Goal: Task Accomplishment & Management: Manage account settings

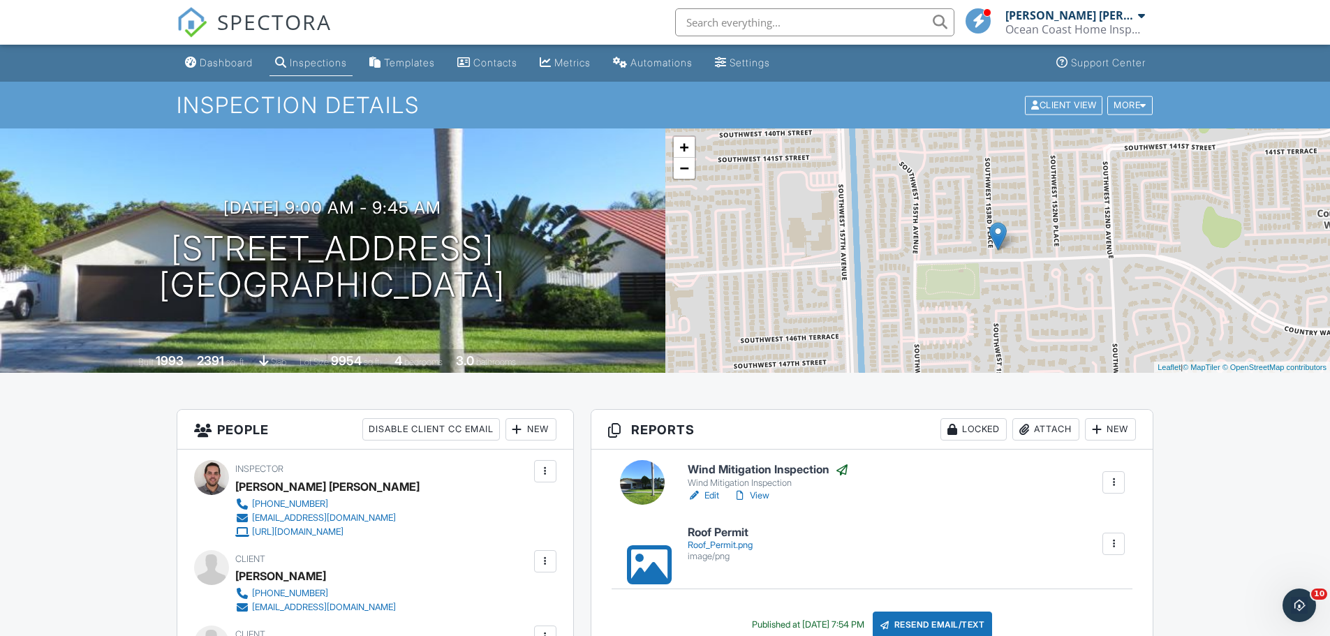
click at [228, 57] on div "Dashboard" at bounding box center [226, 63] width 53 height 12
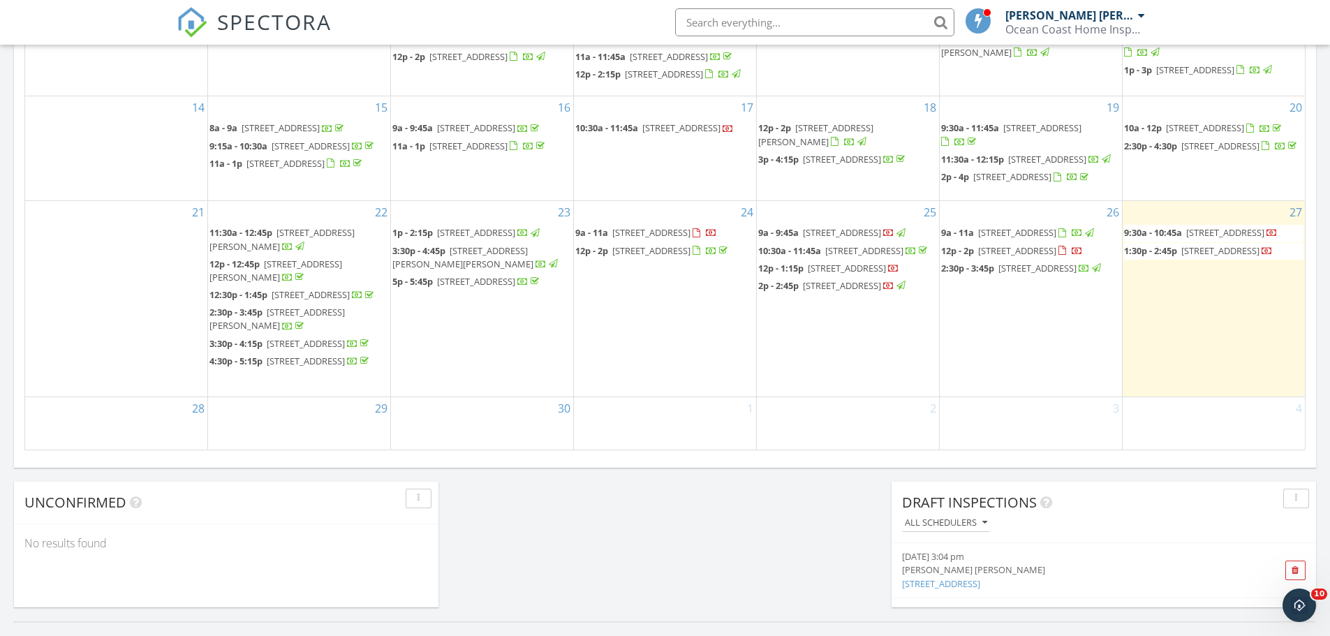
scroll to position [838, 0]
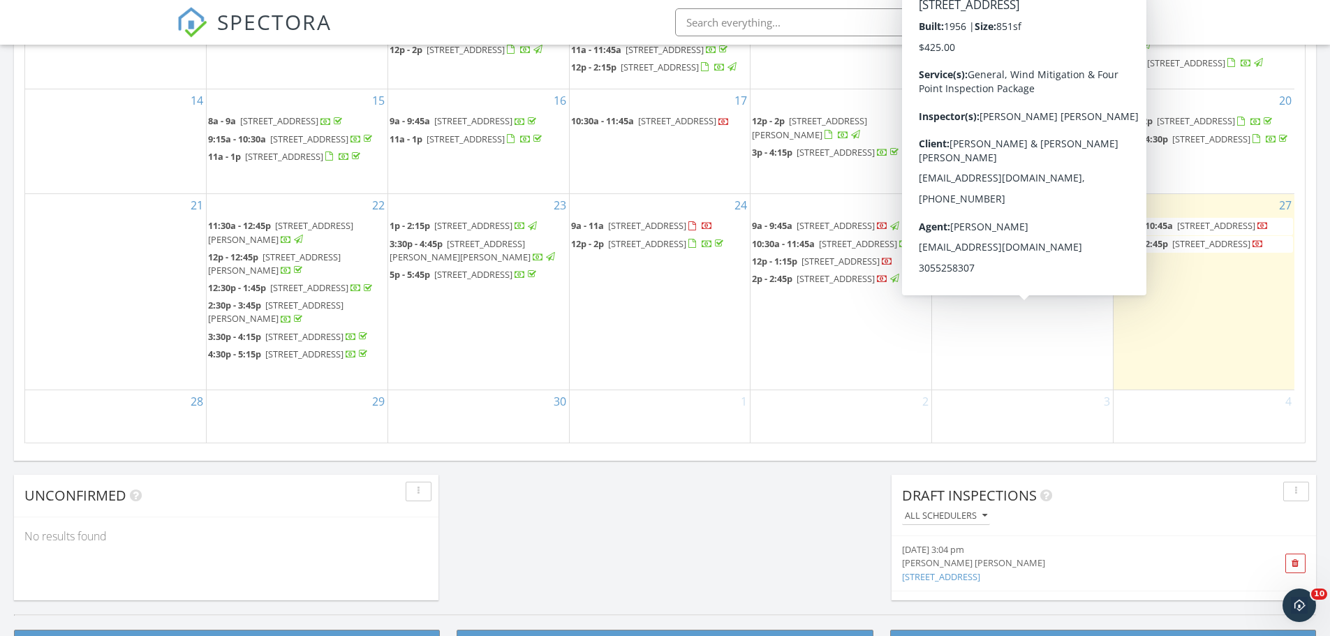
click at [997, 250] on span "6425 SW 21st St, Miramar 33023" at bounding box center [1010, 243] width 78 height 13
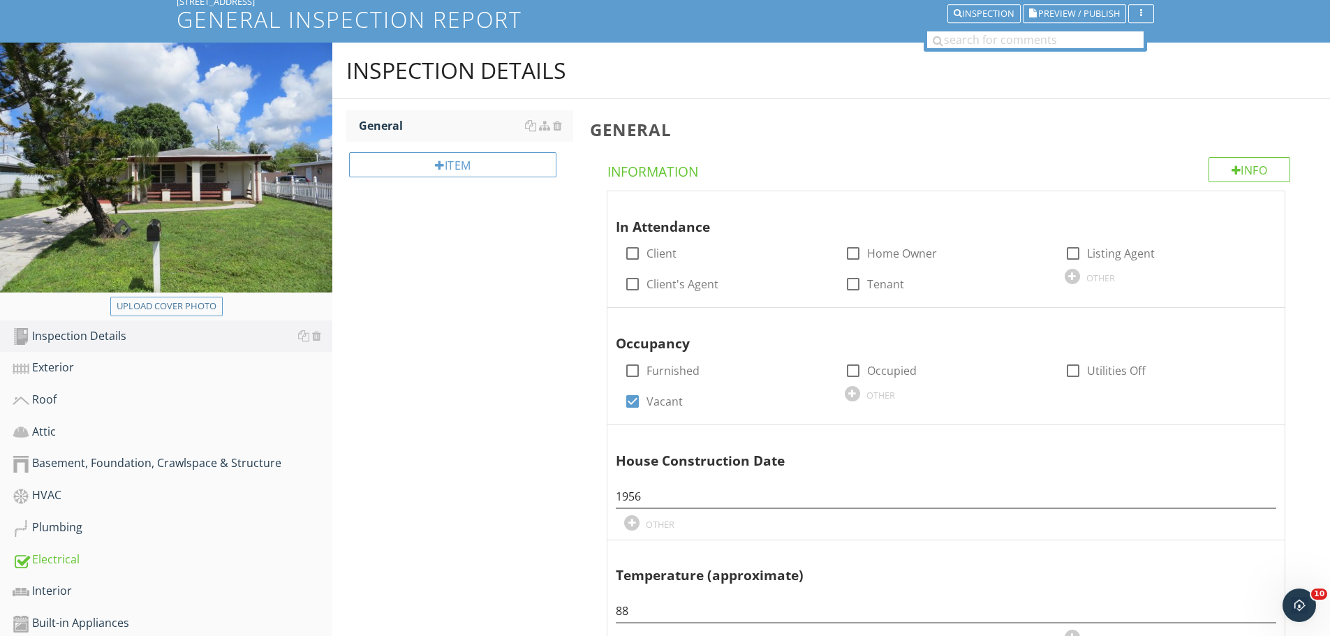
scroll to position [140, 0]
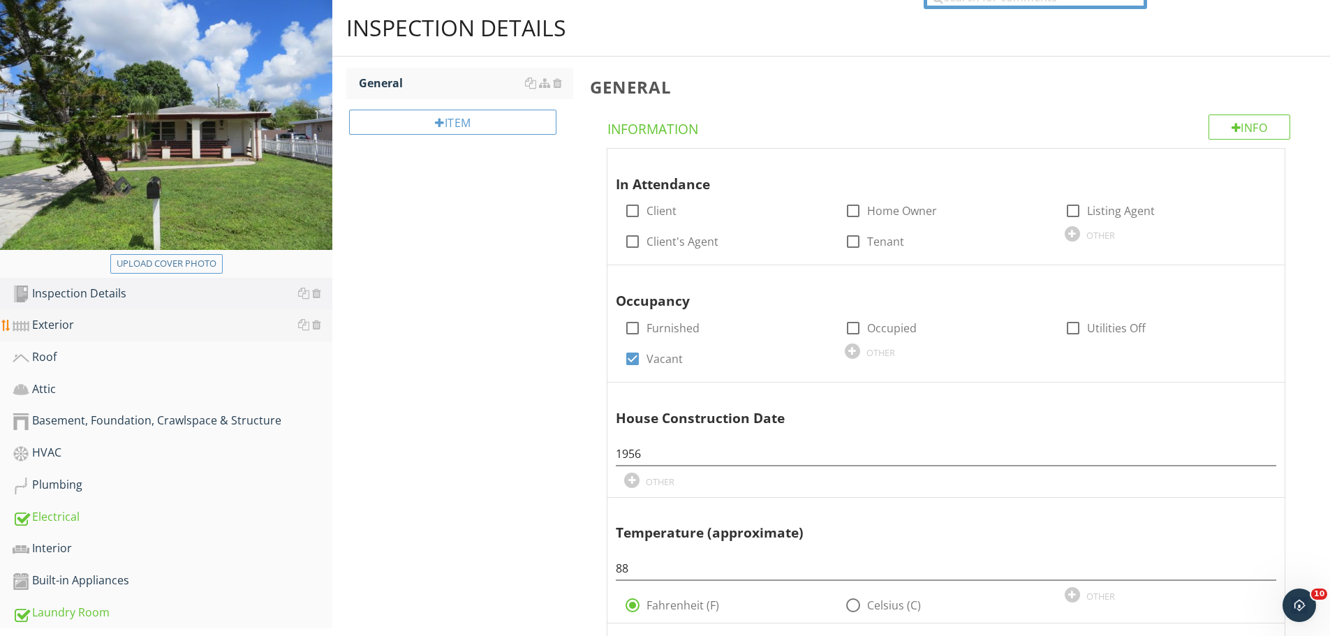
click at [26, 325] on div at bounding box center [21, 326] width 17 height 17
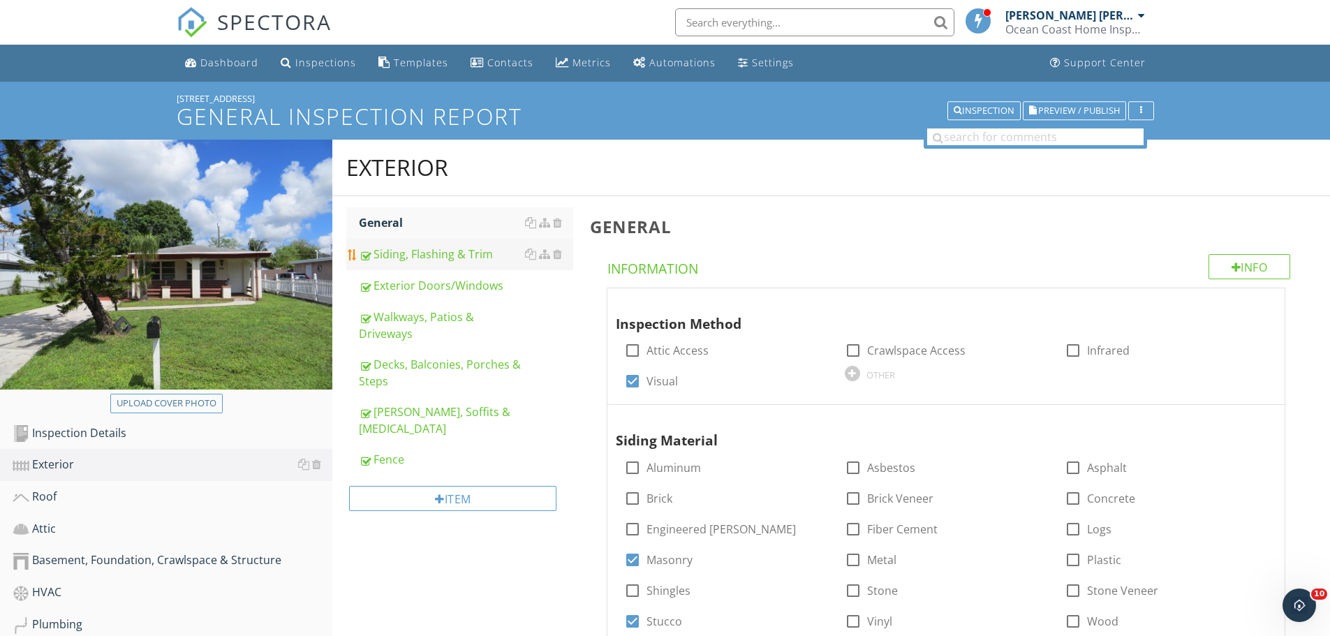
click at [413, 252] on div "Siding, Flashing & Trim" at bounding box center [466, 254] width 214 height 17
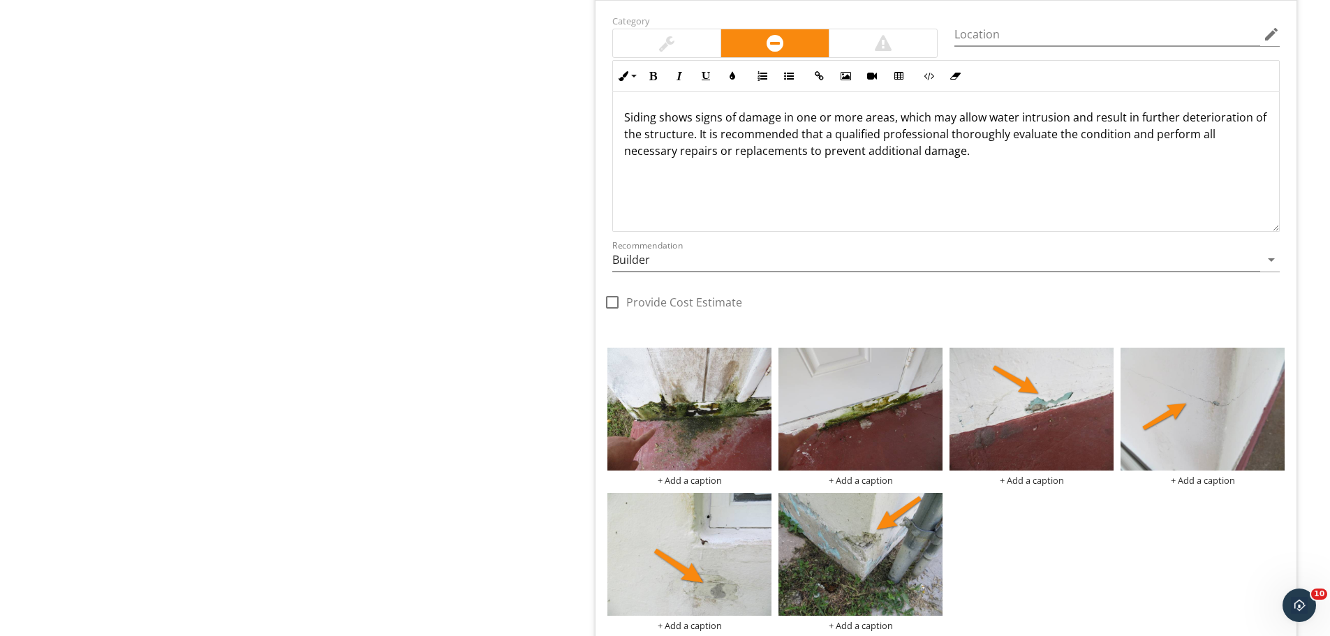
scroll to position [2165, 0]
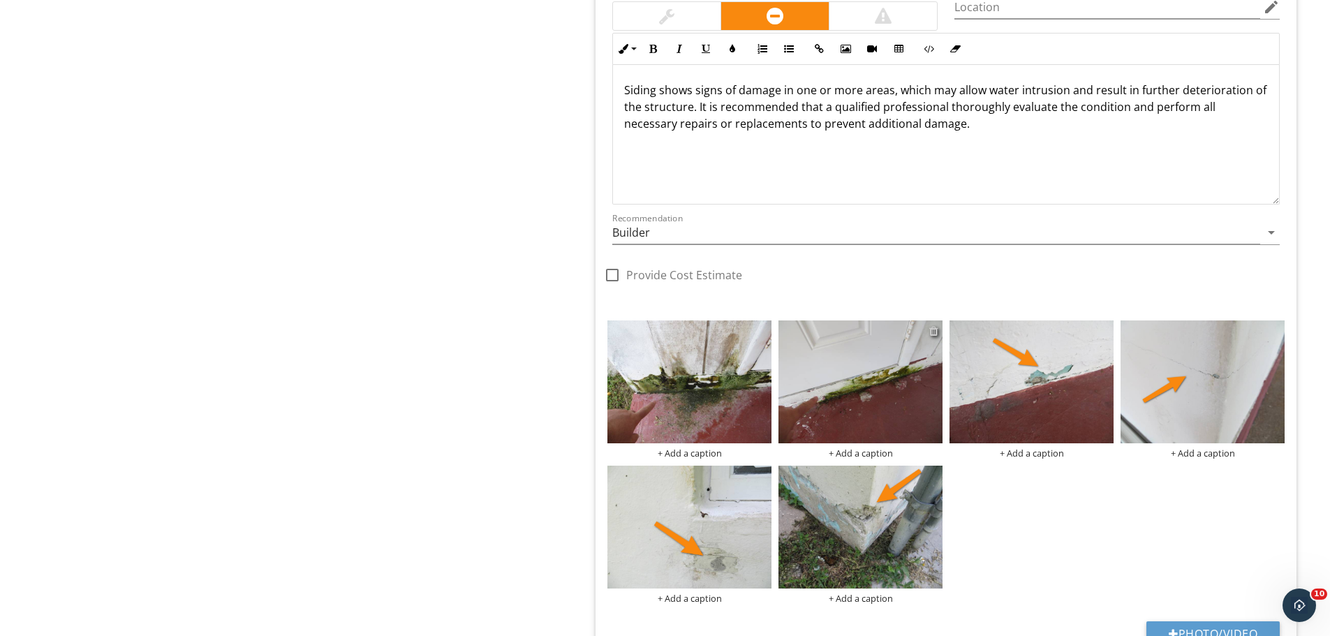
click at [934, 336] on div at bounding box center [934, 330] width 9 height 11
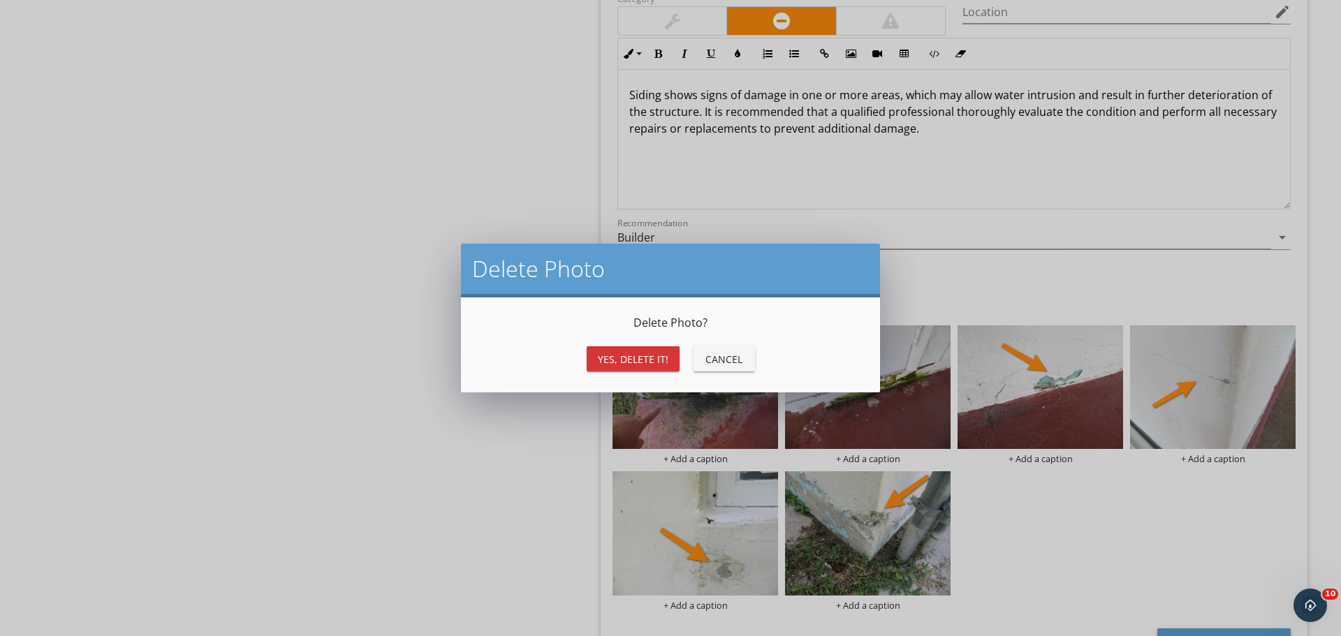
click at [633, 362] on div "Yes, Delete it!" at bounding box center [633, 359] width 71 height 15
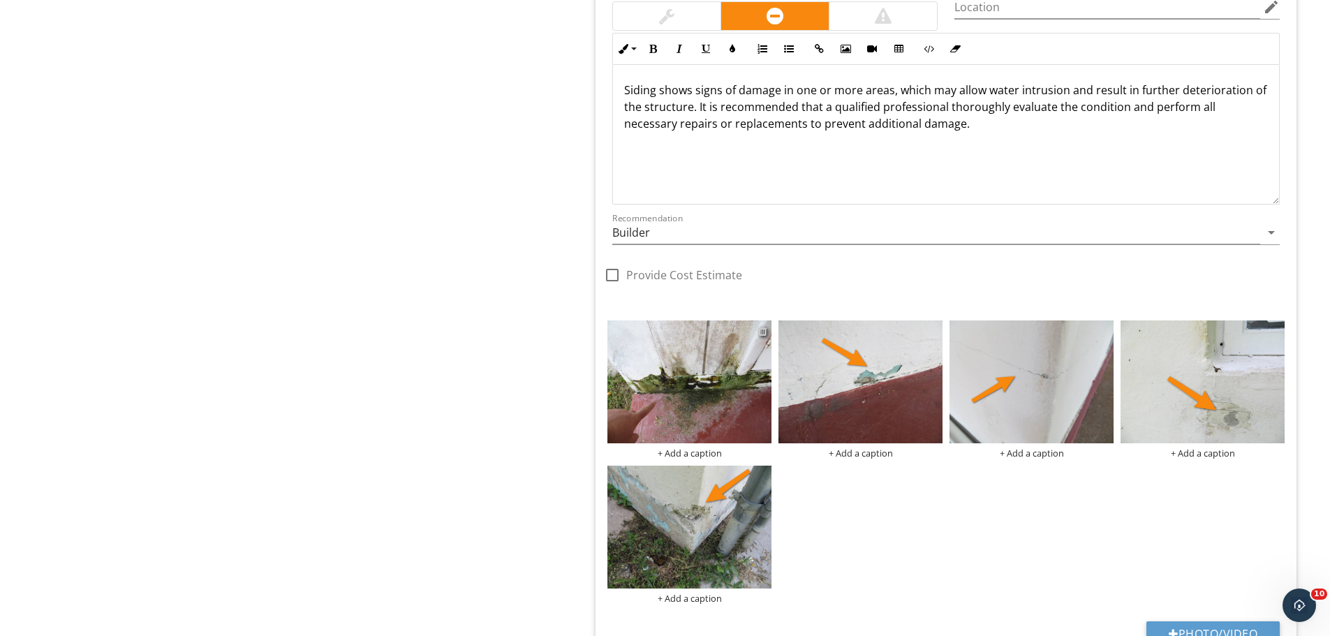
click at [763, 332] on div at bounding box center [762, 330] width 9 height 11
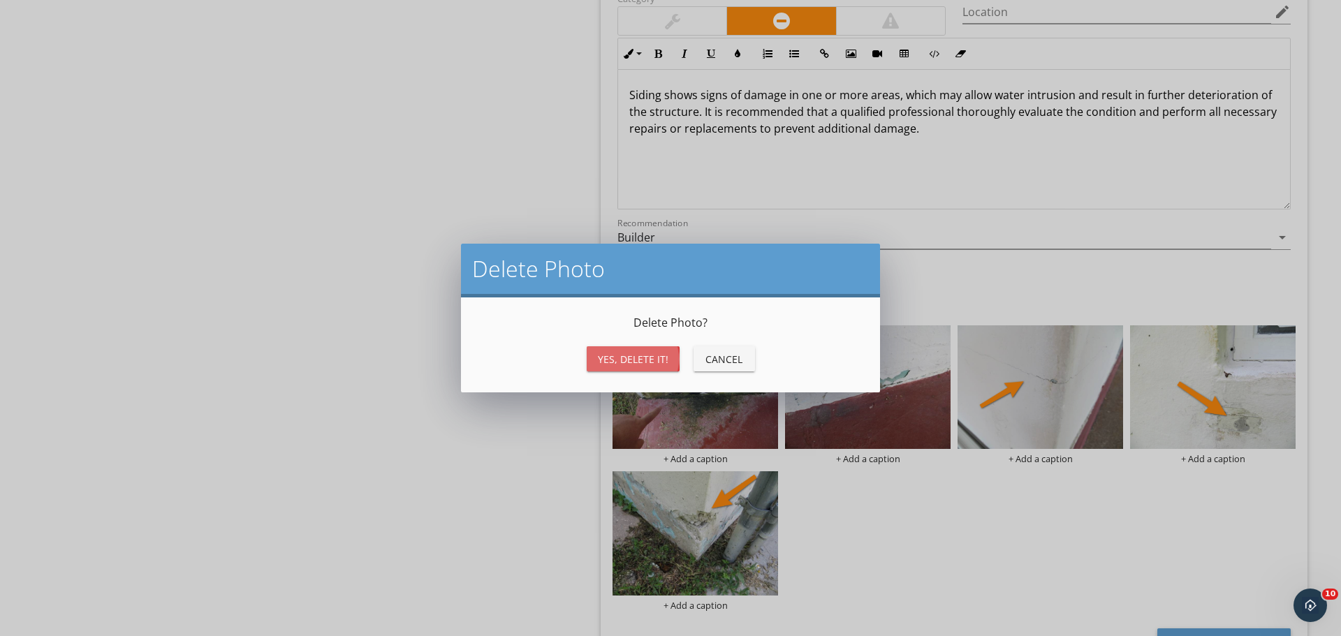
click at [617, 355] on div "Yes, Delete it!" at bounding box center [633, 359] width 71 height 15
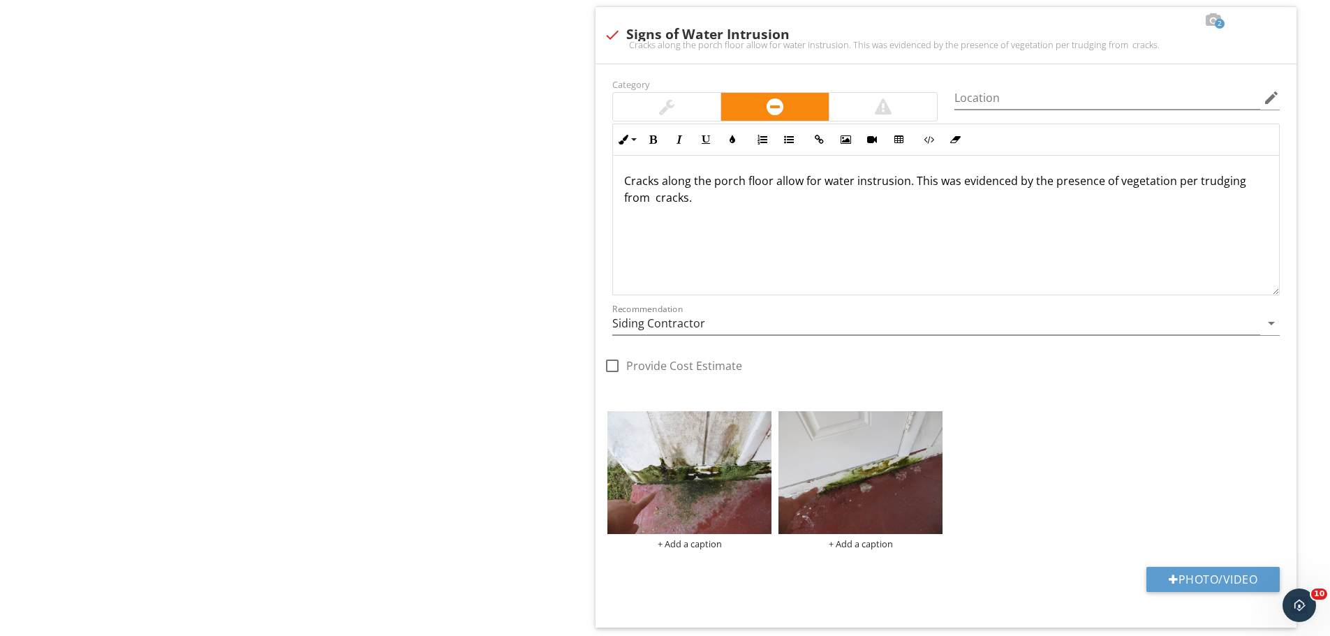
scroll to position [5936, 0]
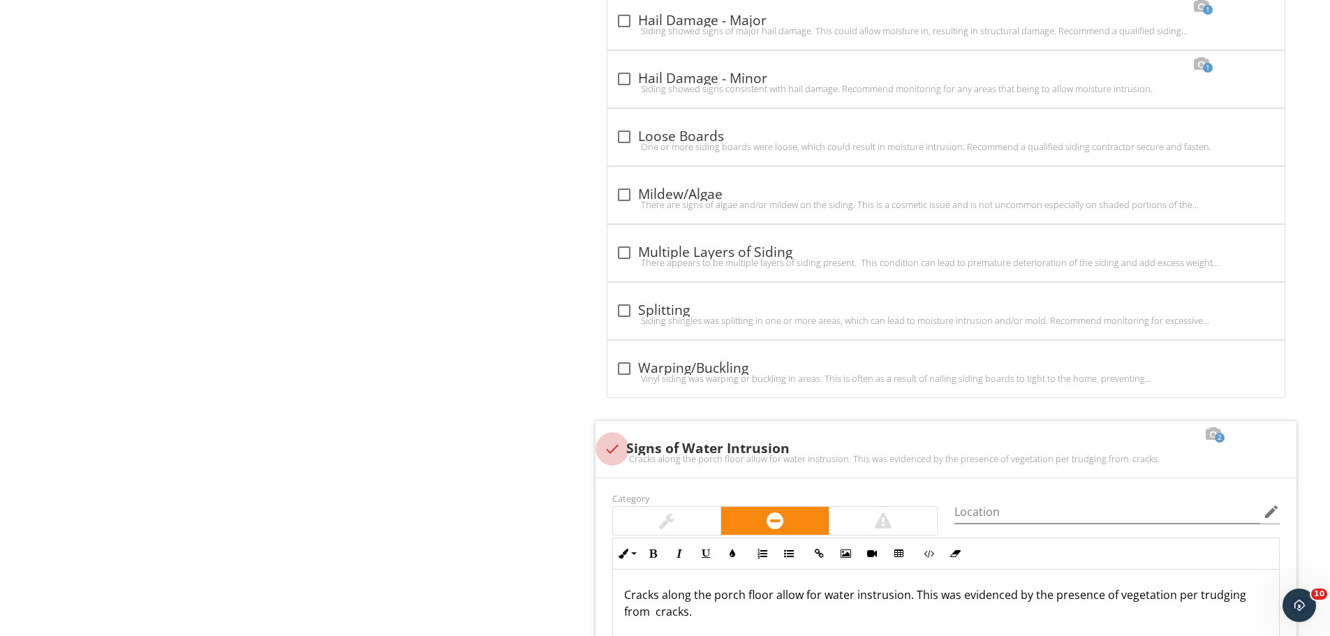
scroll to position [5522, 0]
click at [606, 446] on div at bounding box center [613, 451] width 24 height 24
checkbox input "true"
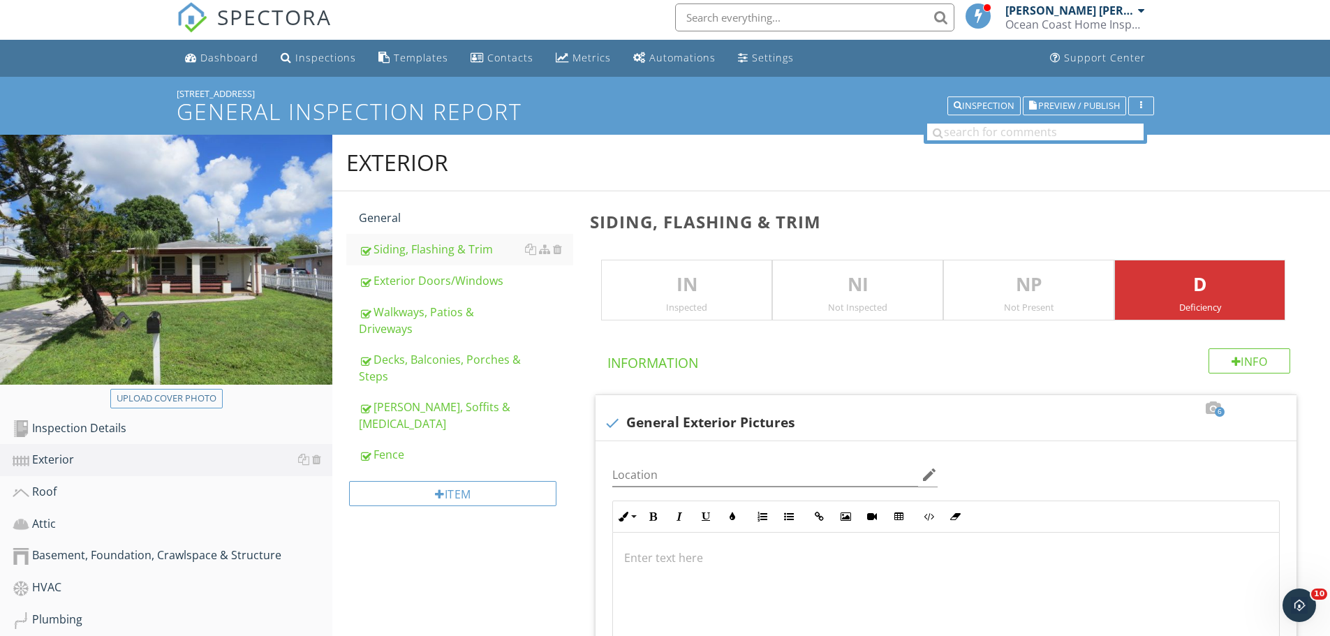
scroll to position [0, 0]
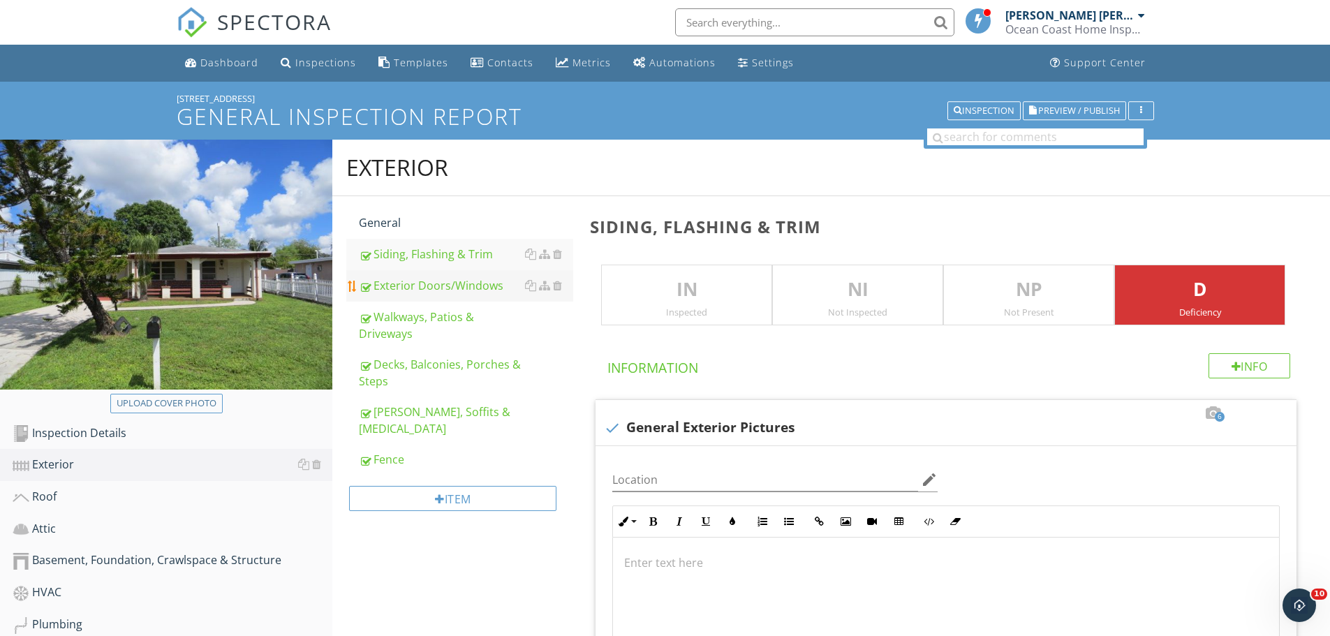
click at [417, 283] on div "Exterior Doors/Windows" at bounding box center [466, 285] width 214 height 17
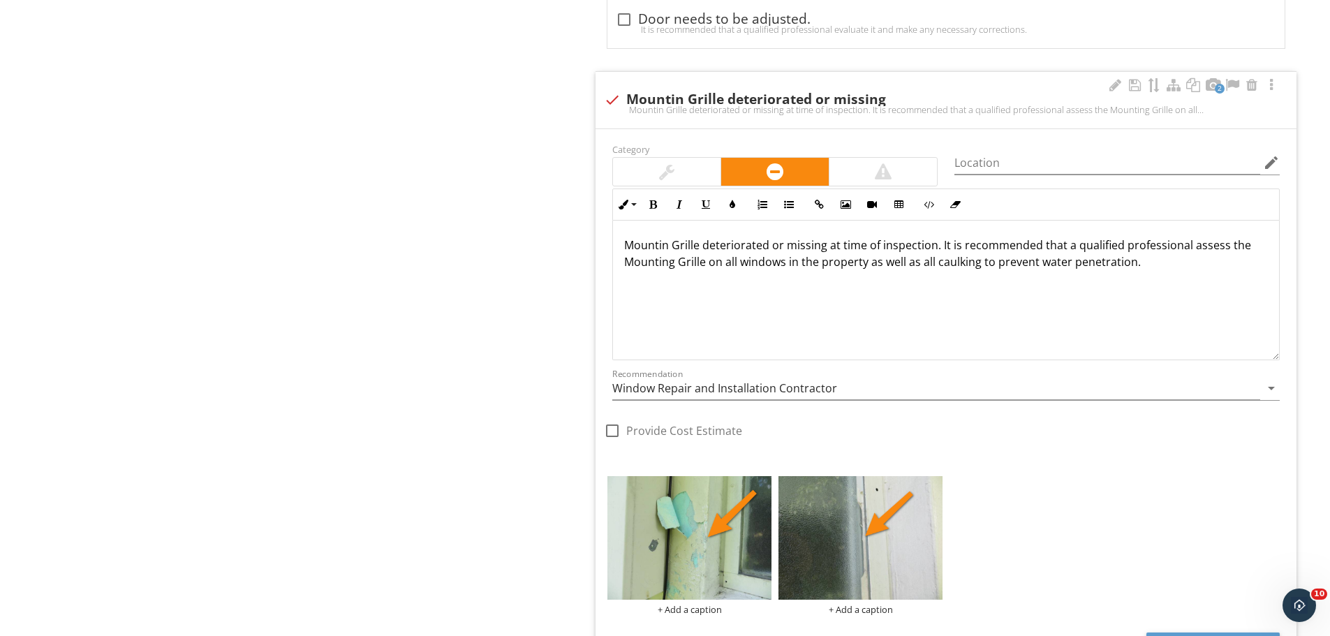
scroll to position [2933, 0]
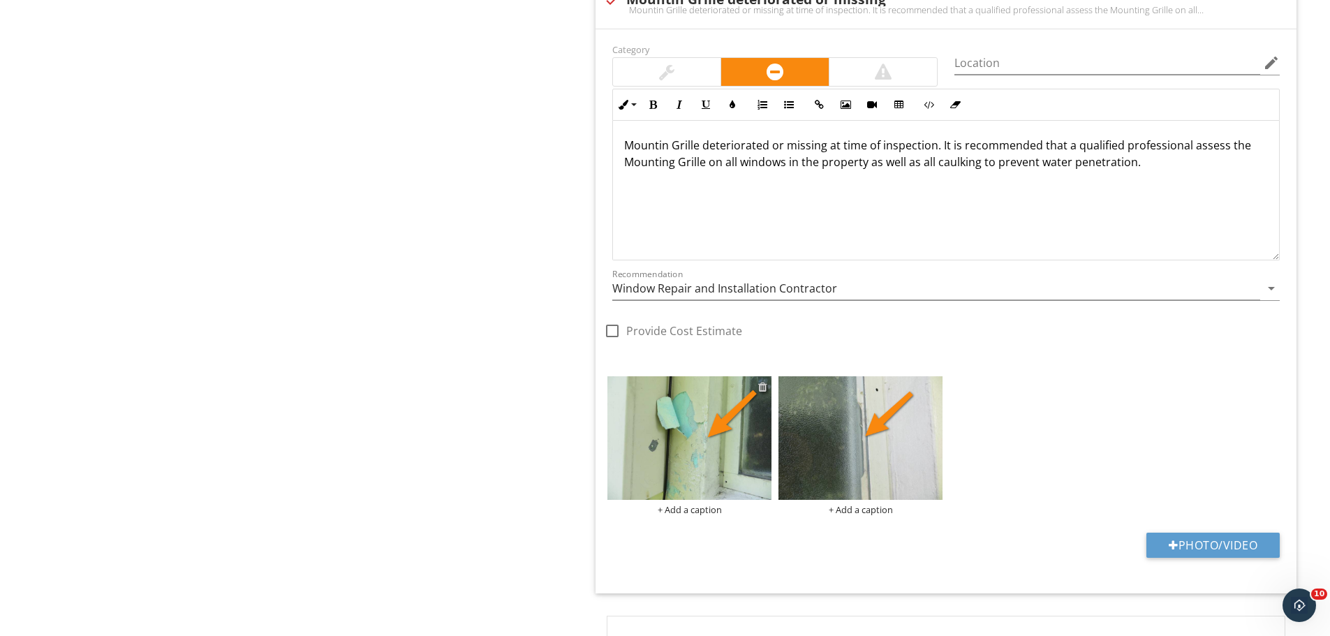
click at [761, 389] on div at bounding box center [762, 386] width 9 height 11
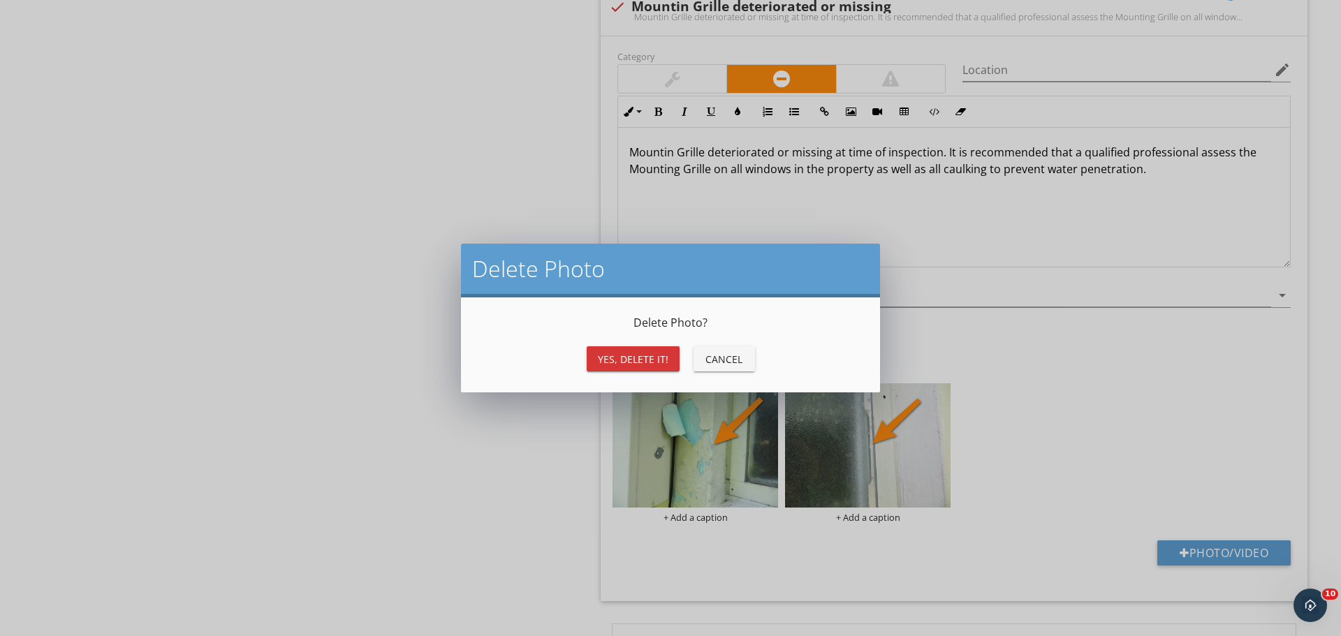
click at [600, 354] on div "Yes, Delete it!" at bounding box center [633, 359] width 71 height 15
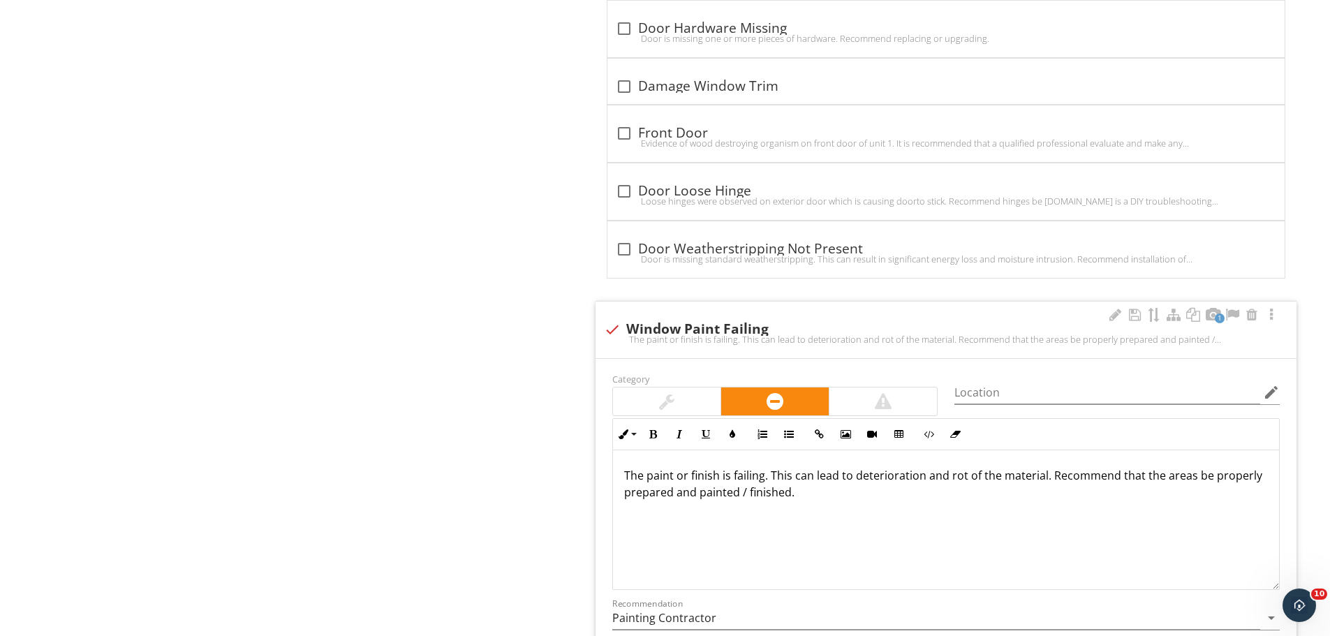
scroll to position [5308, 0]
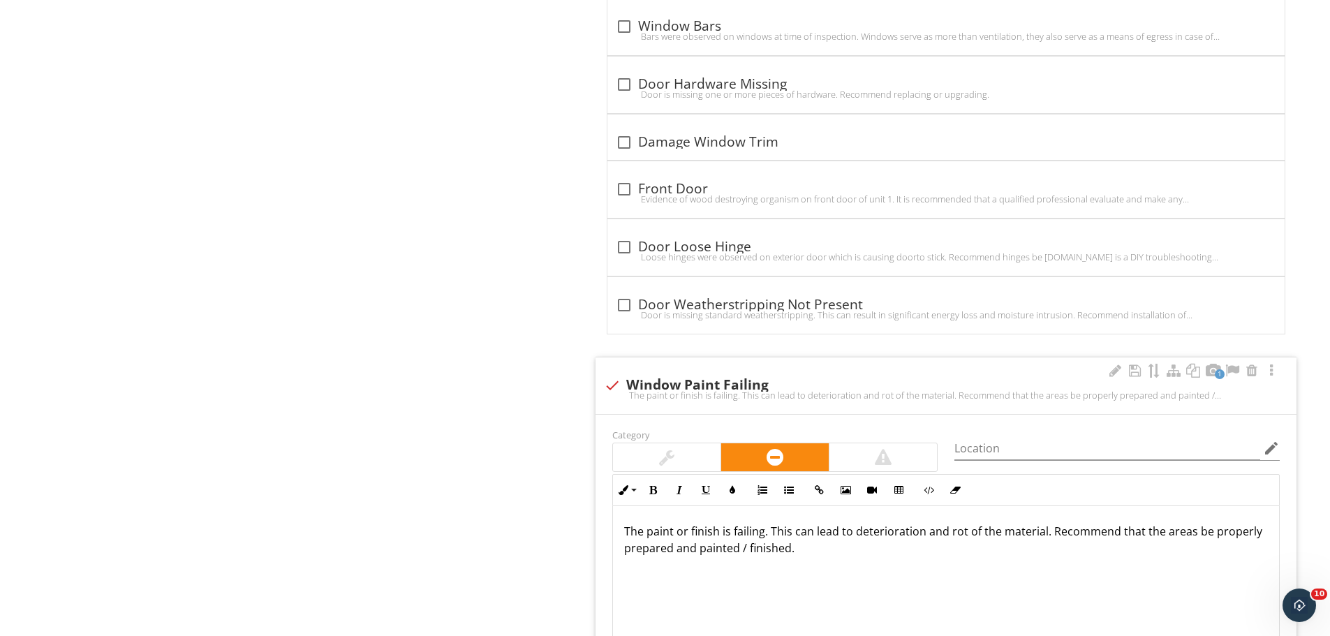
click at [606, 381] on div at bounding box center [613, 386] width 24 height 24
checkbox input "true"
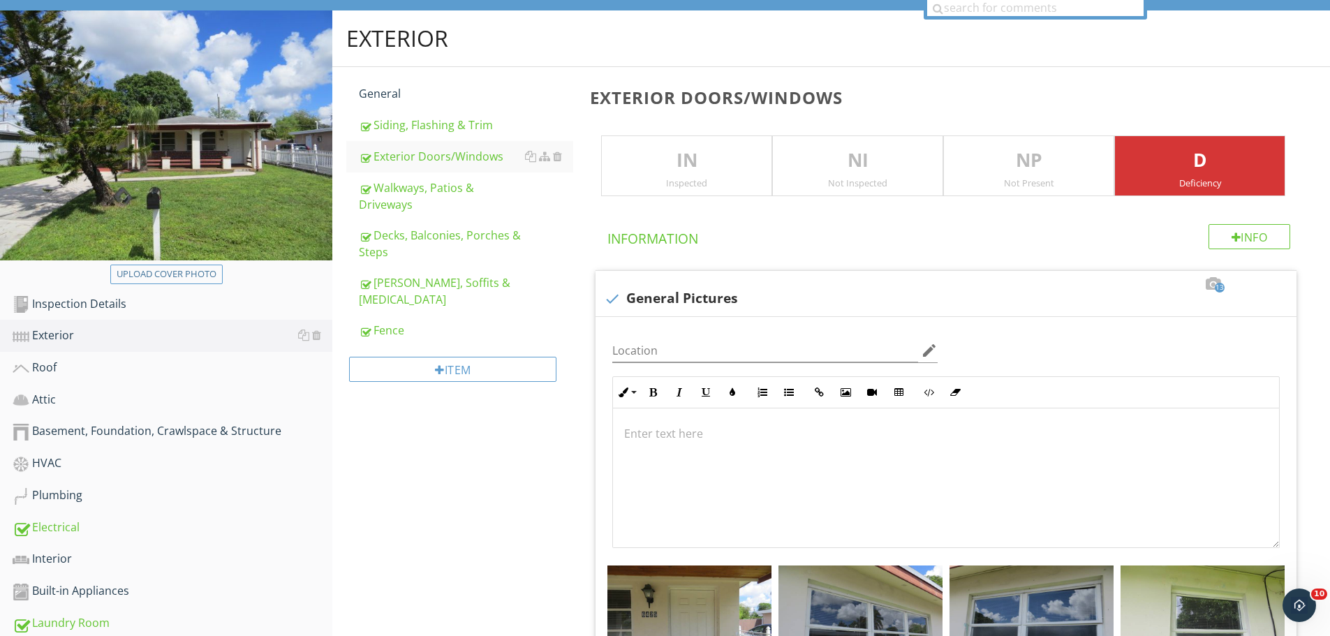
scroll to position [0, 0]
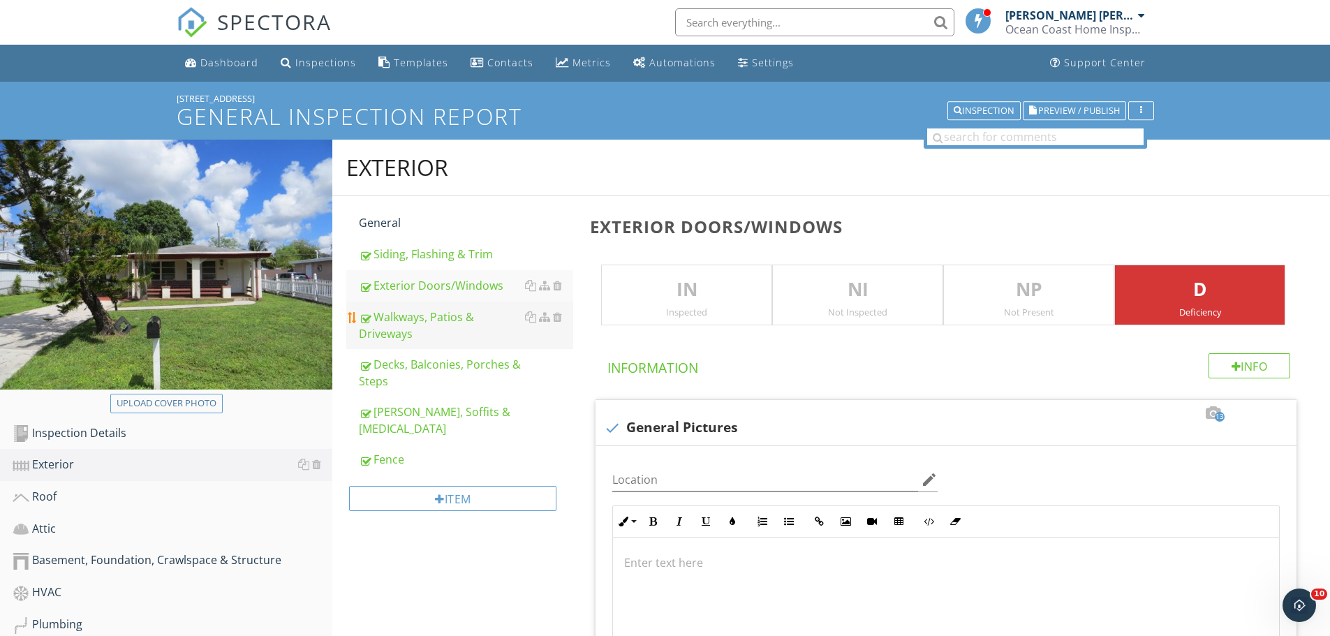
click at [370, 315] on div at bounding box center [365, 318] width 12 height 13
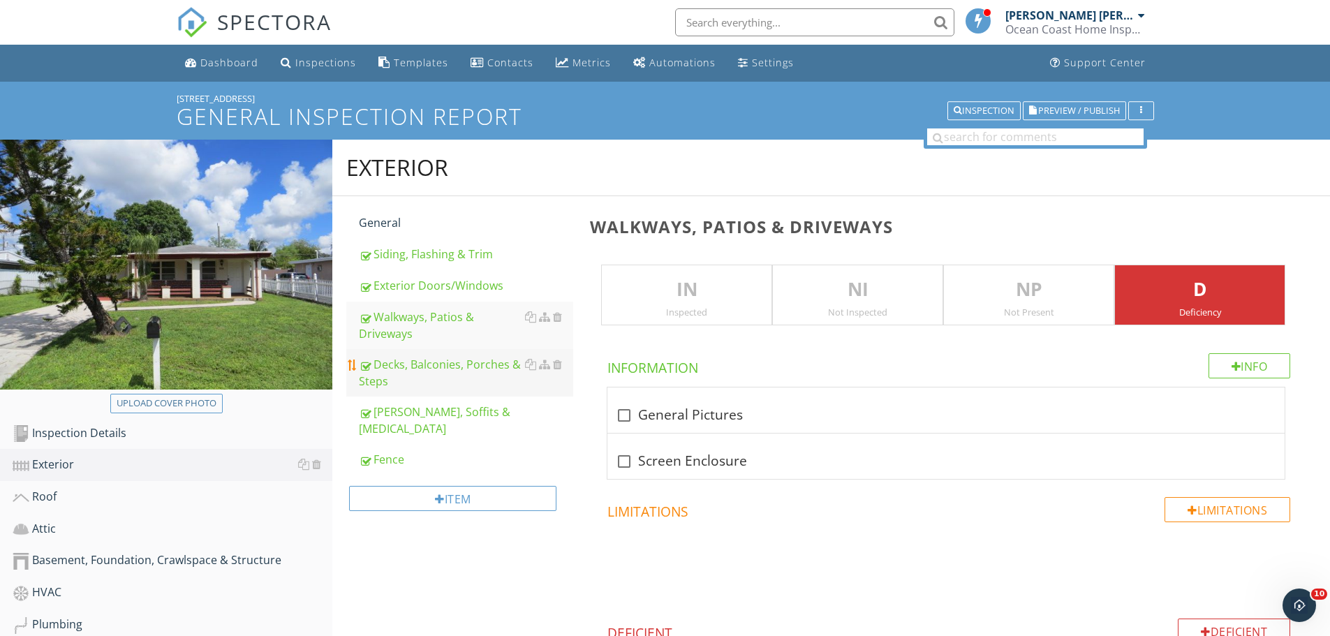
click at [461, 384] on div "Decks, Balconies, Porches & Steps" at bounding box center [466, 373] width 214 height 34
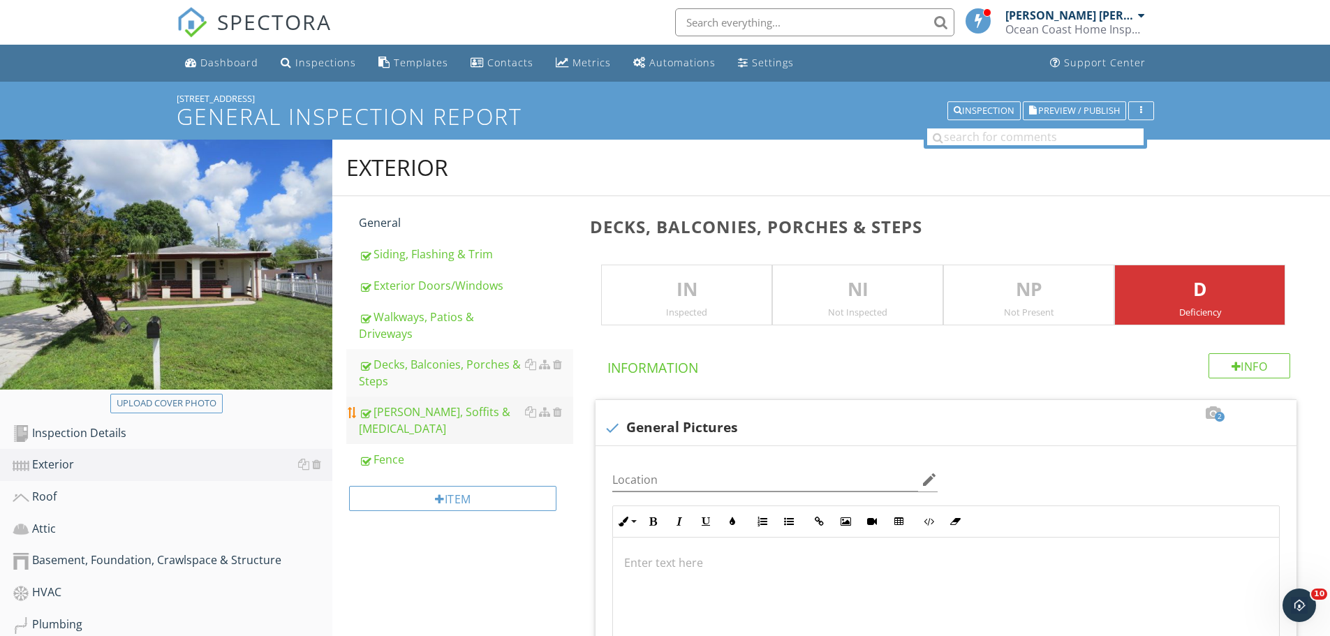
click at [411, 413] on div "Eaves, Soffits & Fascia" at bounding box center [466, 421] width 214 height 34
click at [383, 451] on div "Fence" at bounding box center [466, 459] width 214 height 17
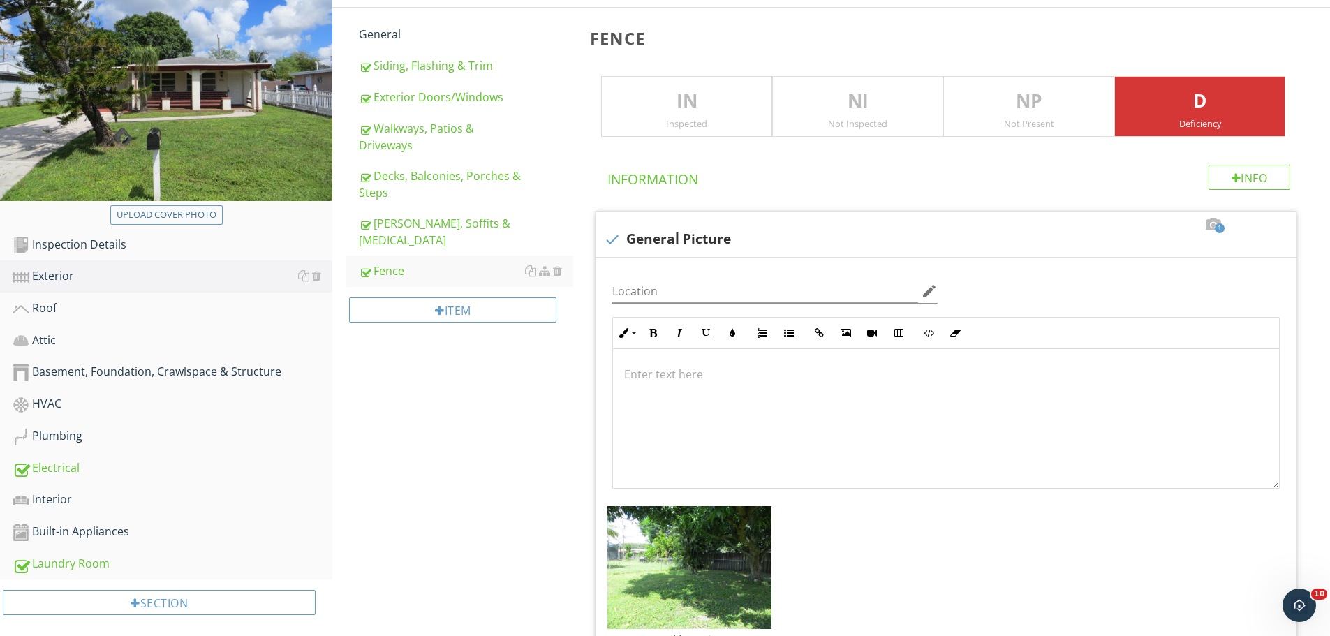
scroll to position [210, 0]
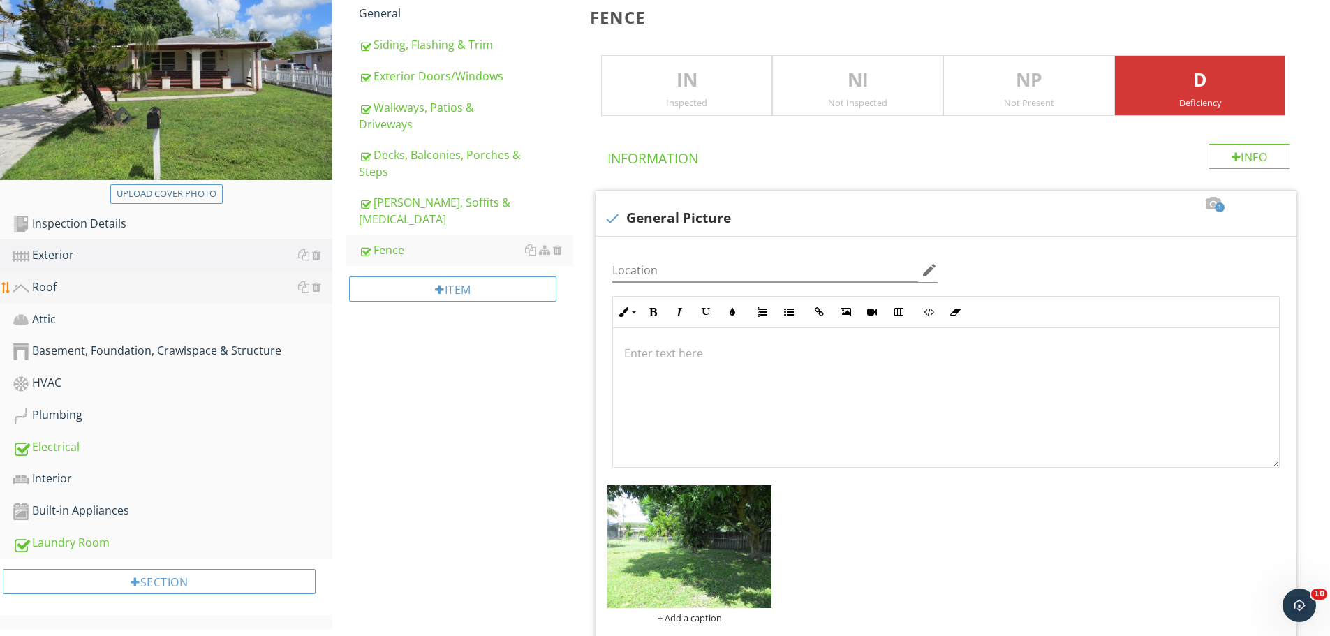
click at [41, 285] on div "Roof" at bounding box center [173, 288] width 320 height 18
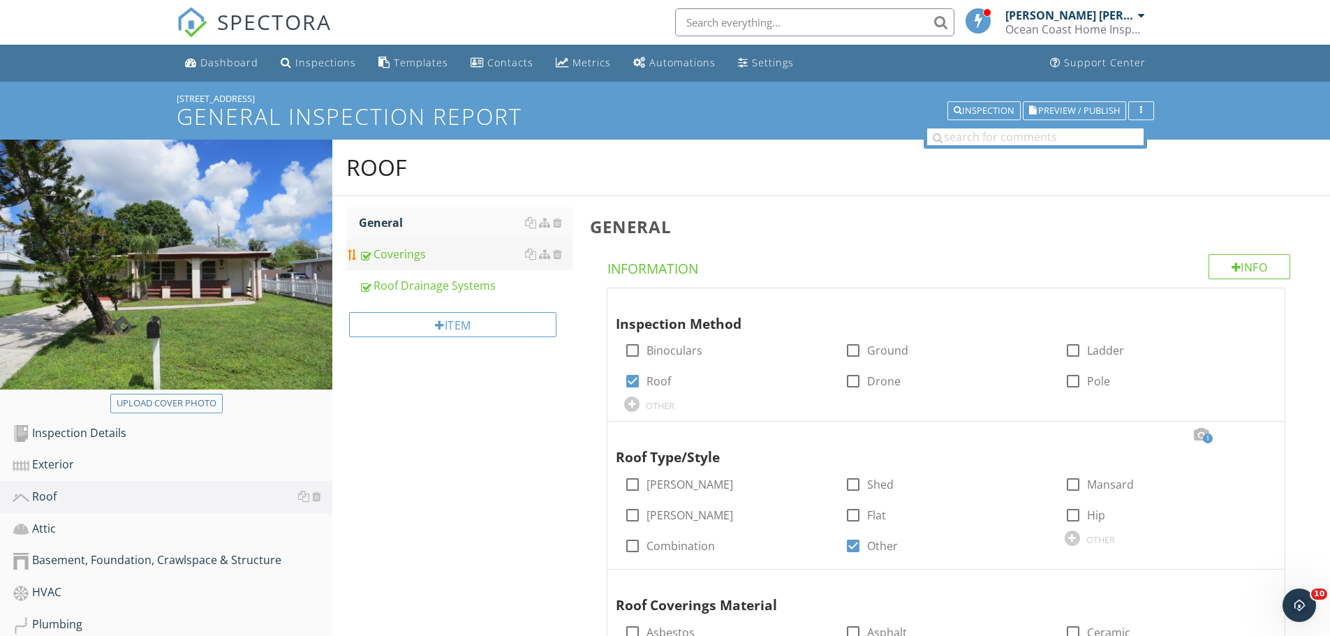
click at [419, 263] on link "Coverings" at bounding box center [466, 254] width 214 height 31
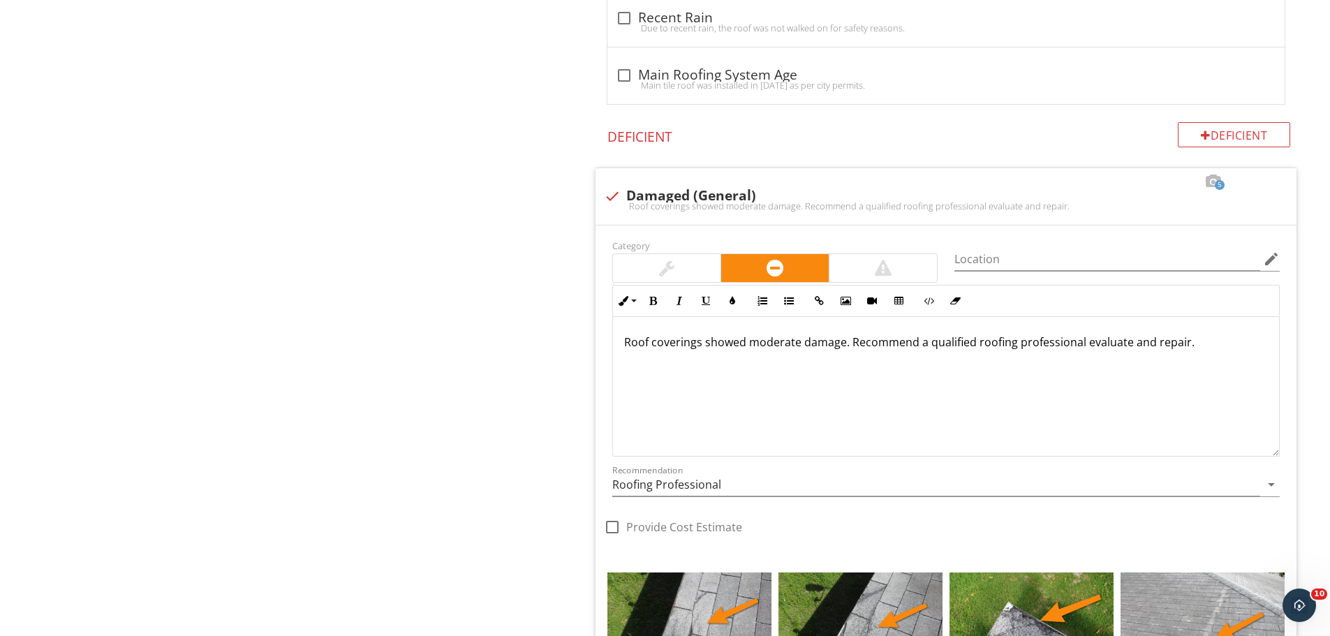
scroll to position [838, 0]
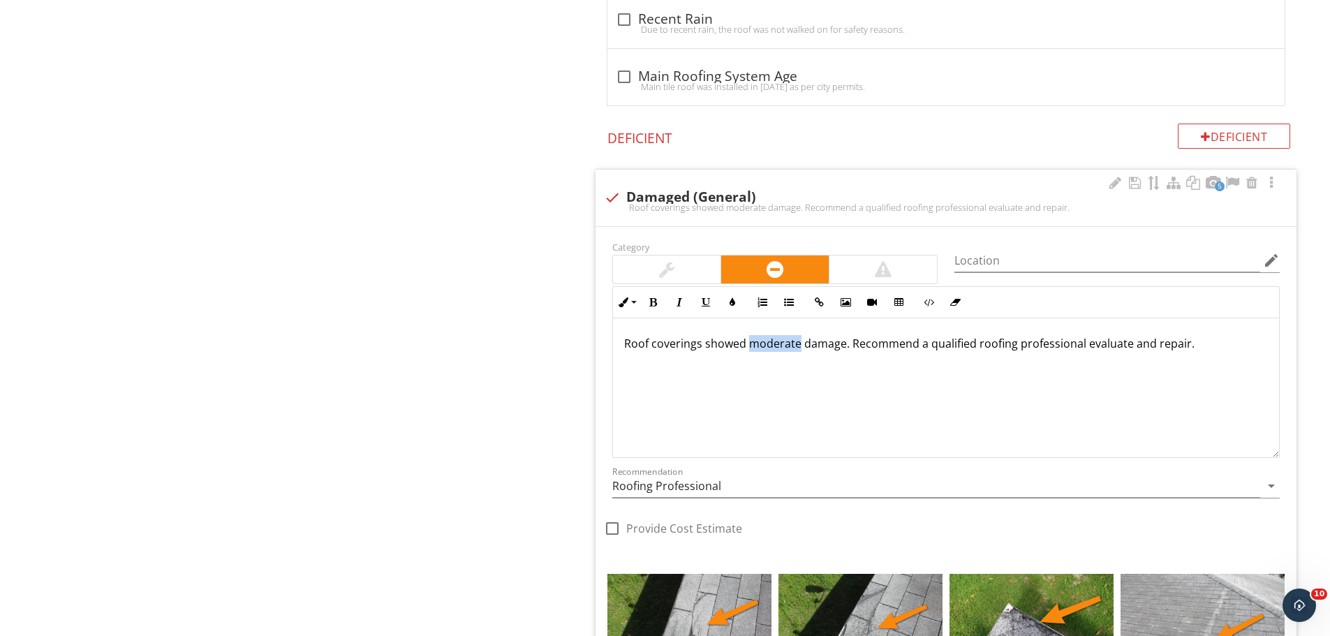
drag, startPoint x: 798, startPoint y: 344, endPoint x: 749, endPoint y: 348, distance: 49.1
click at [749, 348] on p "Roof coverings showed moderate damage. Recommend a qualified roofing profession…" at bounding box center [946, 343] width 644 height 17
click at [762, 401] on div "Roof coverings showed damage. Recommend a qualified roofing professional evalua…" at bounding box center [946, 388] width 666 height 140
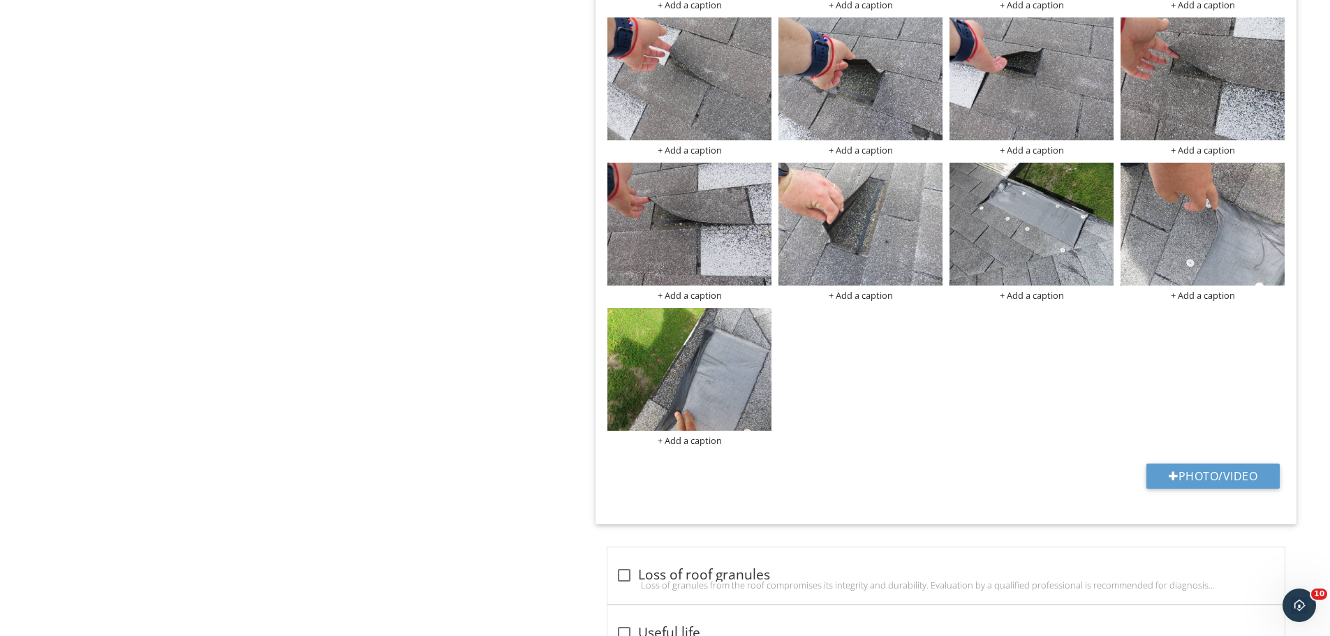
scroll to position [3270, 0]
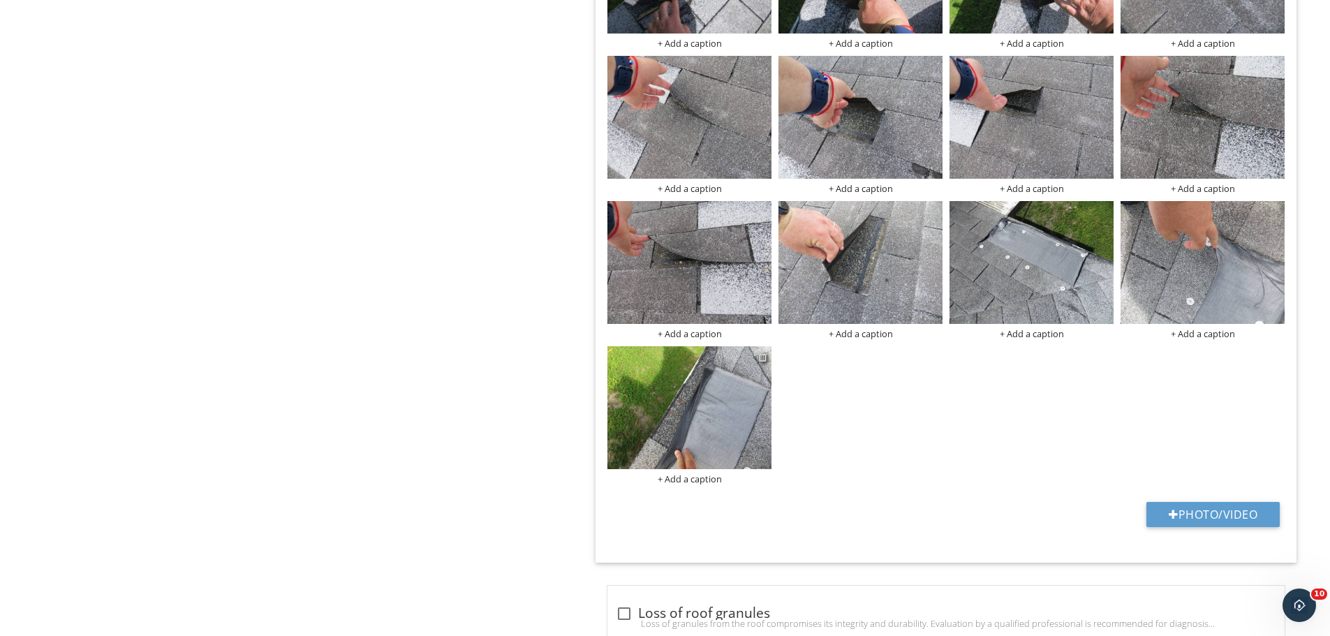
click at [763, 360] on div at bounding box center [762, 356] width 9 height 11
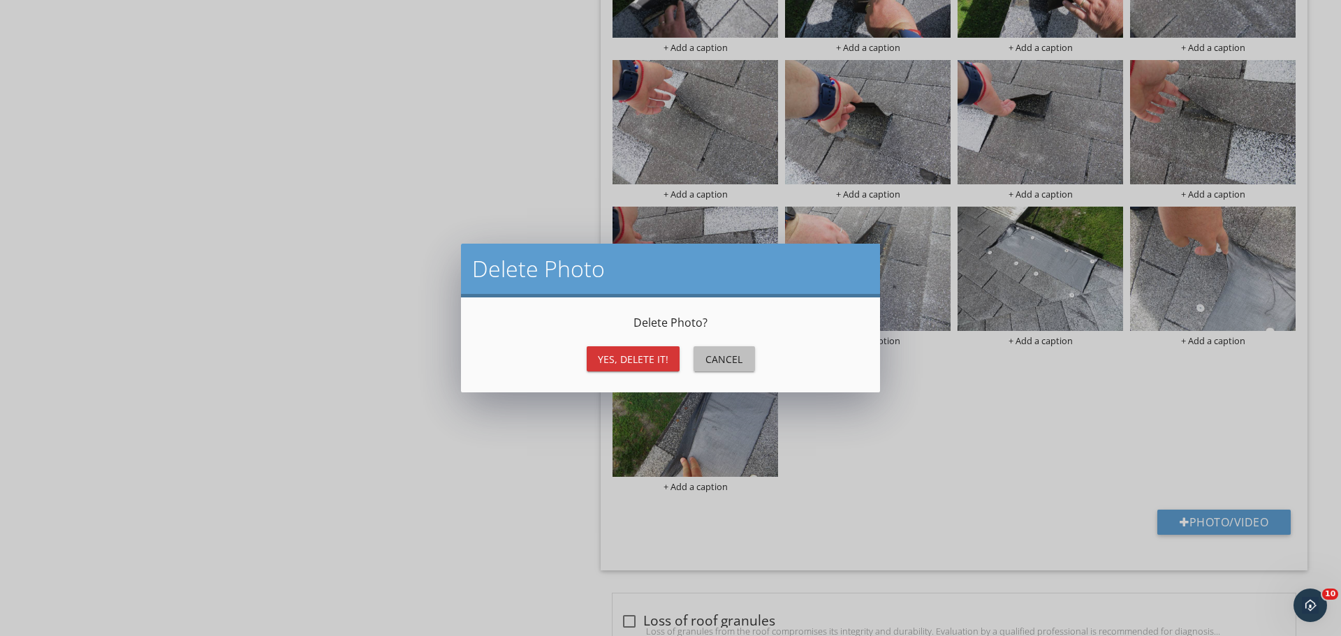
click at [733, 358] on div "Cancel" at bounding box center [724, 359] width 39 height 15
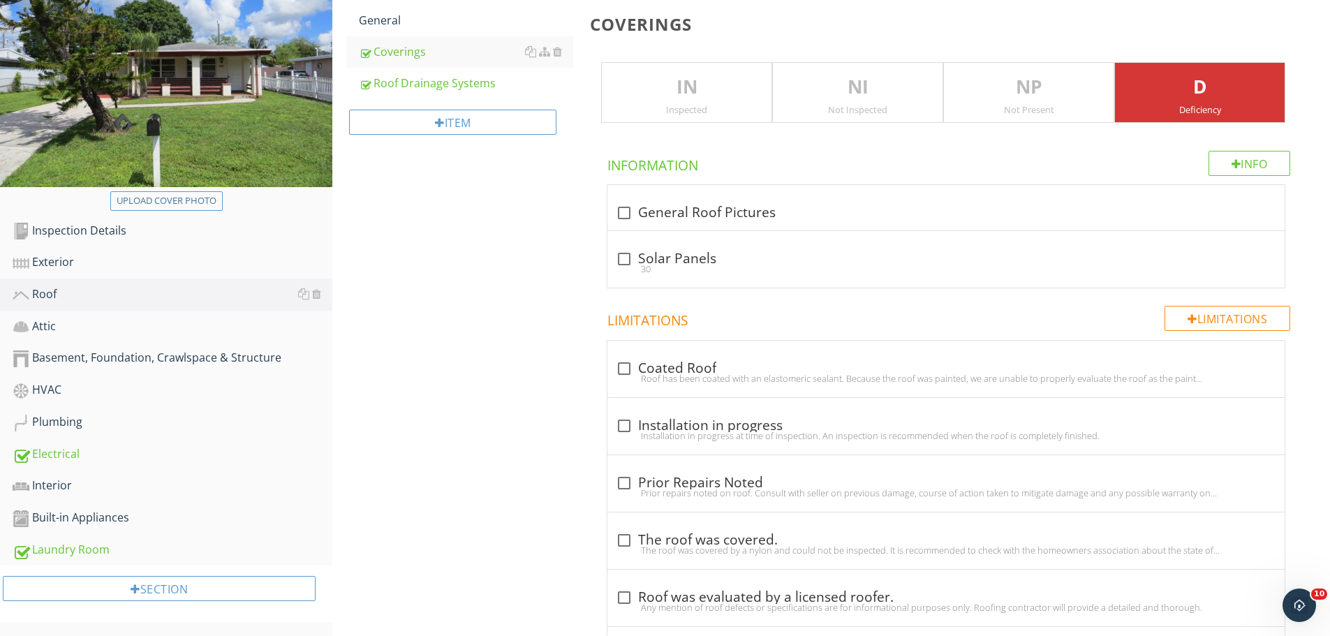
scroll to position [0, 0]
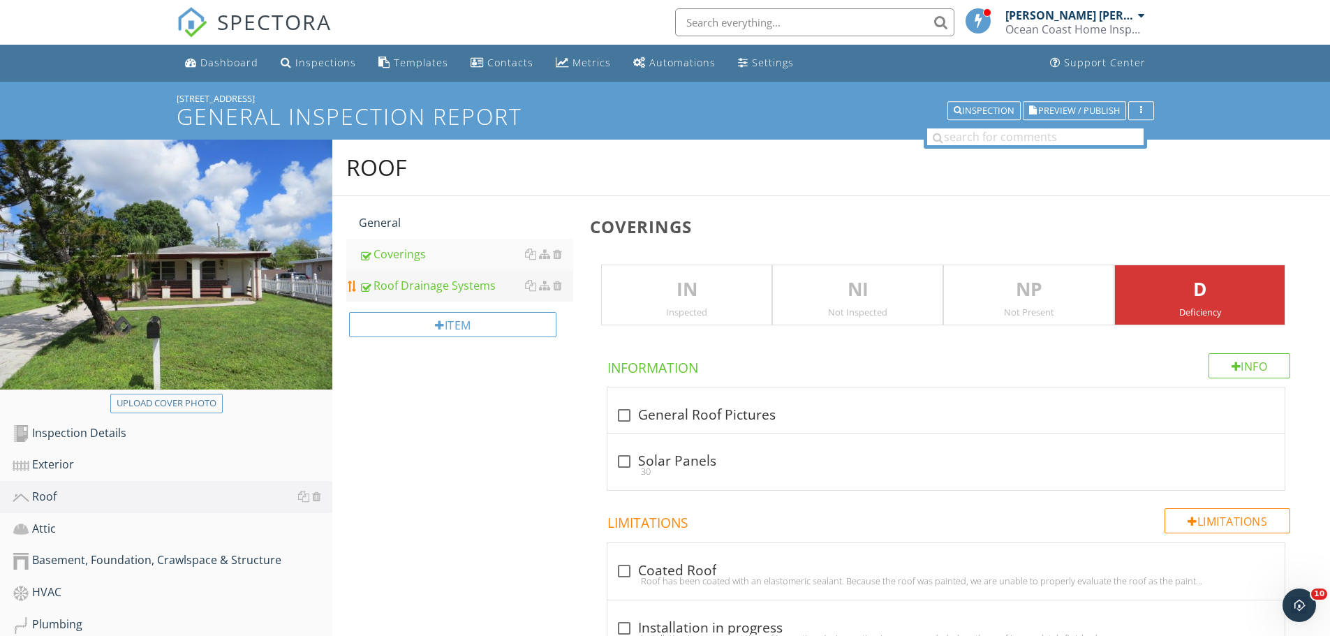
click at [448, 281] on div "Roof Drainage Systems" at bounding box center [466, 285] width 214 height 17
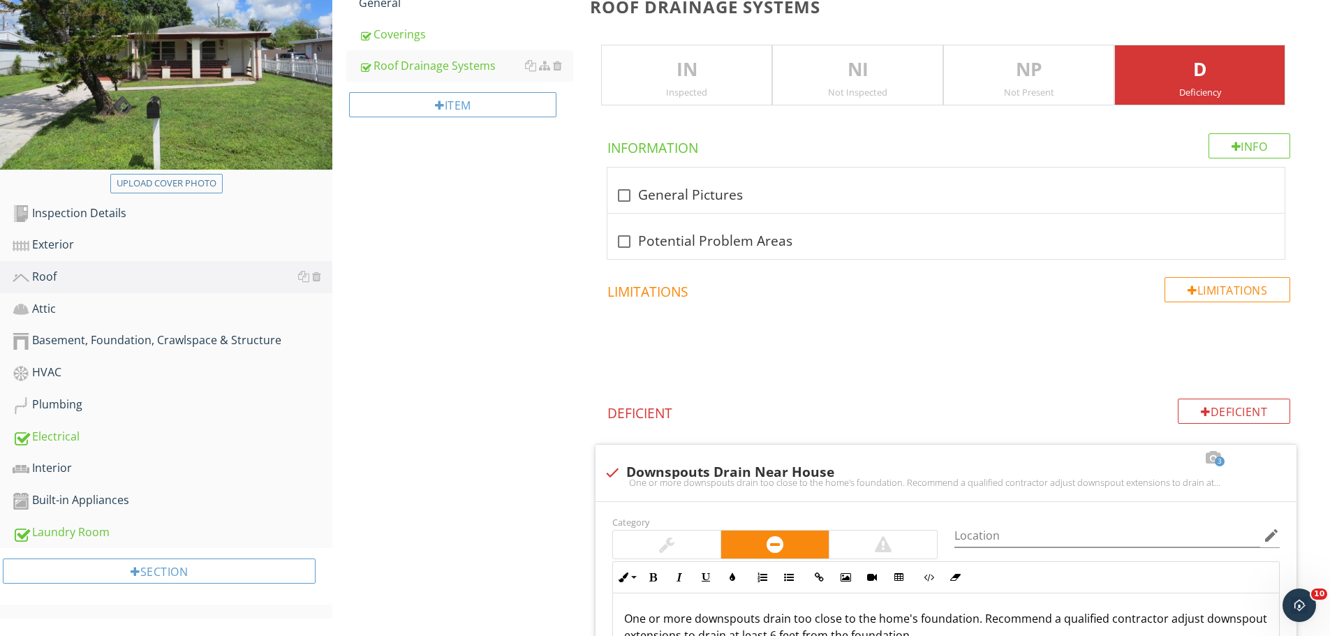
scroll to position [279, 0]
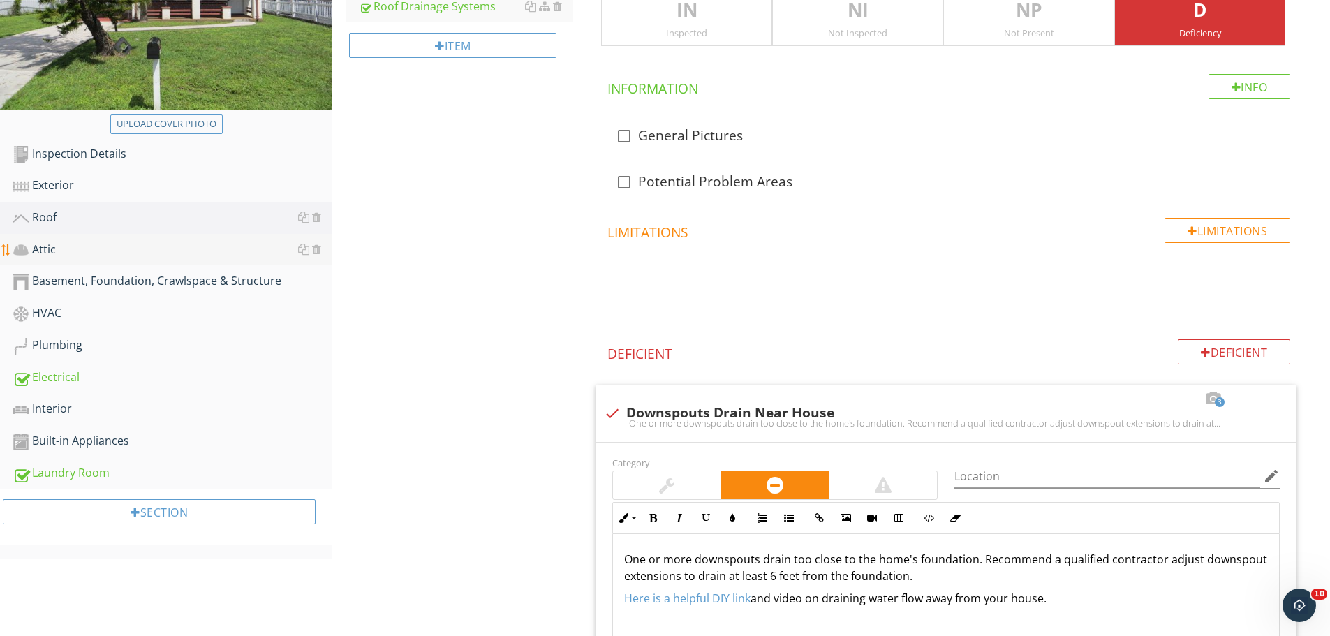
click at [47, 250] on div "Attic" at bounding box center [173, 250] width 320 height 18
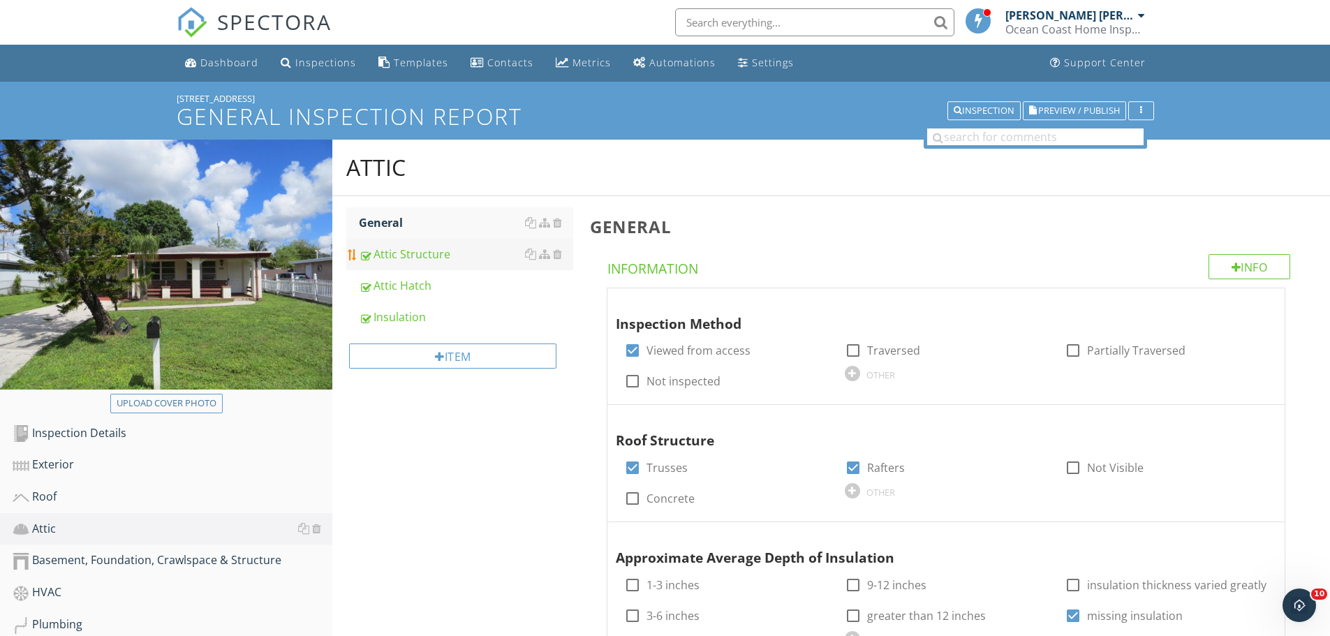
click at [412, 251] on div "Attic Structure" at bounding box center [466, 254] width 214 height 17
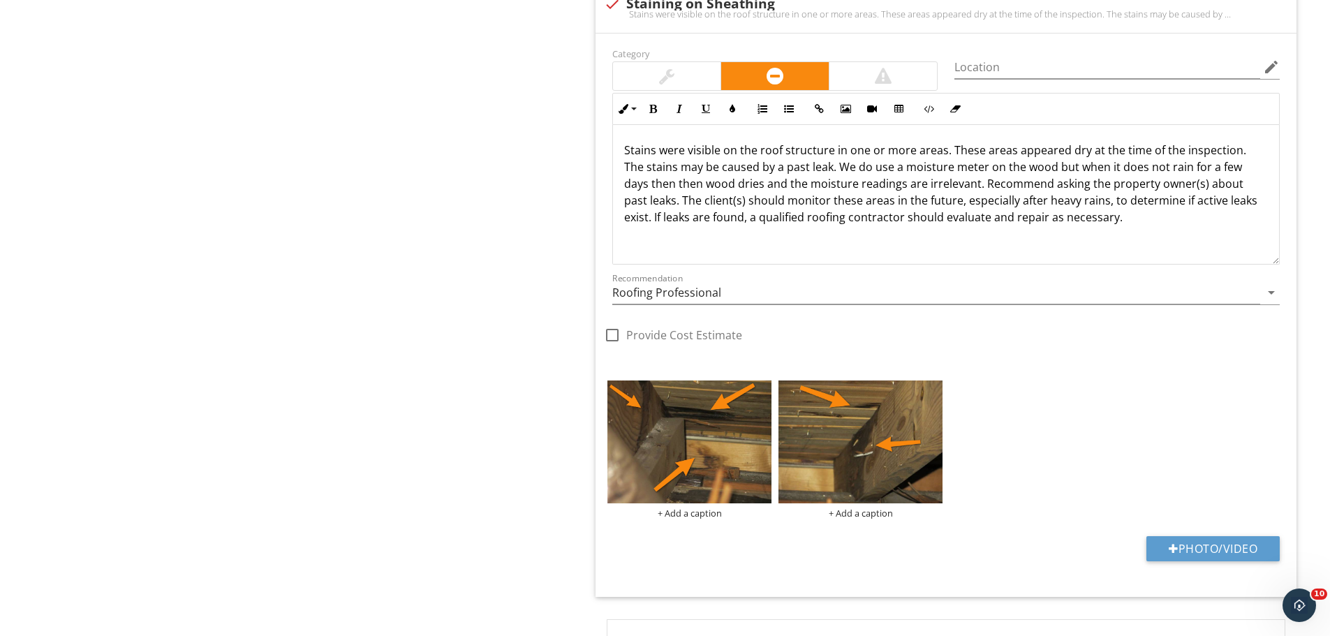
scroll to position [2095, 0]
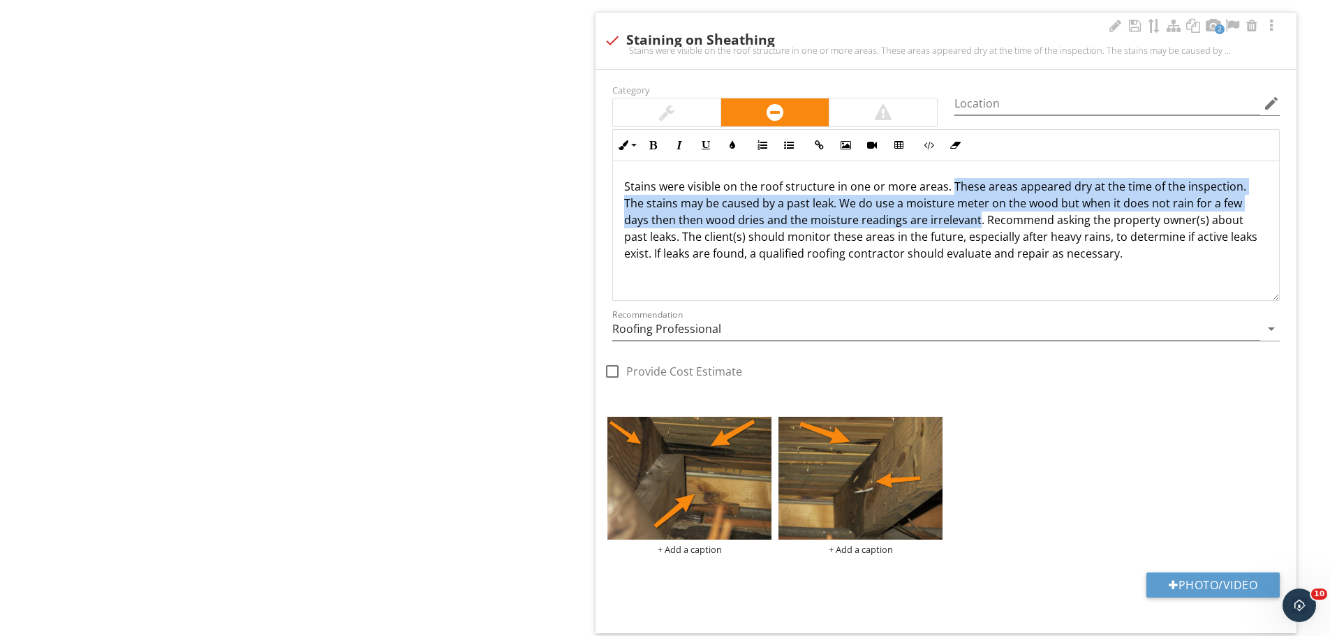
drag, startPoint x: 950, startPoint y: 187, endPoint x: 977, endPoint y: 224, distance: 45.5
click at [977, 224] on p "Stains were visible on the roof structure in one or more areas. These areas app…" at bounding box center [946, 220] width 644 height 84
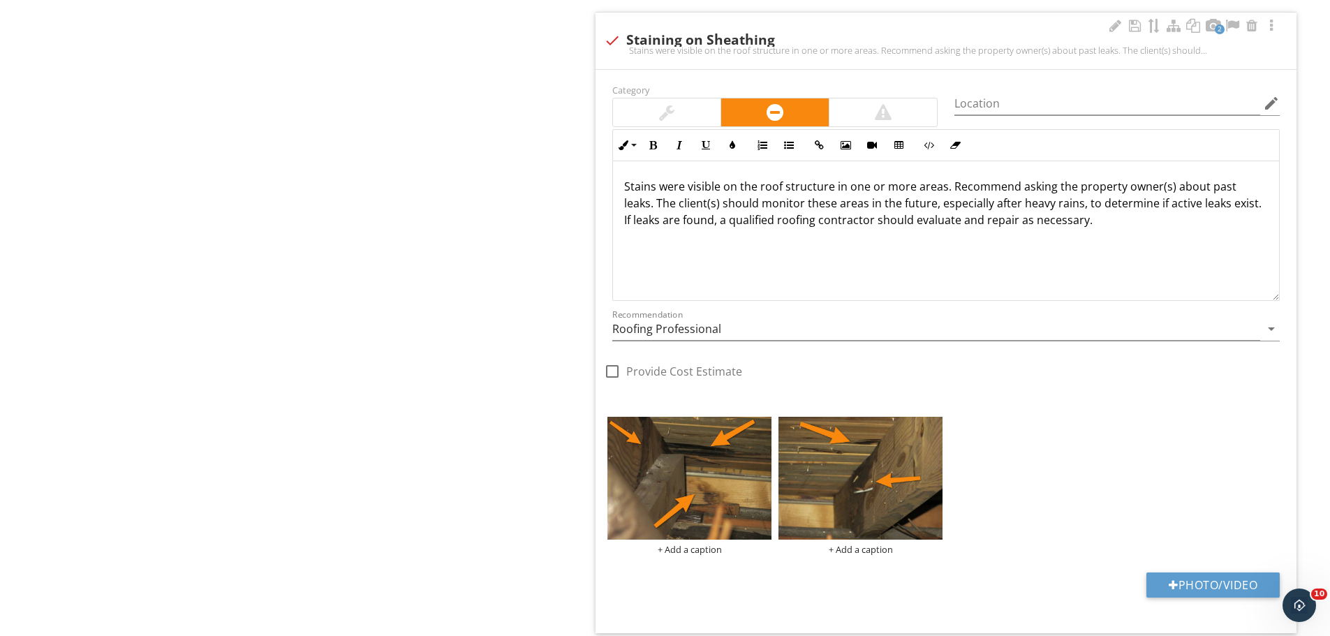
click at [1064, 450] on div "+ Add a caption + Add a caption" at bounding box center [946, 485] width 684 height 145
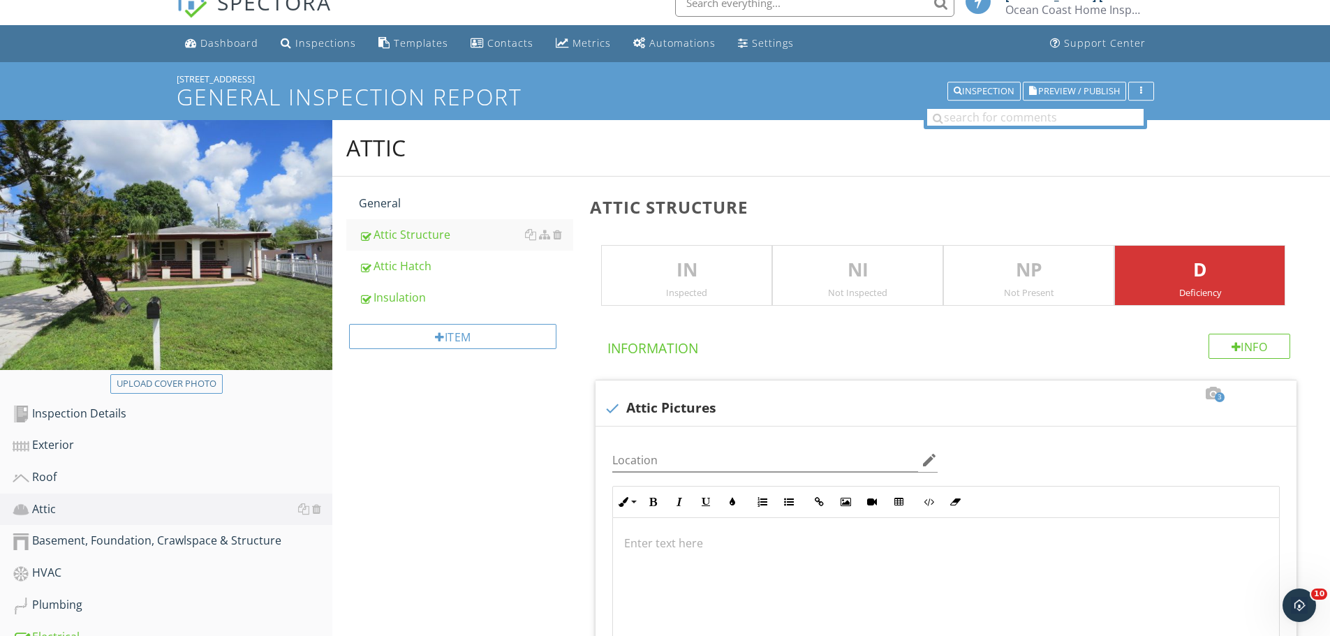
scroll to position [0, 0]
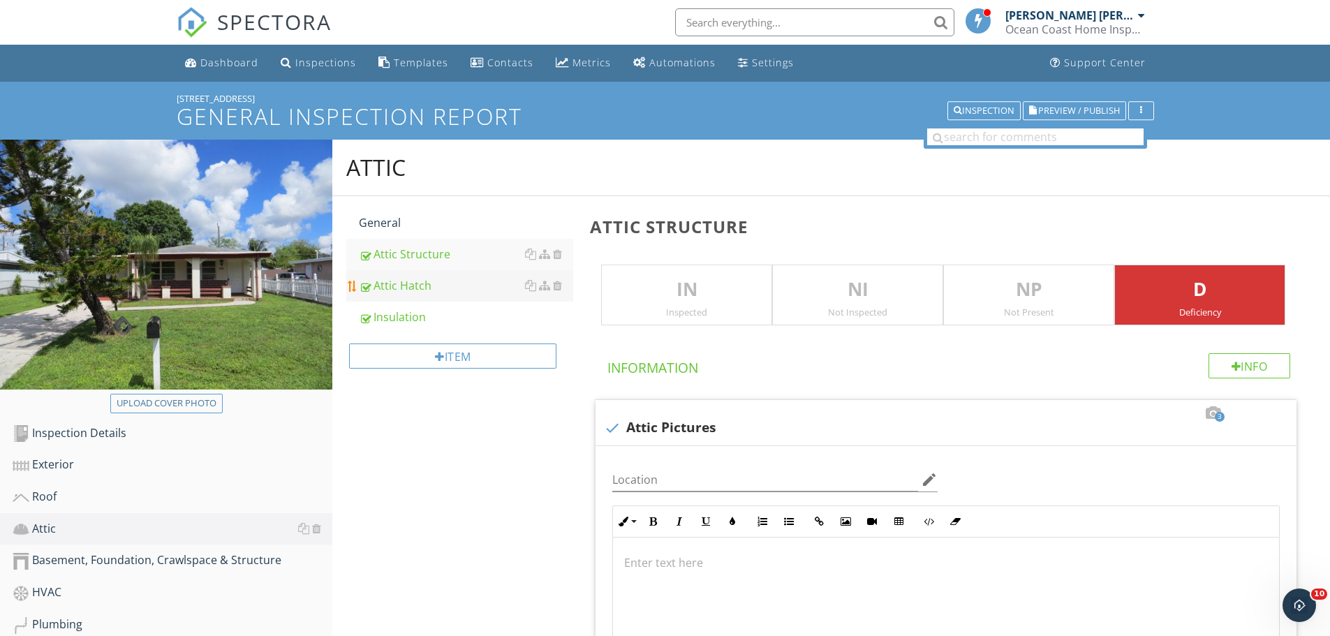
click at [409, 284] on div "Attic Hatch" at bounding box center [466, 285] width 214 height 17
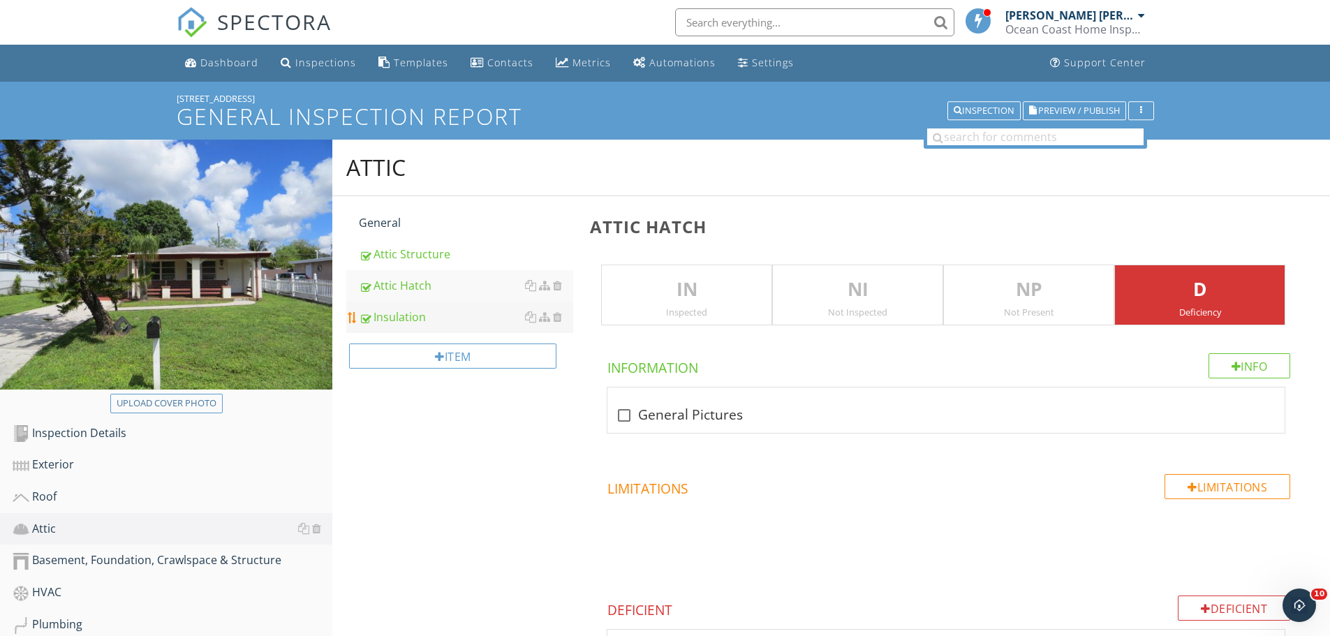
click at [413, 309] on div "Insulation" at bounding box center [466, 317] width 214 height 17
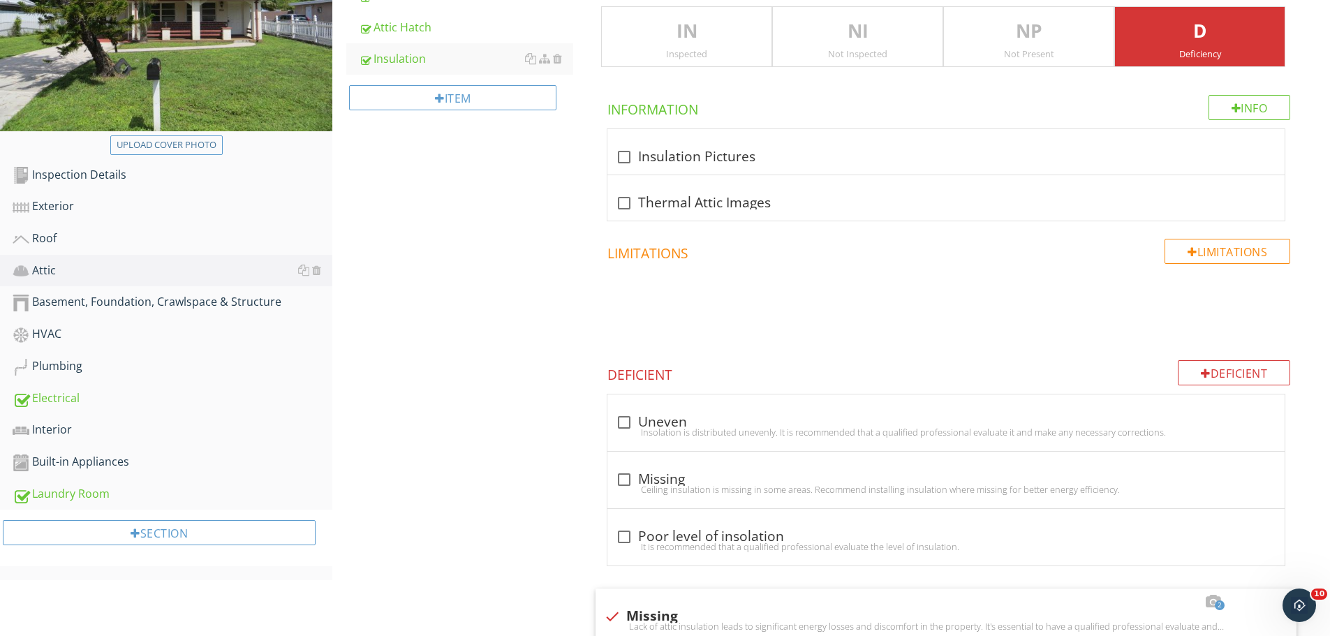
scroll to position [279, 0]
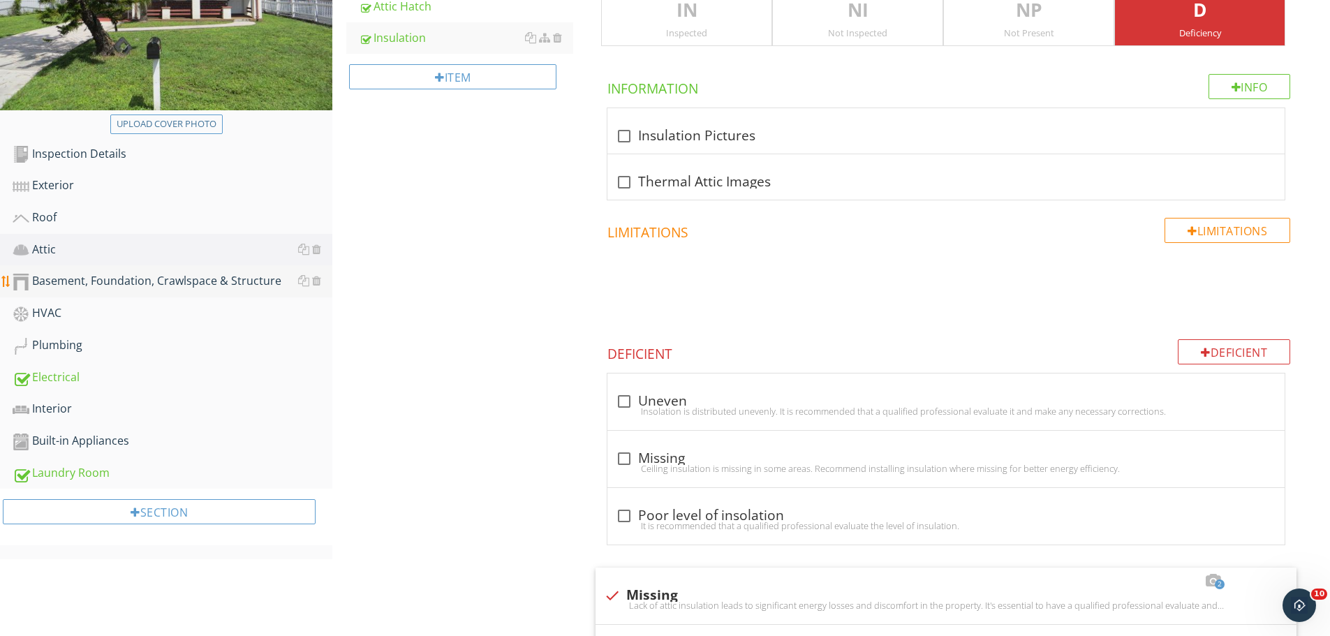
click at [91, 279] on div "Basement, Foundation, Crawlspace & Structure" at bounding box center [173, 281] width 320 height 18
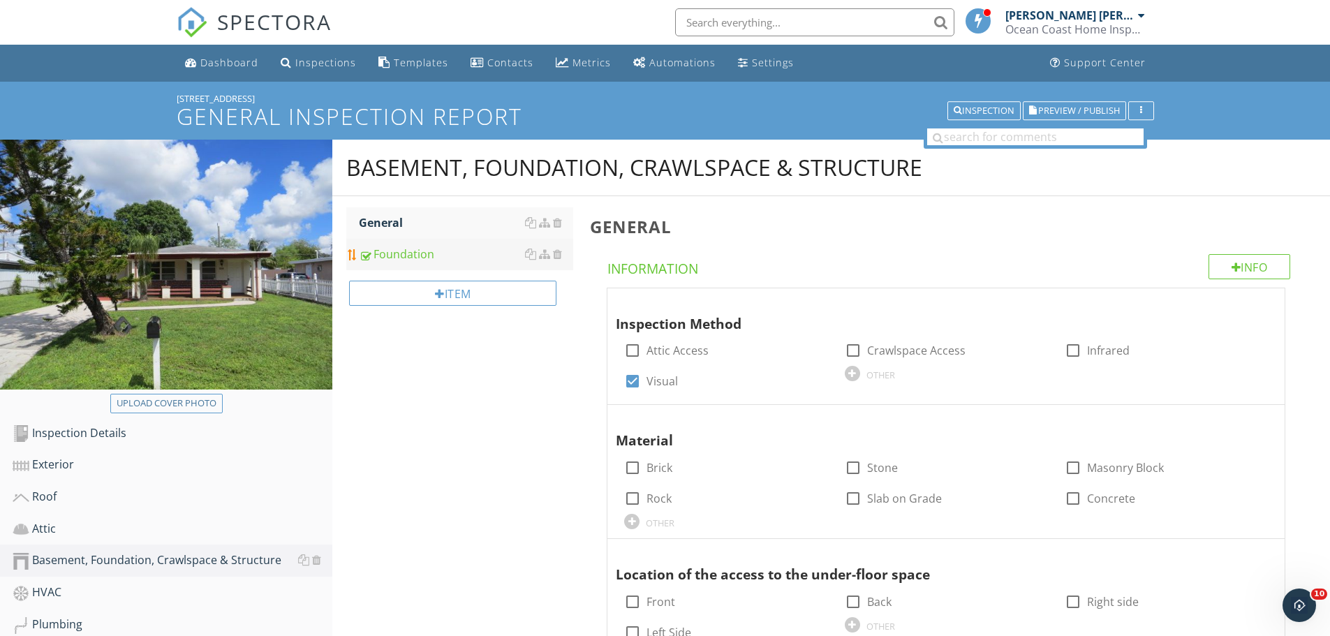
click at [419, 247] on div "Foundation" at bounding box center [466, 254] width 214 height 17
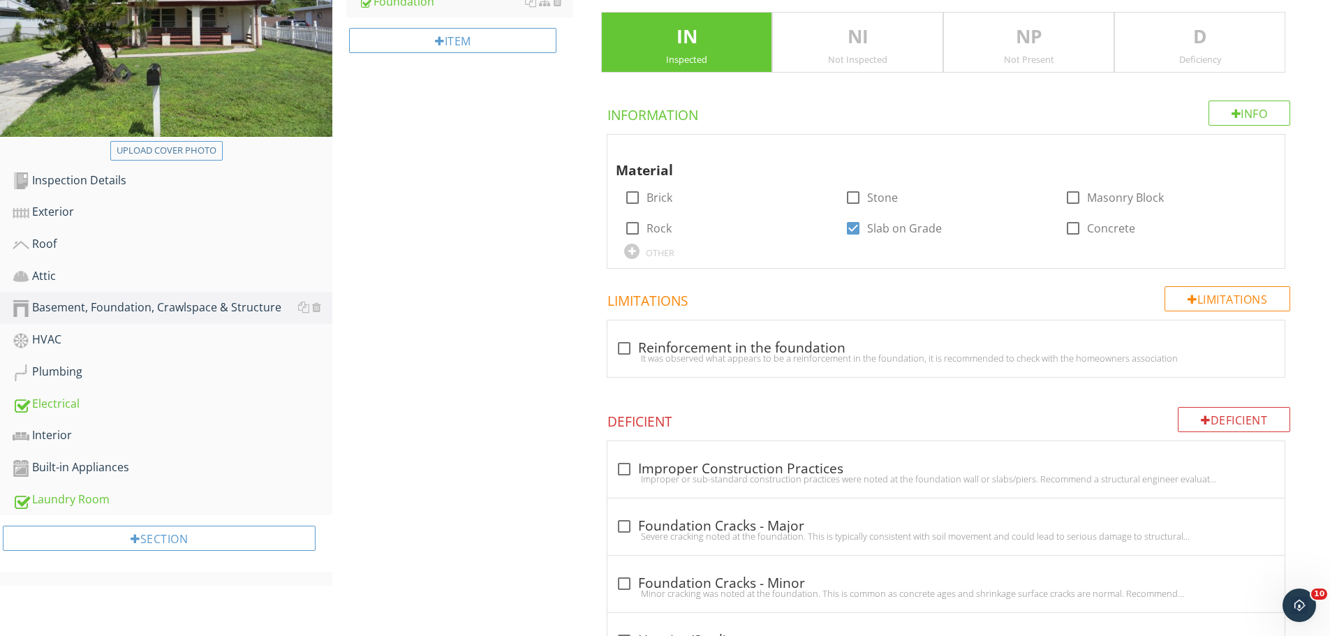
scroll to position [279, 0]
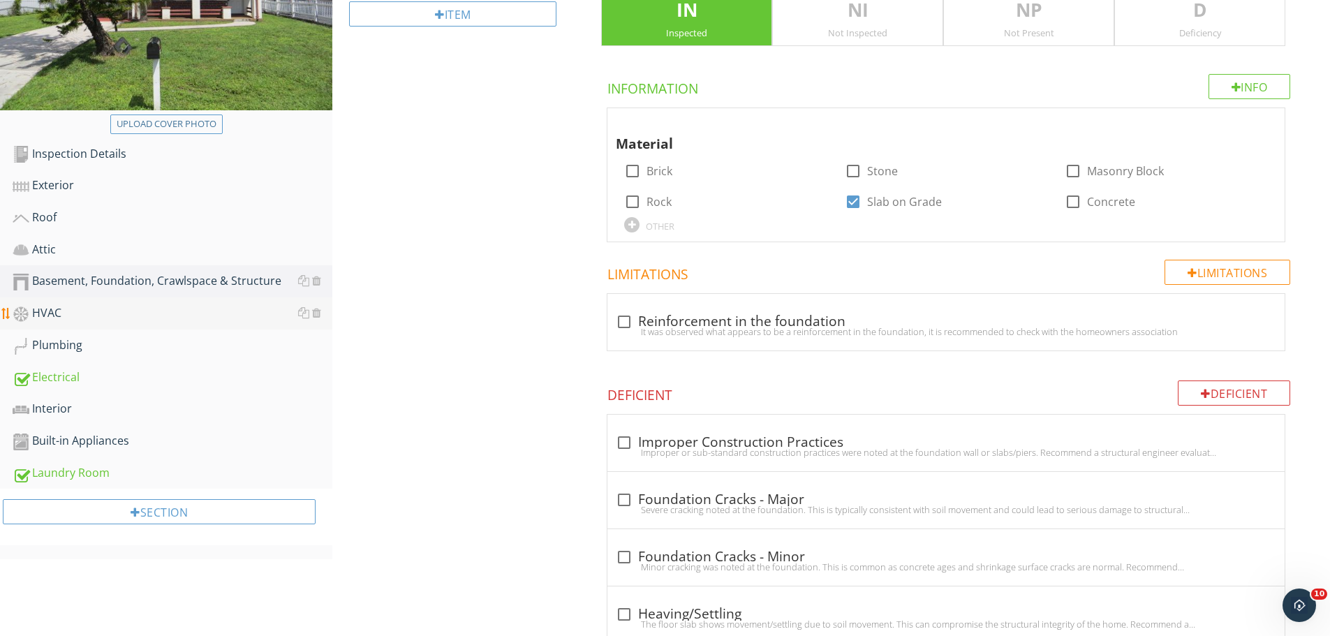
click at [50, 316] on div "HVAC" at bounding box center [173, 313] width 320 height 18
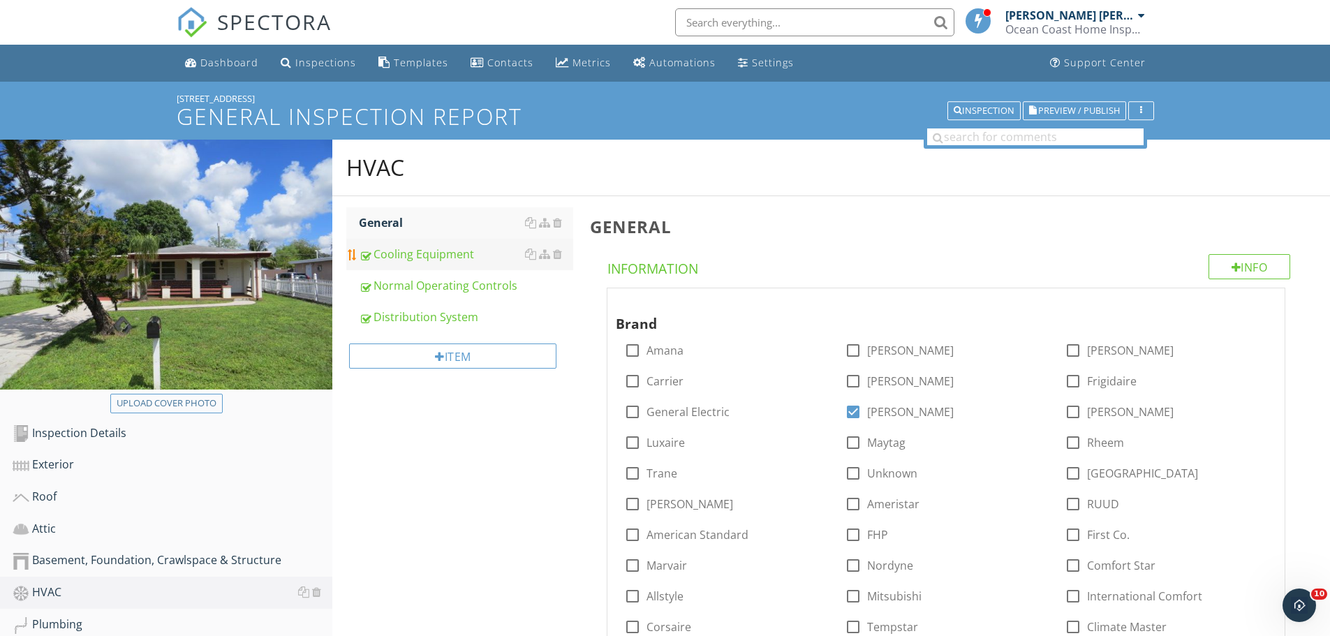
click at [452, 258] on div "Cooling Equipment" at bounding box center [466, 254] width 214 height 17
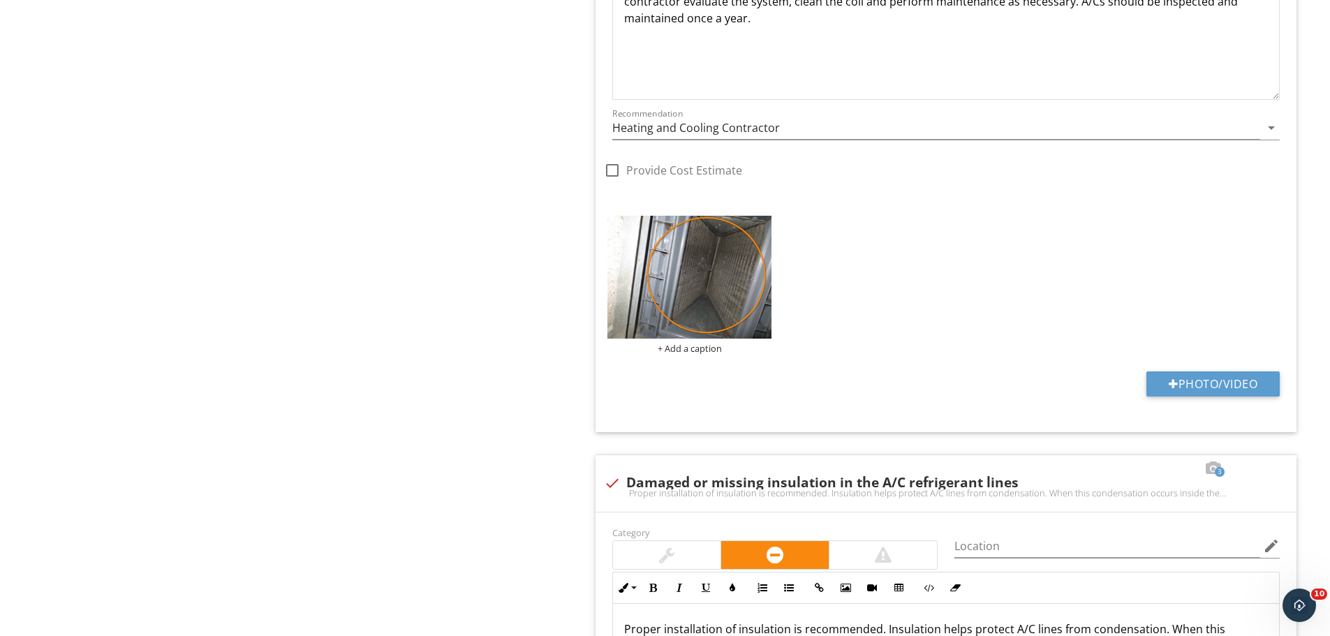
scroll to position [1746, 0]
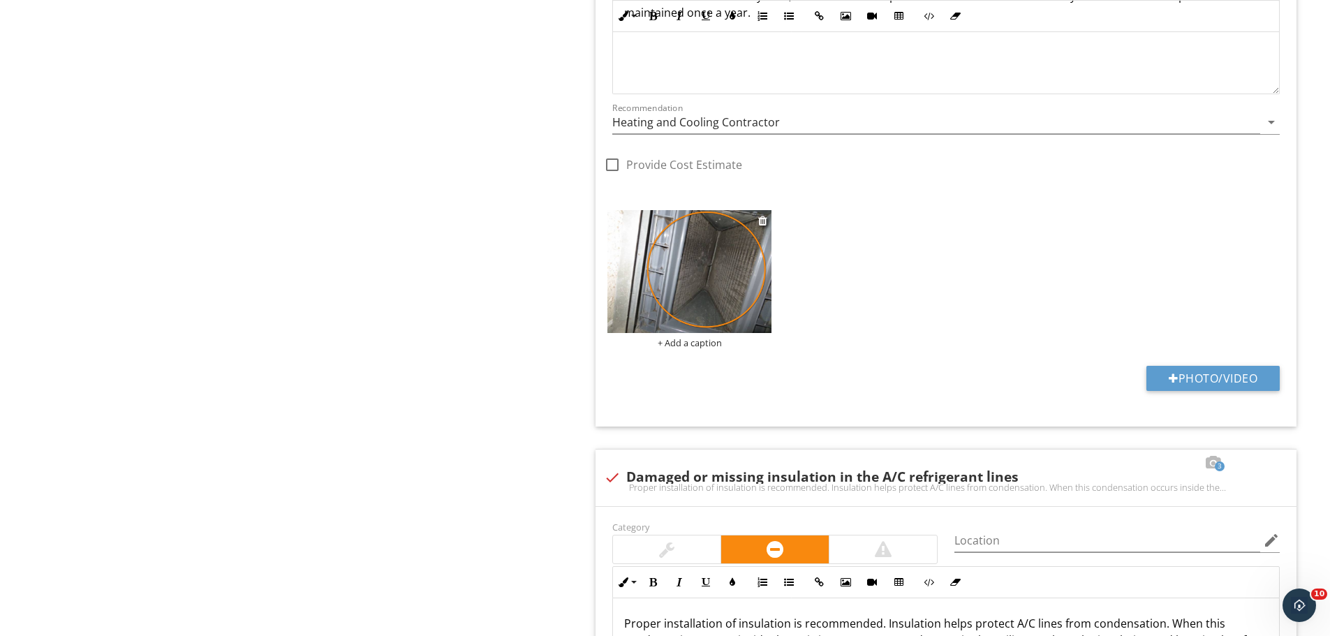
click at [698, 287] on img at bounding box center [690, 271] width 164 height 123
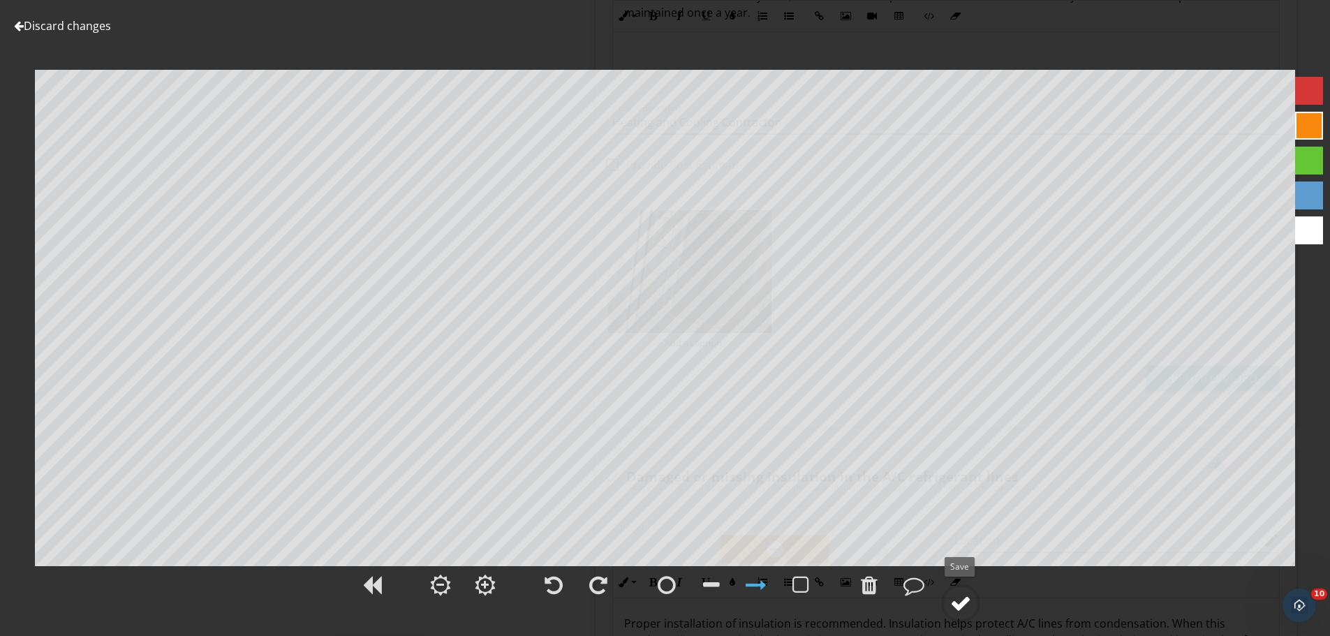
click at [964, 603] on div at bounding box center [960, 603] width 21 height 21
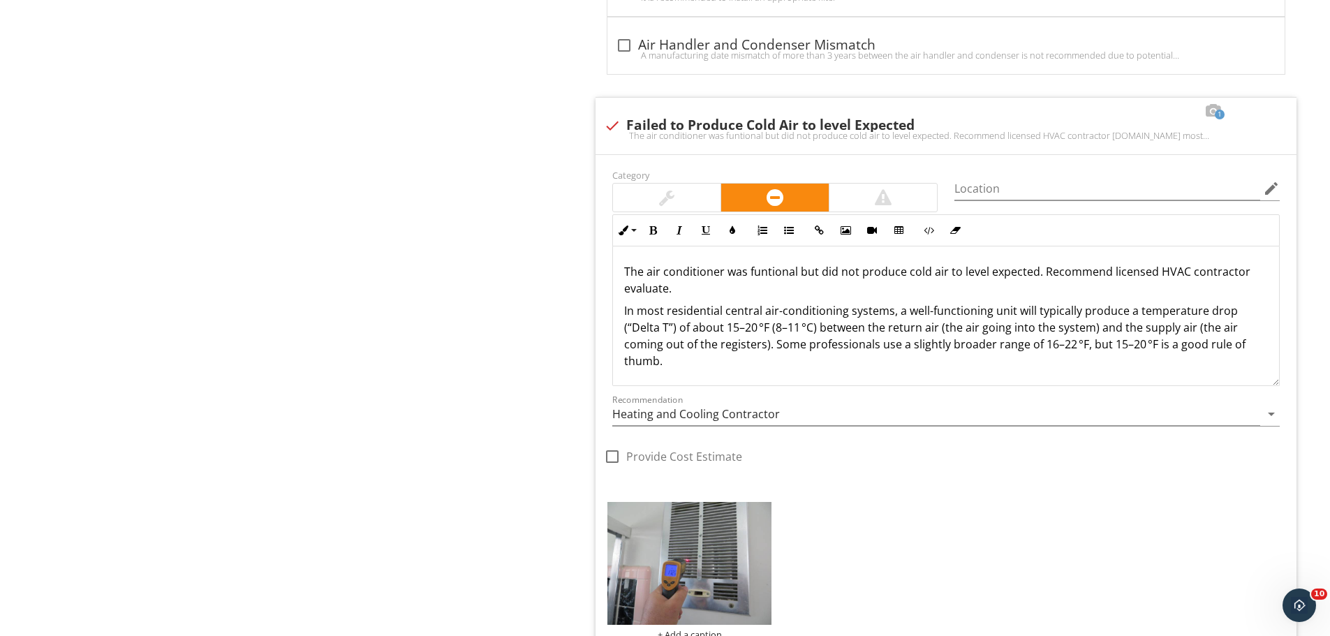
scroll to position [5657, 0]
click at [615, 132] on div "The air conditioner was funtional but did not produce cold air to level expecte…" at bounding box center [946, 137] width 684 height 11
checkbox input "true"
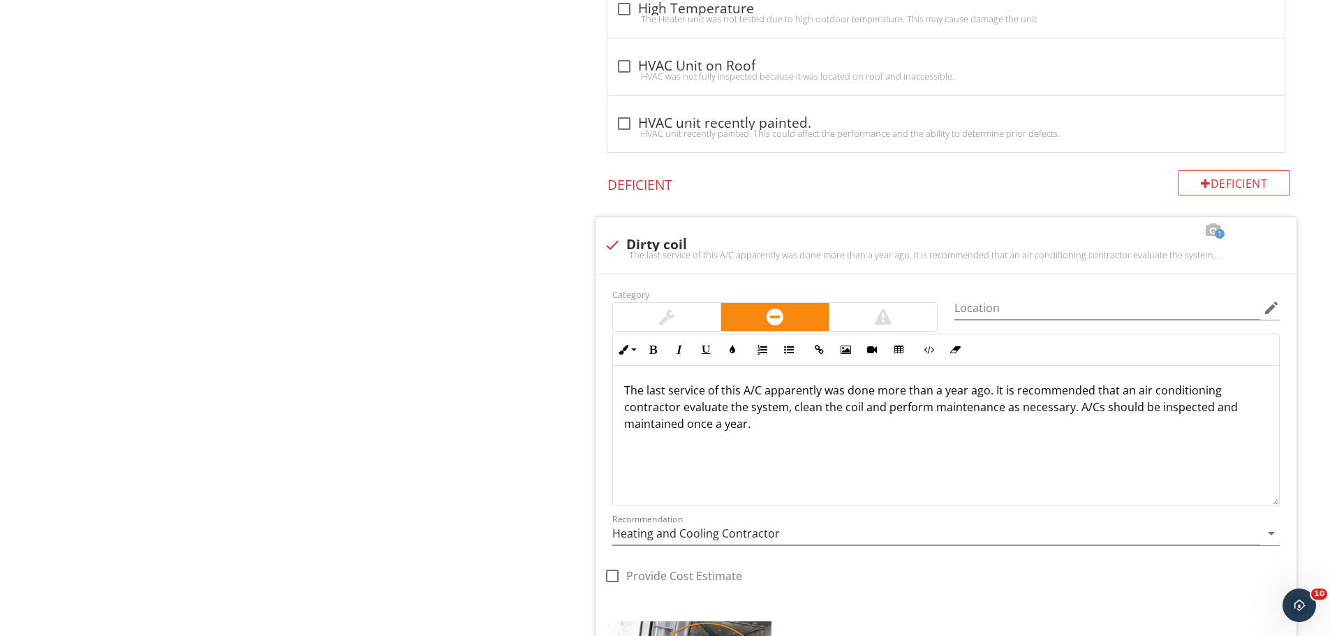
scroll to position [0, 0]
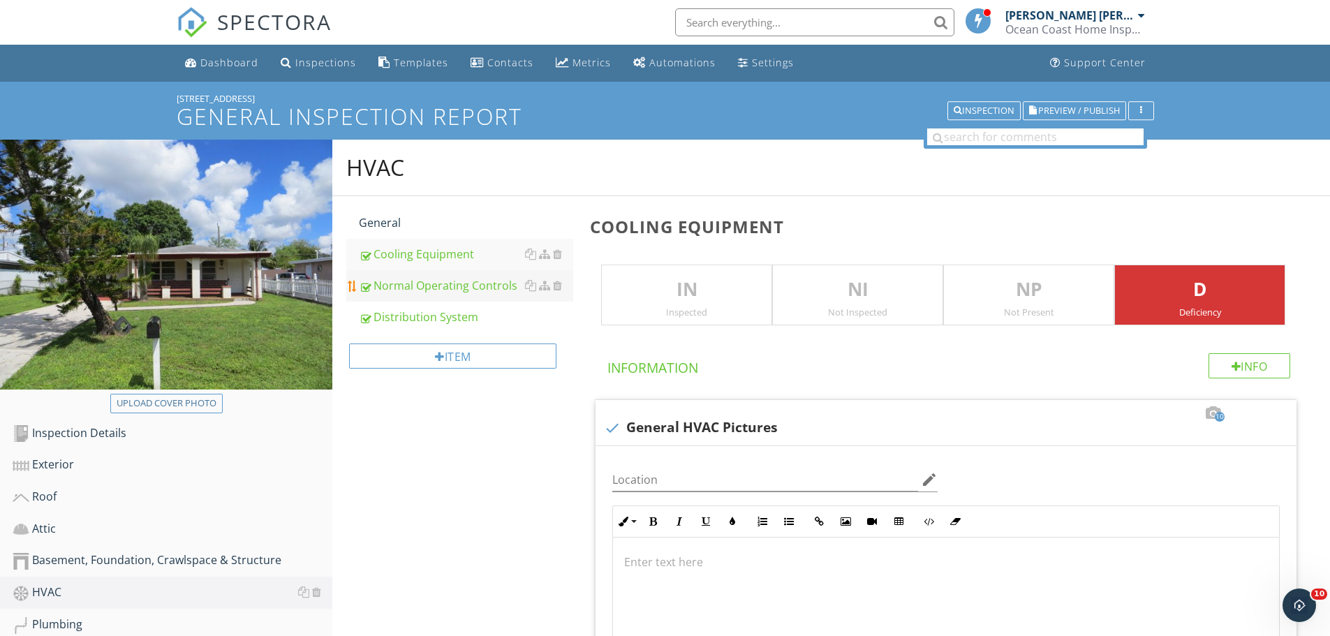
click at [424, 279] on div "Normal Operating Controls" at bounding box center [466, 285] width 214 height 17
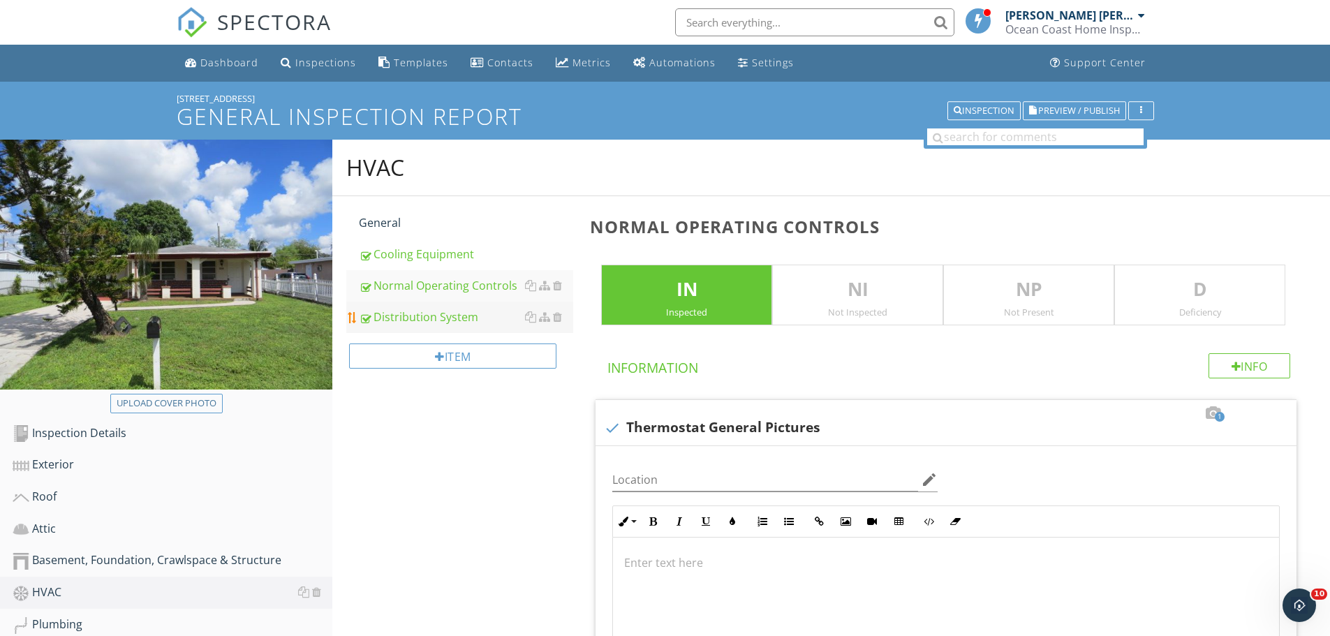
click at [411, 317] on div "Distribution System" at bounding box center [466, 317] width 214 height 17
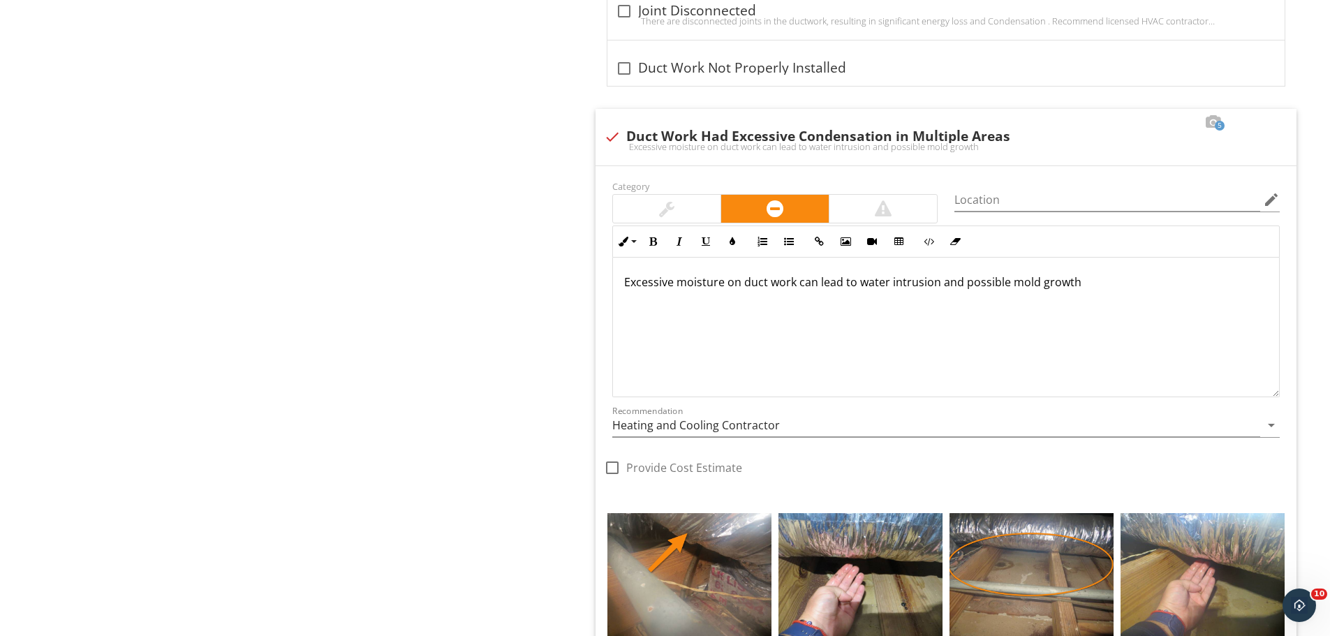
scroll to position [1257, 0]
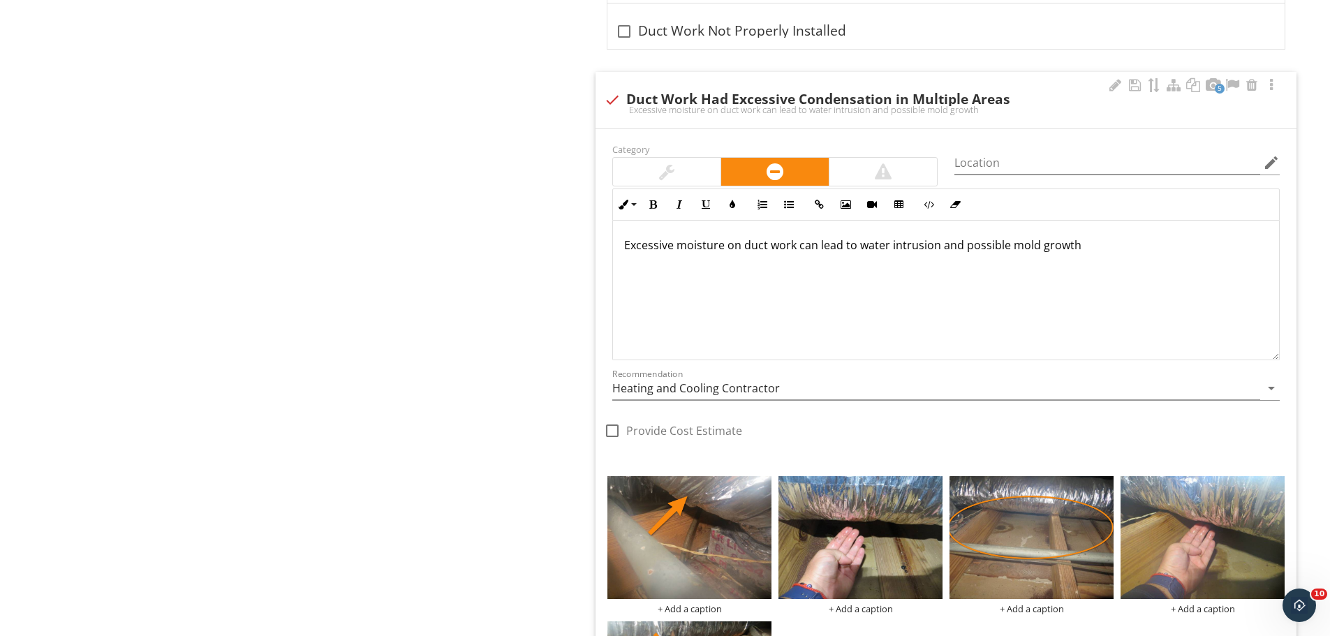
click at [1087, 250] on p "Excessive moisture on duct work can lead to water intrusion and possible mold g…" at bounding box center [946, 245] width 644 height 17
click at [1074, 250] on p "Excessive moisture on duct work can lead to water intrusion and possible mold g…" at bounding box center [946, 245] width 644 height 17
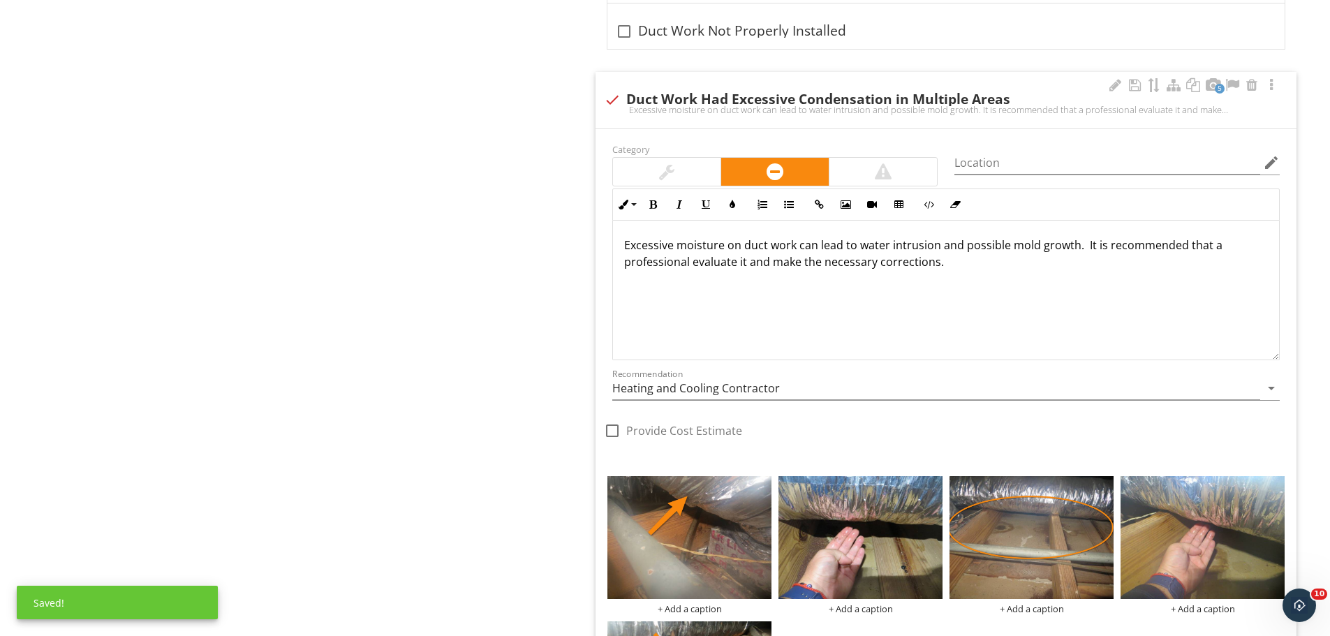
click at [1085, 249] on p "Excessive moisture on duct work can lead to water intrusion and possible mold g…" at bounding box center [946, 254] width 644 height 34
drag, startPoint x: 1083, startPoint y: 243, endPoint x: 1087, endPoint y: 259, distance: 16.4
click at [1083, 244] on p "Excessive moisture on duct work can lead to water intrusion and possible mold g…" at bounding box center [946, 254] width 644 height 34
click at [1130, 86] on div at bounding box center [1134, 85] width 17 height 14
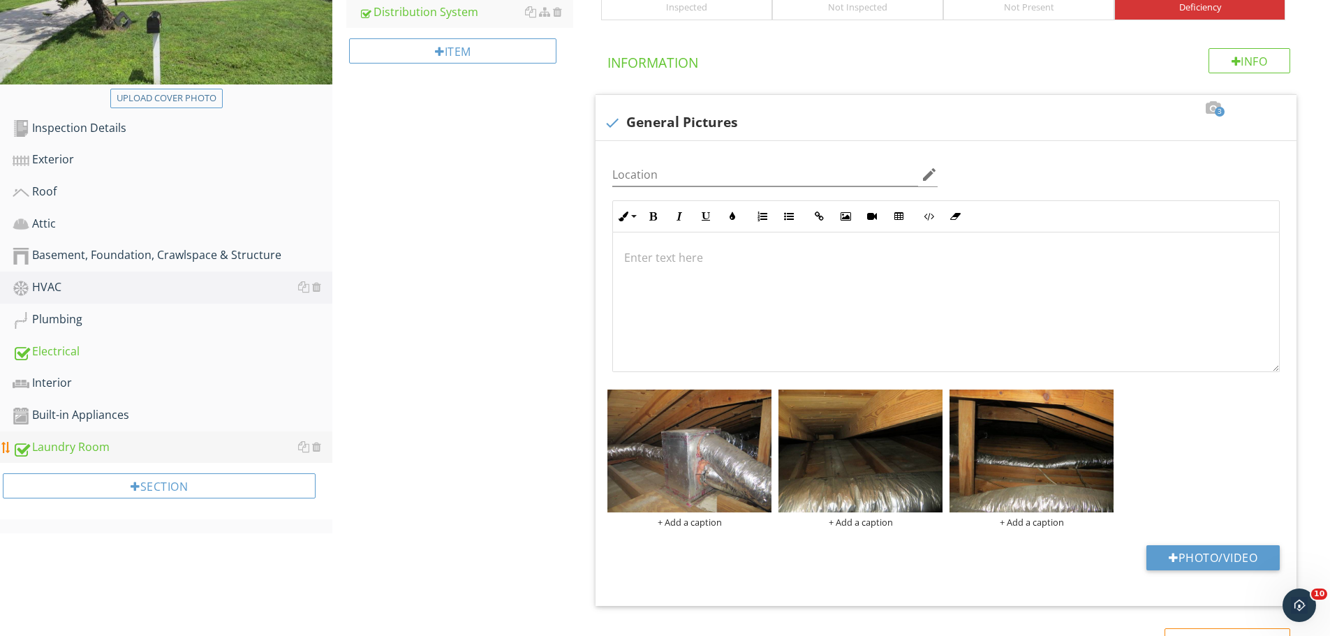
scroll to position [349, 0]
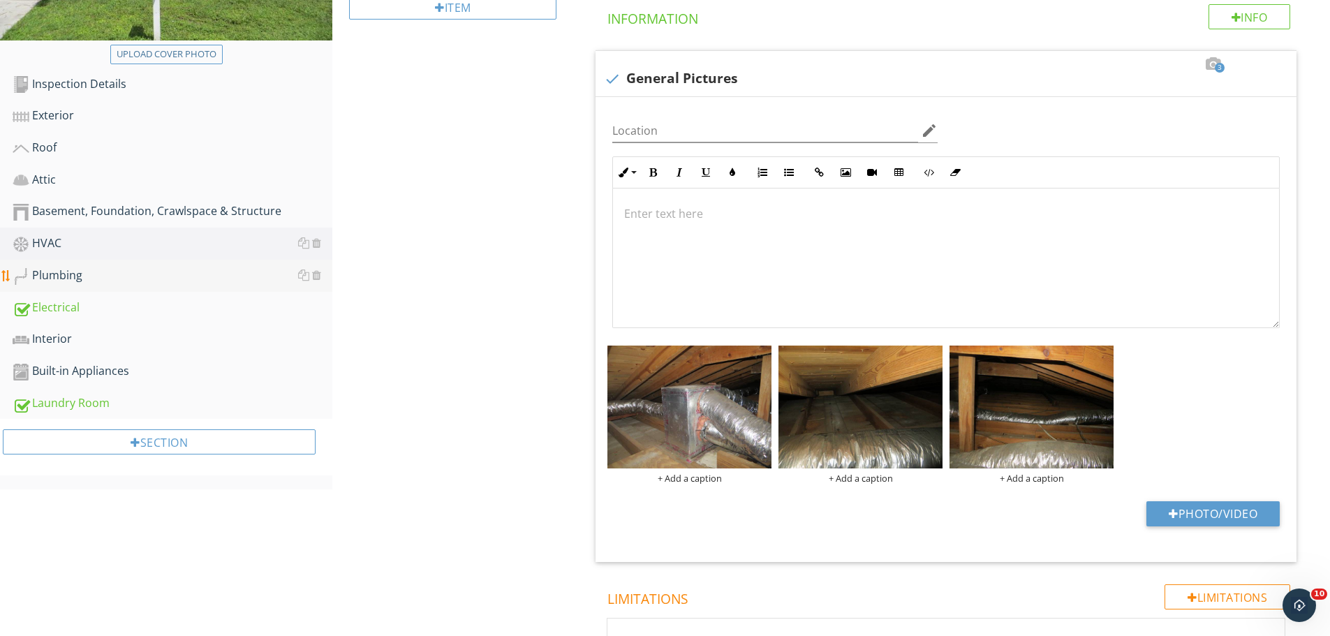
click at [45, 274] on div "Plumbing" at bounding box center [173, 276] width 320 height 18
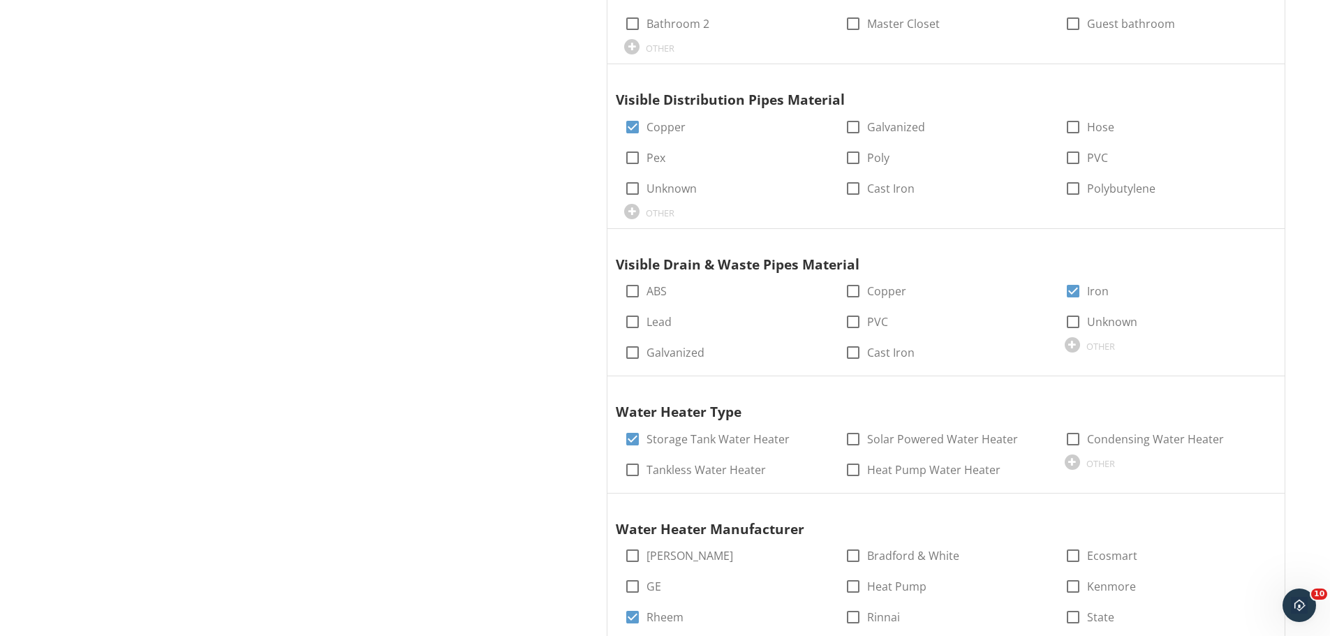
scroll to position [908, 0]
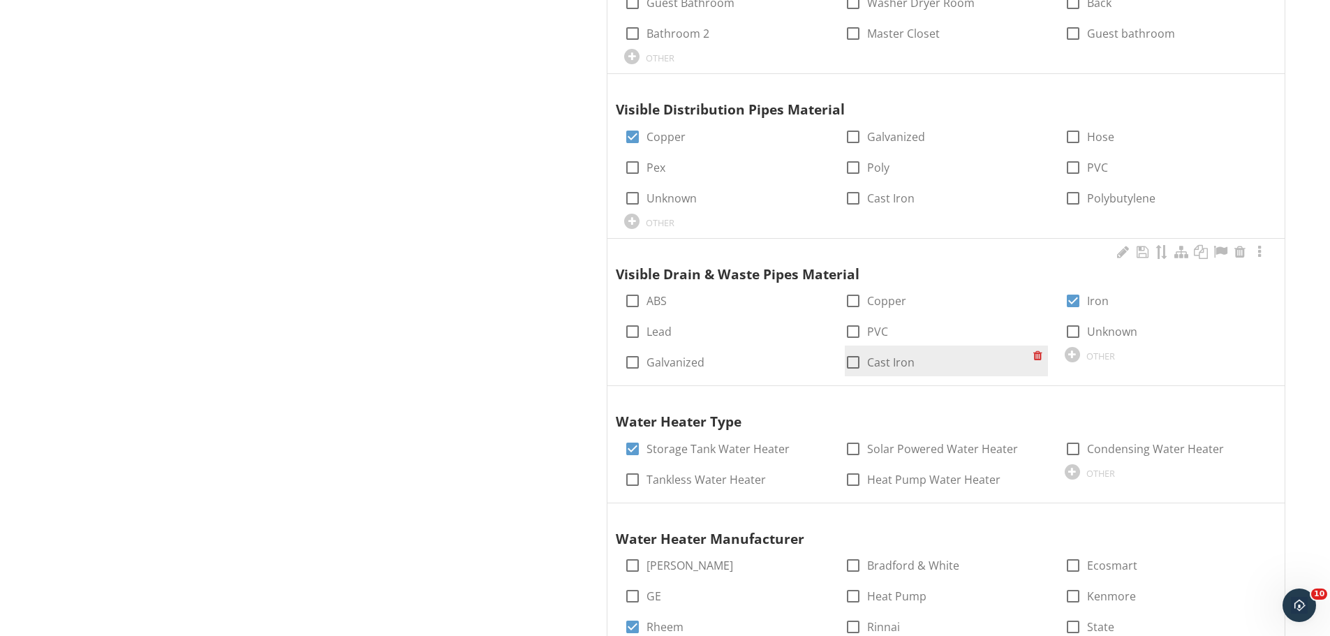
click at [858, 370] on div at bounding box center [854, 363] width 24 height 24
checkbox input "true"
click at [1085, 304] on div at bounding box center [1074, 301] width 24 height 24
checkbox input "false"
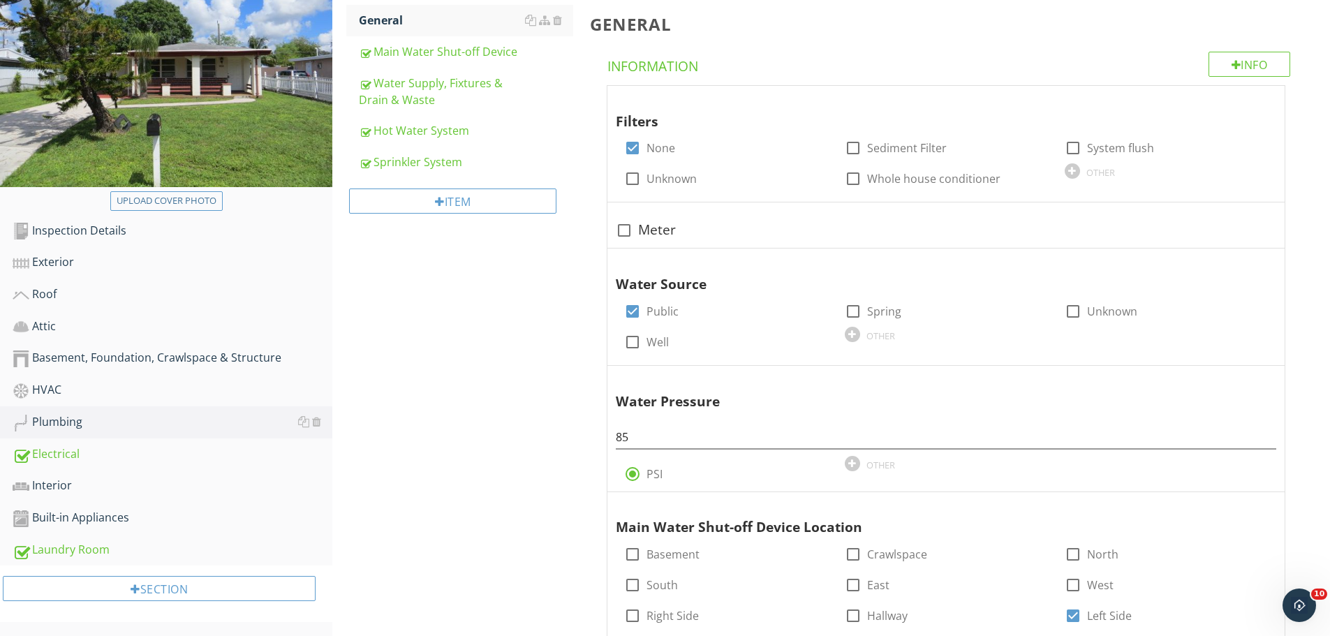
scroll to position [0, 0]
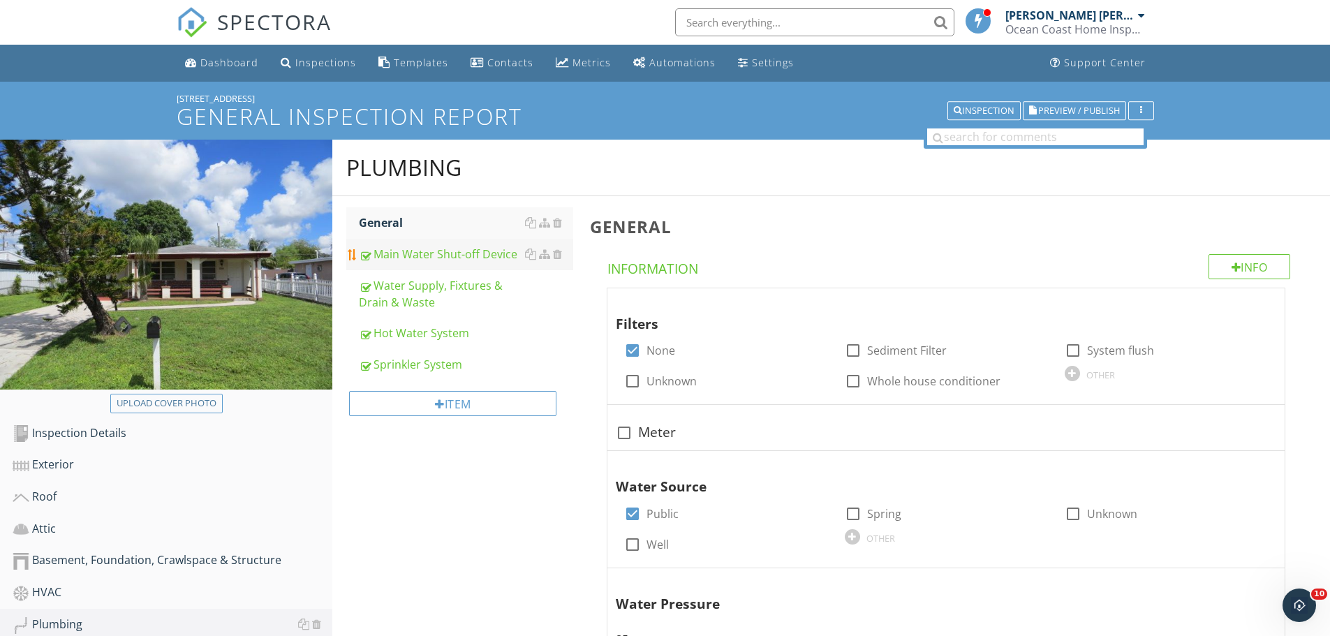
click at [427, 257] on div "Main Water Shut-off Device" at bounding box center [466, 254] width 214 height 17
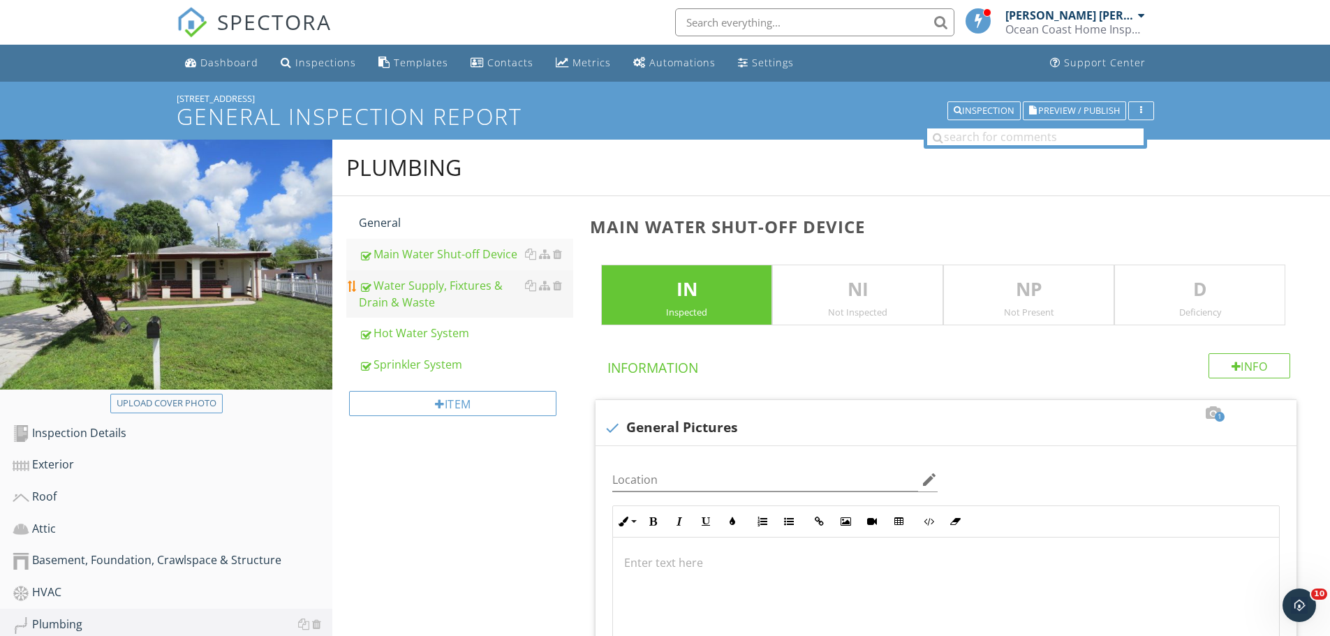
click at [449, 309] on div "Water Supply, Fixtures & Drain & Waste" at bounding box center [466, 294] width 214 height 34
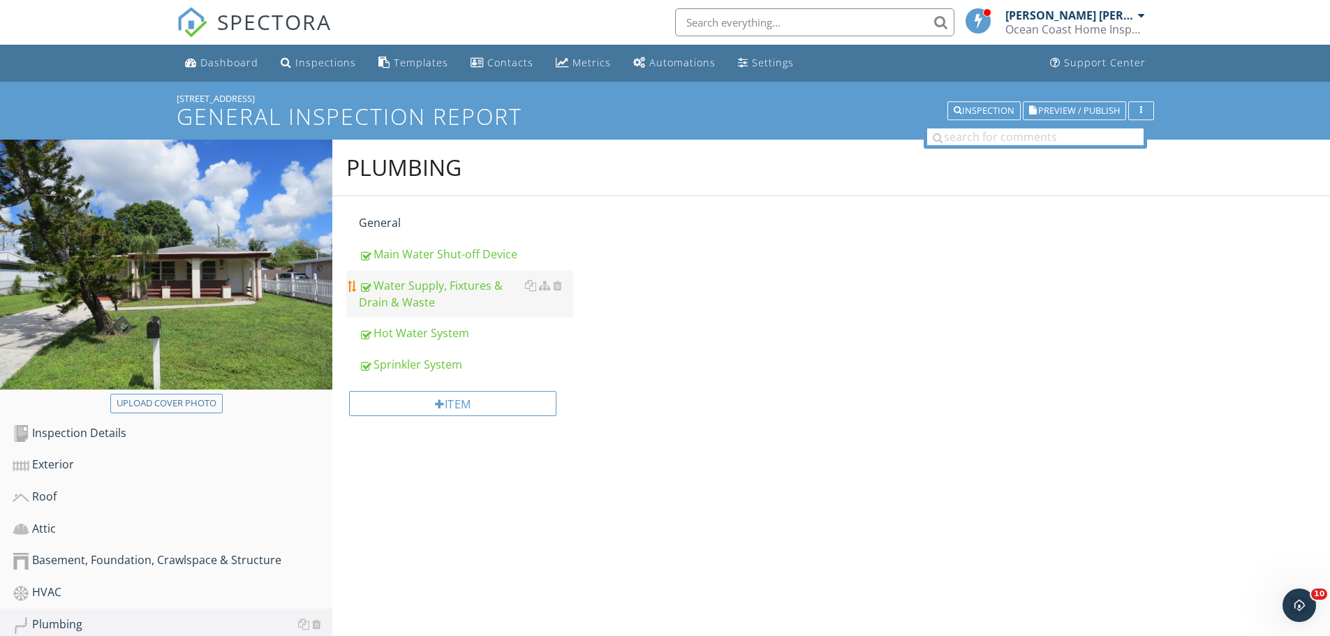
click at [427, 287] on div "Water Supply, Fixtures & Drain & Waste" at bounding box center [466, 294] width 214 height 34
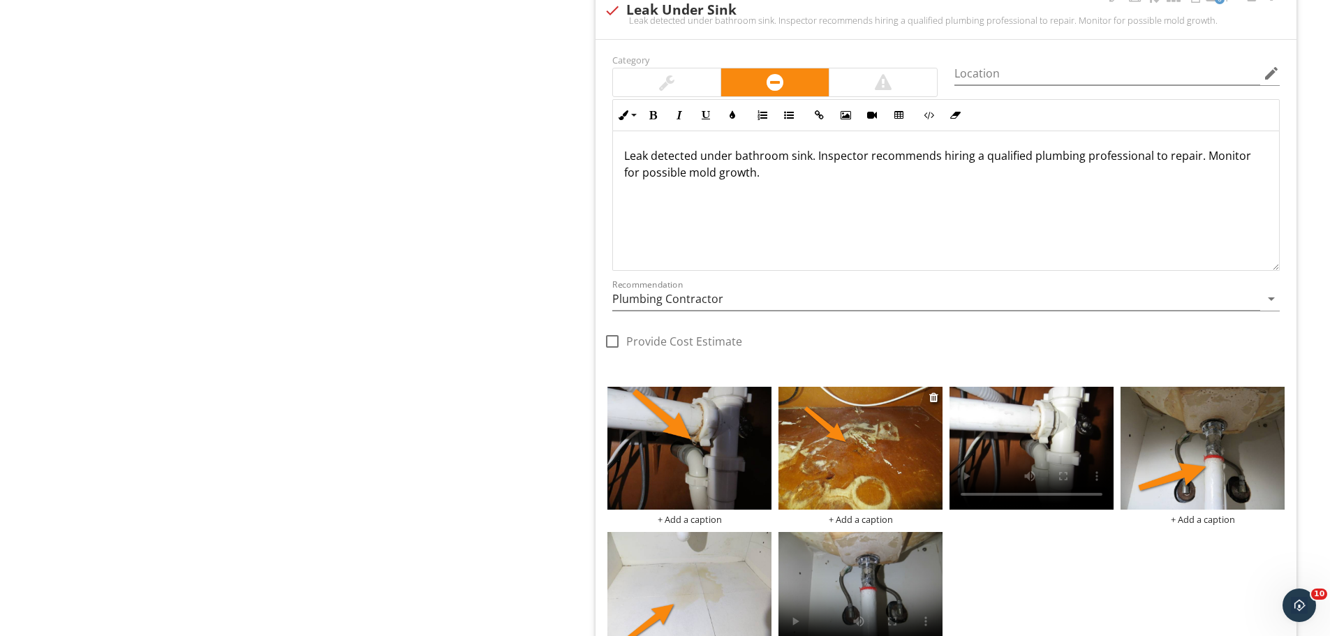
scroll to position [2444, 0]
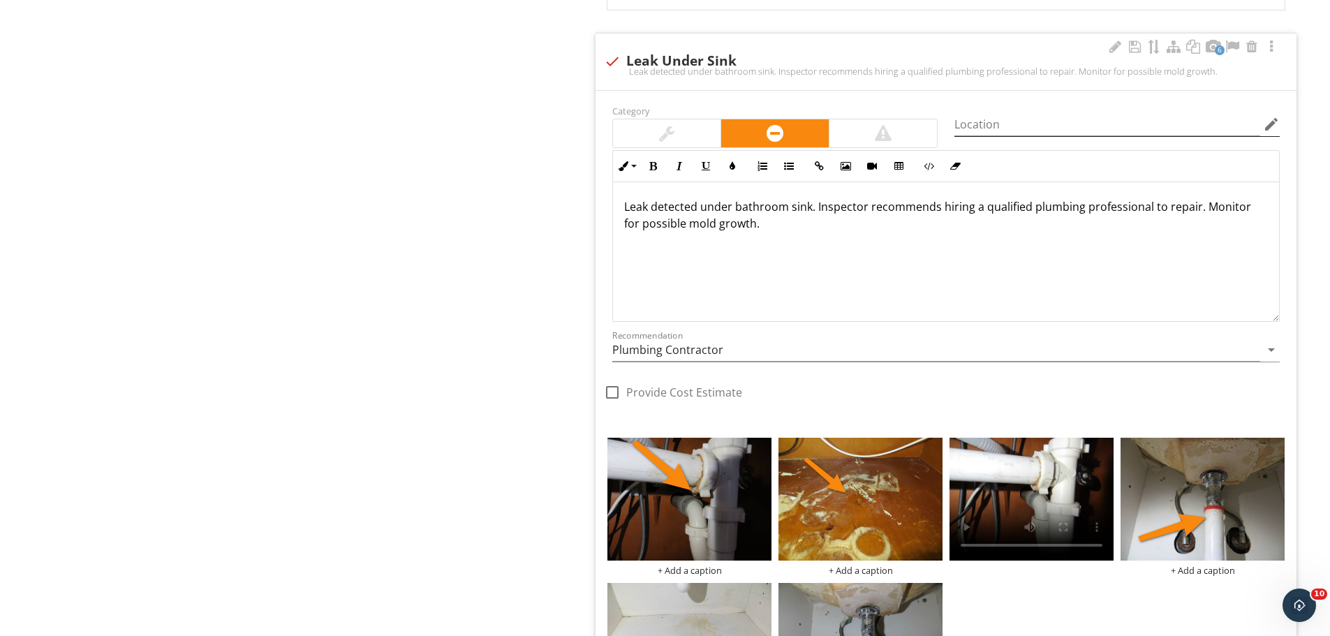
click at [1272, 124] on icon "edit" at bounding box center [1271, 124] width 17 height 17
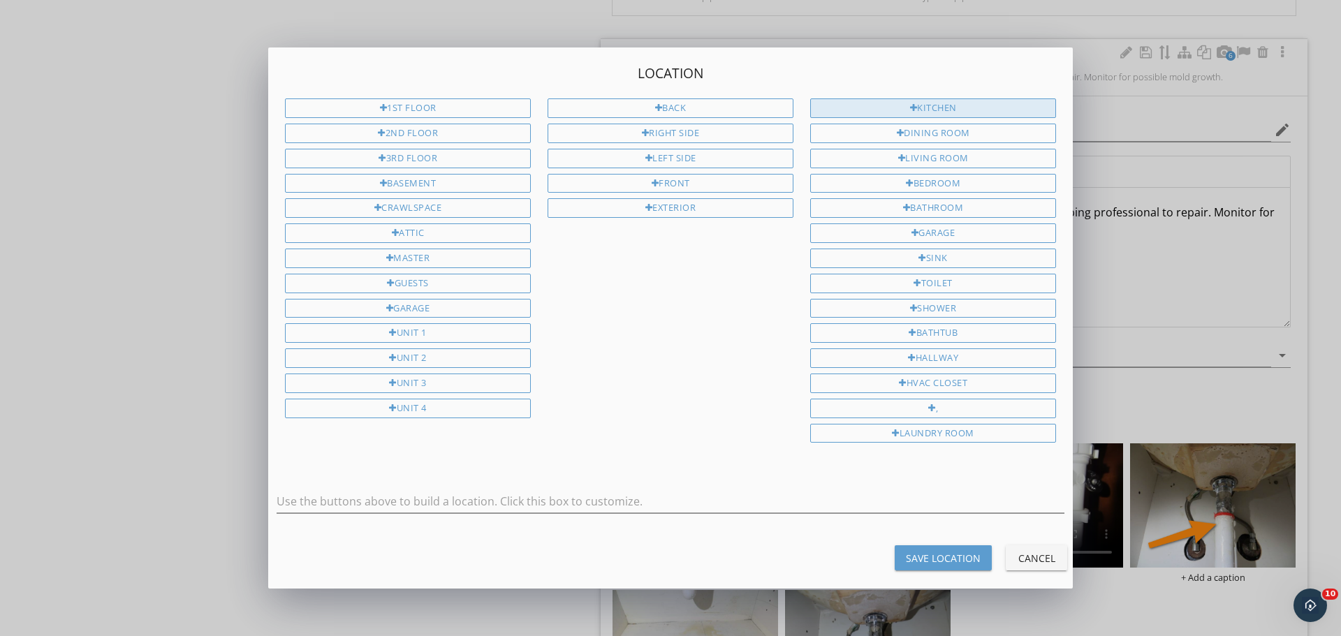
click at [897, 109] on div "Kitchen" at bounding box center [933, 108] width 246 height 20
click at [360, 506] on input "Kitchen" at bounding box center [671, 501] width 788 height 23
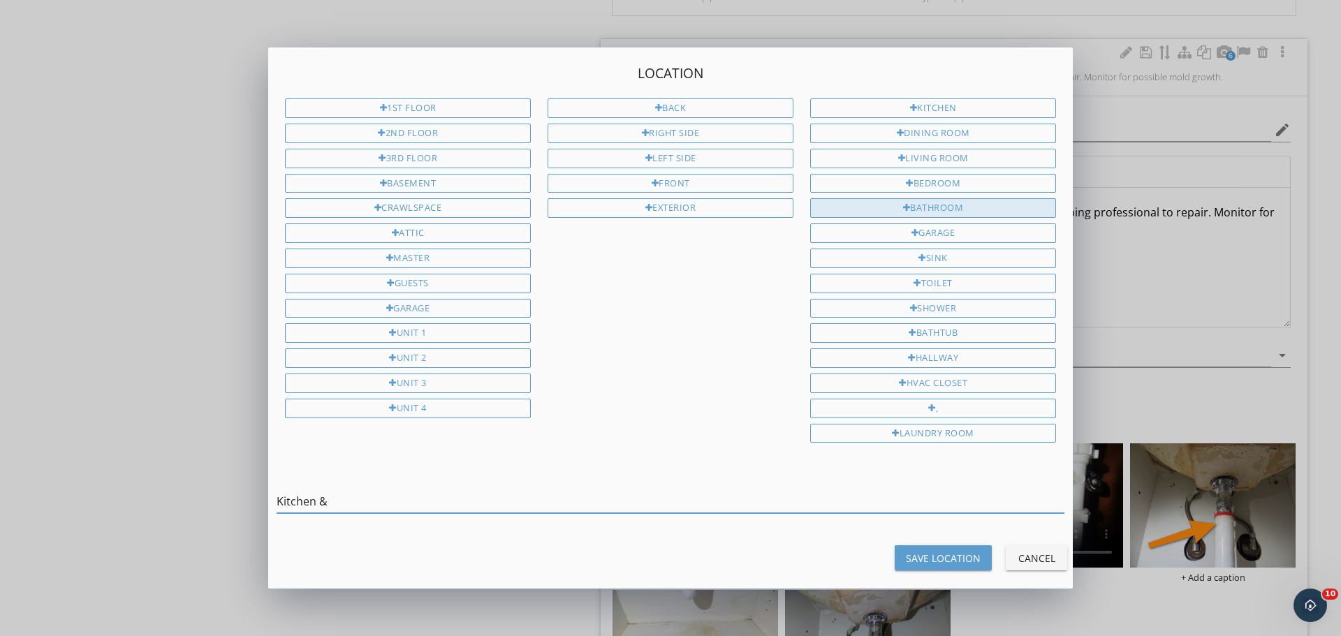
click at [886, 207] on div "Bathroom" at bounding box center [933, 208] width 246 height 20
type input "Kitchen & Bathroom"
click at [921, 561] on div "Save Location" at bounding box center [943, 558] width 75 height 15
type input "Kitchen & Bathroom"
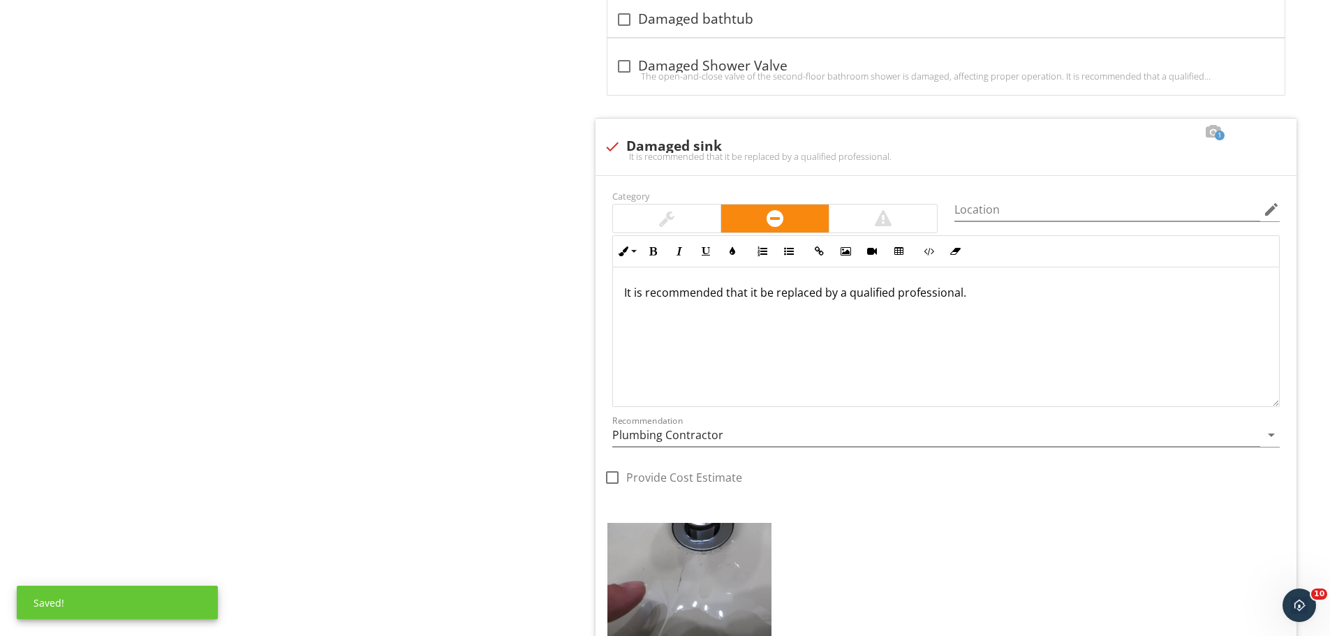
scroll to position [3632, 0]
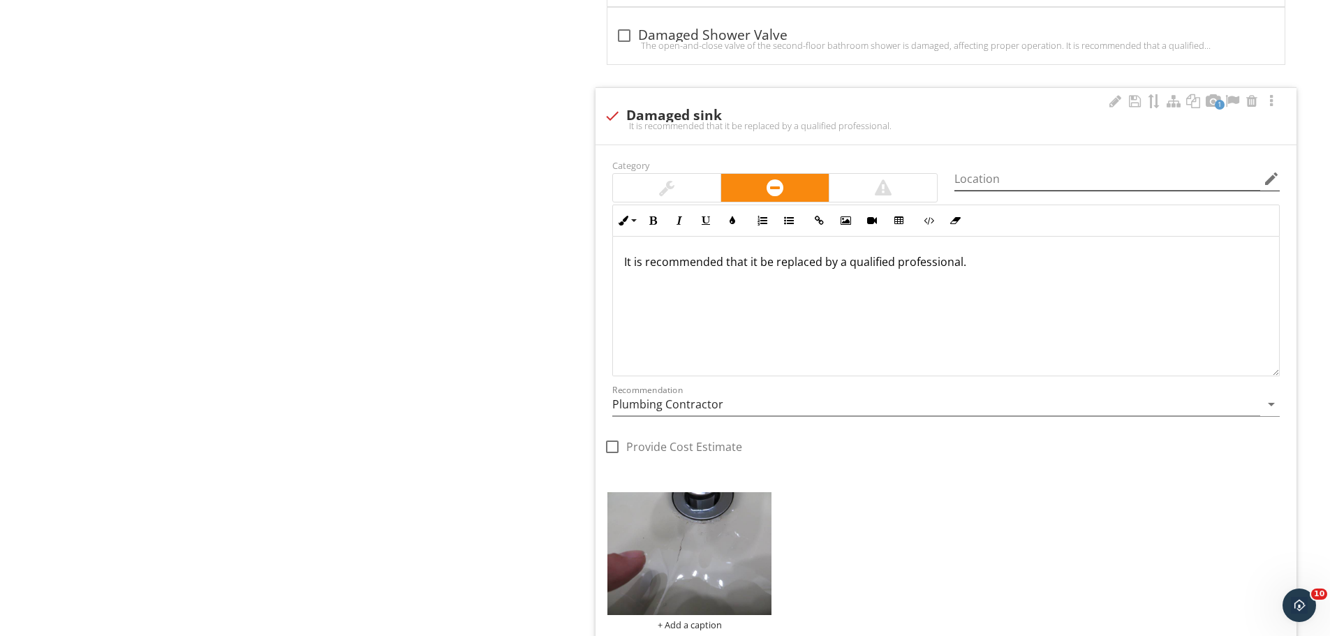
click at [1270, 178] on icon "edit" at bounding box center [1271, 178] width 17 height 17
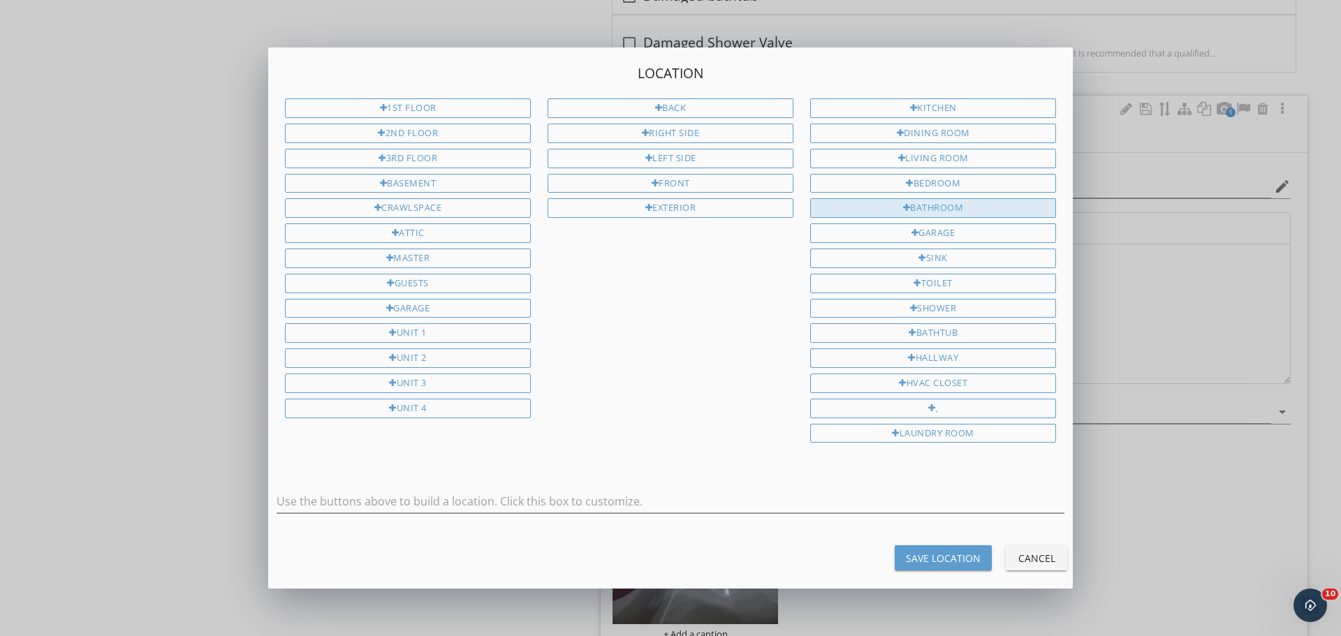
click at [883, 207] on div "Bathroom" at bounding box center [933, 208] width 246 height 20
type input "Bathroom"
click at [969, 556] on div "Save Location" at bounding box center [943, 558] width 75 height 15
type input "Bathroom"
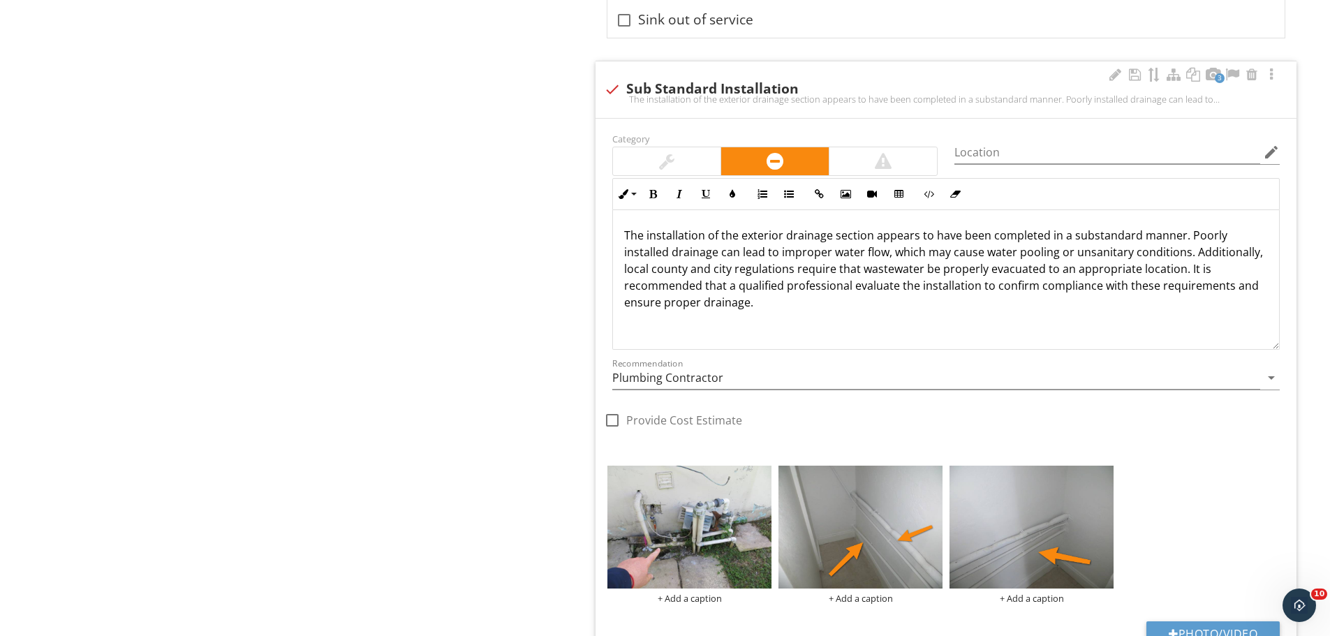
scroll to position [5936, 0]
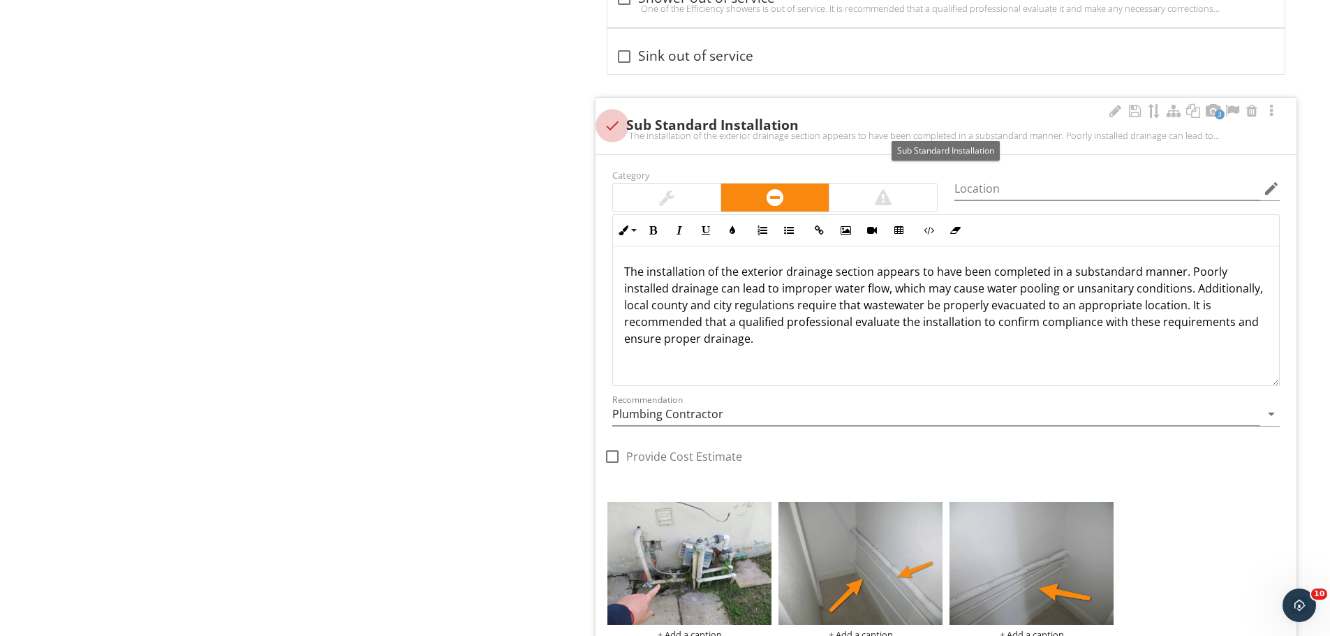
click at [614, 123] on div at bounding box center [613, 126] width 24 height 24
checkbox input "true"
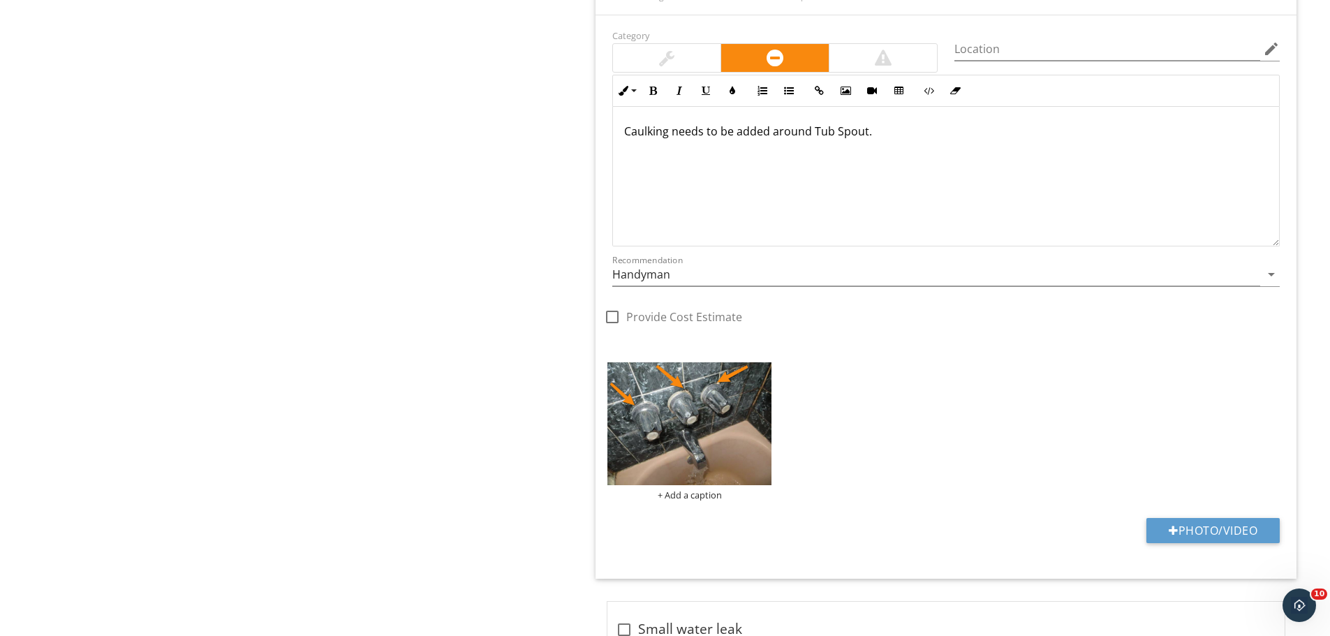
scroll to position [6124, 0]
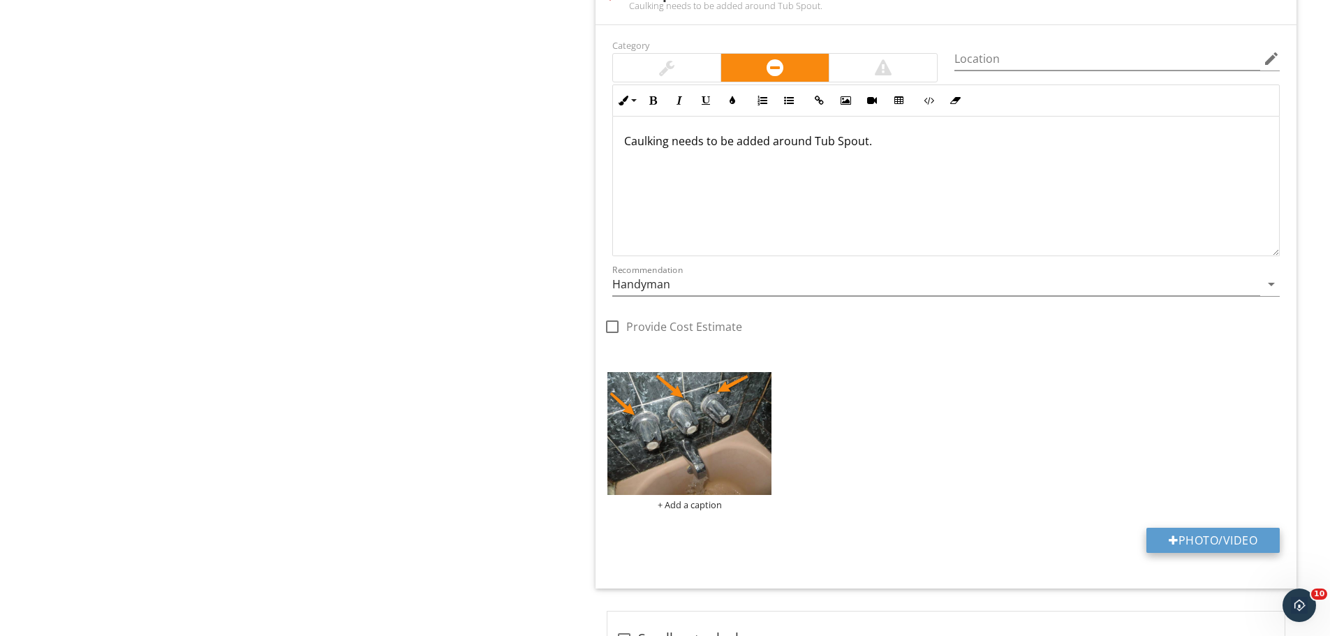
click at [1216, 536] on button "Photo/Video" at bounding box center [1213, 540] width 133 height 25
type input "C:\fakepath\IMG_5683.JPG"
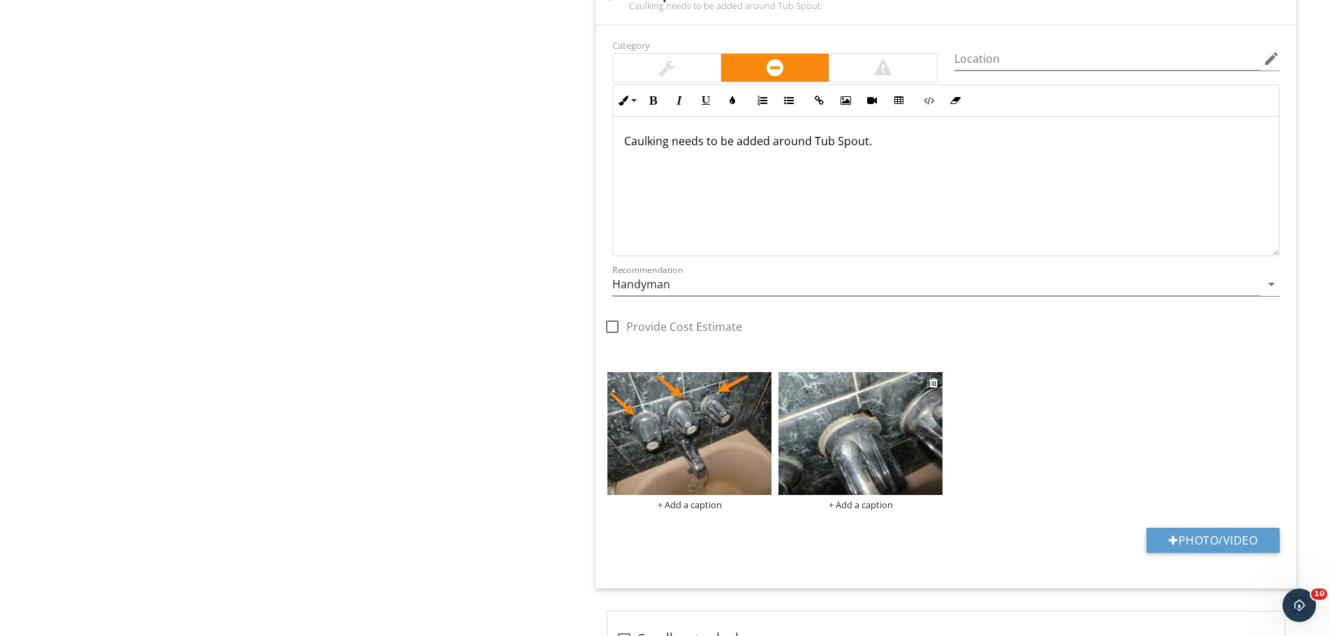
click at [841, 413] on img at bounding box center [861, 433] width 164 height 123
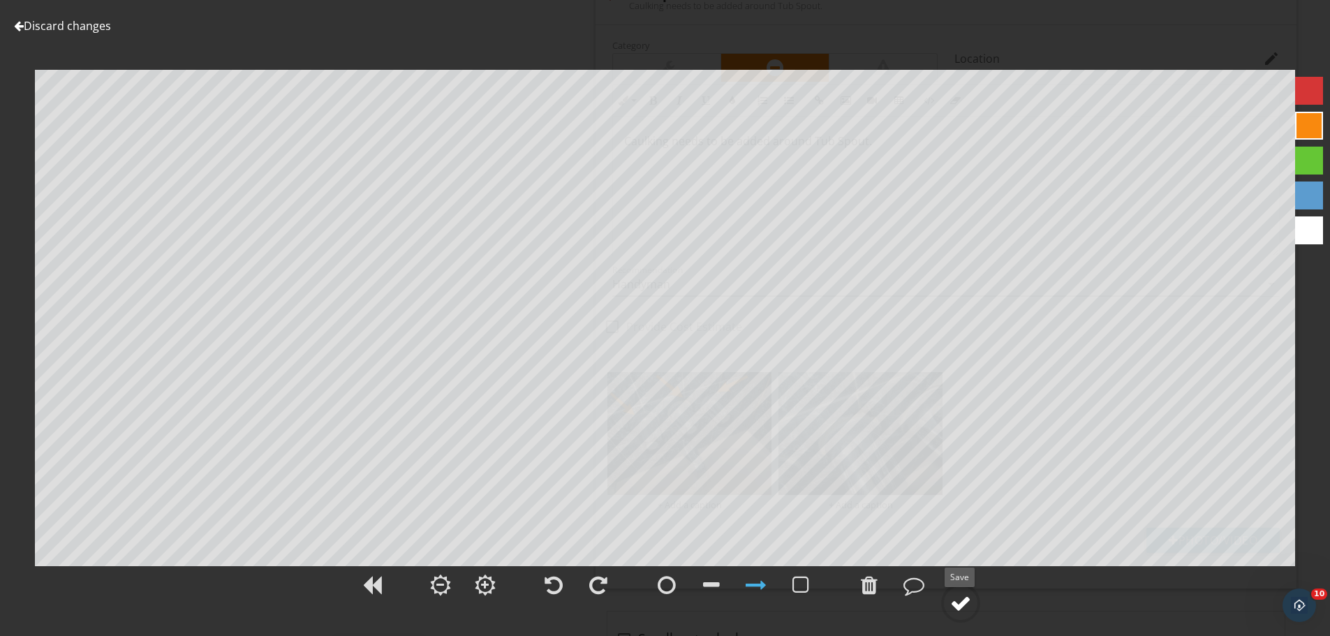
click at [973, 611] on circle at bounding box center [961, 603] width 36 height 36
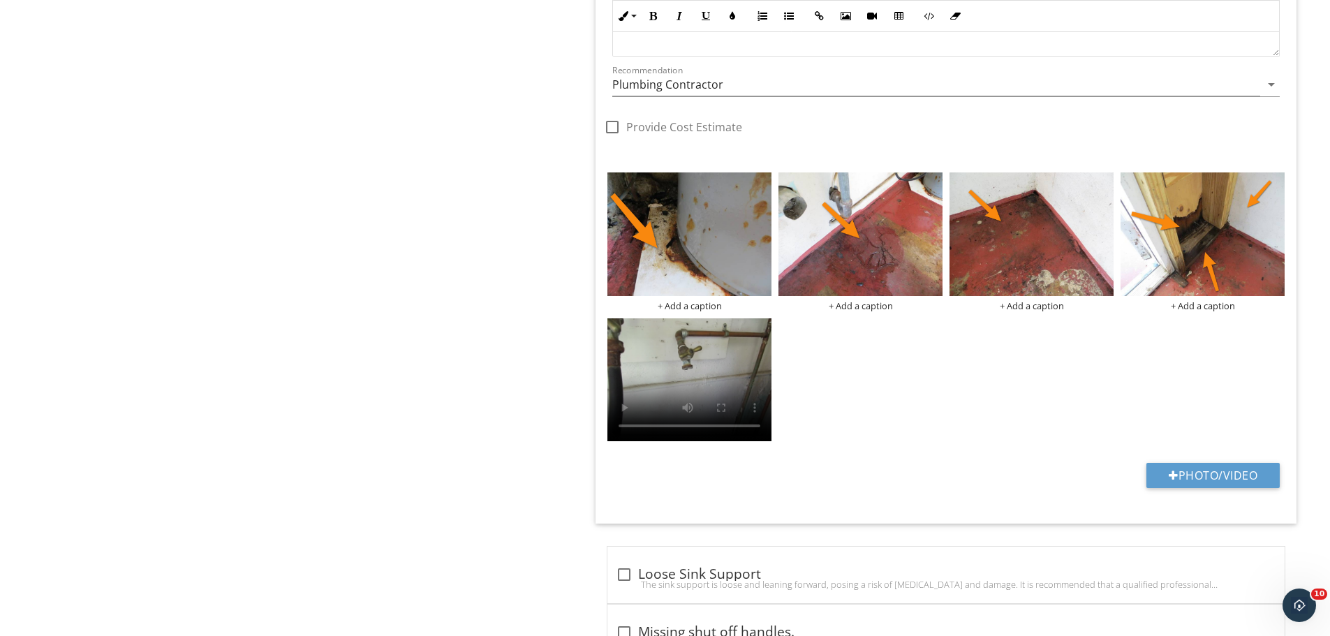
scroll to position [5076, 0]
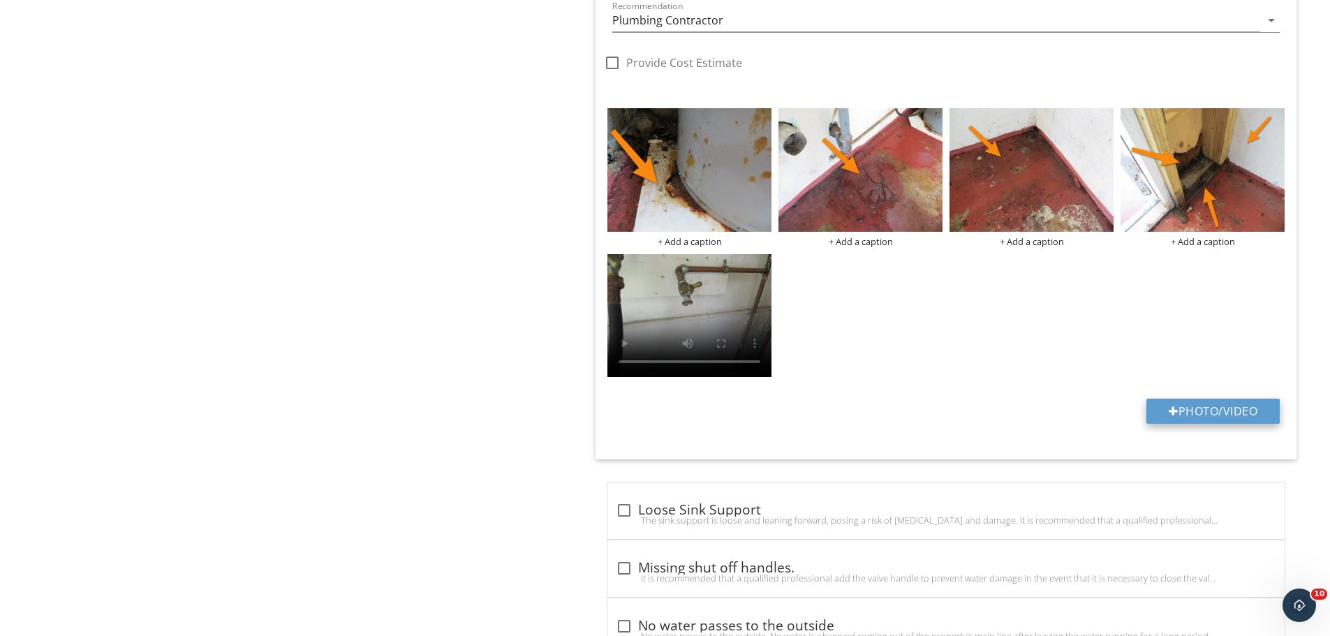
click at [1200, 414] on button "Photo/Video" at bounding box center [1213, 411] width 133 height 25
type input "C:\fakepath\IMG_5440.JPG"
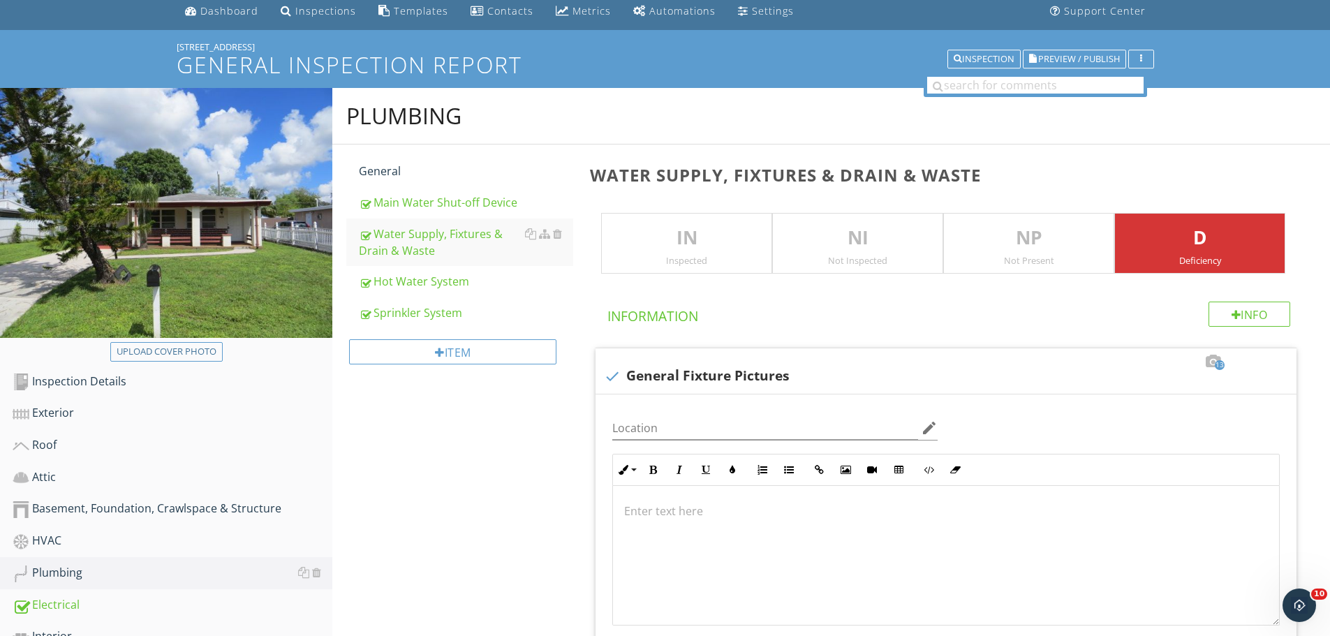
scroll to position [0, 0]
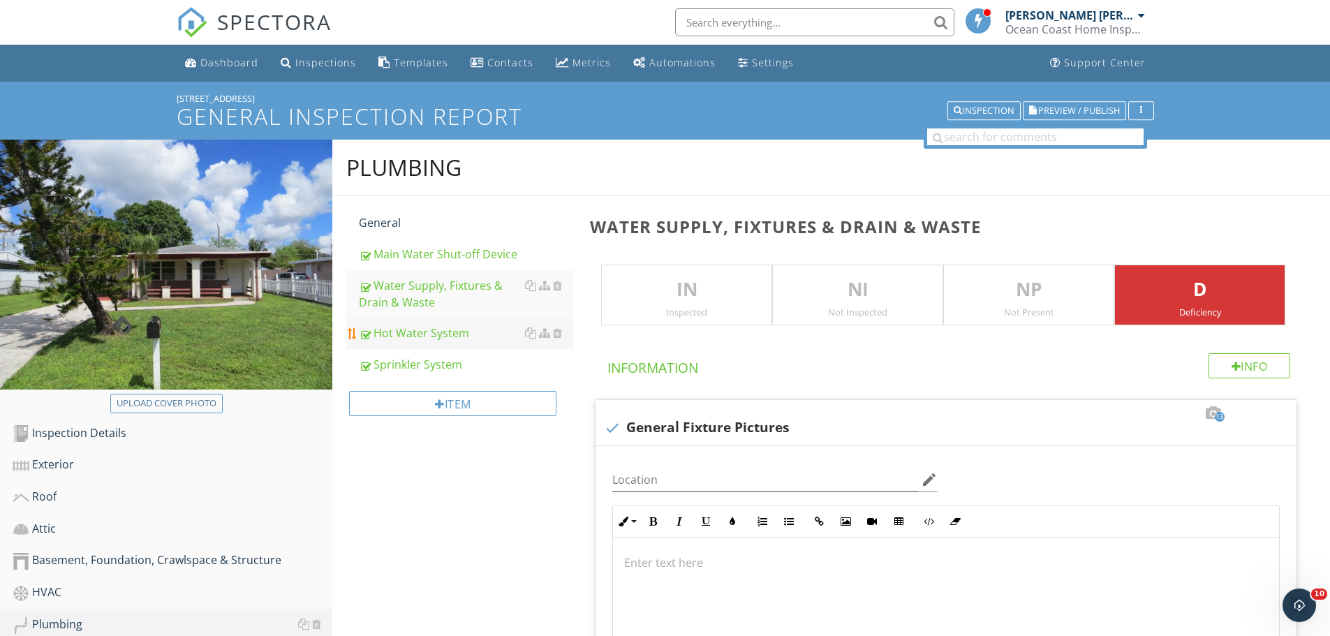
click at [441, 327] on div "Hot Water System" at bounding box center [466, 333] width 214 height 17
click at [418, 361] on div "Sprinkler System" at bounding box center [466, 364] width 214 height 17
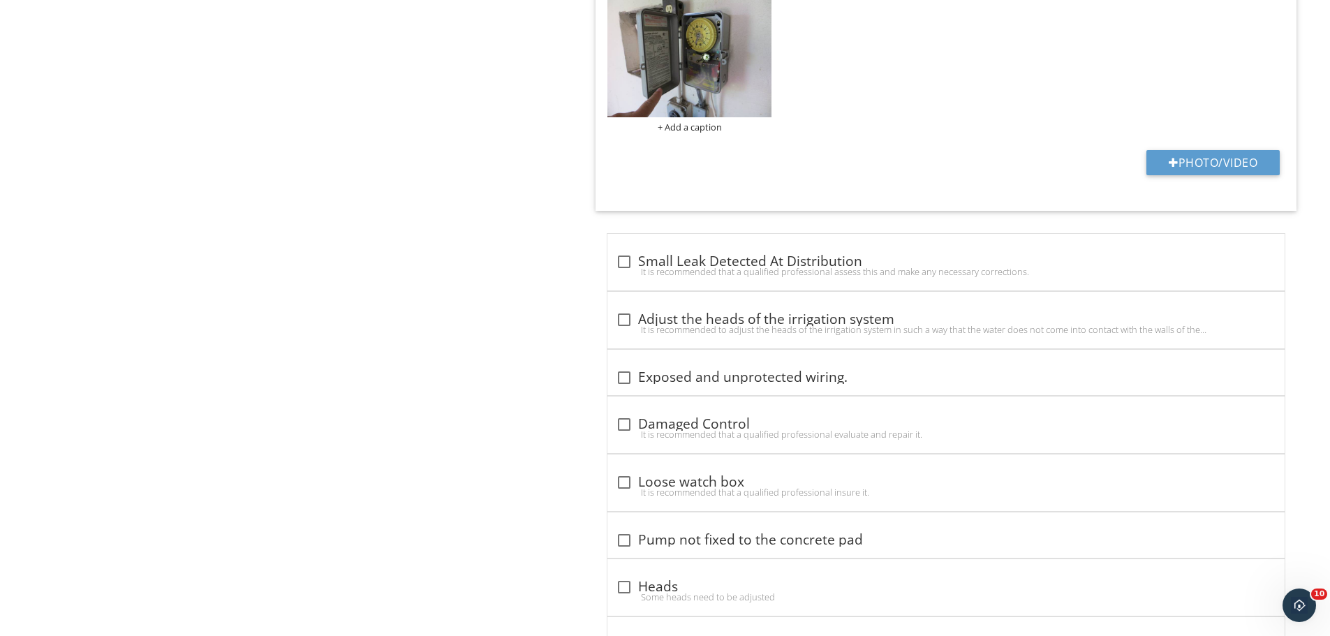
scroll to position [1053, 0]
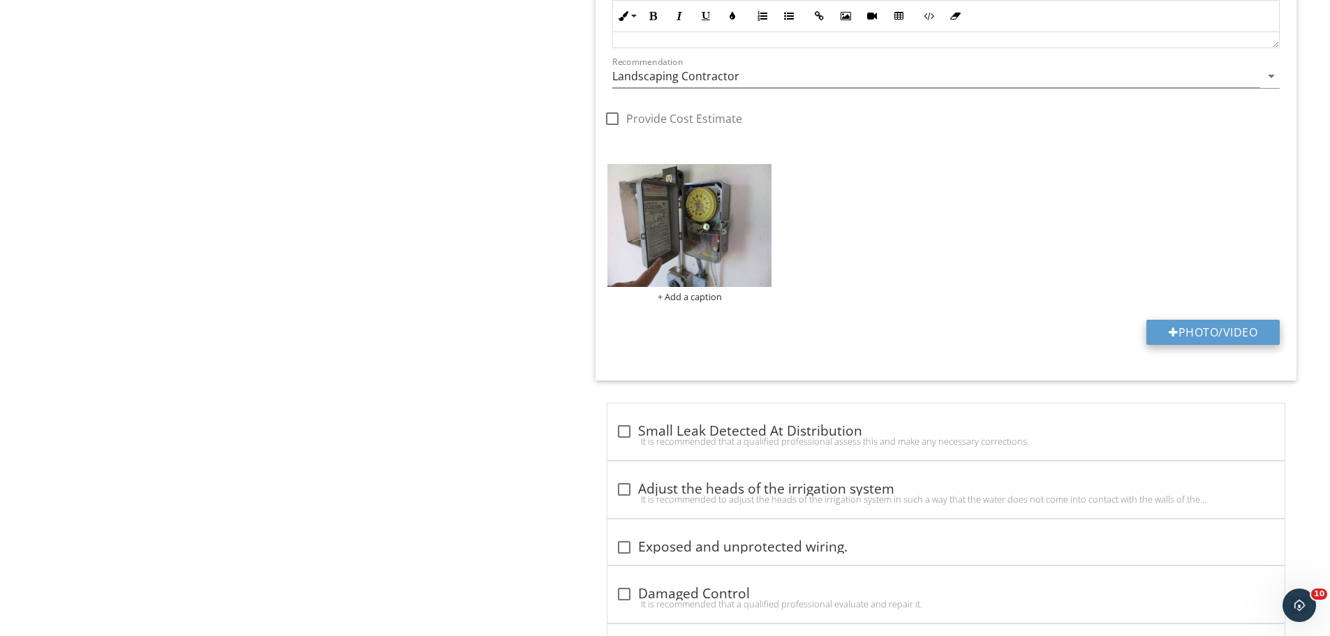
click at [1212, 323] on button "Photo/Video" at bounding box center [1213, 332] width 133 height 25
type input "C:\fakepath\IMG_5531.JPG"
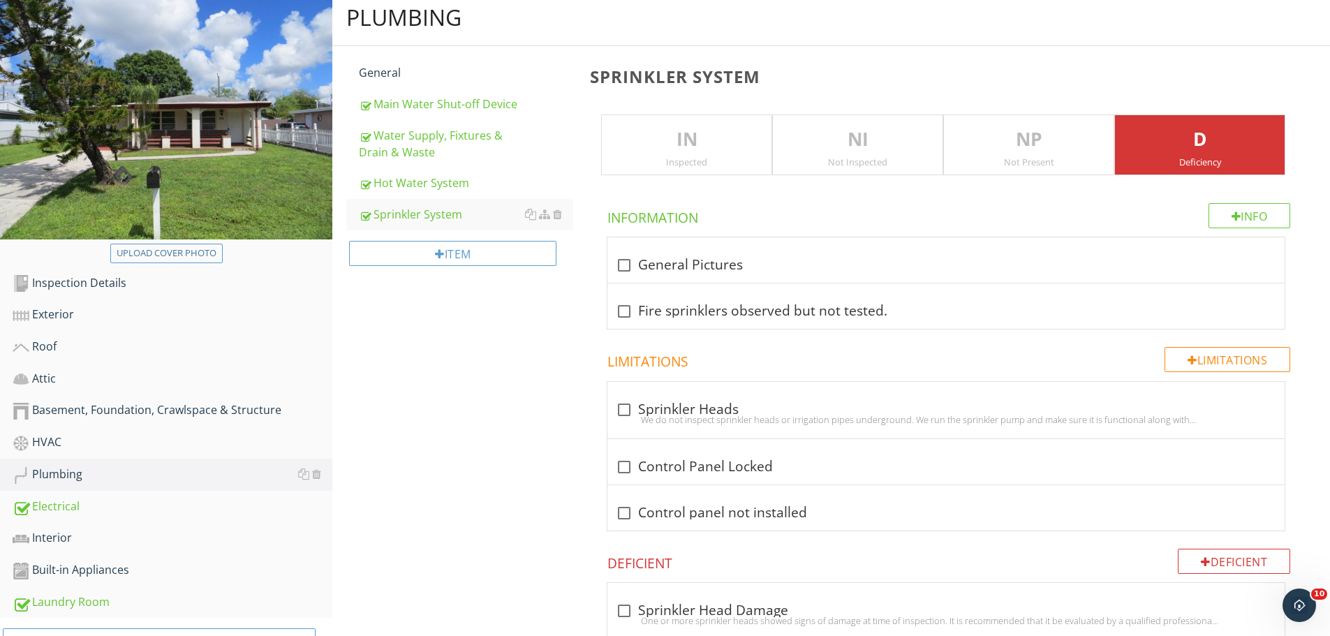
scroll to position [210, 0]
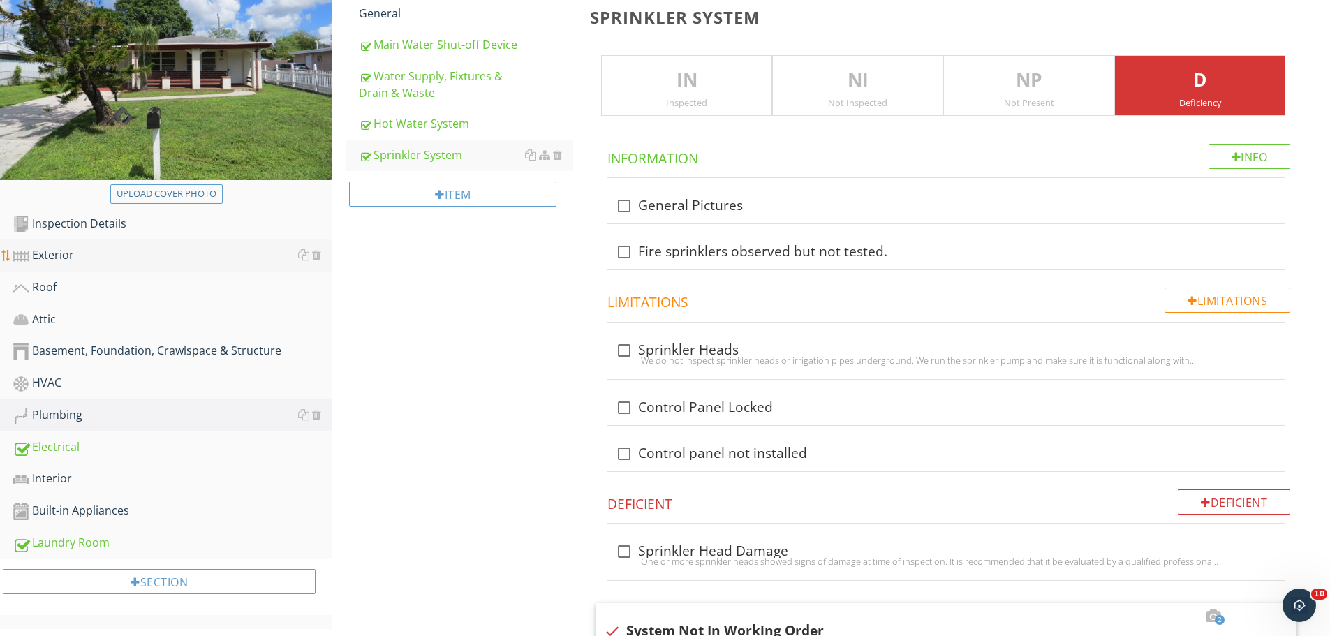
click at [55, 258] on div "Exterior" at bounding box center [173, 256] width 320 height 18
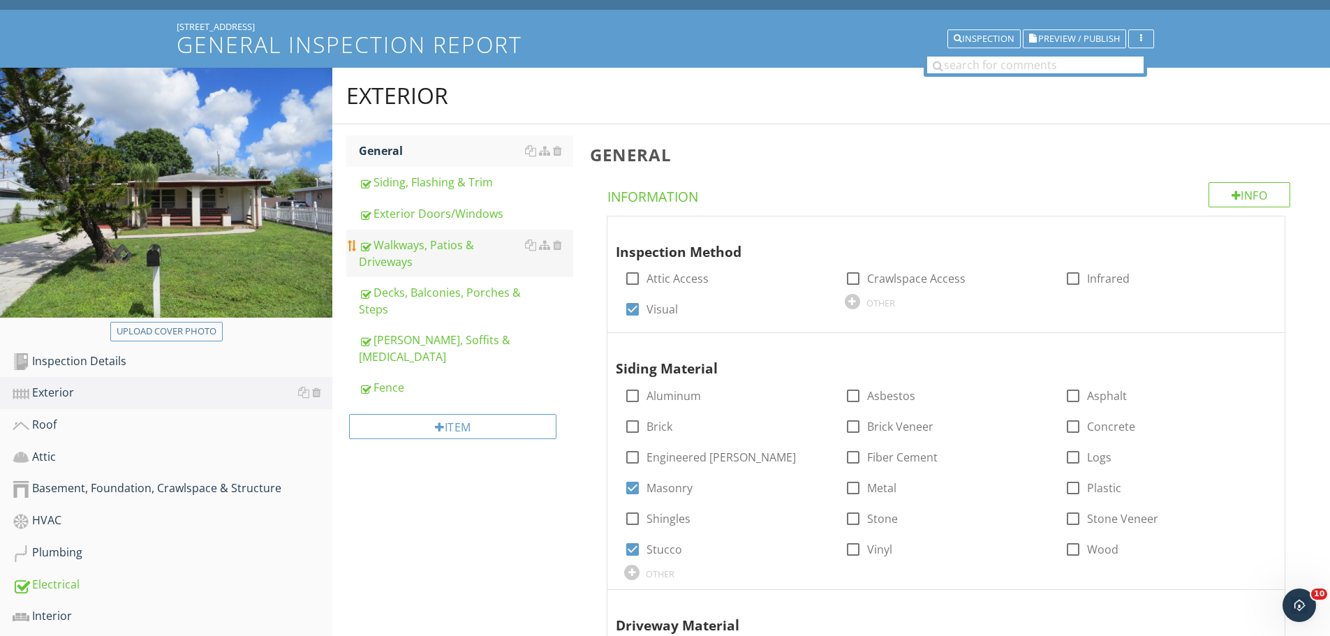
scroll to position [70, 0]
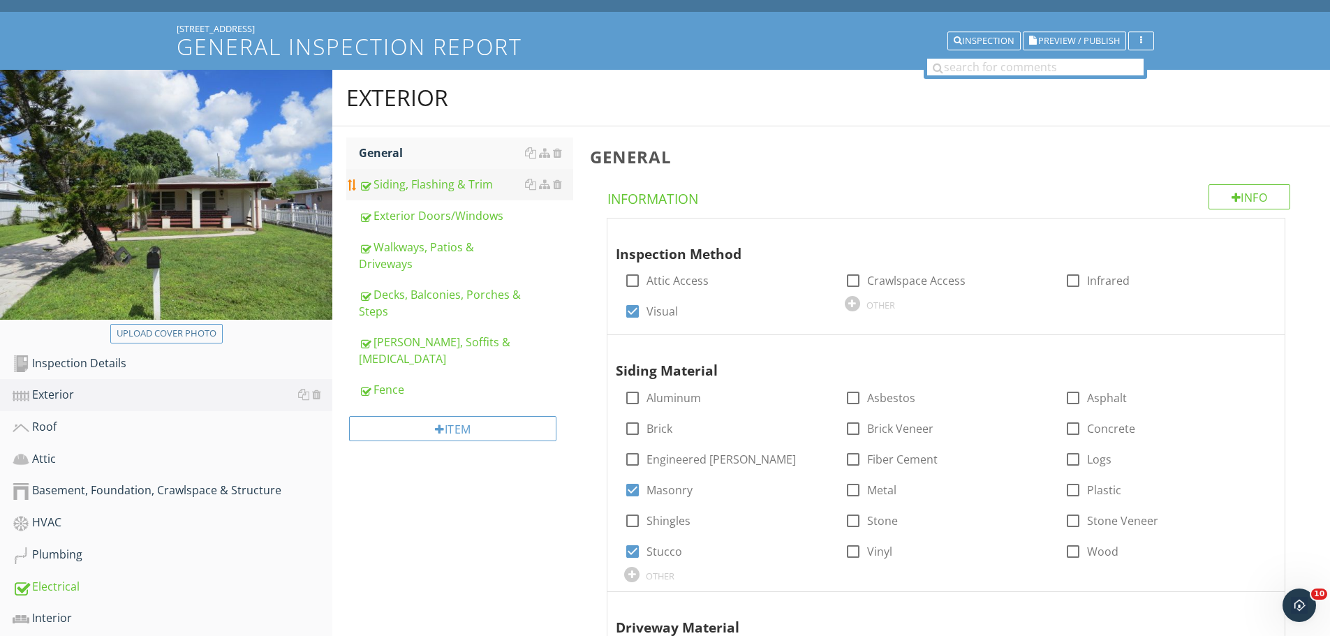
click at [428, 182] on div "Siding, Flashing & Trim" at bounding box center [466, 184] width 214 height 17
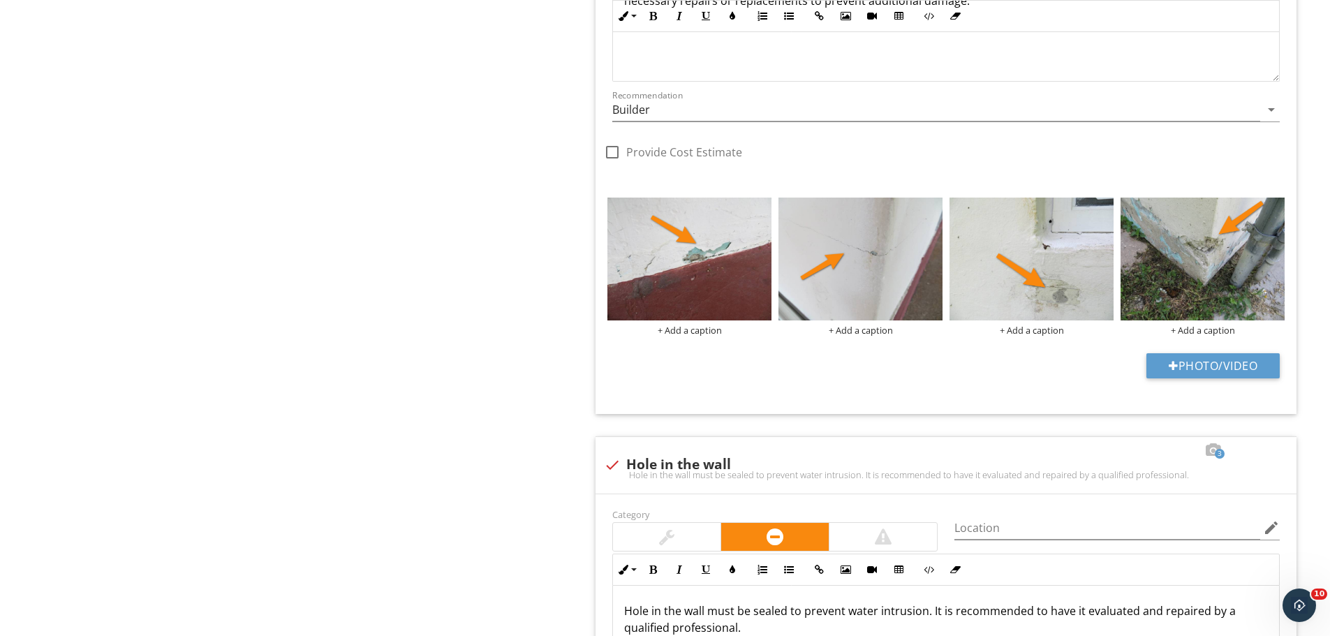
scroll to position [2305, 0]
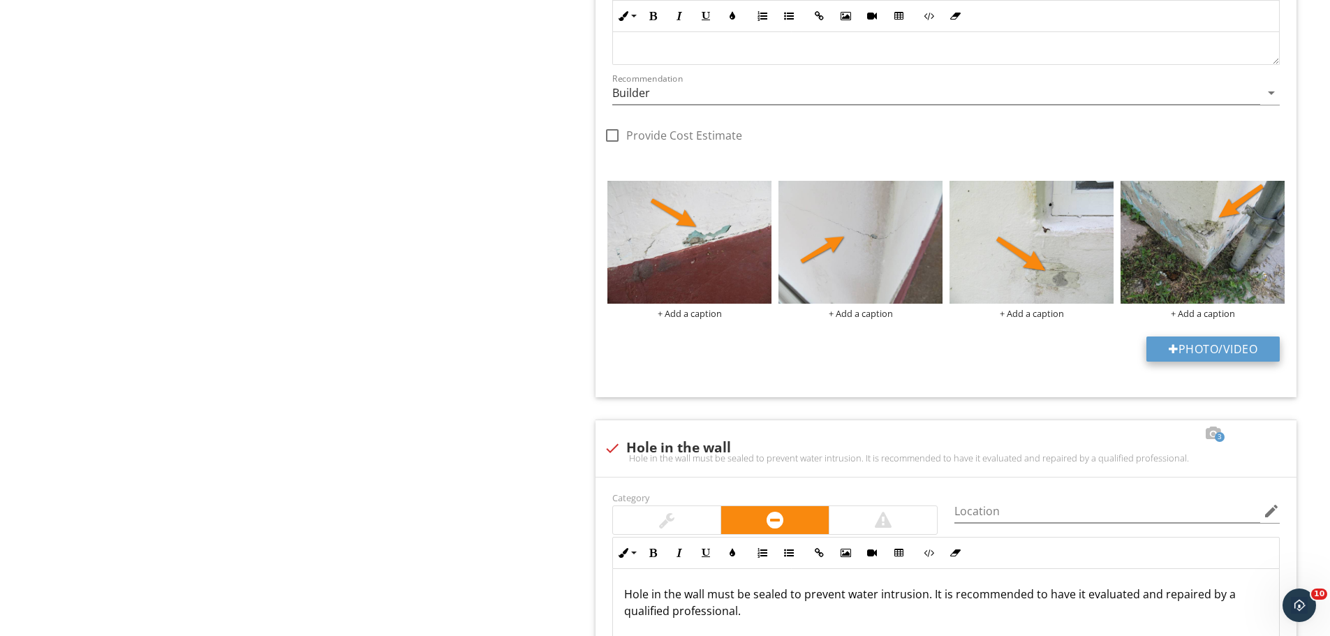
click at [1189, 351] on button "Photo/Video" at bounding box center [1213, 349] width 133 height 25
type input "C:\fakepath\IMG_5440.JPG"
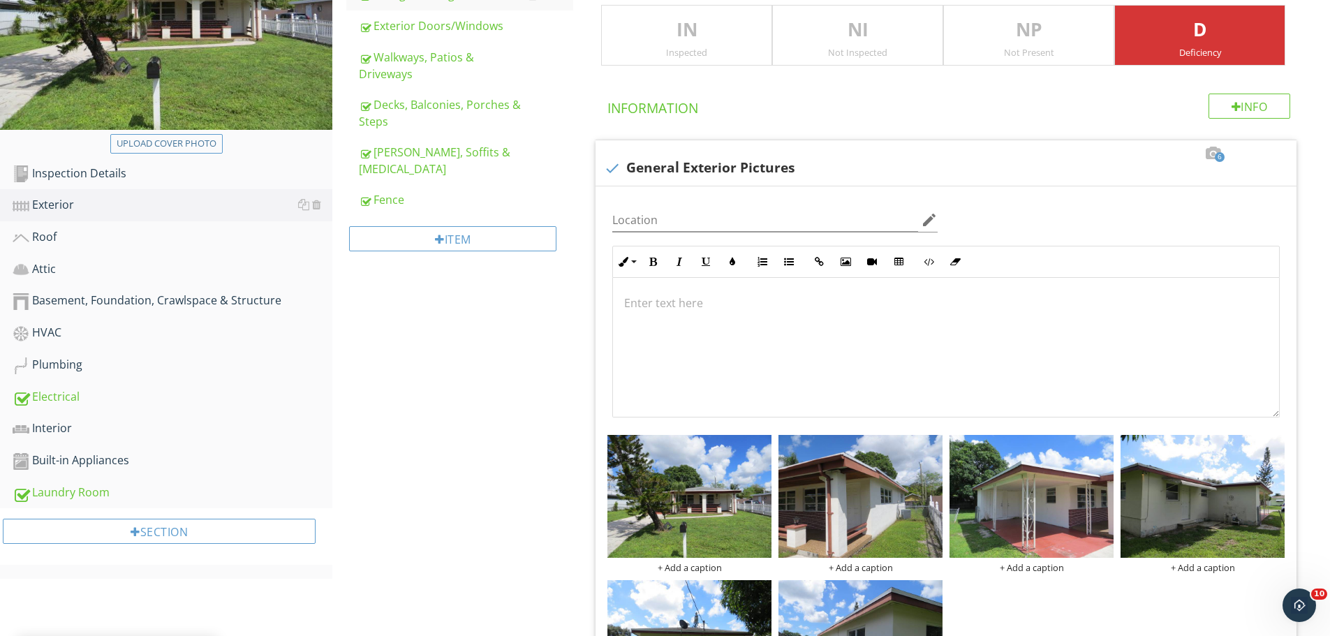
scroll to position [419, 0]
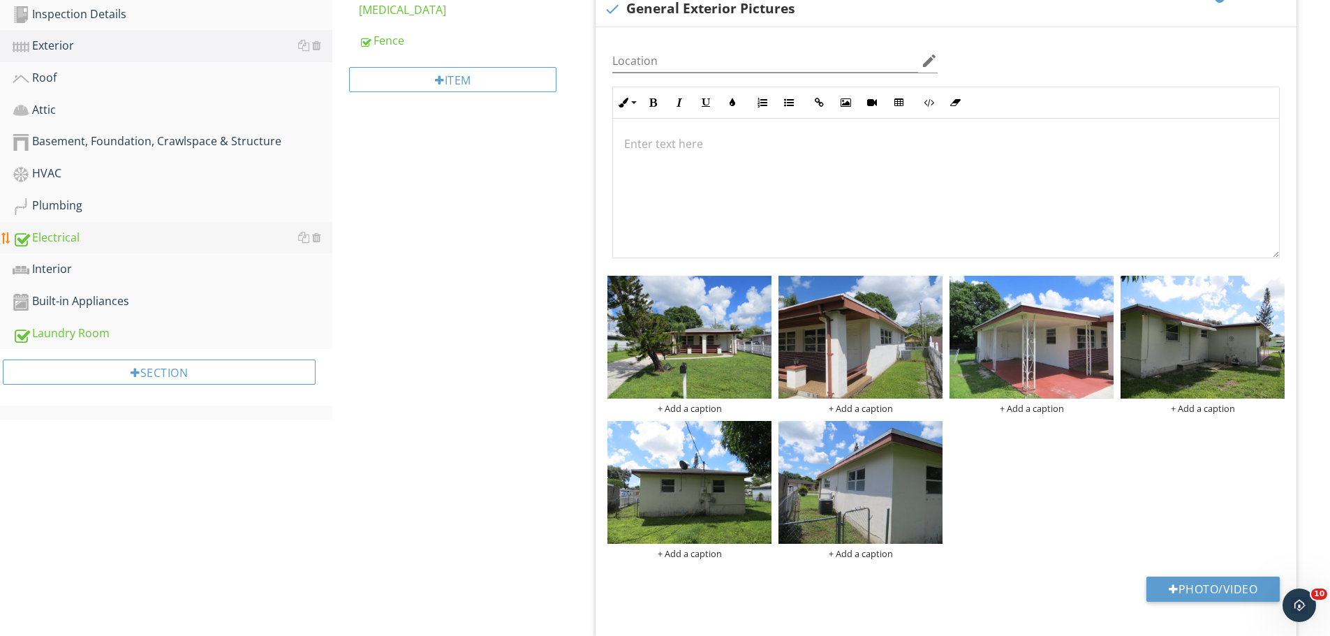
click at [45, 242] on div "Electrical" at bounding box center [173, 238] width 320 height 18
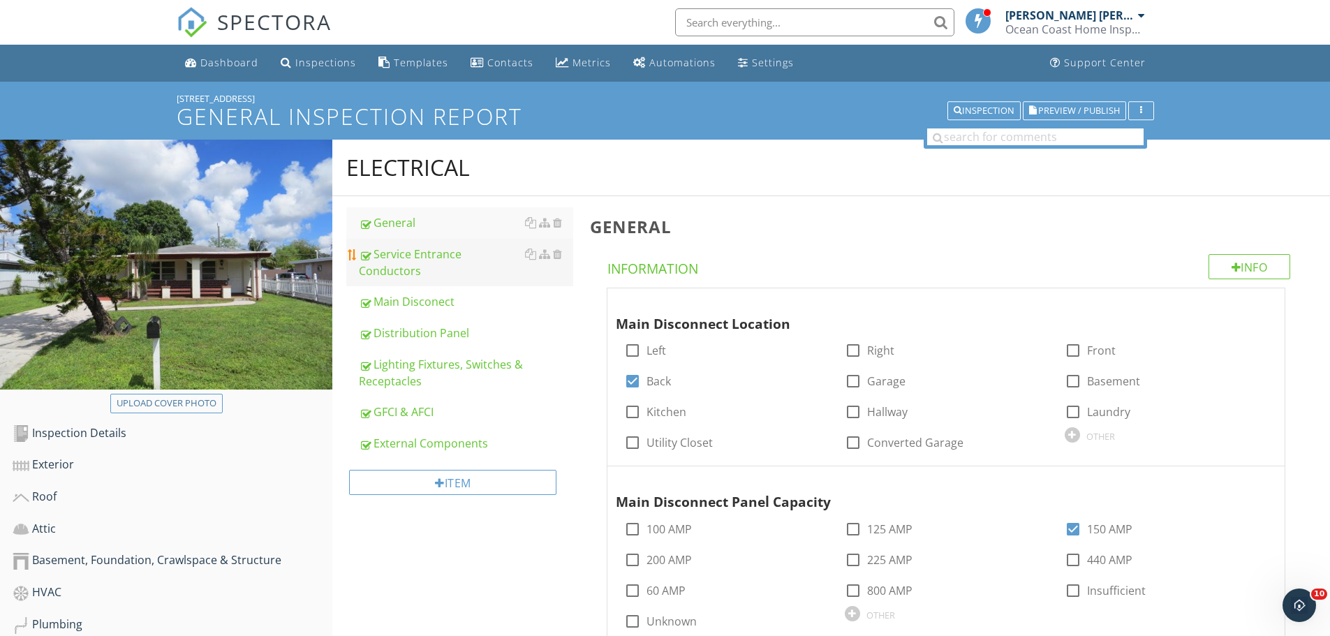
click at [452, 256] on div "Service Entrance Conductors" at bounding box center [466, 263] width 214 height 34
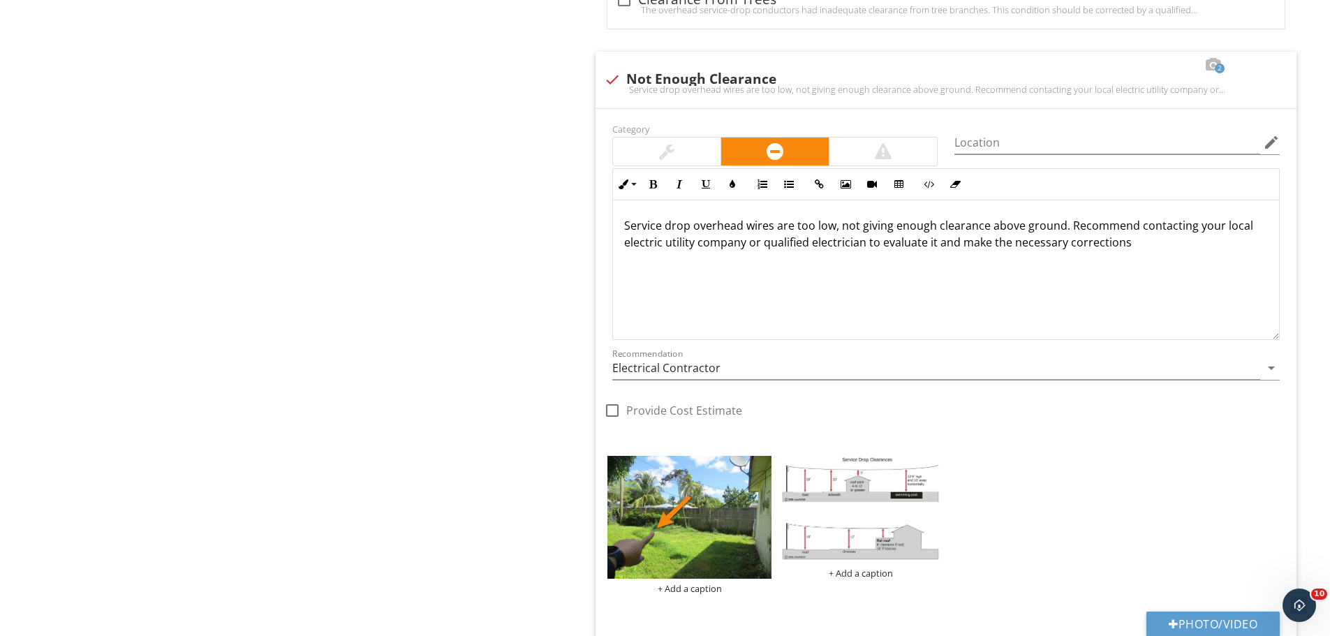
scroll to position [1117, 0]
click at [612, 77] on div at bounding box center [613, 79] width 24 height 24
checkbox input "true"
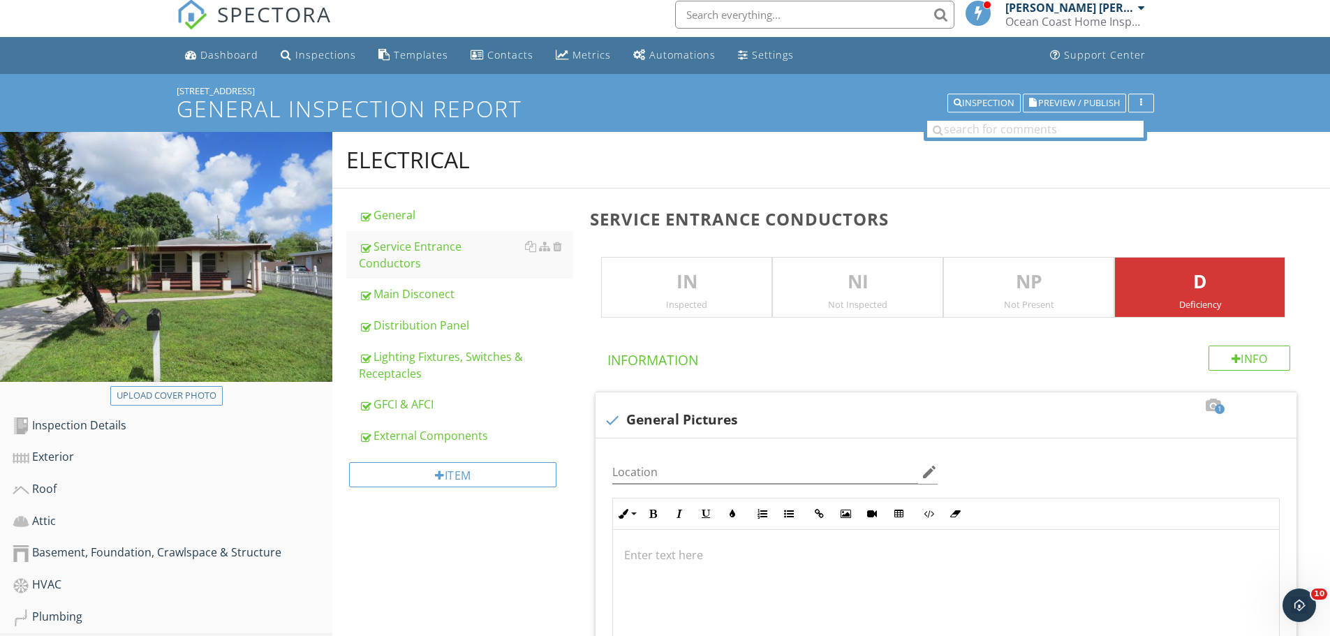
scroll to position [0, 0]
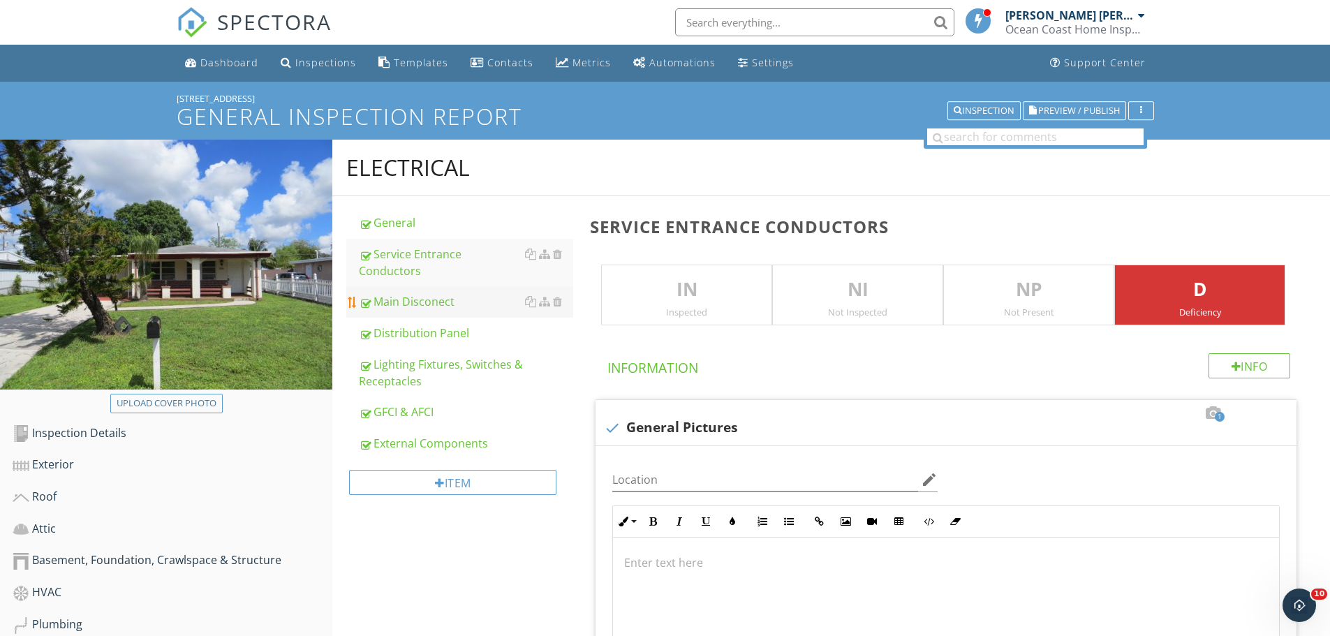
click at [418, 293] on div "Main Disconect" at bounding box center [466, 301] width 214 height 17
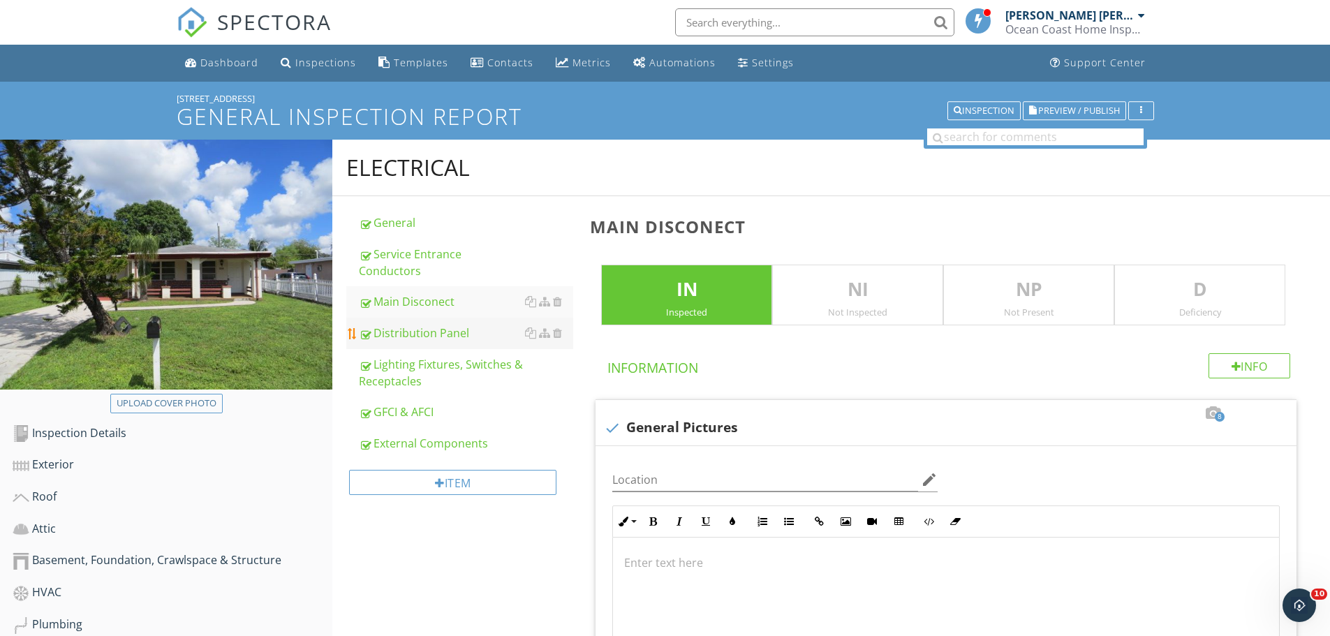
click at [425, 325] on div "Distribution Panel" at bounding box center [466, 333] width 214 height 17
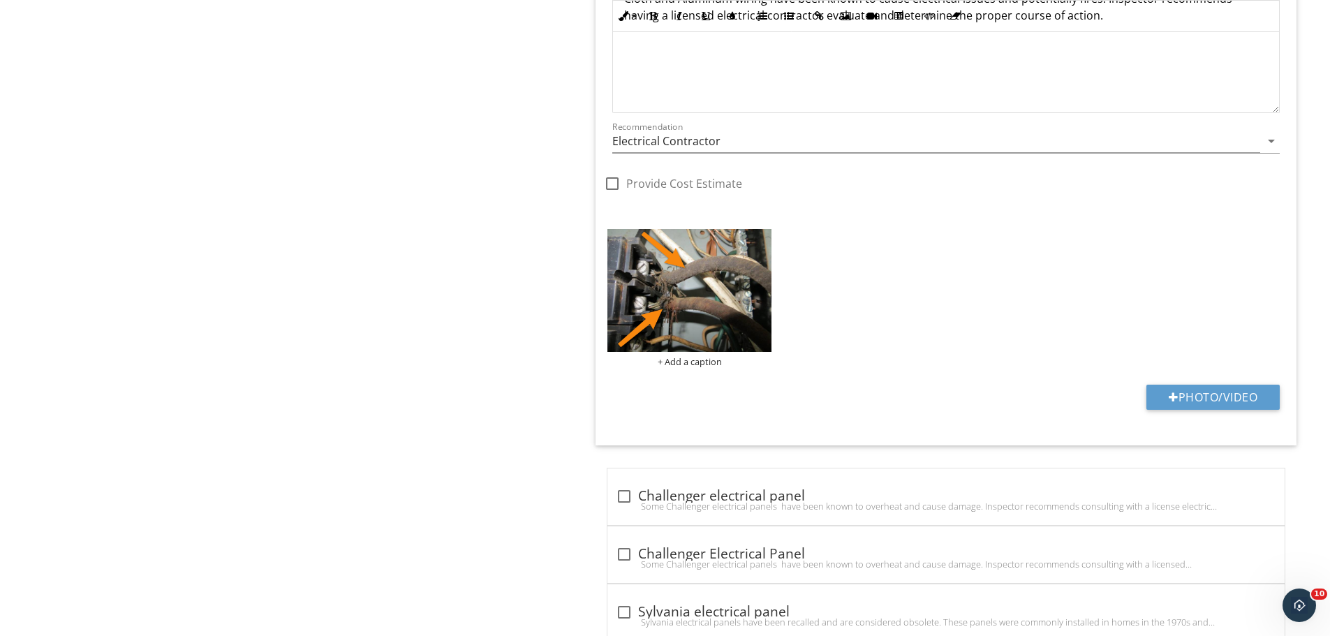
scroll to position [3328, 0]
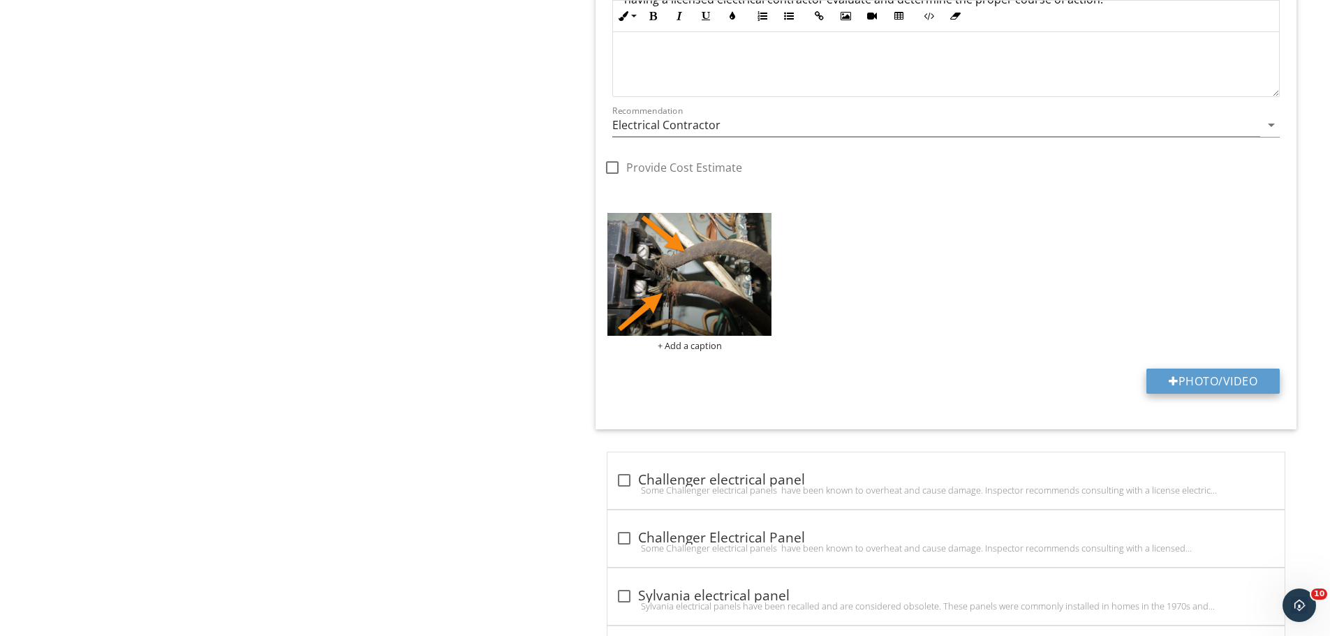
click at [1196, 391] on button "Photo/Video" at bounding box center [1213, 381] width 133 height 25
type input "C:\fakepath\IMG_5561.JPG"
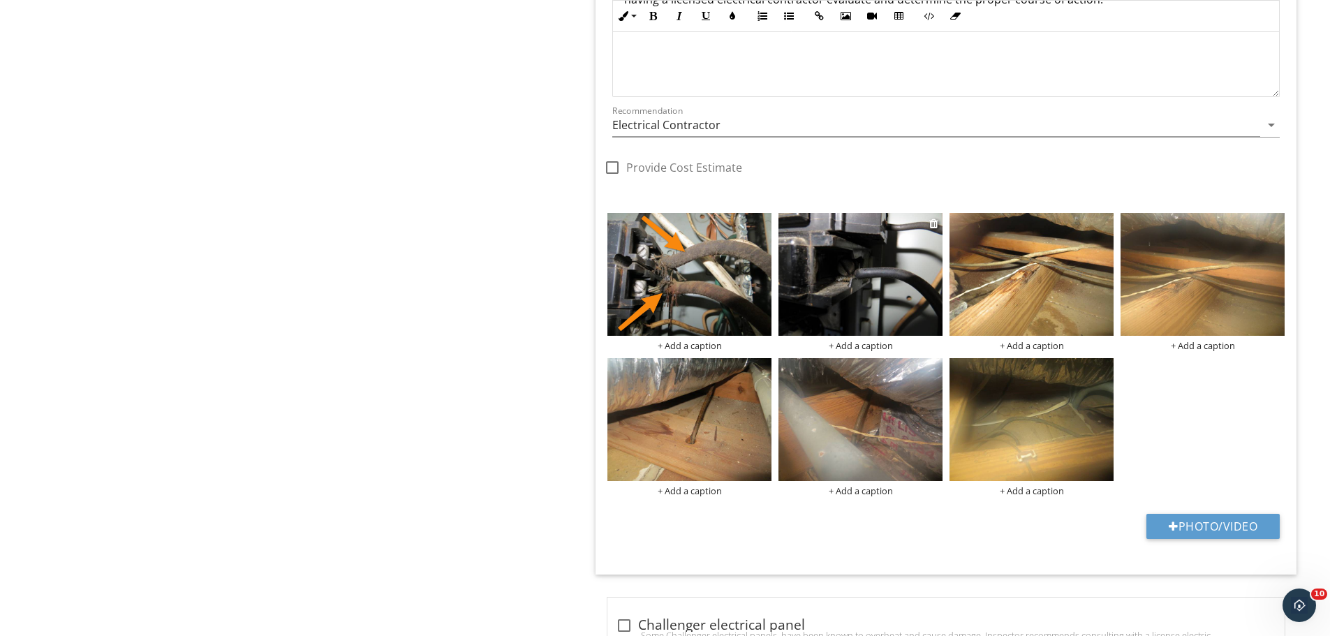
click at [895, 307] on img at bounding box center [861, 274] width 164 height 123
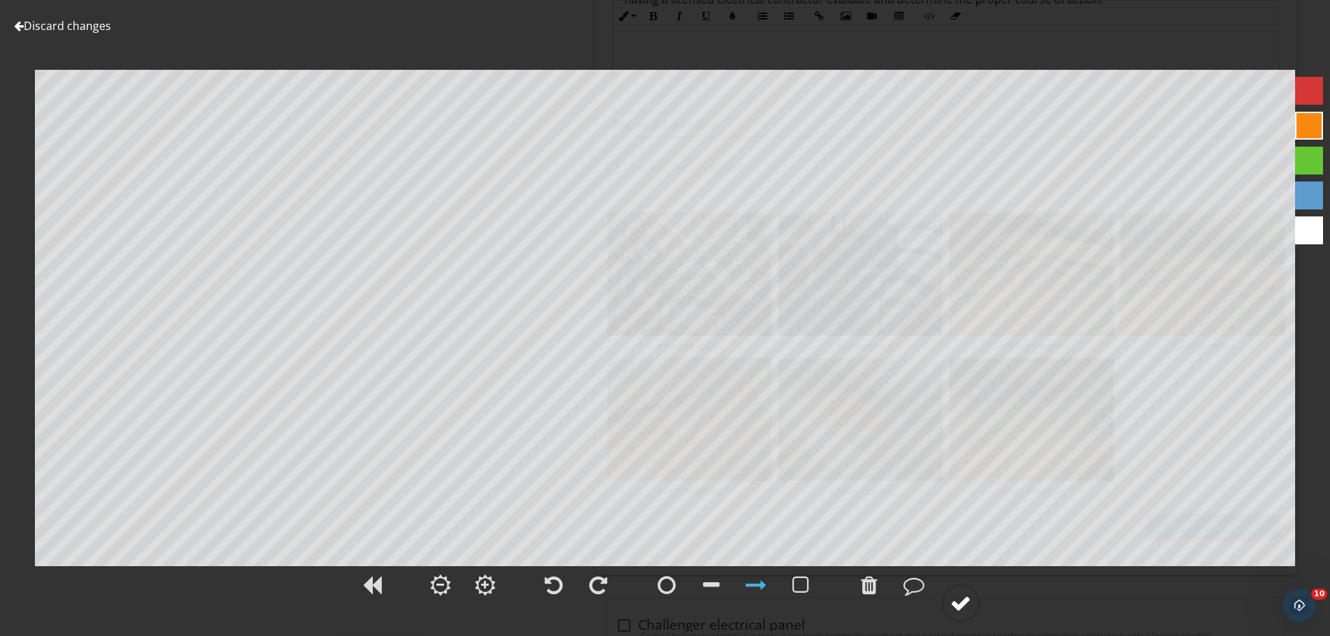
click at [951, 603] on div at bounding box center [960, 603] width 21 height 21
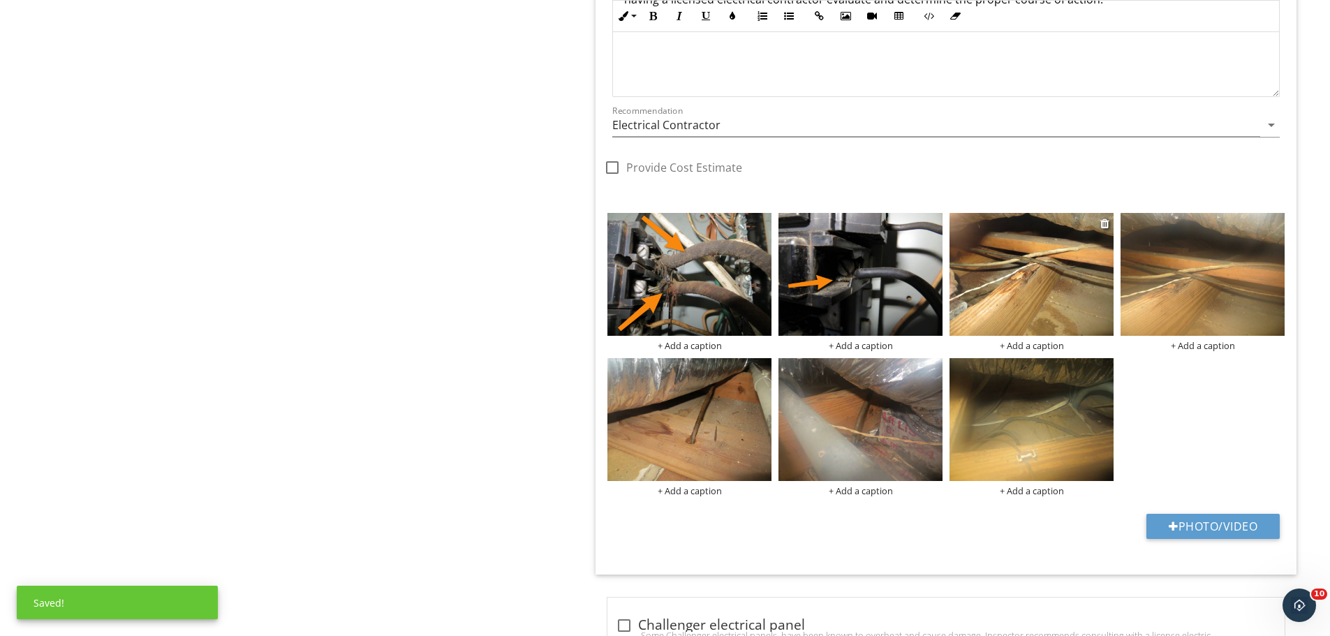
click at [1041, 266] on img at bounding box center [1032, 274] width 164 height 123
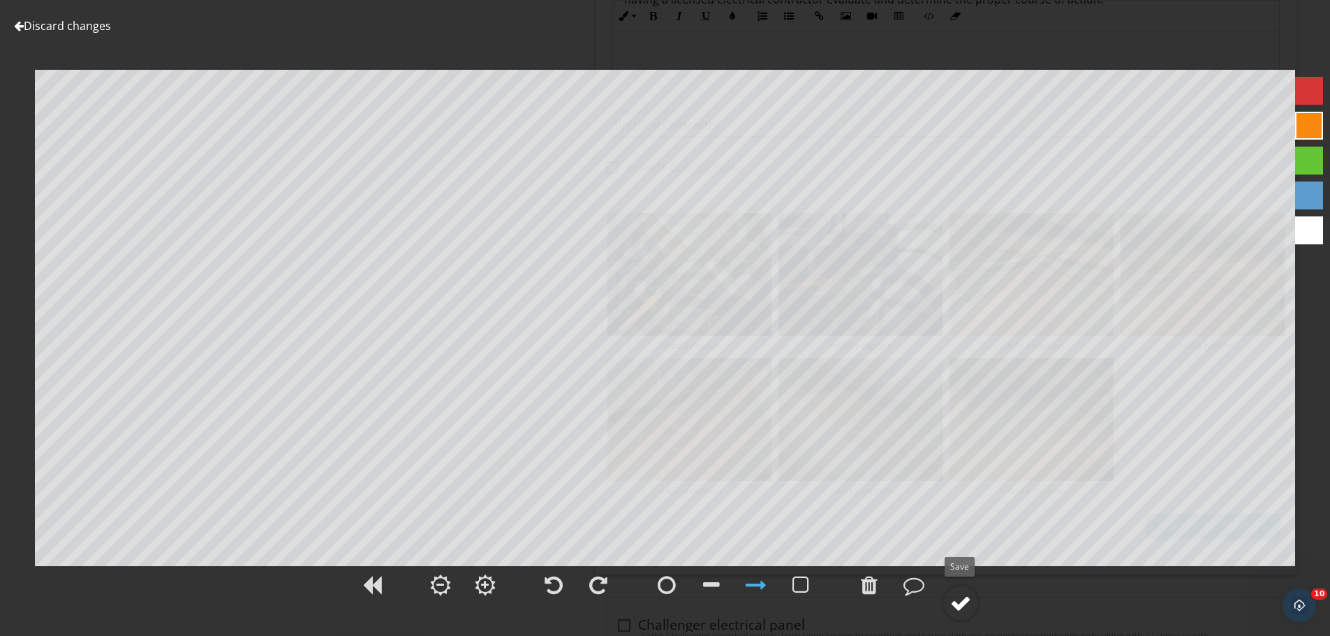
click at [963, 605] on div at bounding box center [960, 603] width 21 height 21
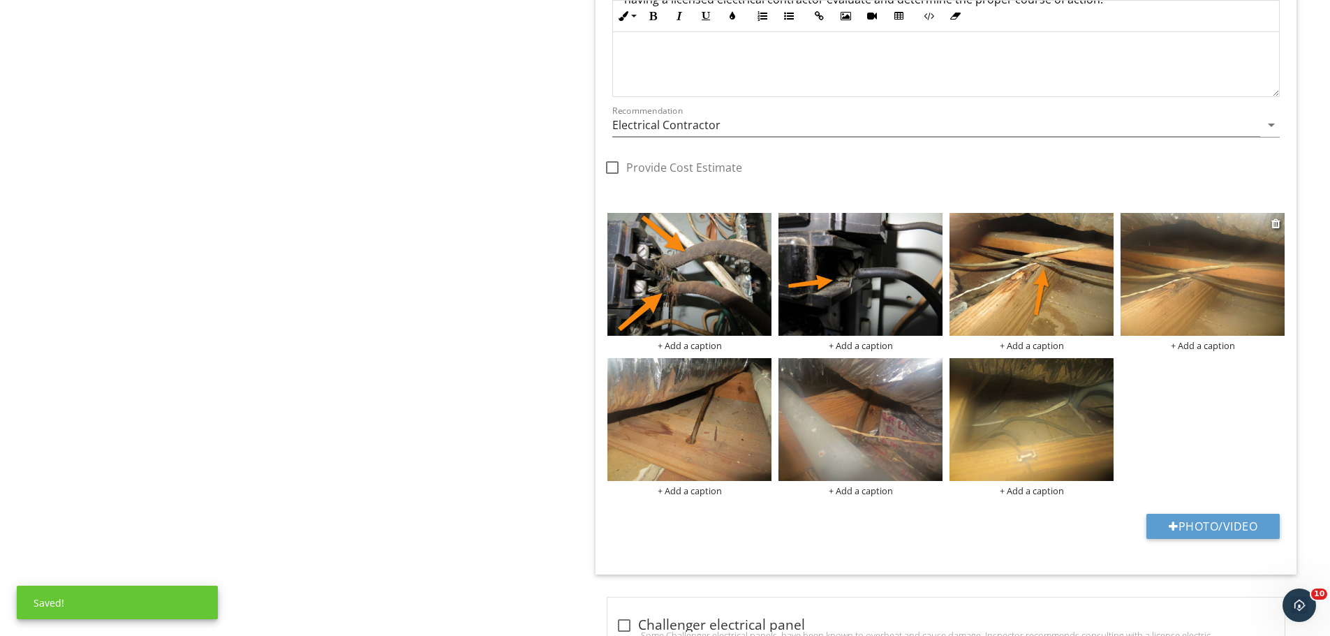
click at [1252, 251] on img at bounding box center [1203, 274] width 164 height 123
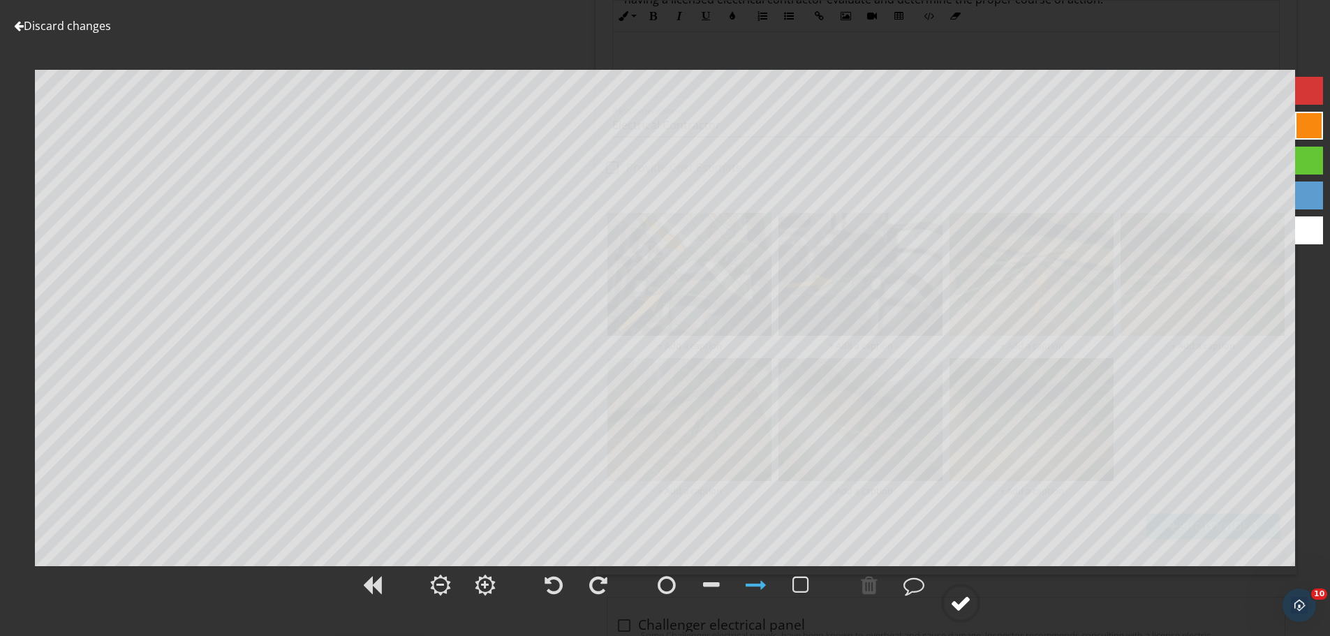
click at [969, 610] on div at bounding box center [960, 603] width 21 height 21
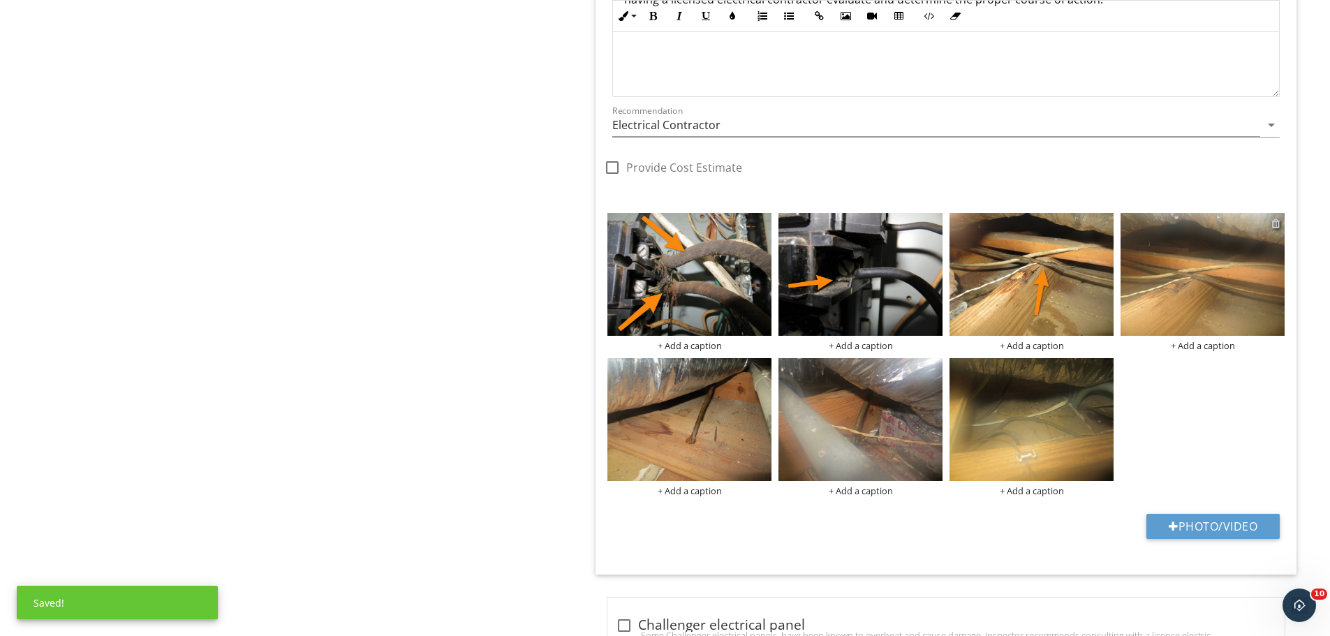
click at [1277, 221] on div at bounding box center [1276, 223] width 9 height 11
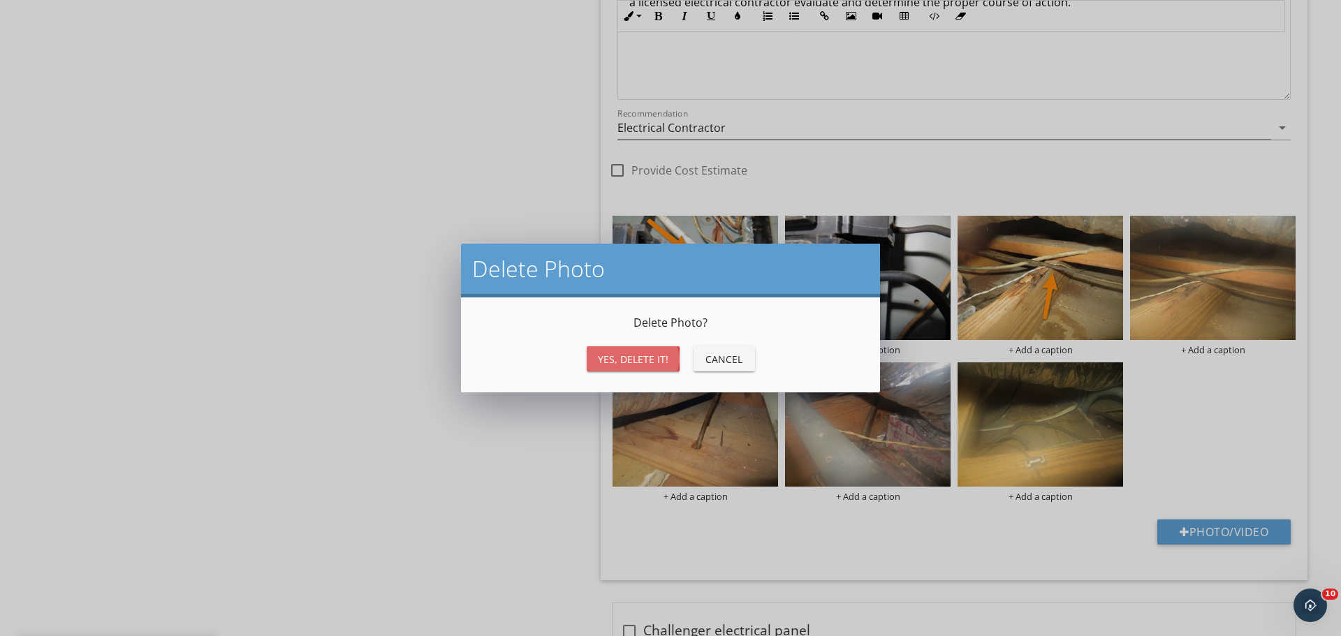
click at [622, 349] on button "Yes, Delete it!" at bounding box center [633, 358] width 93 height 25
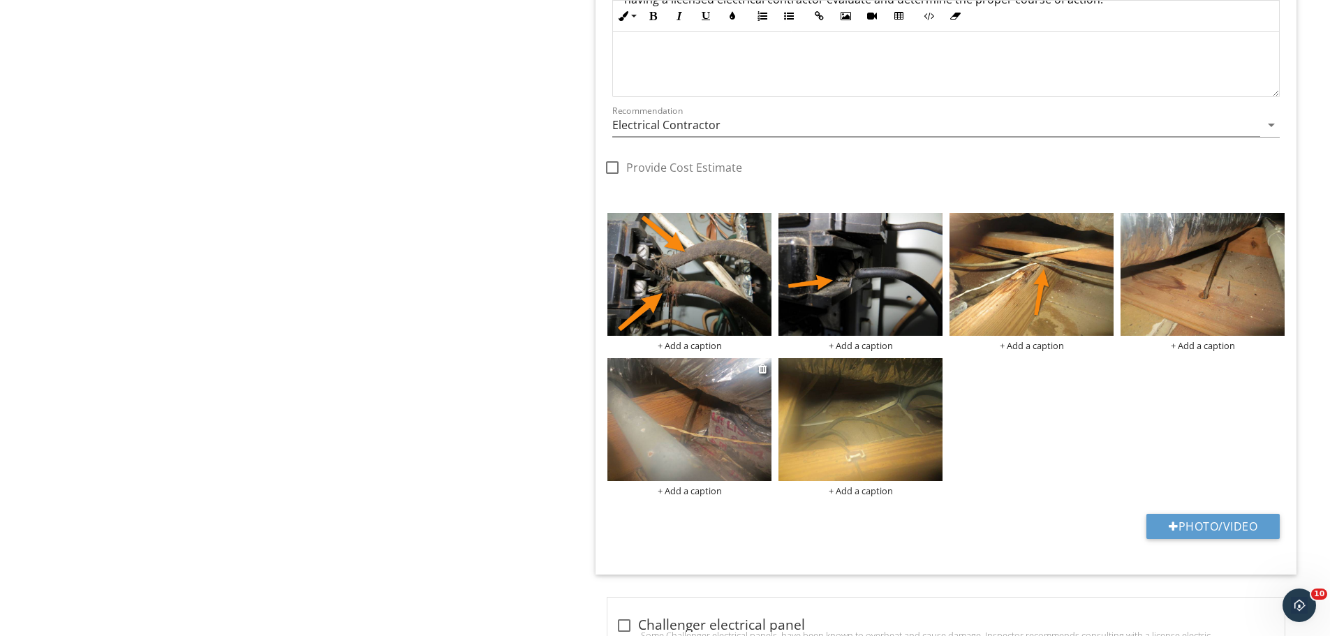
click at [668, 417] on img at bounding box center [690, 419] width 164 height 123
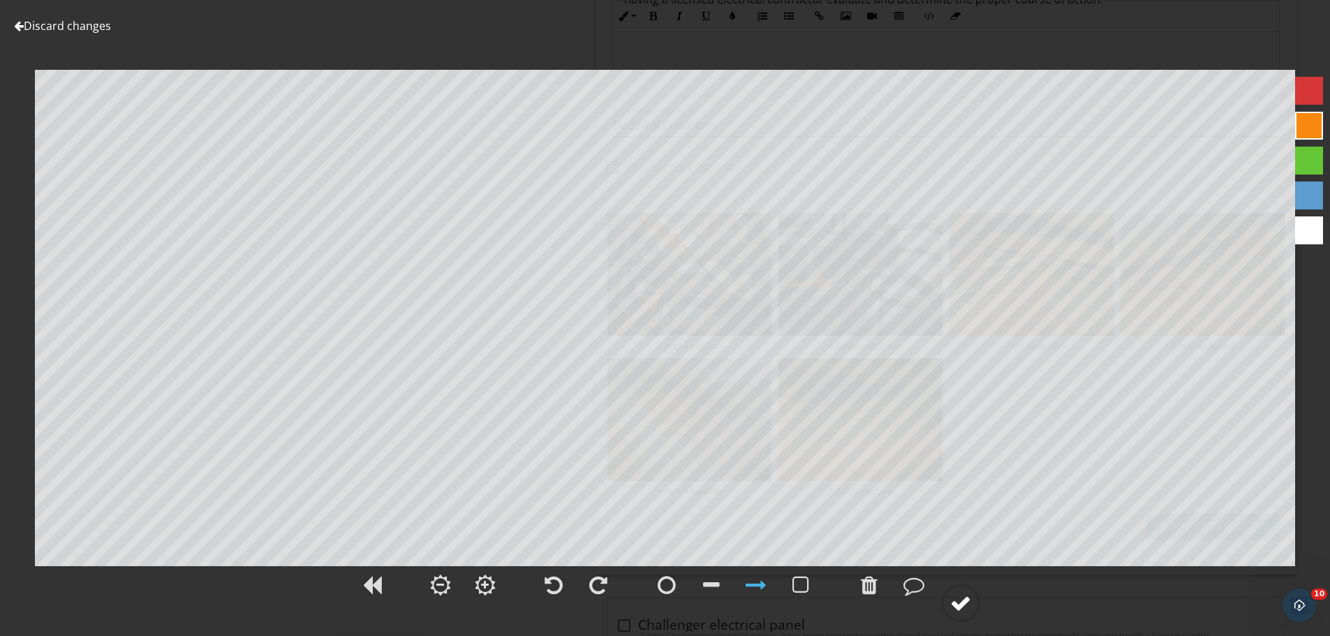
click at [962, 607] on div at bounding box center [960, 603] width 21 height 21
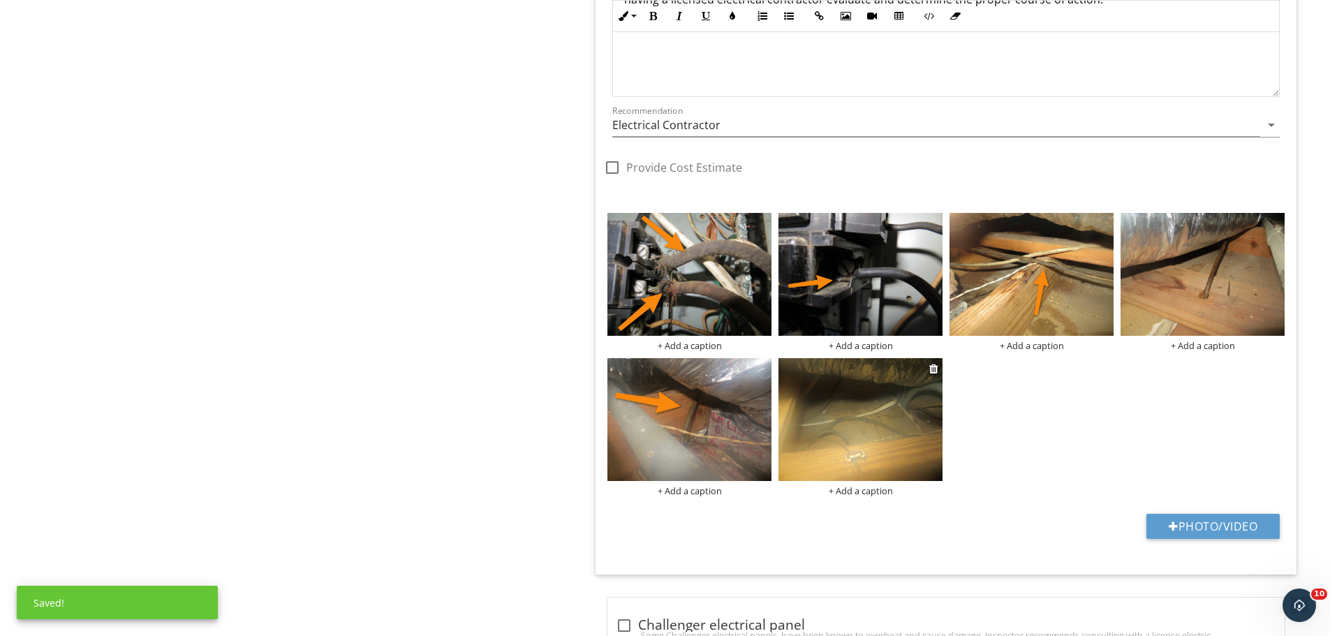
click at [876, 483] on div at bounding box center [861, 421] width 164 height 127
click at [844, 448] on img at bounding box center [861, 419] width 164 height 123
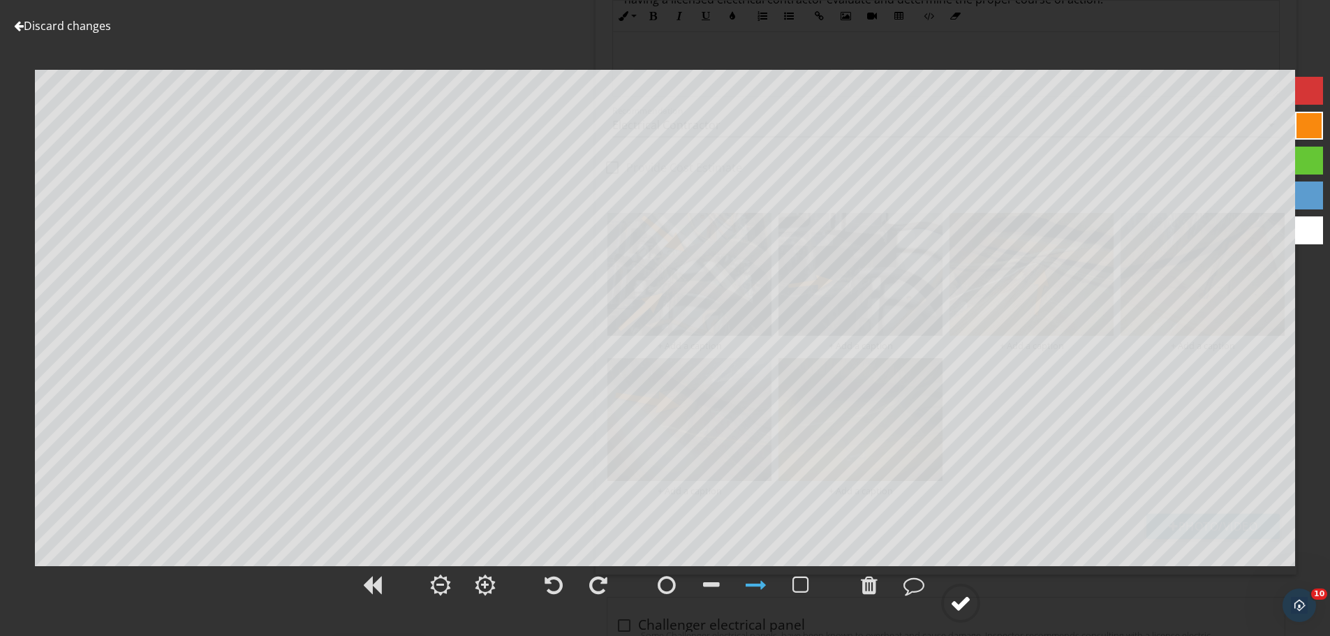
click at [967, 607] on div at bounding box center [960, 603] width 21 height 21
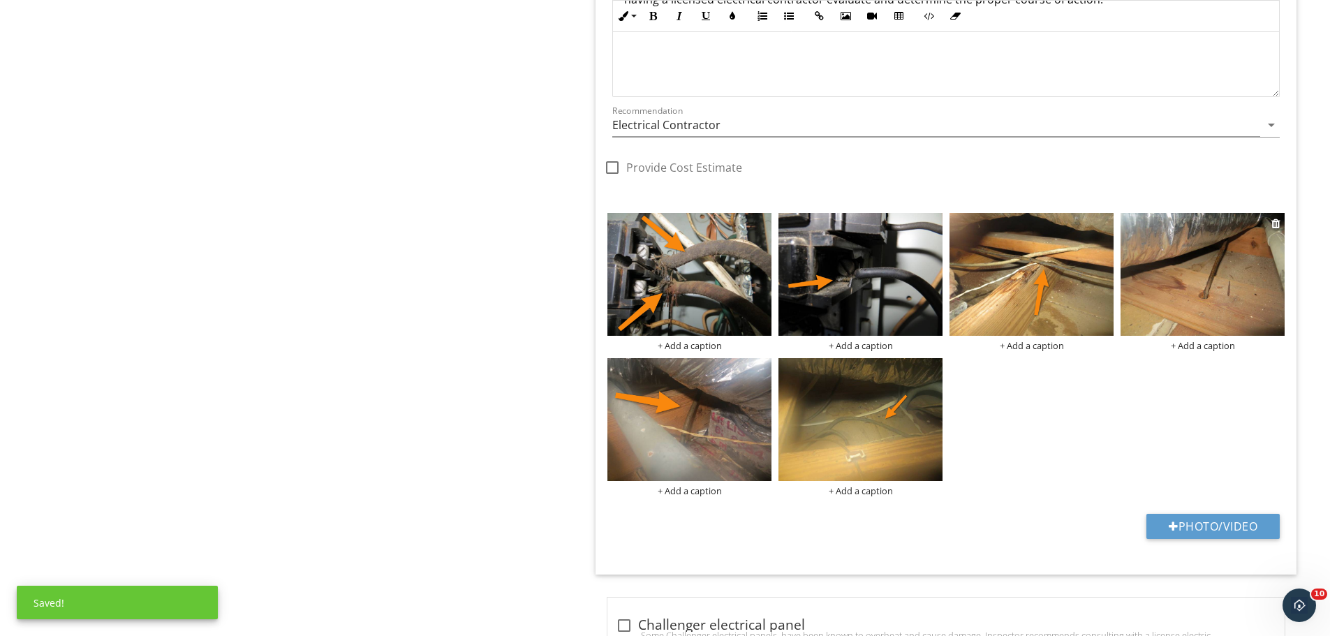
click at [1162, 266] on img at bounding box center [1203, 274] width 164 height 123
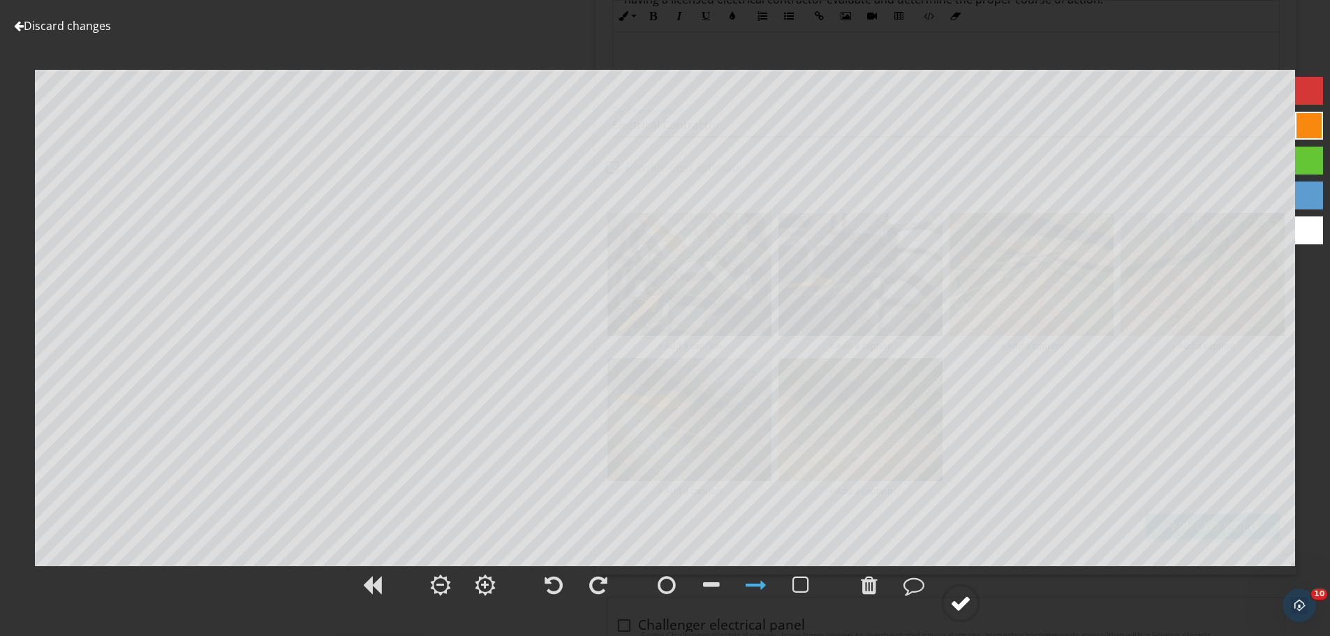
click at [967, 605] on div at bounding box center [960, 603] width 21 height 21
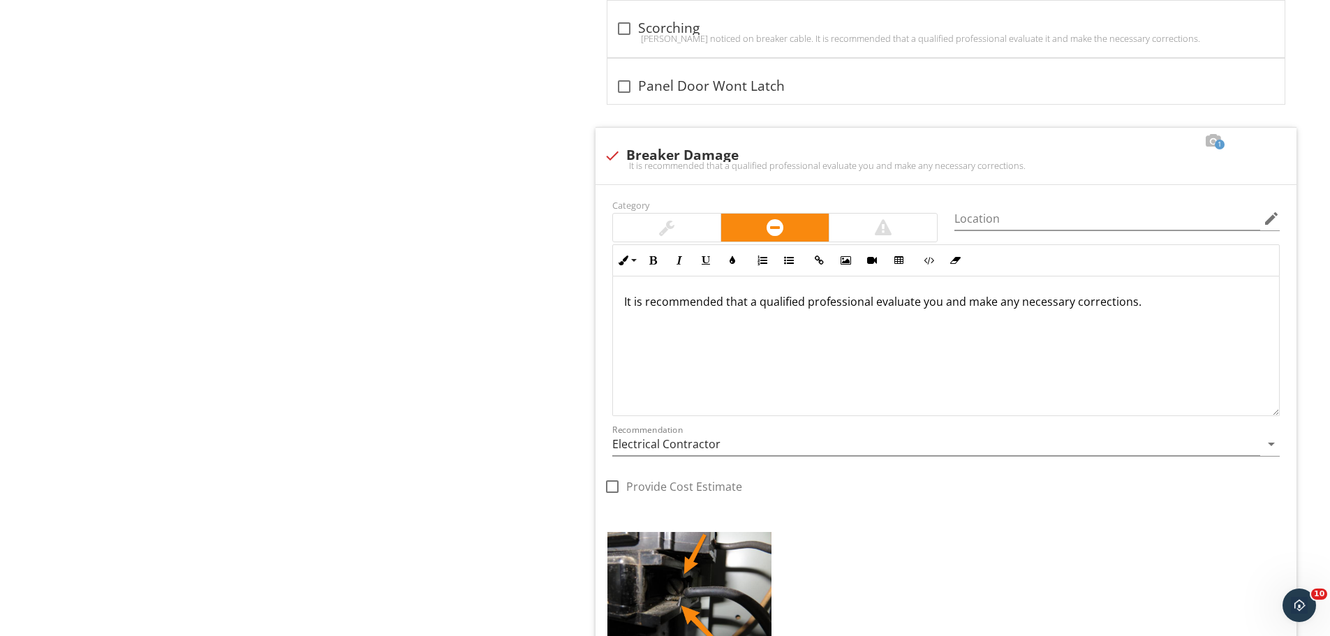
scroll to position [4679, 0]
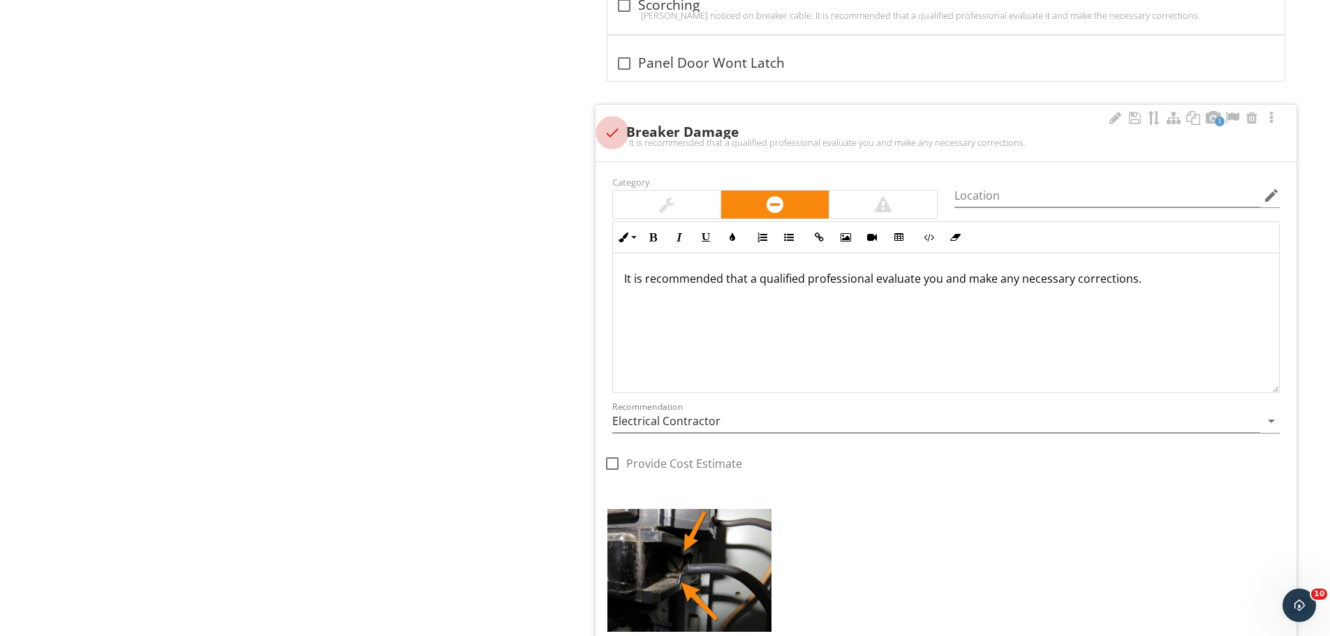
click at [619, 131] on div at bounding box center [613, 133] width 24 height 24
checkbox input "true"
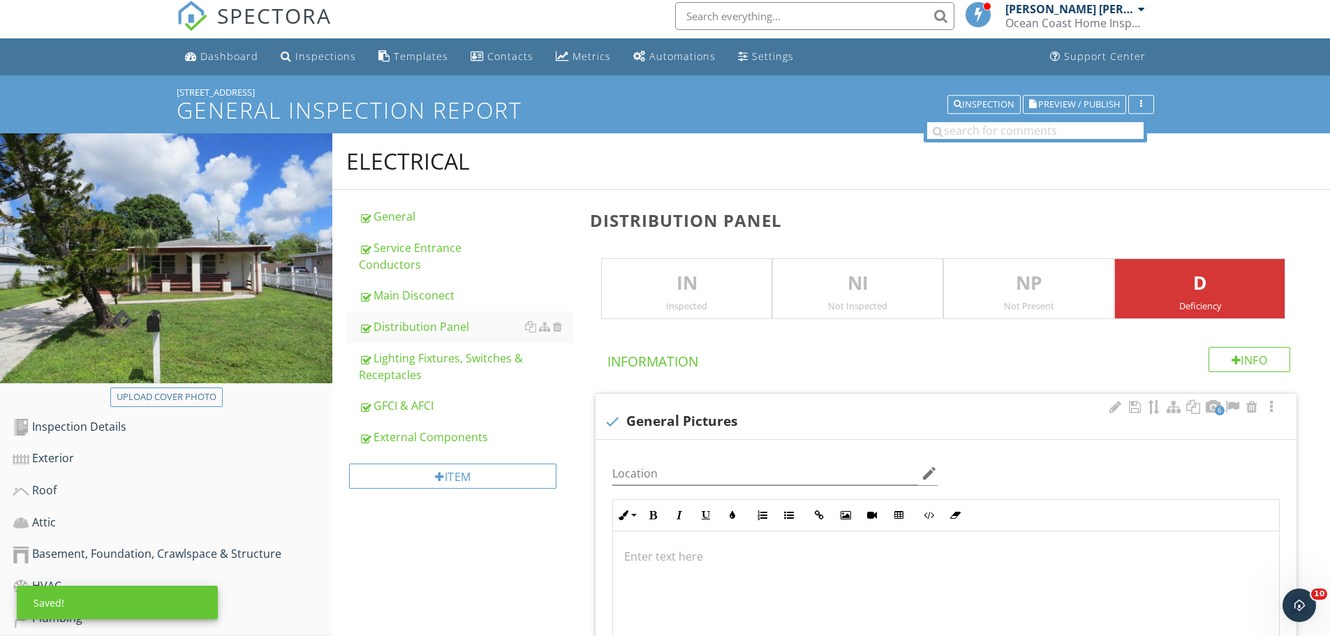
scroll to position [0, 0]
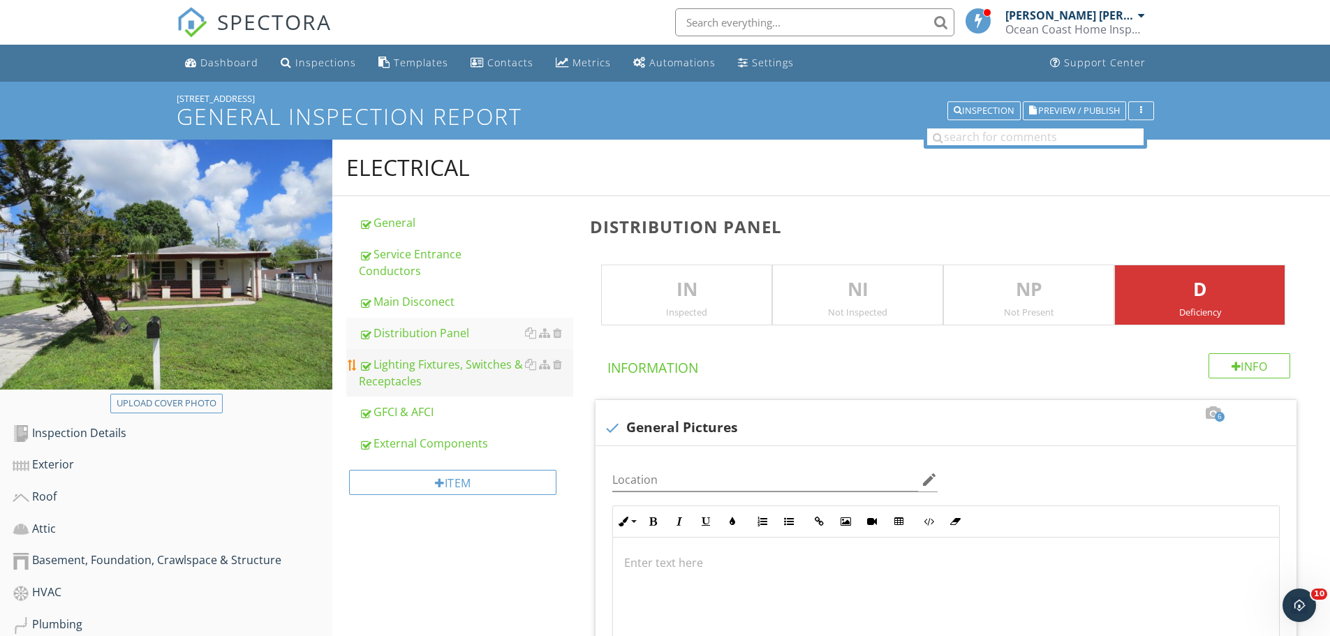
click at [425, 356] on div "Lighting Fixtures, Switches & Receptacles" at bounding box center [466, 373] width 214 height 34
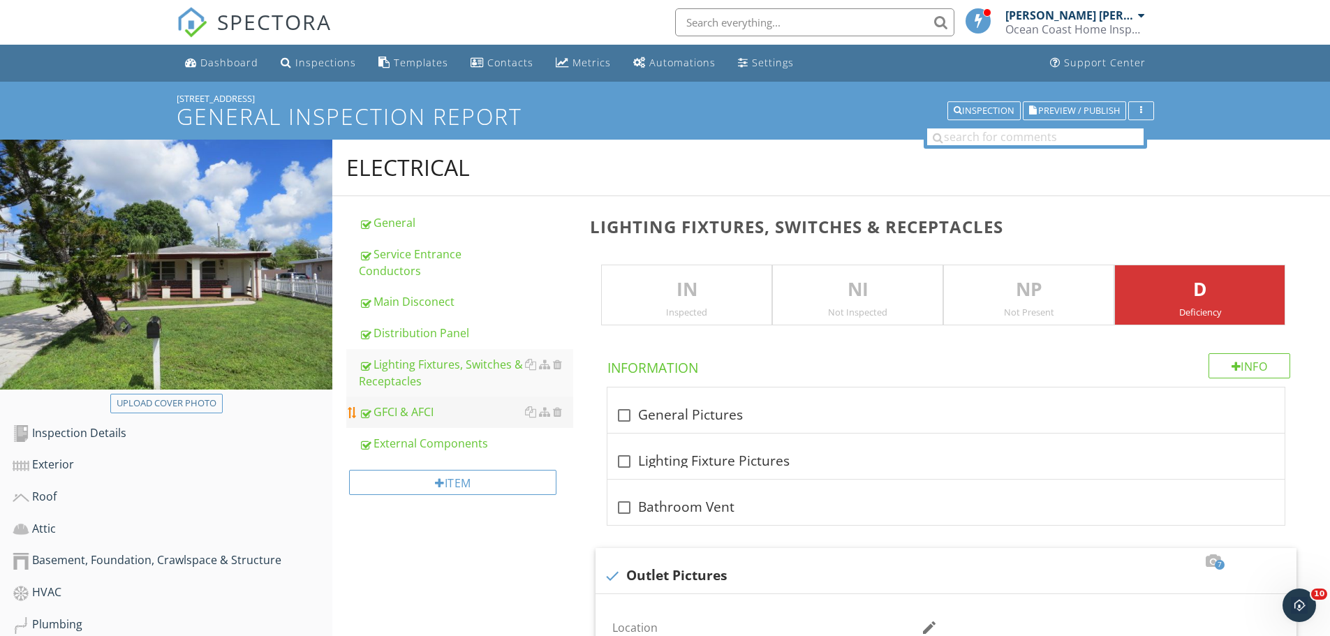
click at [413, 404] on div "GFCI & AFCI" at bounding box center [466, 412] width 214 height 17
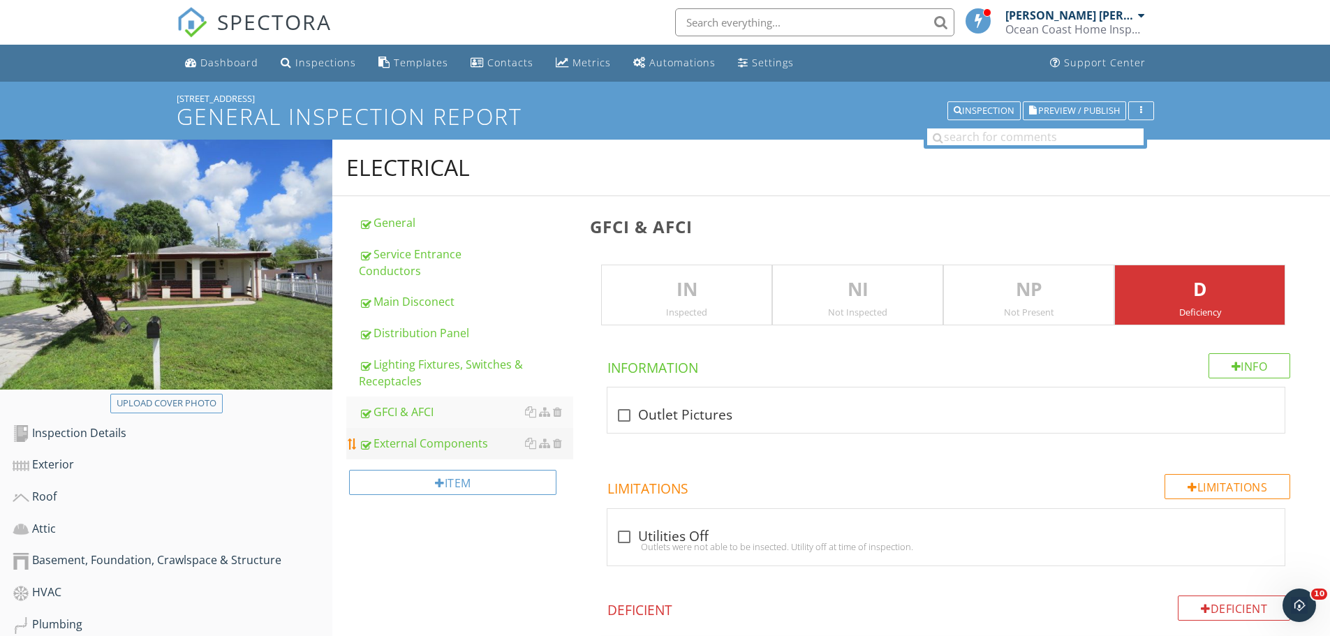
click at [455, 435] on div "External Components" at bounding box center [466, 443] width 214 height 17
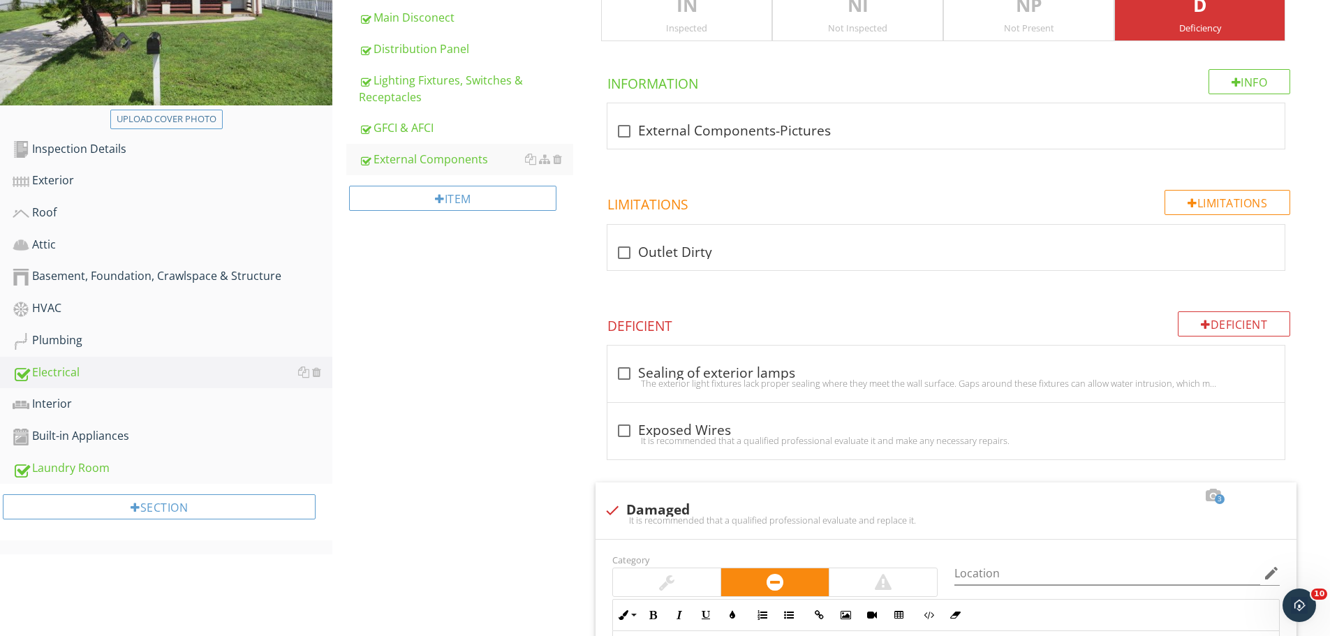
scroll to position [349, 0]
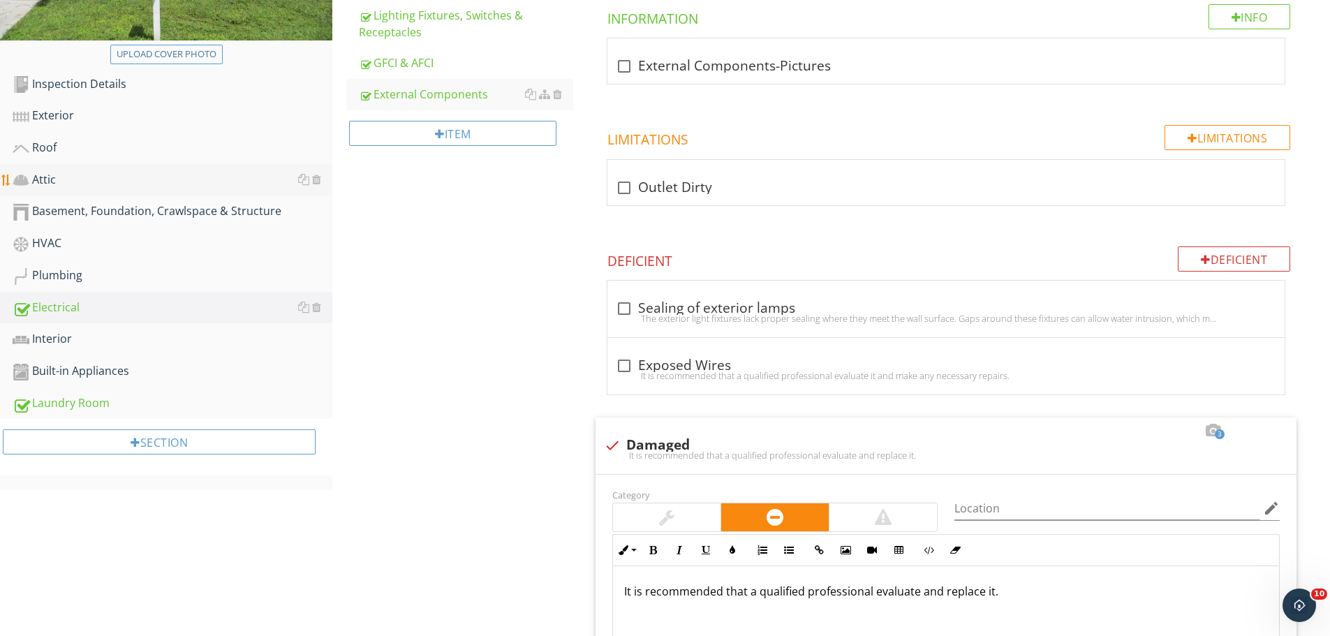
click at [45, 181] on div "Attic" at bounding box center [173, 180] width 320 height 18
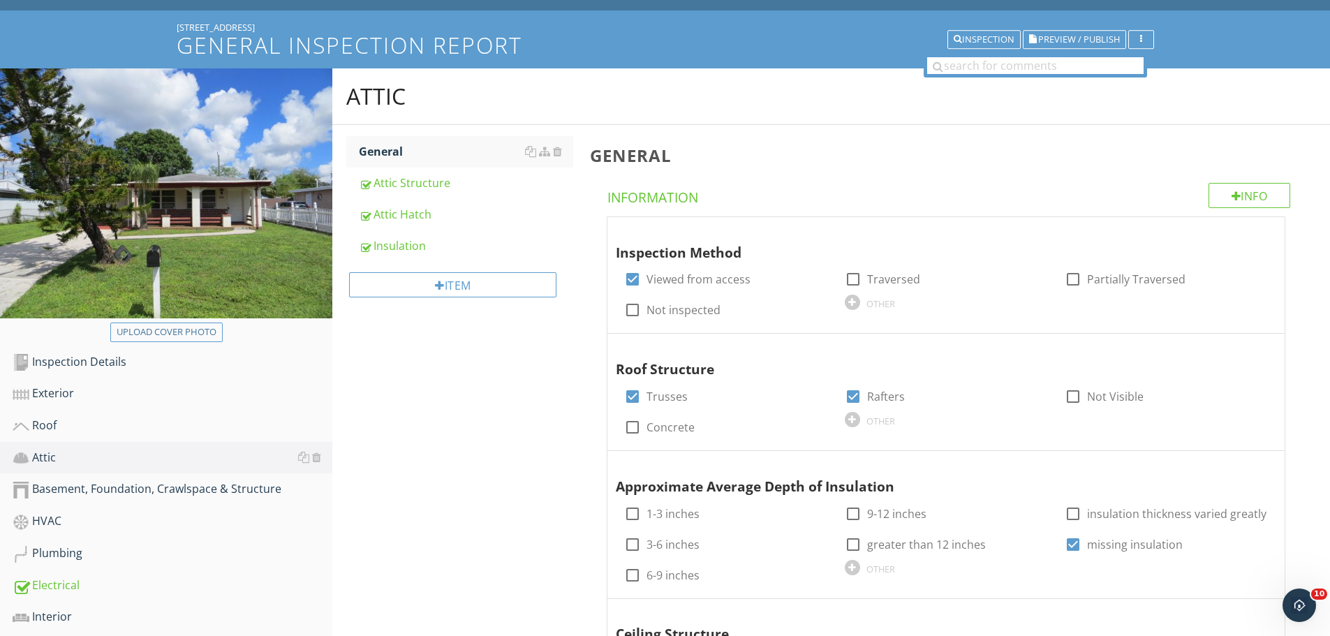
scroll to position [70, 0]
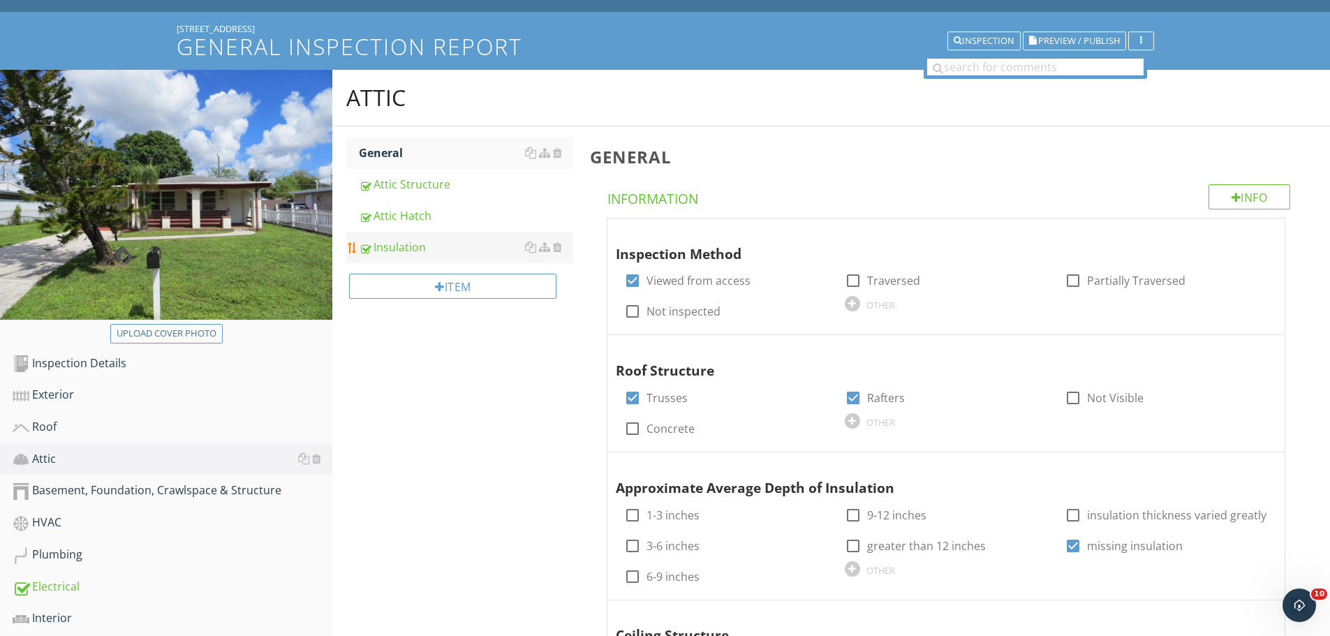
click at [417, 249] on div "Insulation" at bounding box center [466, 247] width 214 height 17
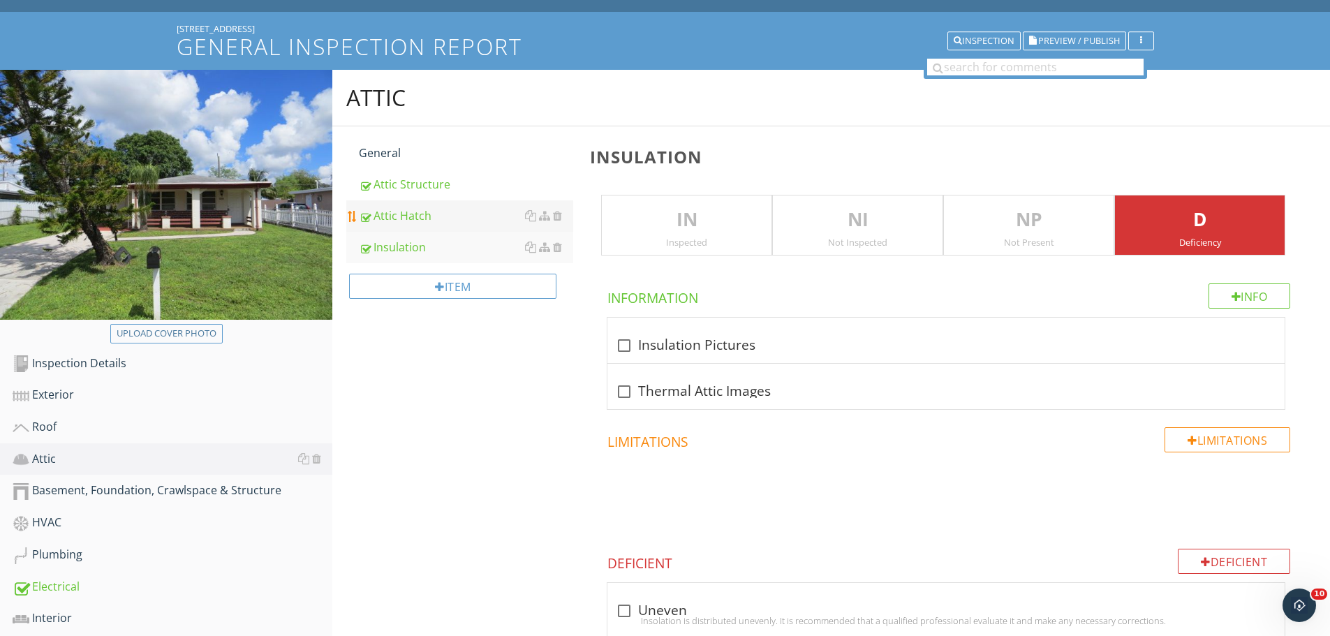
click at [414, 212] on div "Attic Hatch" at bounding box center [466, 215] width 214 height 17
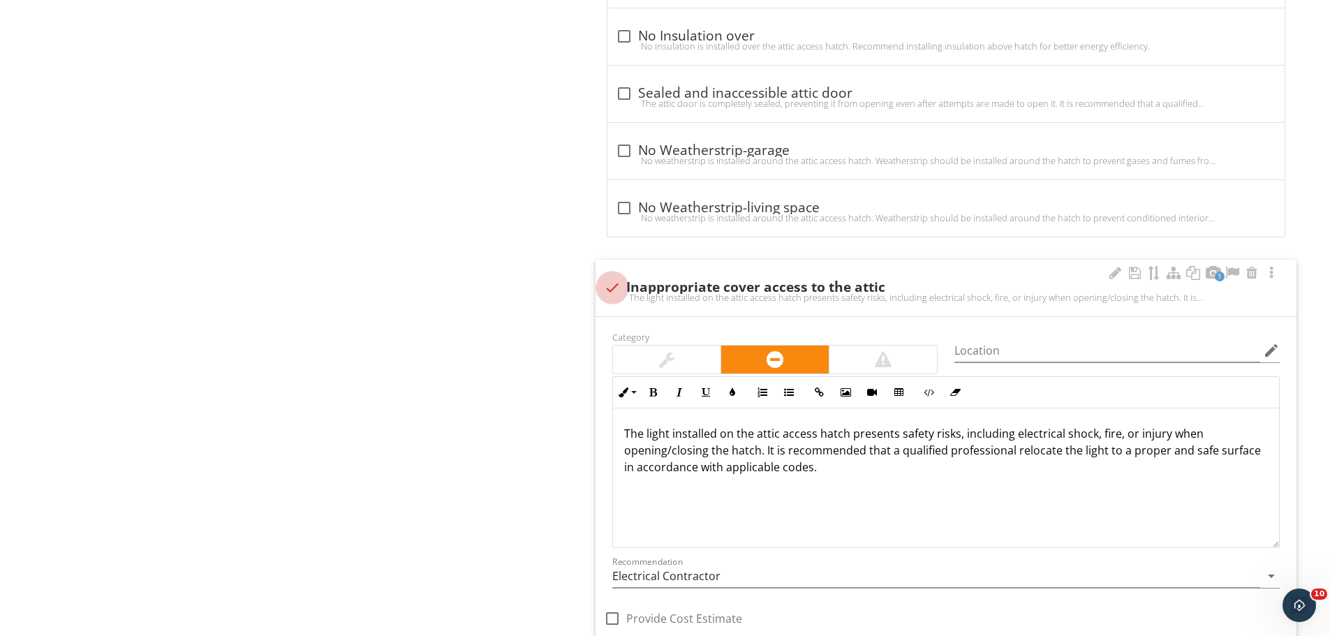
click at [607, 281] on div at bounding box center [613, 288] width 24 height 24
checkbox input "true"
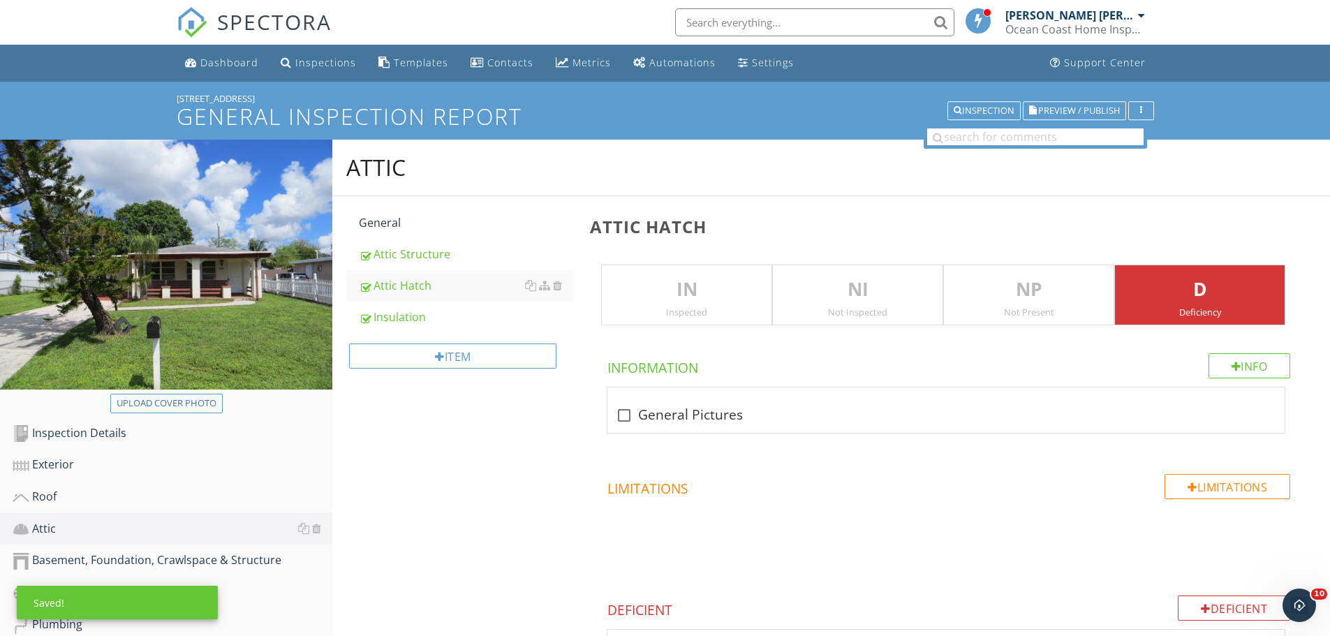
click at [668, 286] on p "IN" at bounding box center [687, 290] width 170 height 28
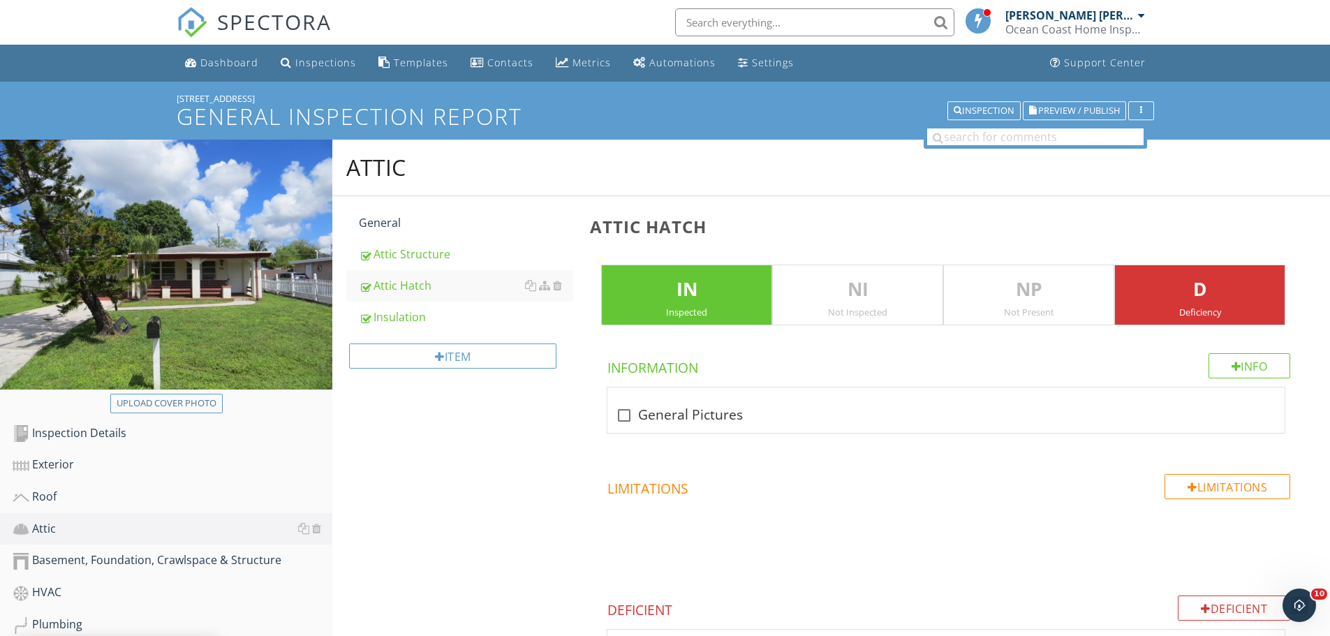
click at [1194, 305] on div "D Deficiency" at bounding box center [1200, 295] width 171 height 61
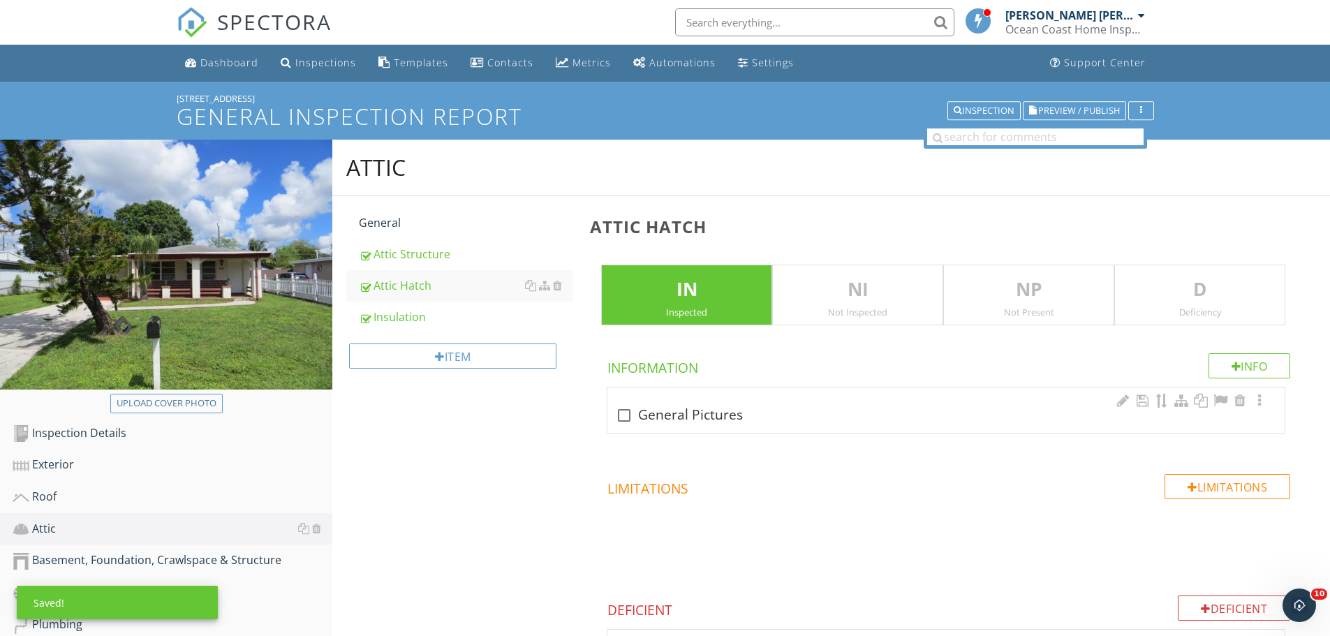
click at [710, 420] on div "check_box_outline_blank General Pictures" at bounding box center [946, 415] width 661 height 17
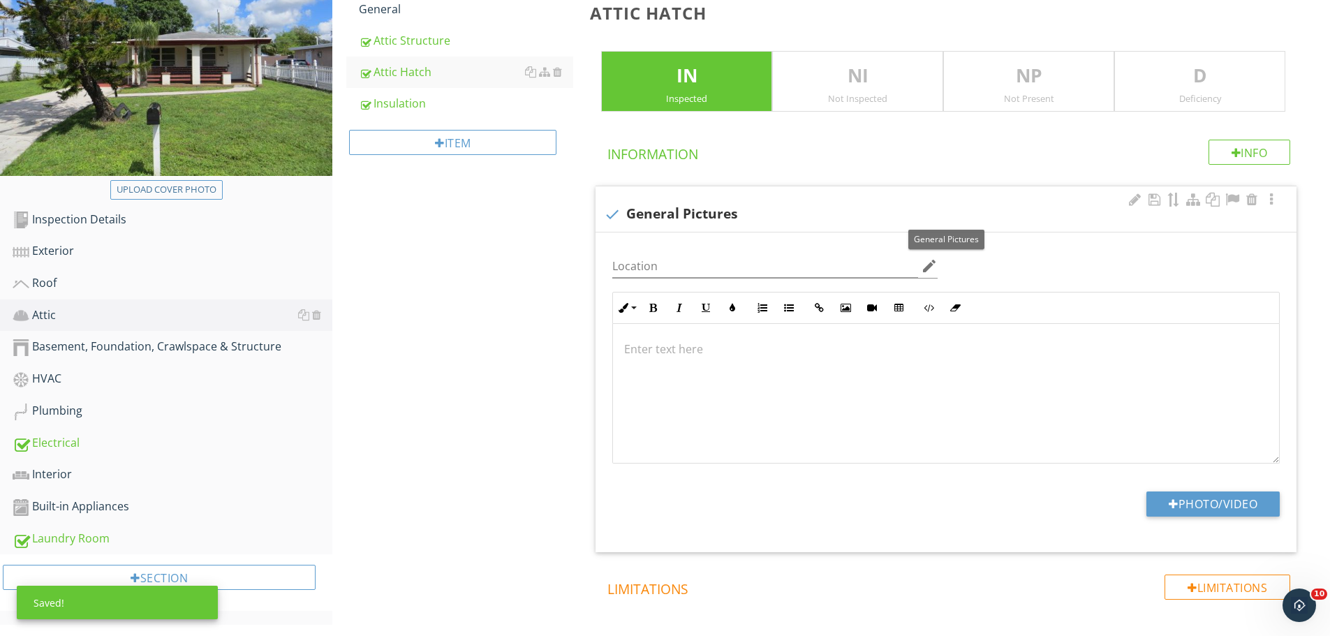
scroll to position [279, 0]
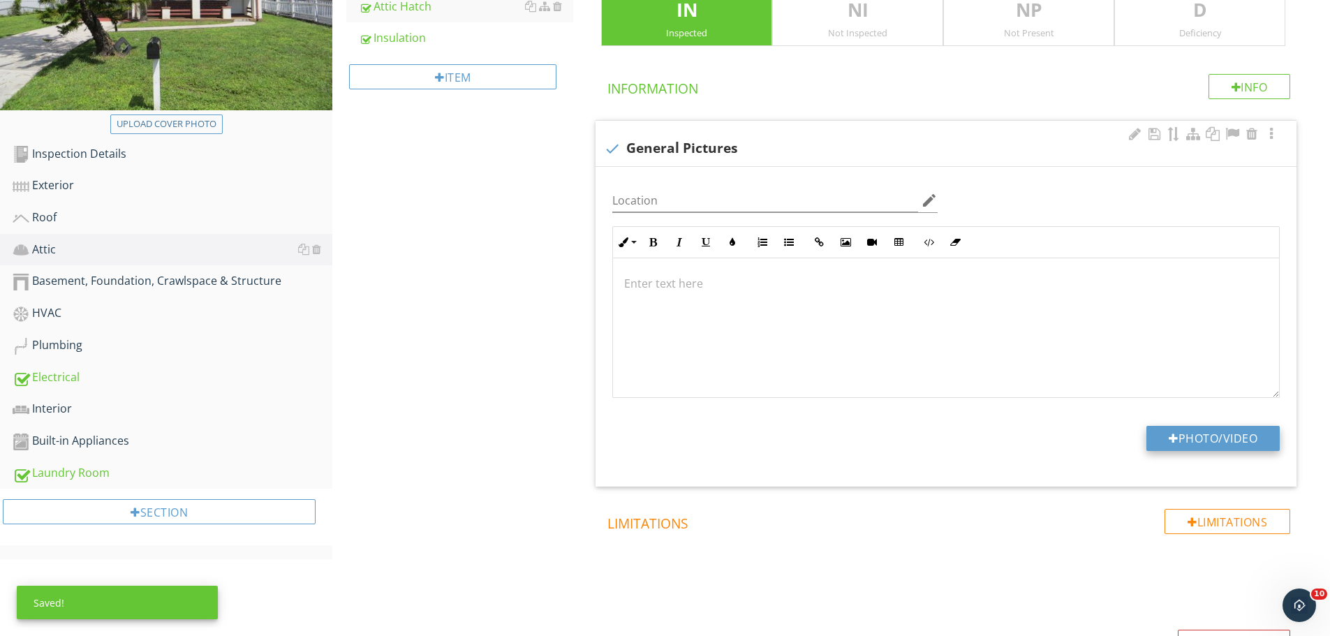
click at [1178, 443] on button "Photo/Video" at bounding box center [1213, 438] width 133 height 25
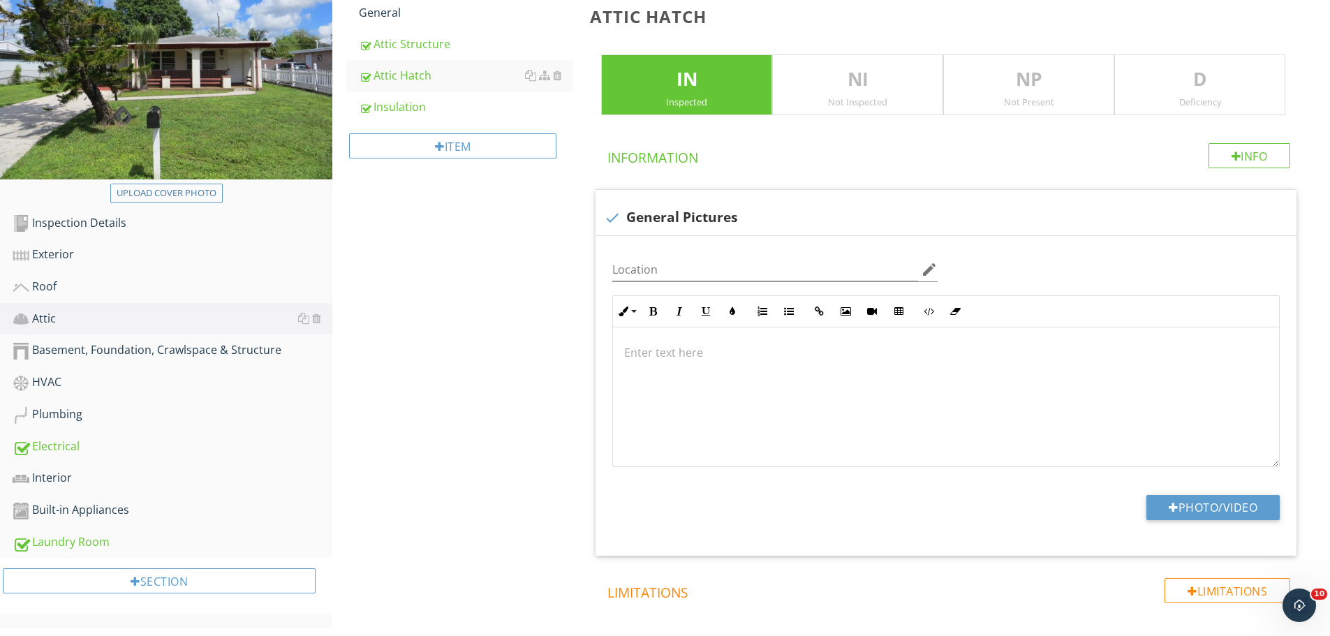
scroll to position [210, 0]
click at [602, 221] on div at bounding box center [613, 219] width 24 height 24
checkbox input "true"
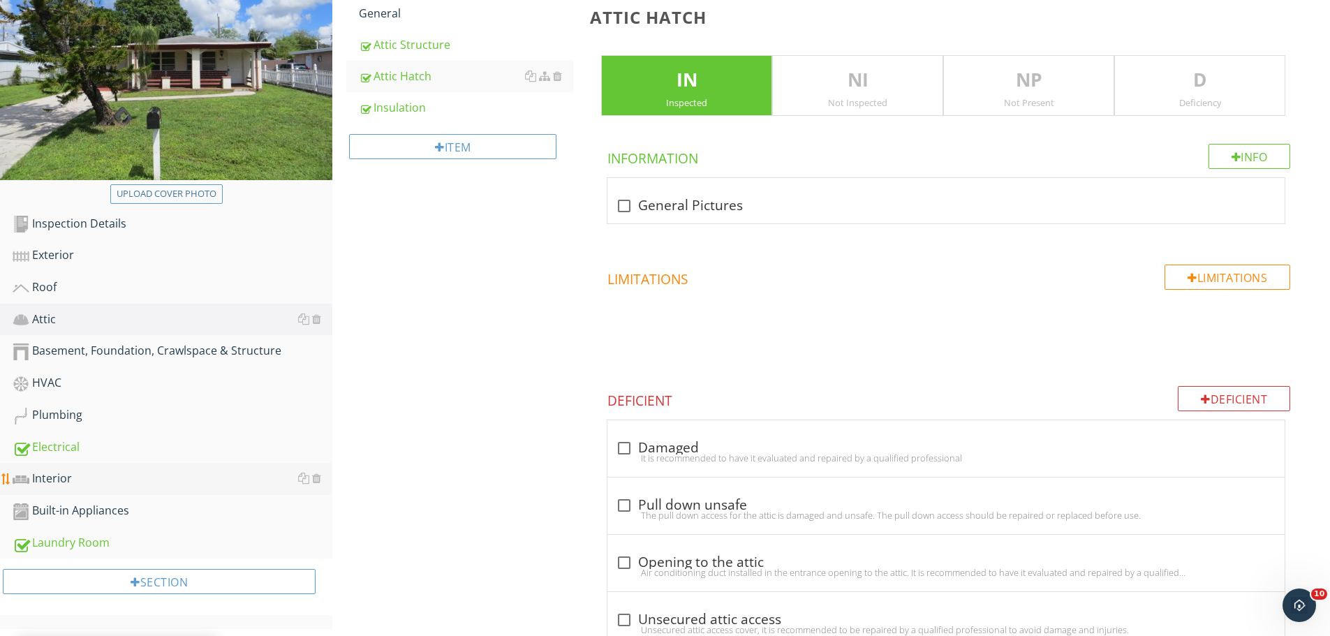
click at [52, 483] on div "Interior" at bounding box center [173, 479] width 320 height 18
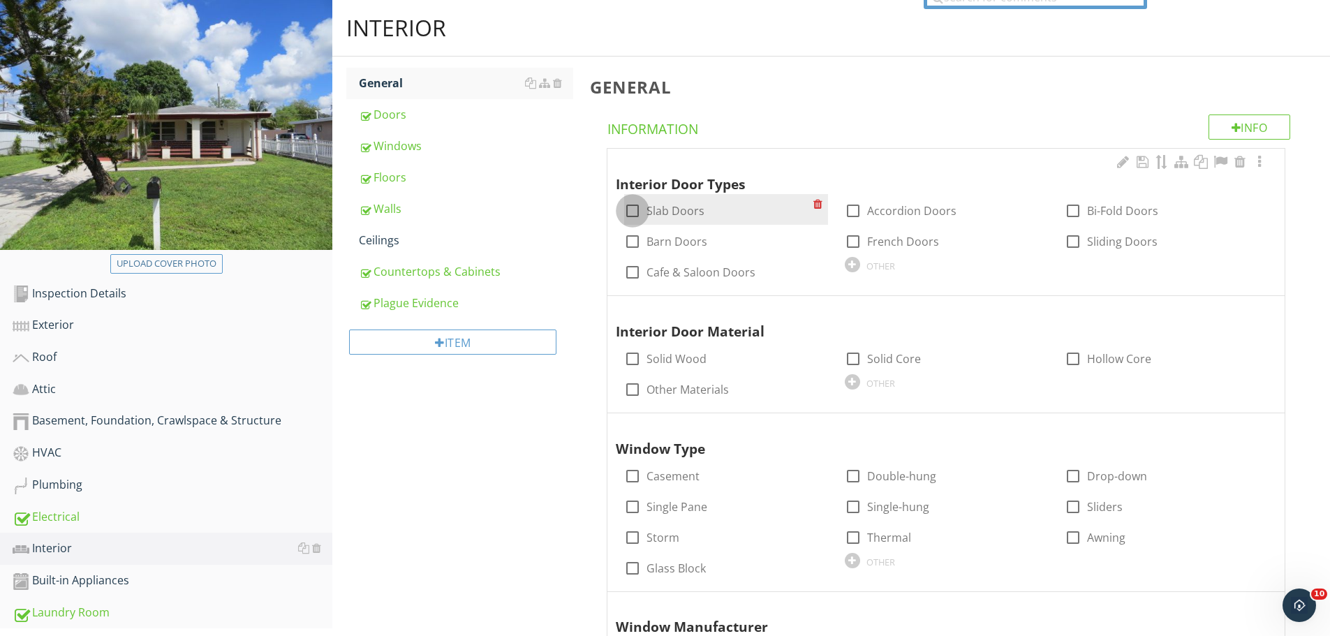
click at [632, 209] on div at bounding box center [633, 211] width 24 height 24
checkbox input "true"
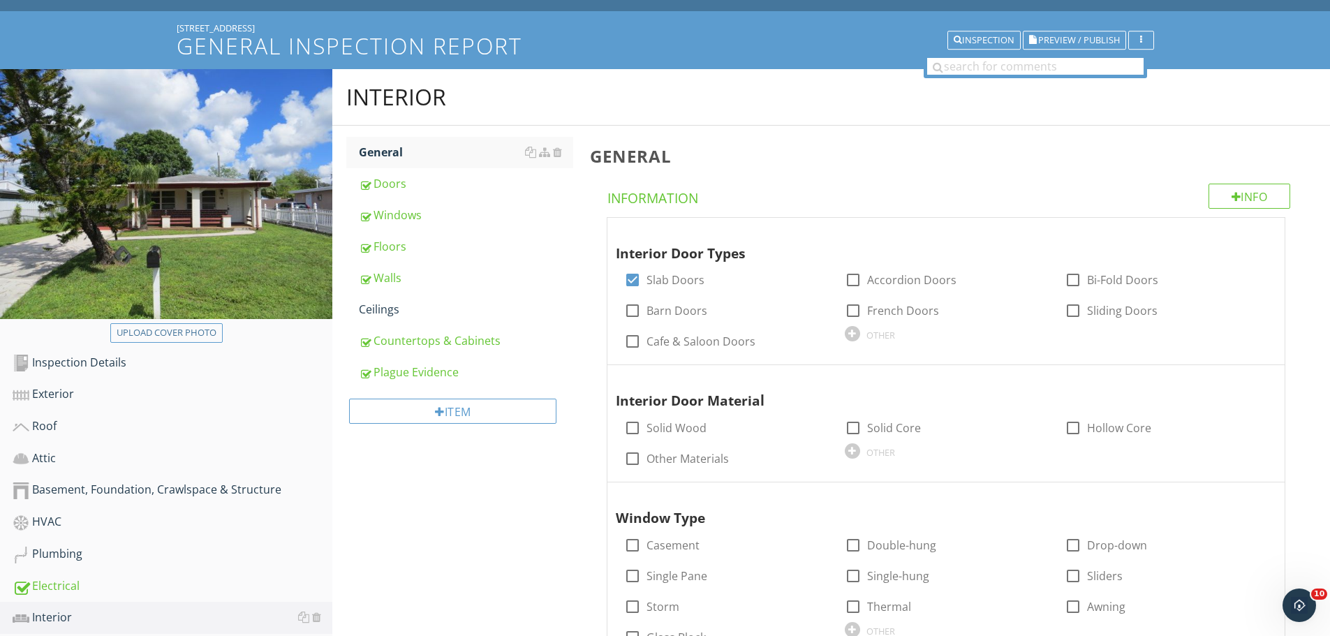
scroll to position [70, 0]
click at [855, 307] on div at bounding box center [854, 312] width 24 height 24
checkbox input "true"
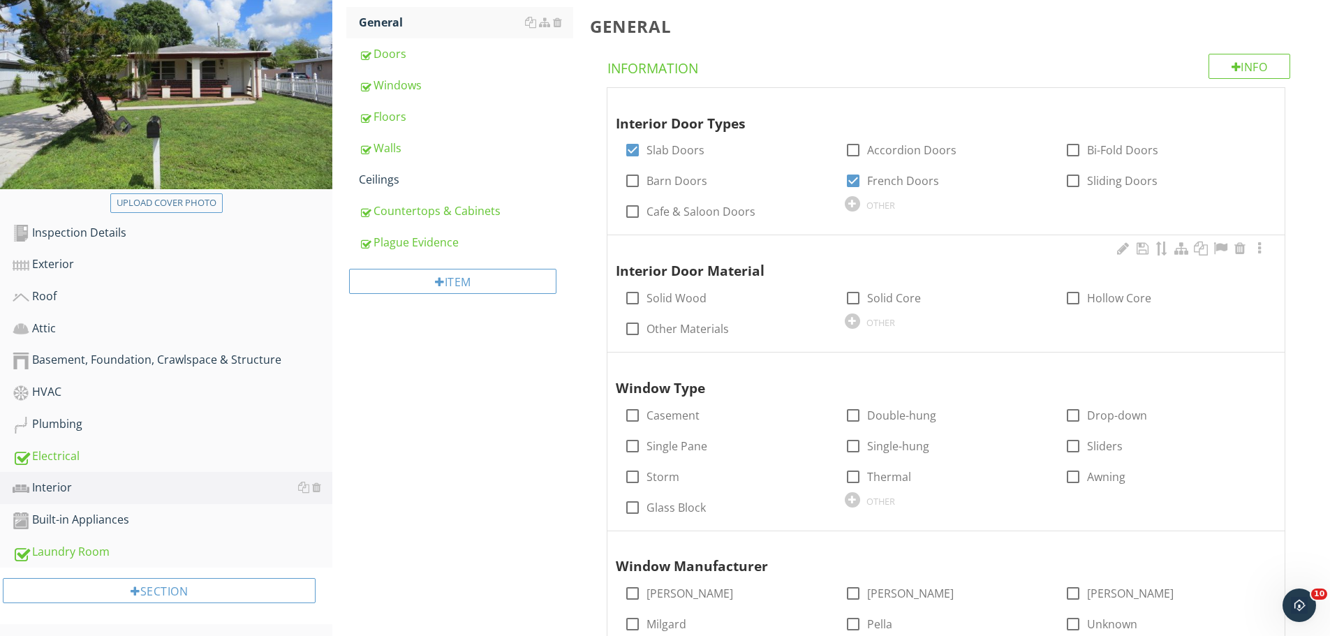
scroll to position [210, 0]
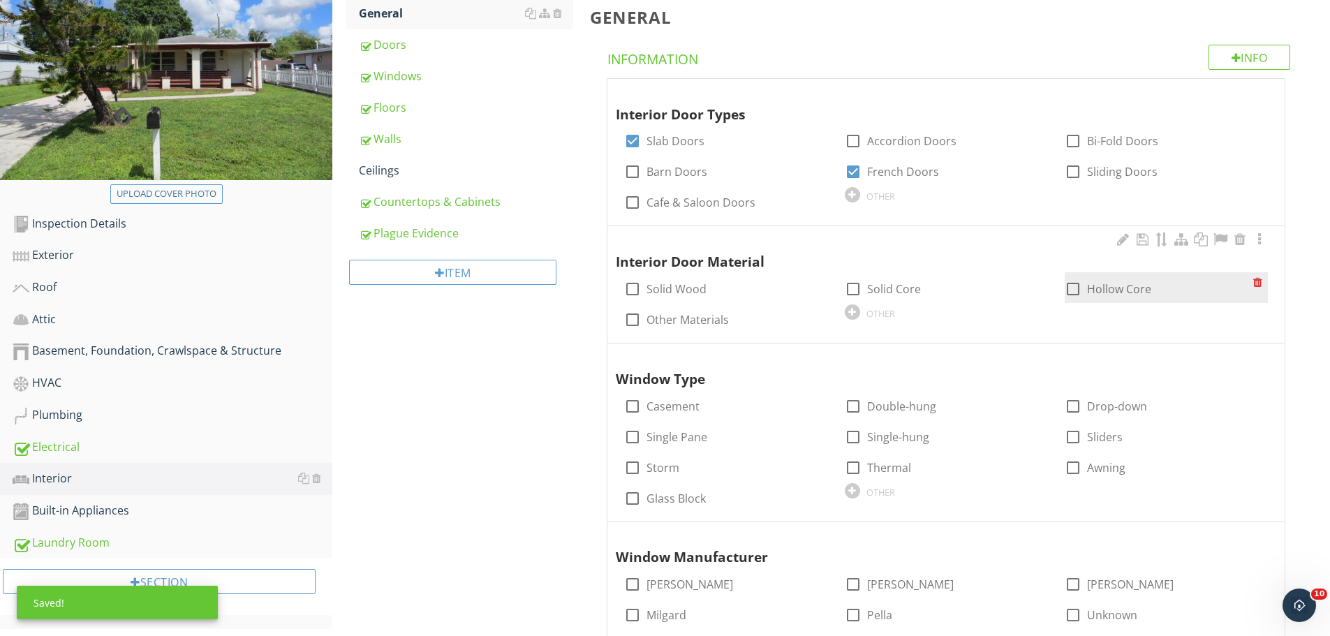
click at [1065, 300] on input "Hollow Core" at bounding box center [1073, 294] width 17 height 17
checkbox input "true"
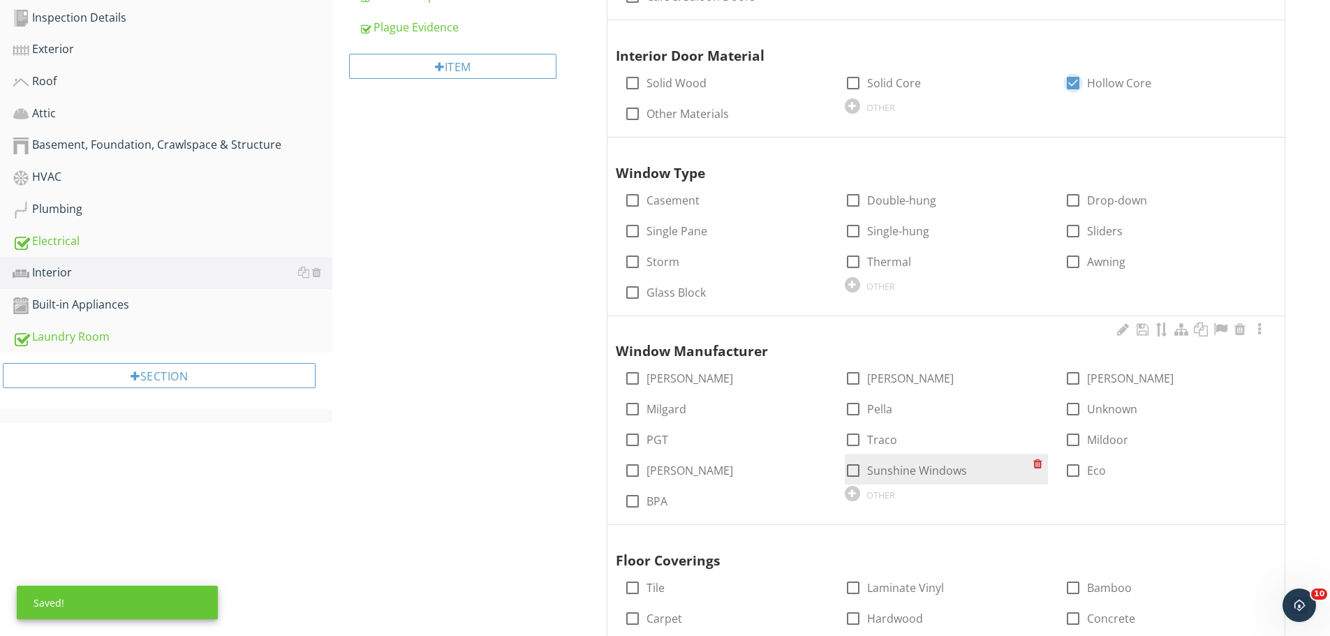
scroll to position [419, 0]
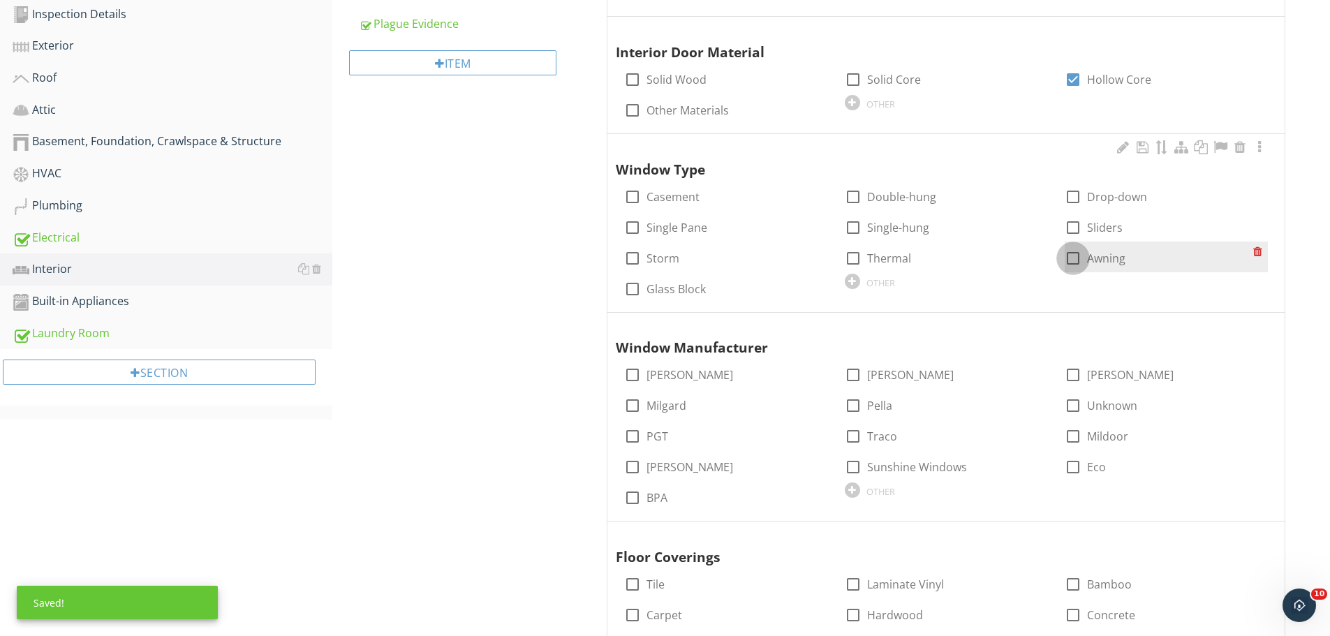
click at [1078, 256] on div at bounding box center [1074, 259] width 24 height 24
checkbox input "true"
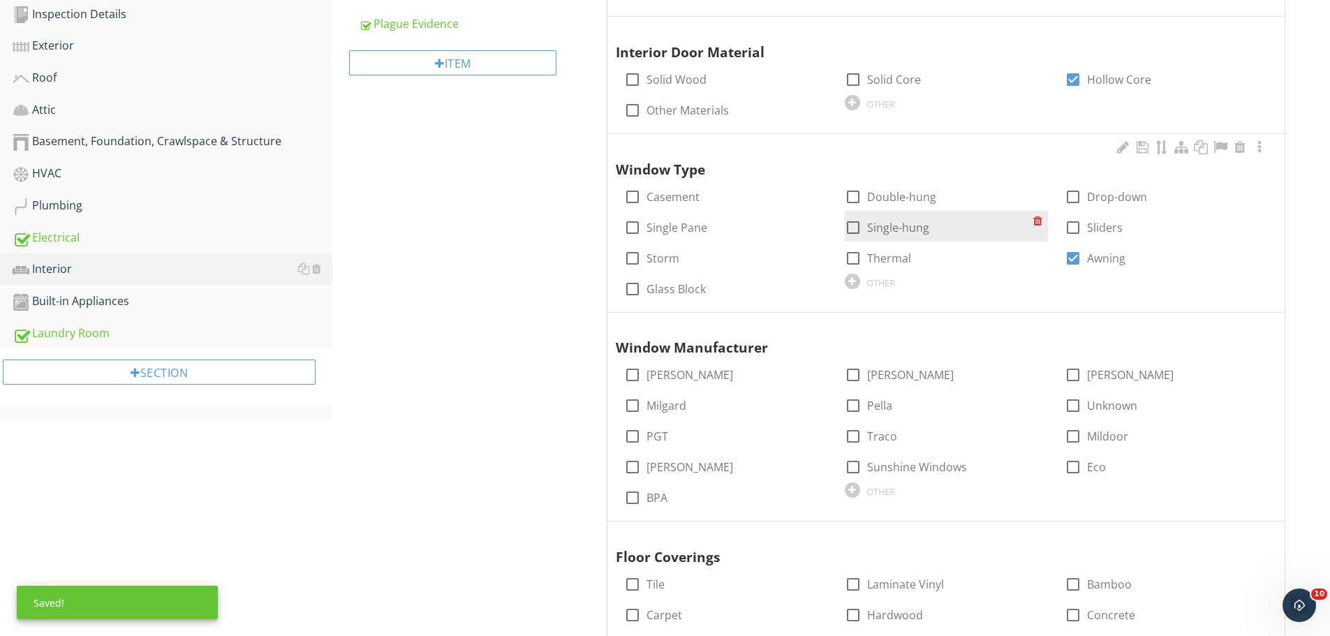
click at [855, 224] on div at bounding box center [854, 228] width 24 height 24
checkbox input "true"
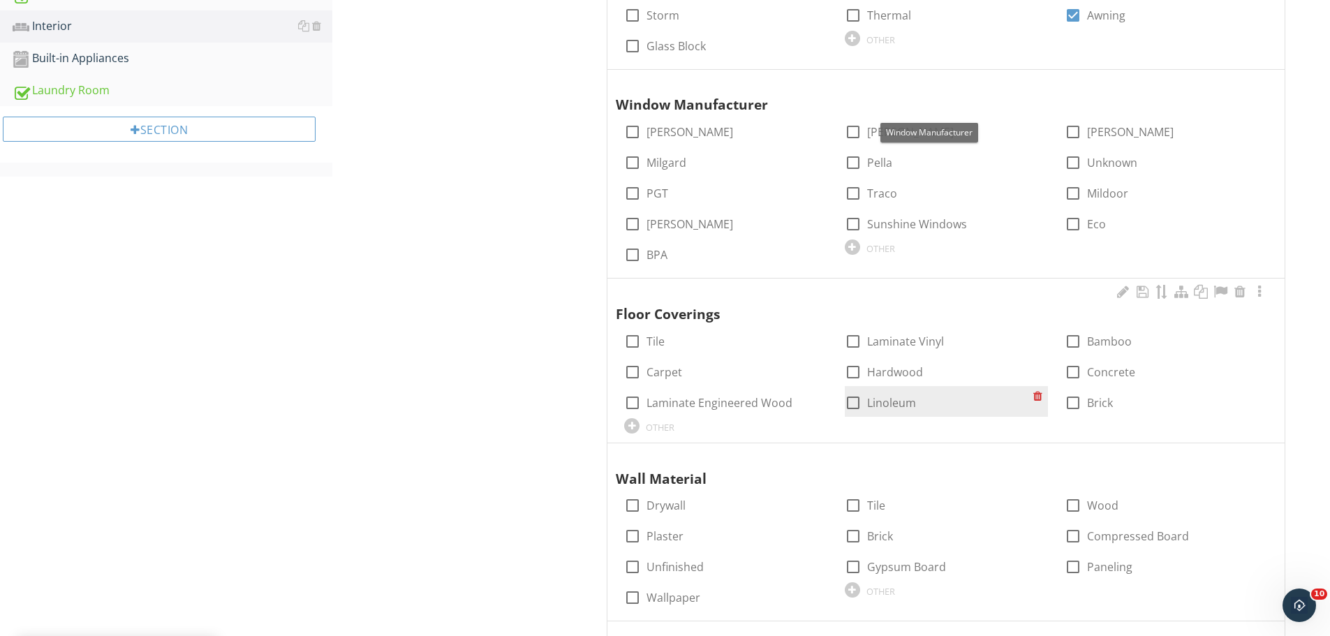
scroll to position [698, 0]
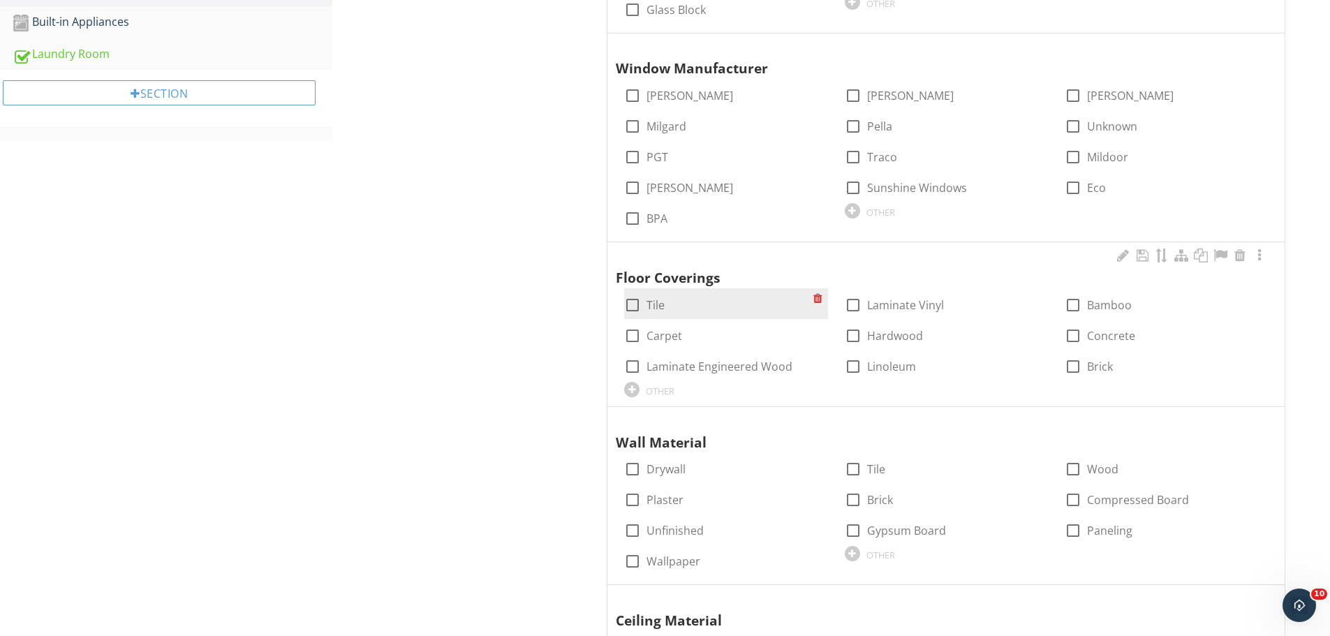
click at [634, 306] on div at bounding box center [633, 305] width 24 height 24
checkbox input "true"
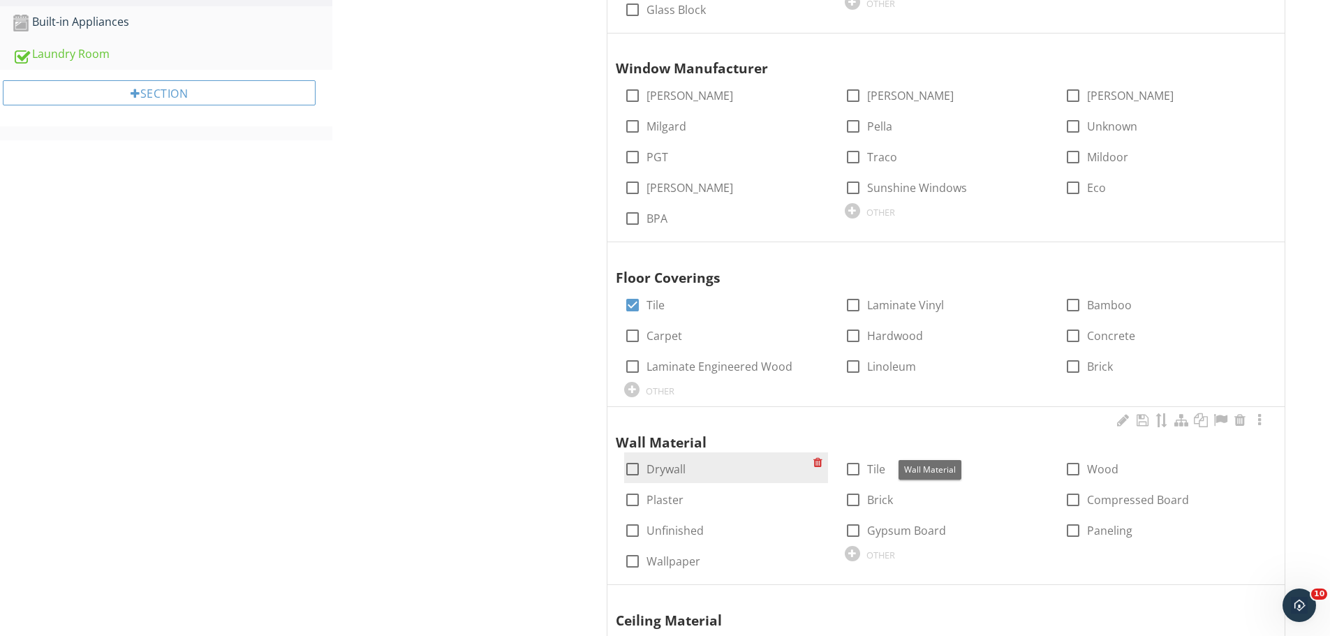
drag, startPoint x: 633, startPoint y: 465, endPoint x: 640, endPoint y: 512, distance: 47.2
click at [633, 467] on div at bounding box center [633, 469] width 24 height 24
checkbox input "true"
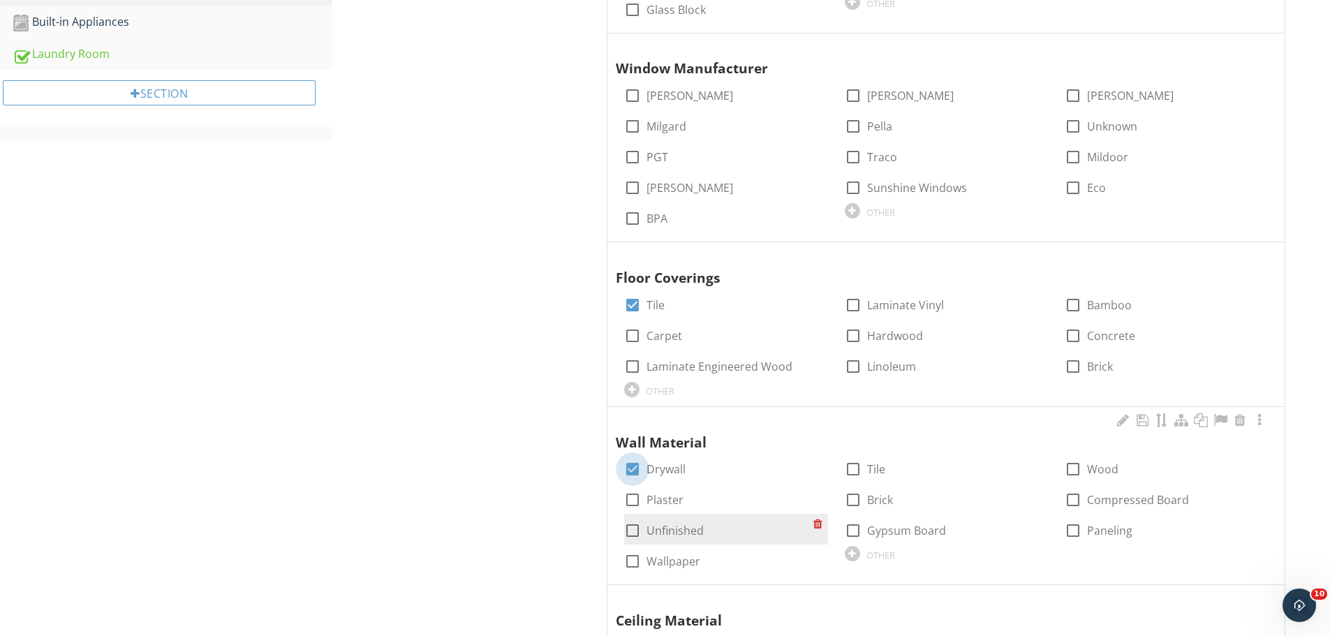
click at [641, 520] on div "check_box_outline_blank Unfinished" at bounding box center [718, 530] width 189 height 20
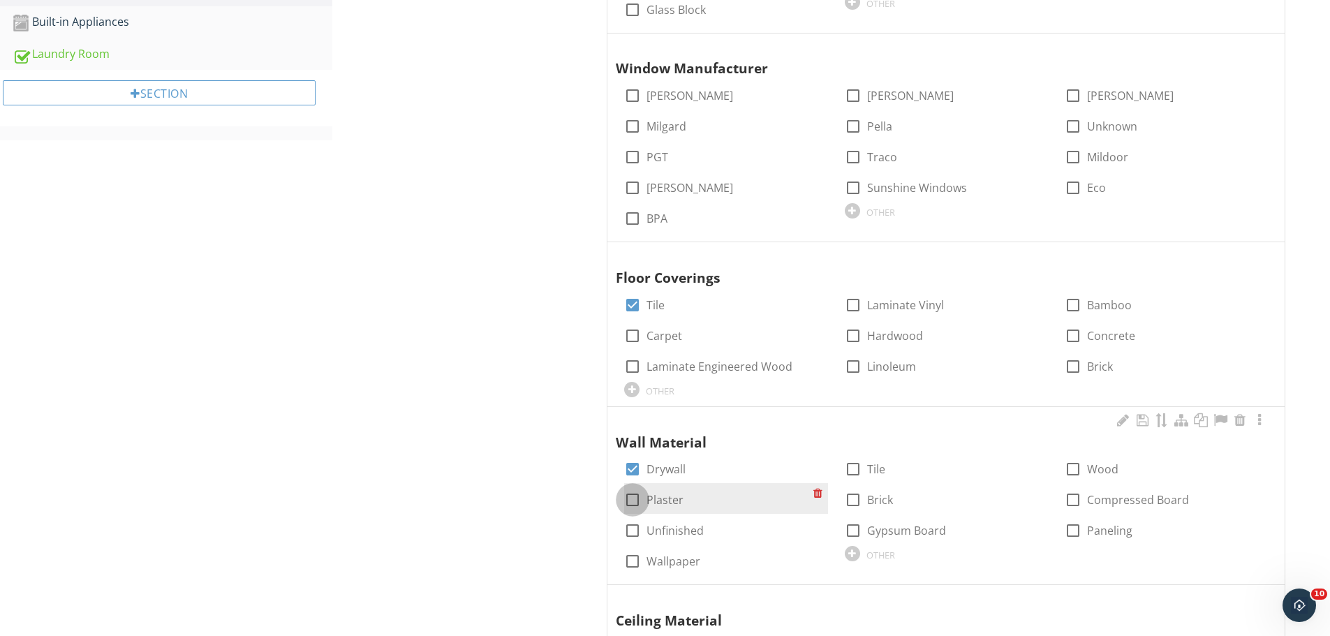
click at [640, 499] on div at bounding box center [633, 500] width 24 height 24
checkbox input "true"
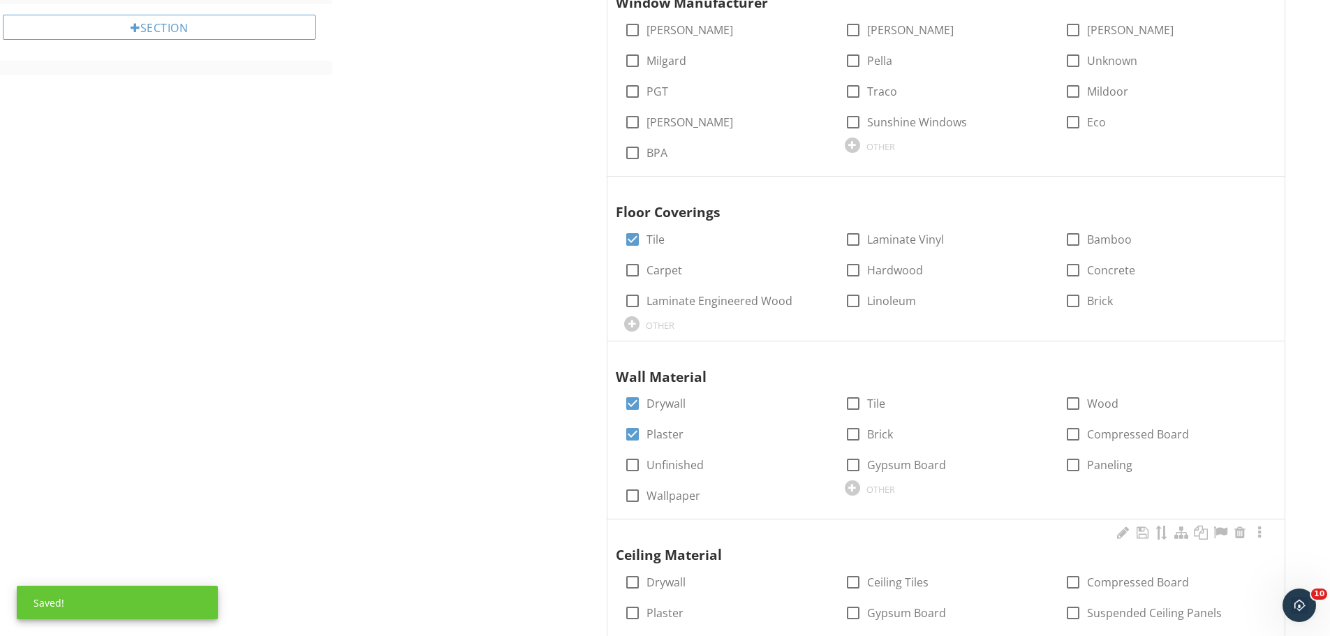
scroll to position [978, 0]
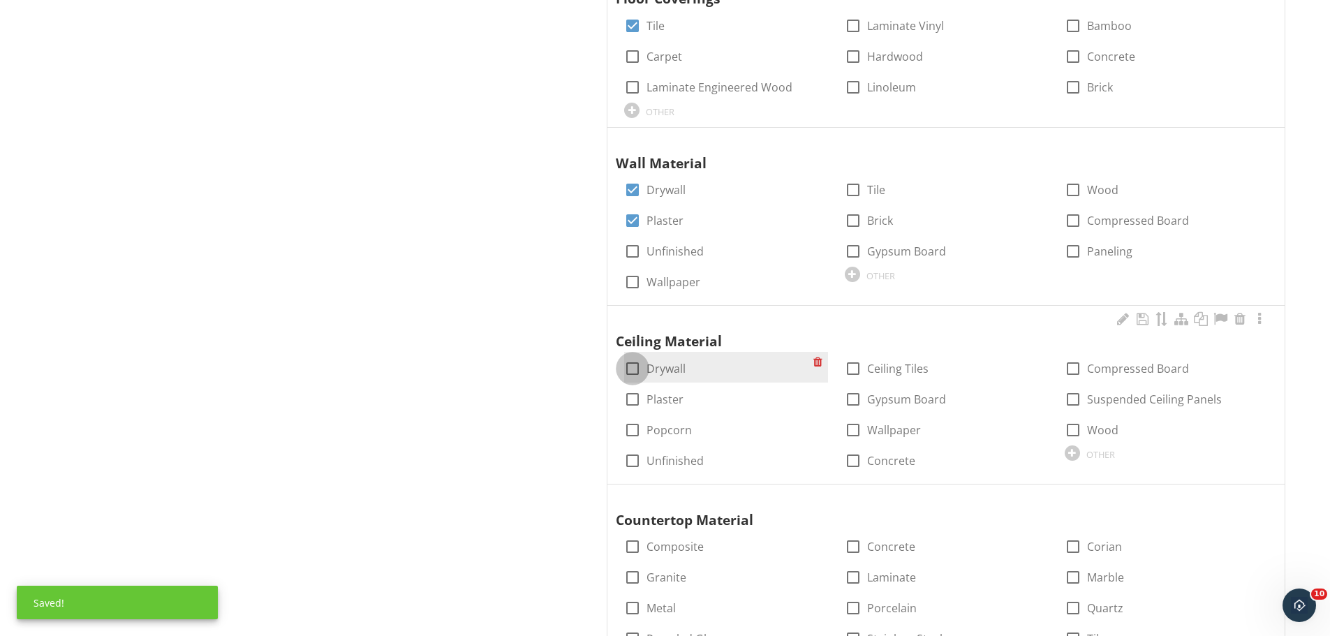
click at [635, 365] on div at bounding box center [633, 369] width 24 height 24
checkbox input "true"
click at [631, 404] on div at bounding box center [633, 400] width 24 height 24
checkbox input "true"
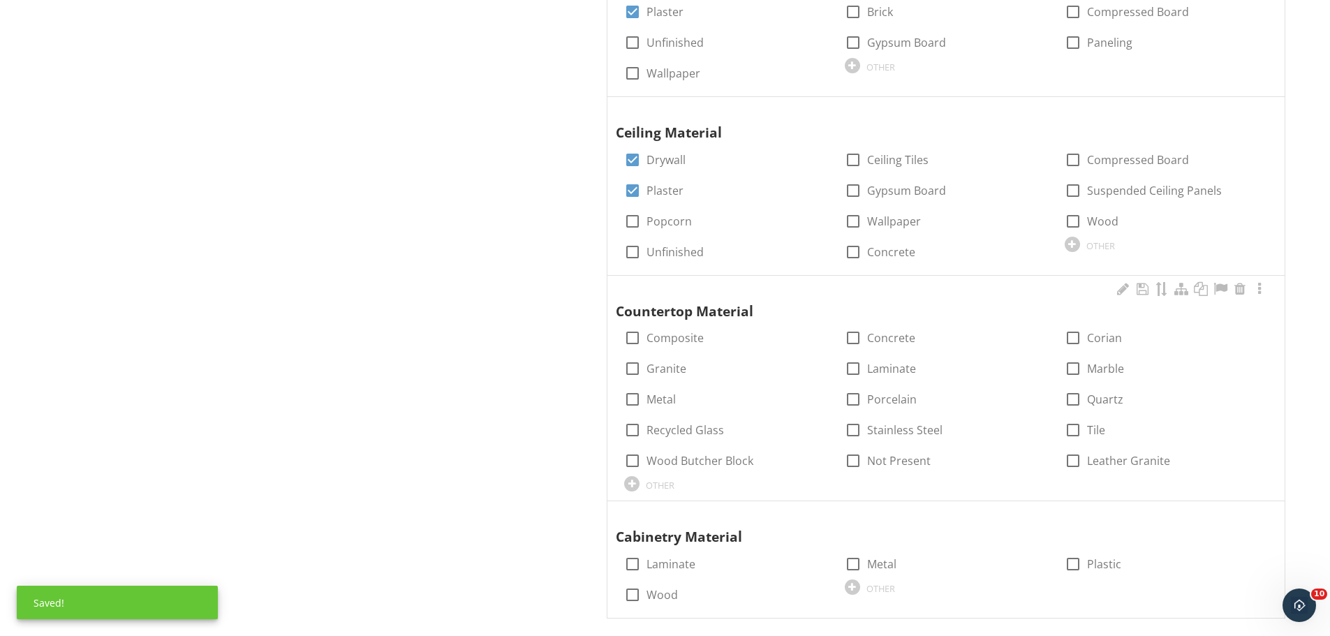
scroll to position [1187, 0]
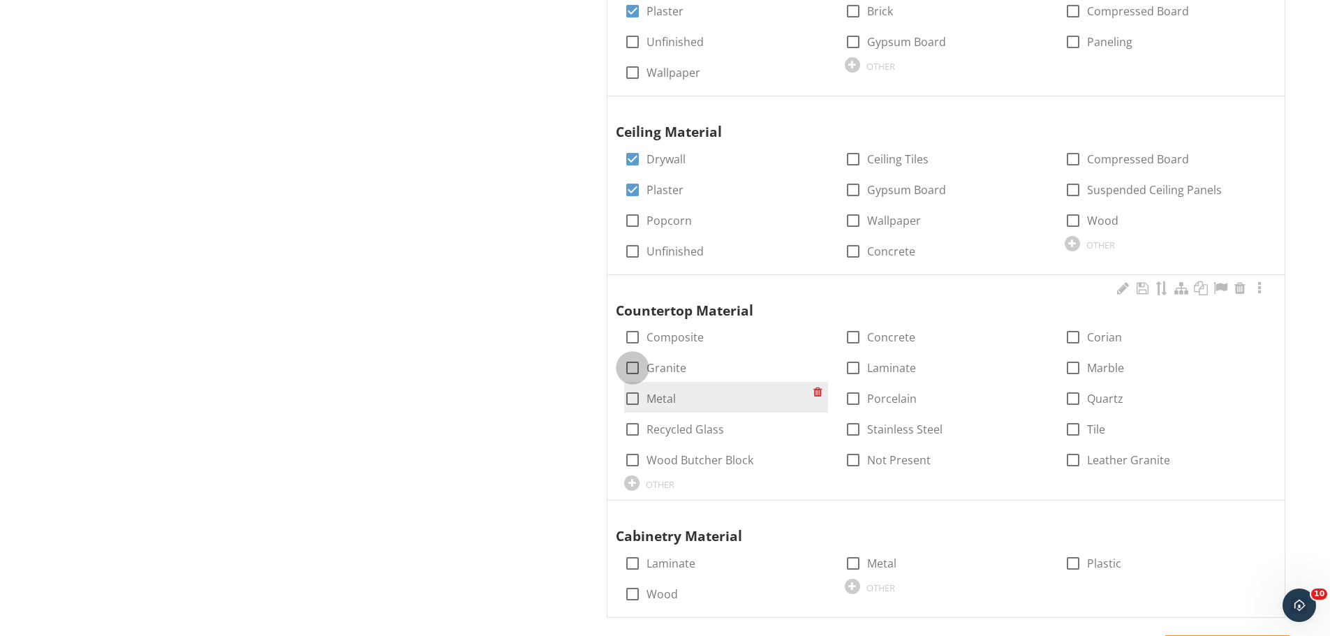
drag, startPoint x: 628, startPoint y: 368, endPoint x: 636, endPoint y: 385, distance: 19.1
click at [628, 369] on div at bounding box center [633, 368] width 24 height 24
checkbox input "true"
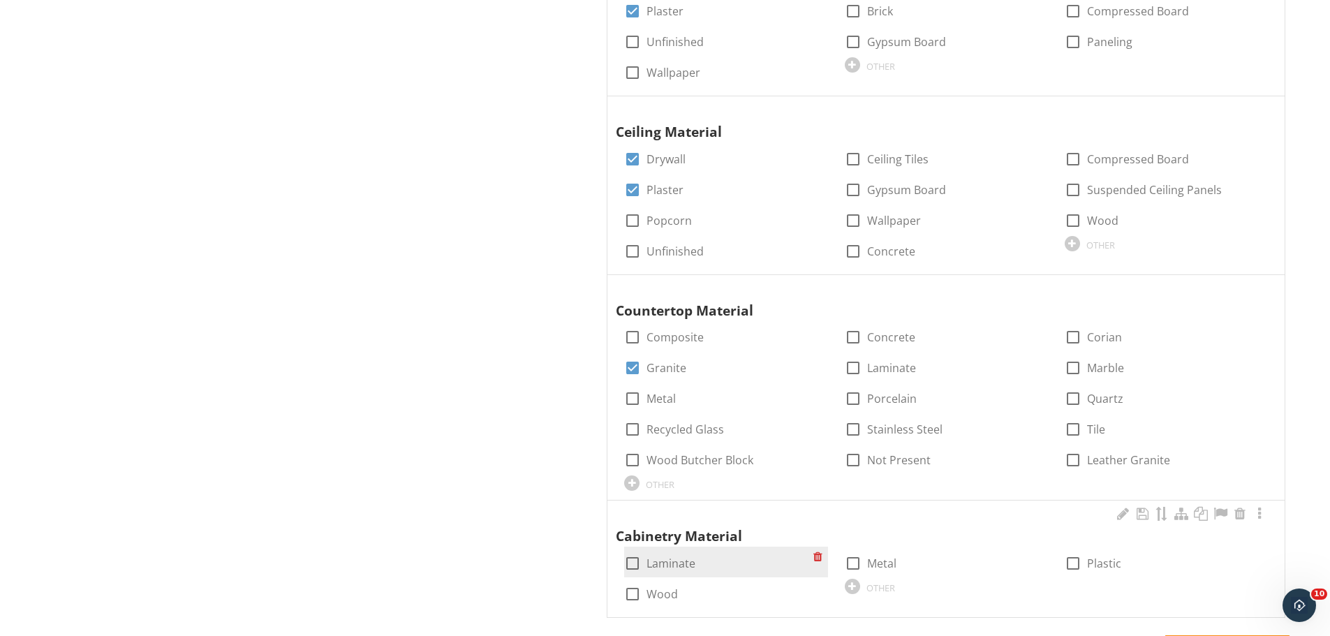
click at [642, 561] on div at bounding box center [633, 564] width 24 height 24
checkbox input "true"
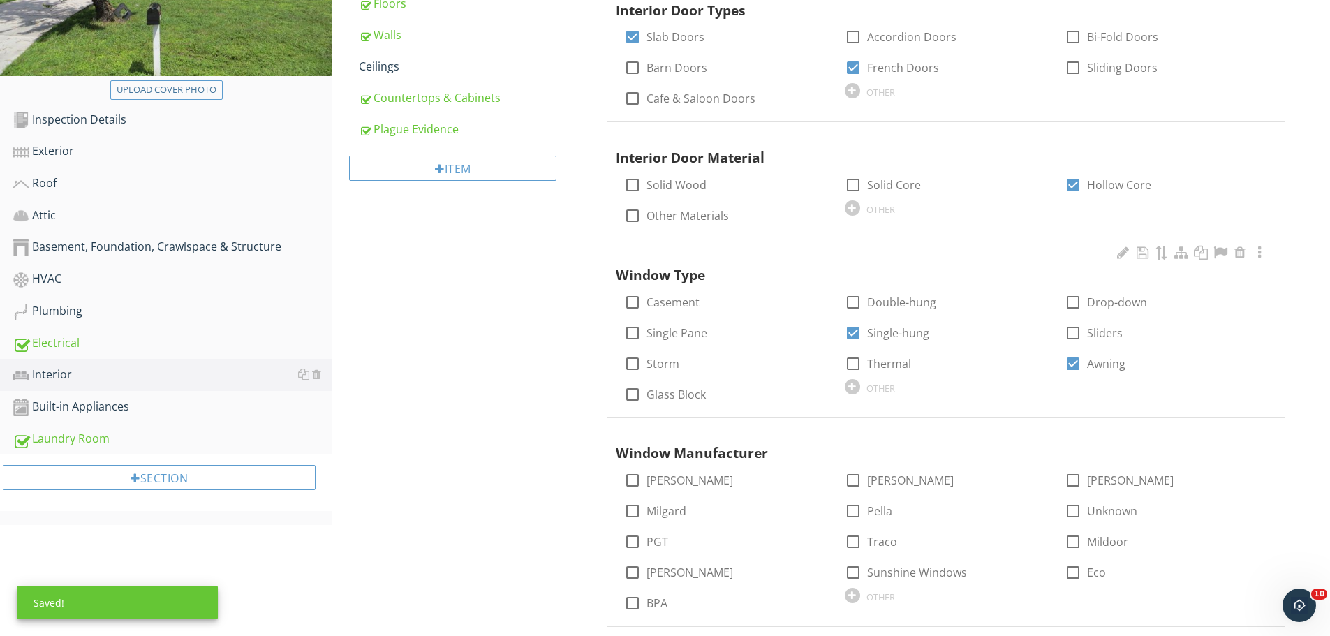
scroll to position [0, 0]
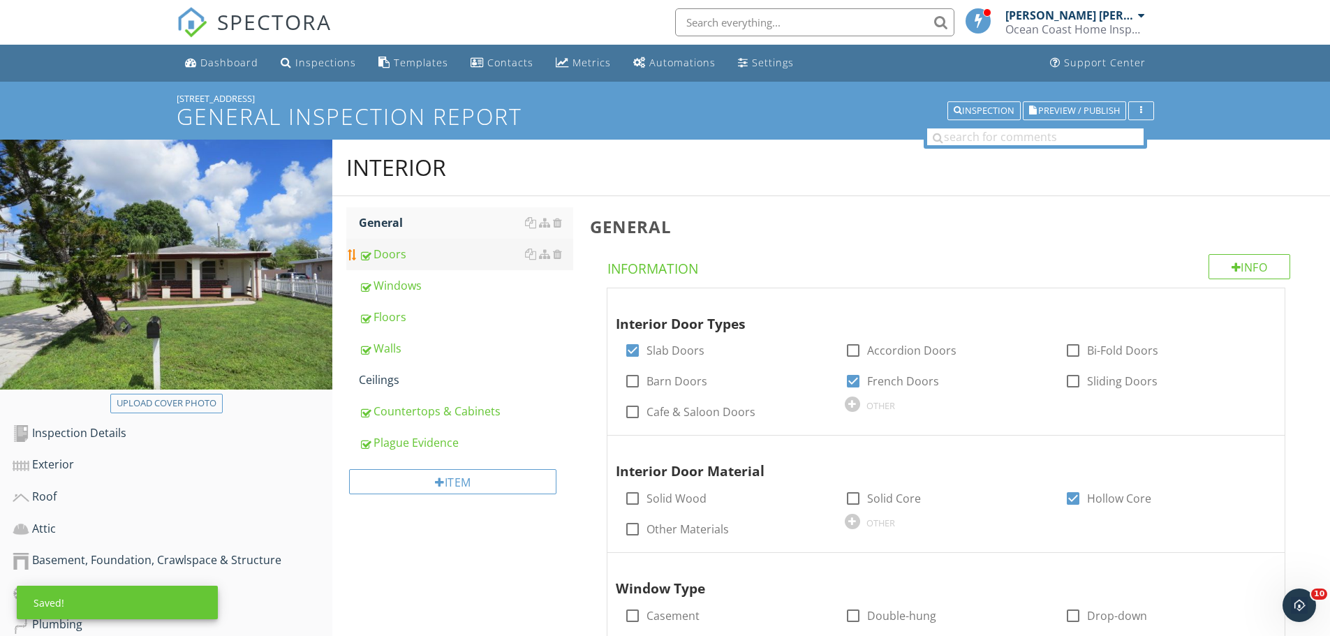
click at [411, 256] on div "Doors" at bounding box center [466, 254] width 214 height 17
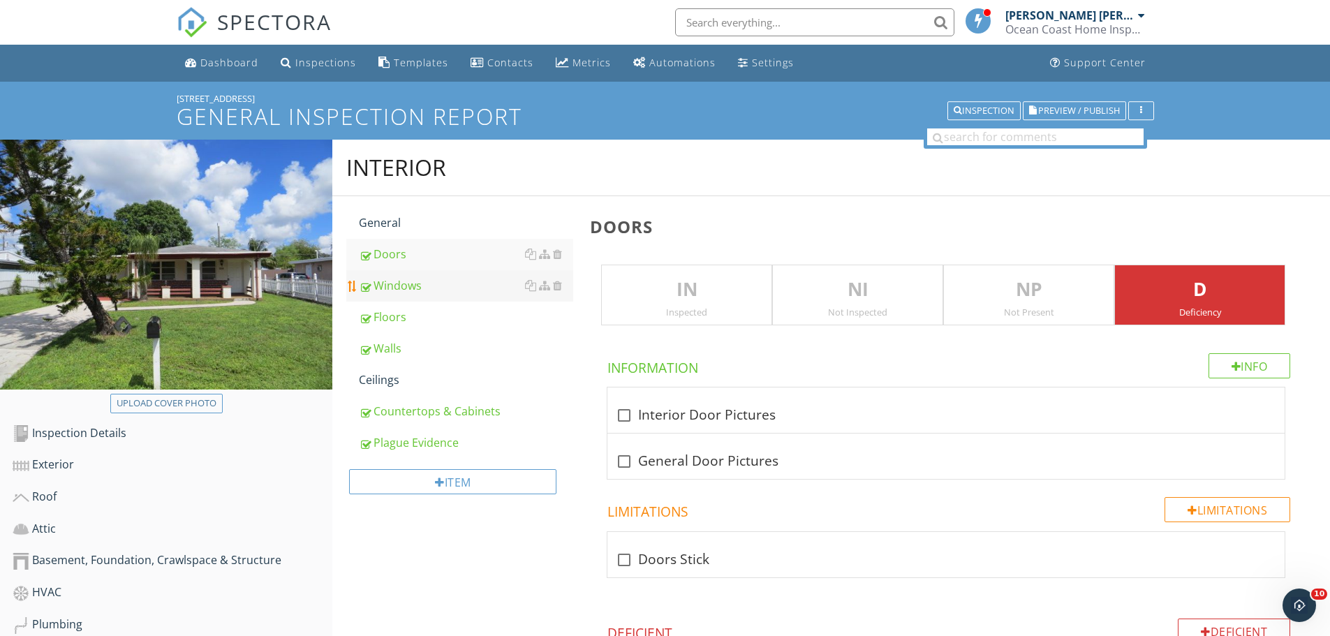
click at [413, 293] on div "Windows" at bounding box center [466, 285] width 214 height 17
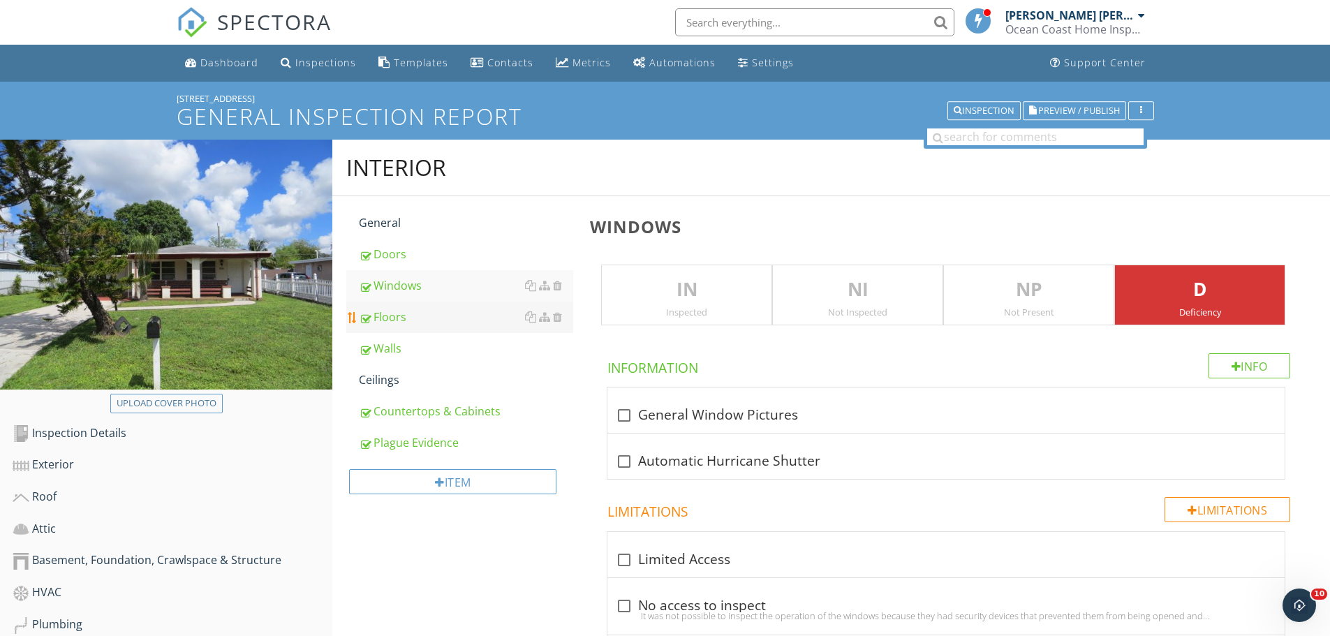
click at [395, 316] on div "Floors" at bounding box center [466, 317] width 214 height 17
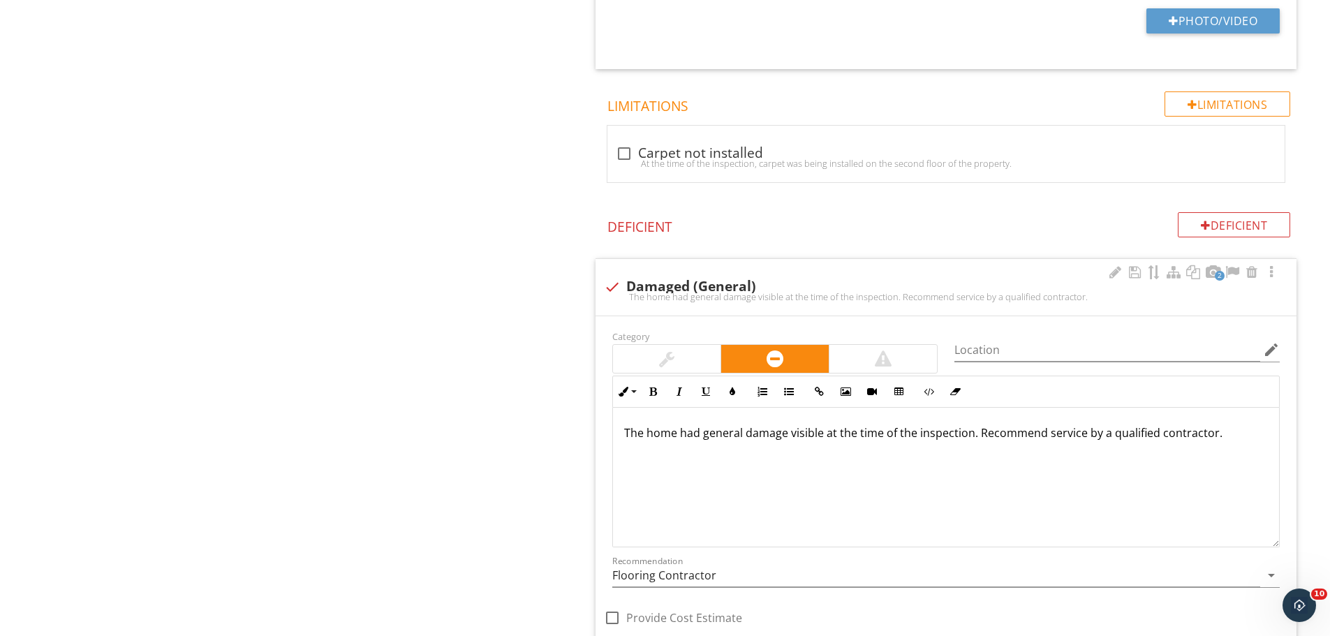
scroll to position [978, 0]
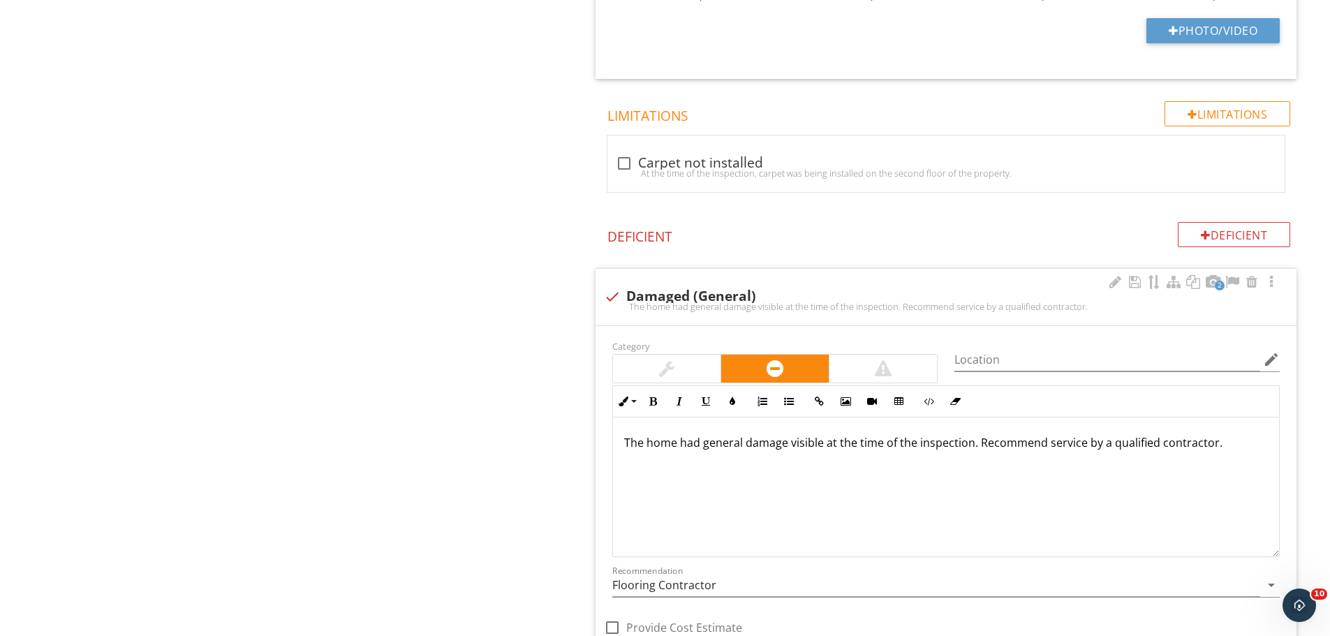
click at [605, 293] on div at bounding box center [613, 297] width 24 height 24
checkbox input "true"
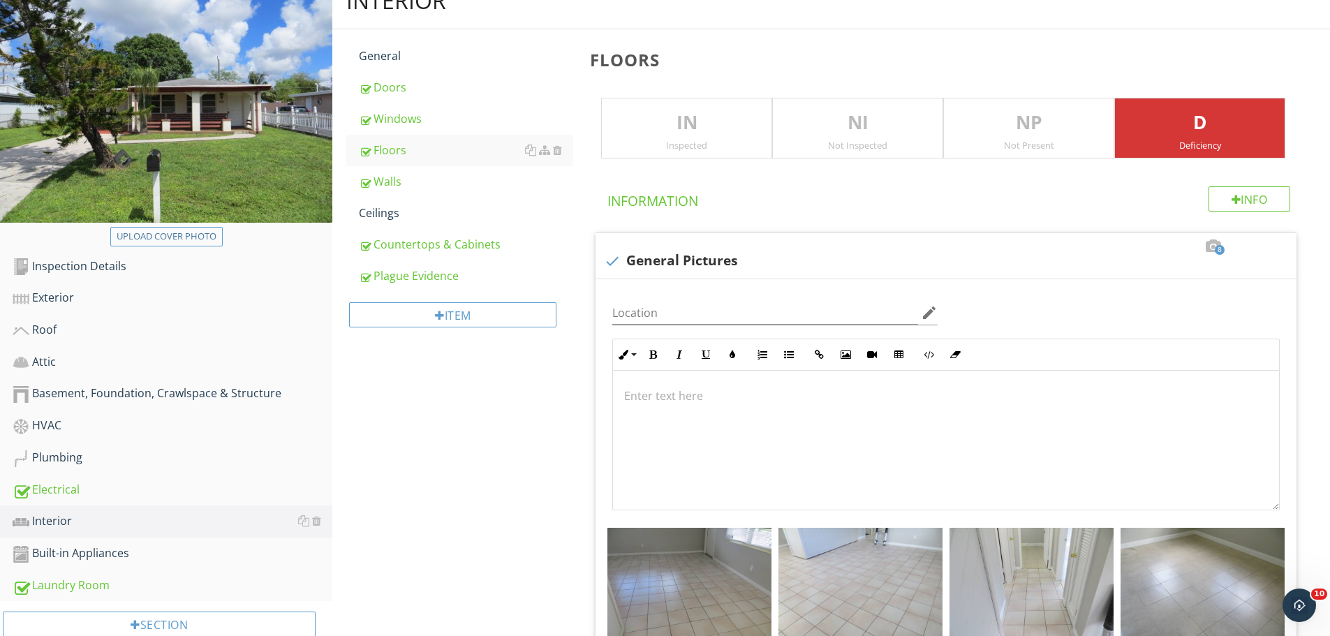
scroll to position [0, 0]
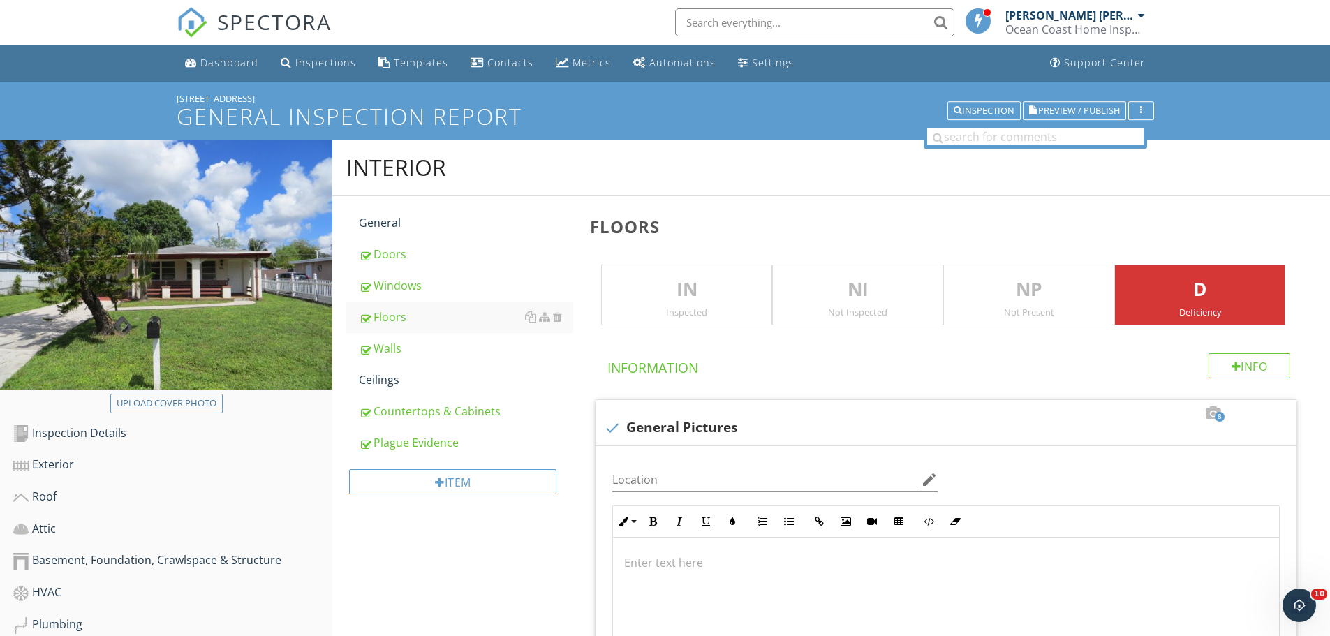
click at [703, 299] on p "IN" at bounding box center [687, 290] width 170 height 28
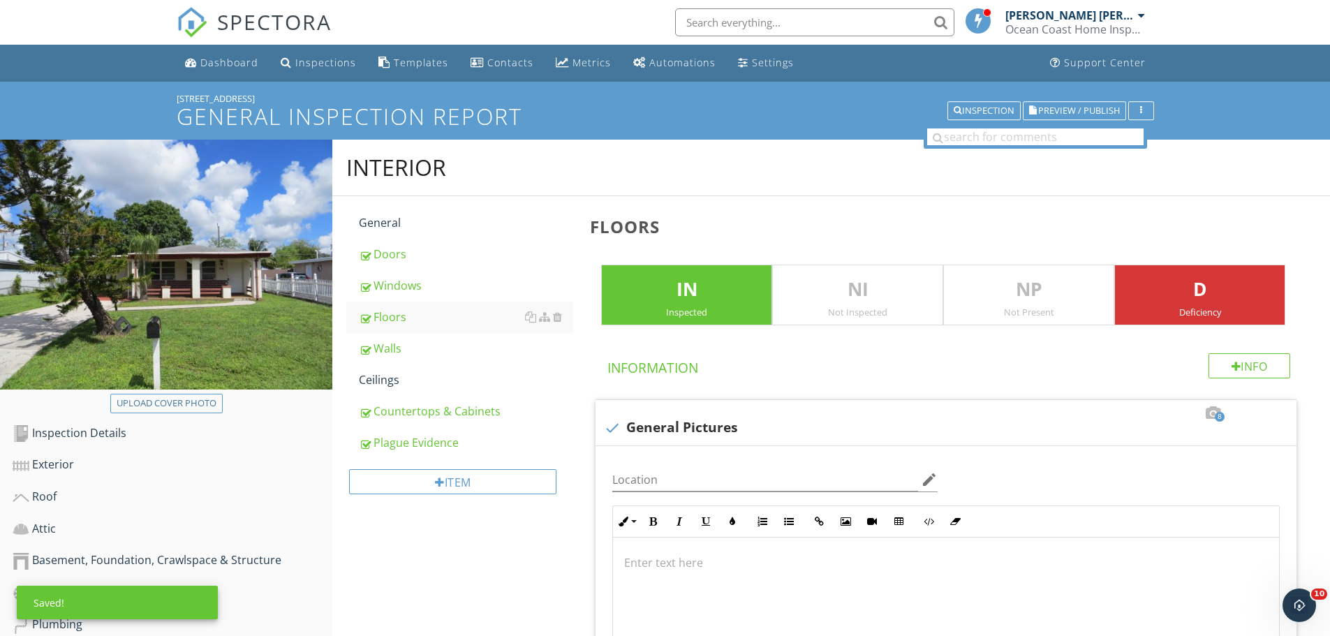
click at [1179, 291] on p "D" at bounding box center [1200, 290] width 170 height 28
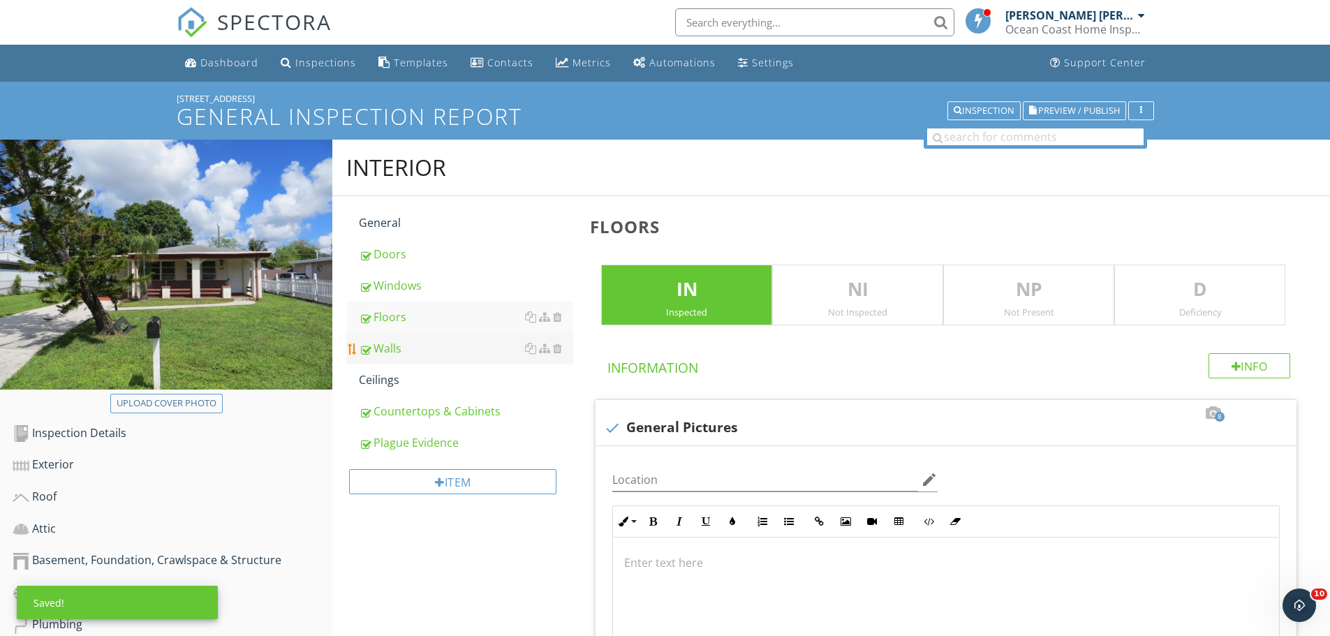
click at [409, 348] on div "Walls" at bounding box center [466, 348] width 214 height 17
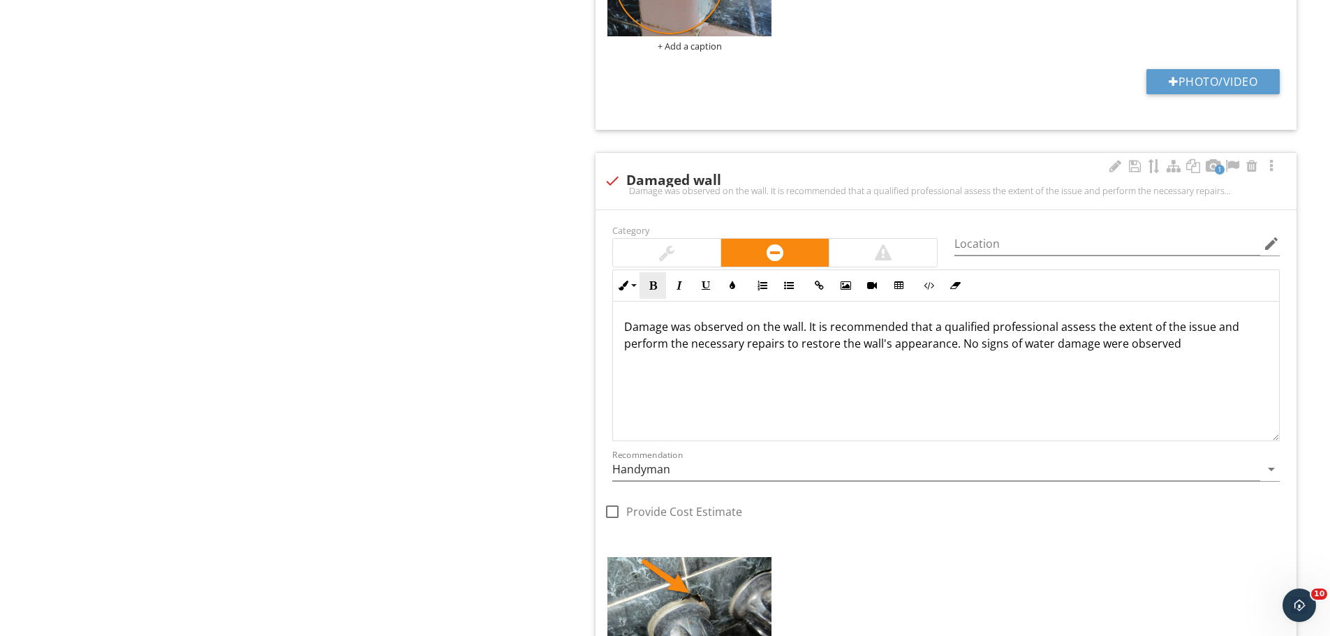
scroll to position [1816, 0]
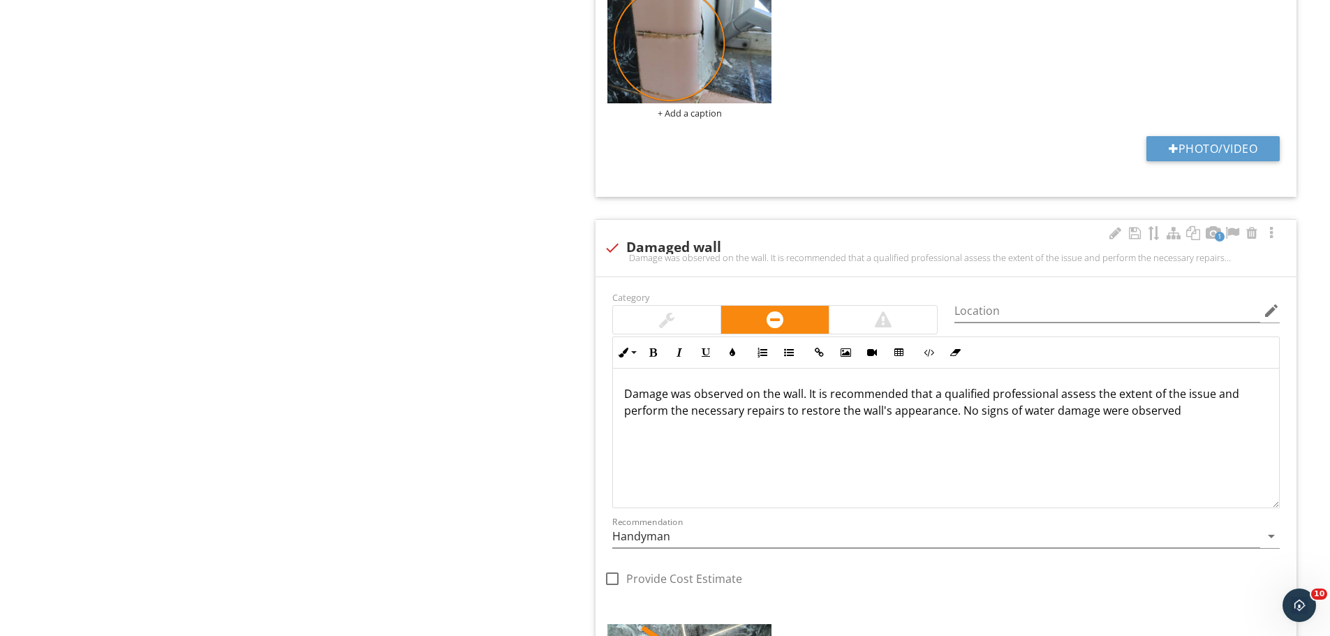
click at [610, 247] on div at bounding box center [613, 248] width 24 height 24
checkbox input "true"
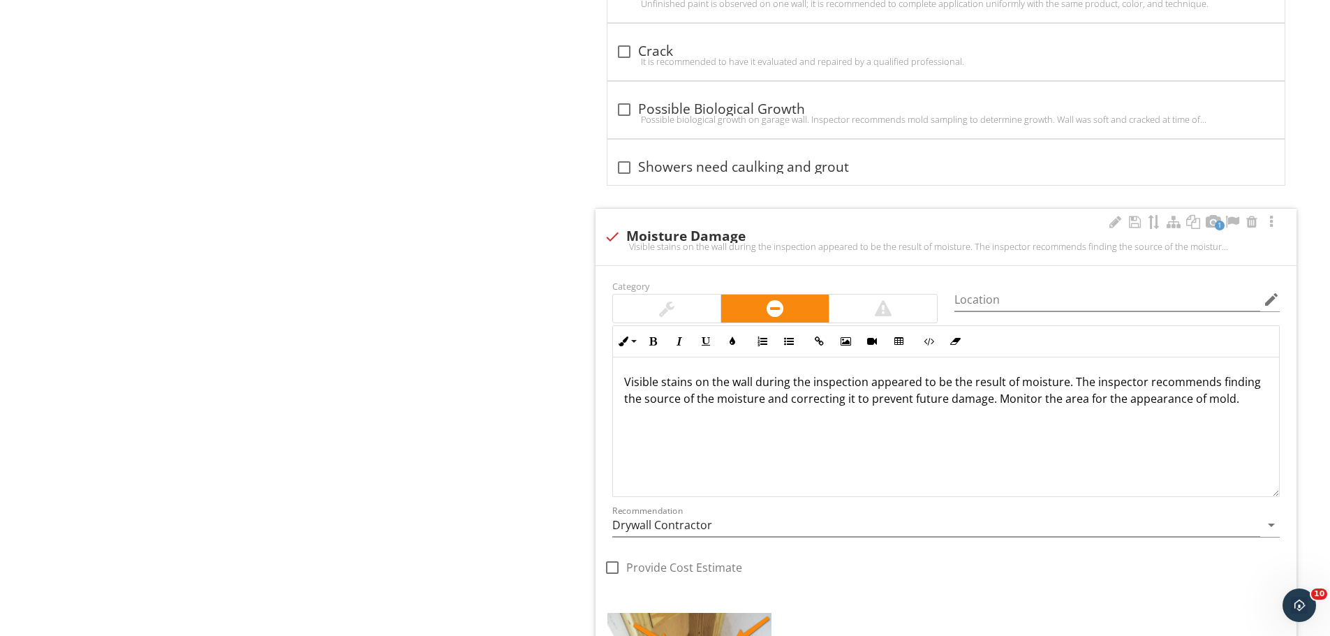
scroll to position [2514, 0]
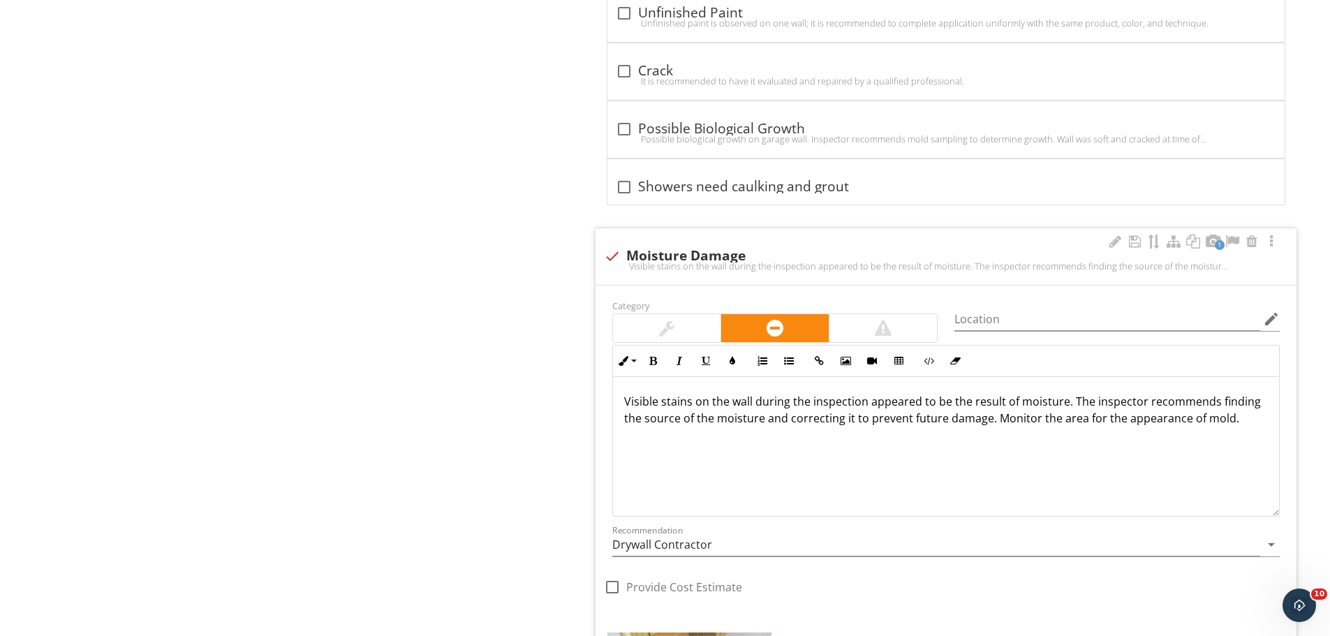
click at [610, 254] on div at bounding box center [613, 256] width 24 height 24
checkbox input "true"
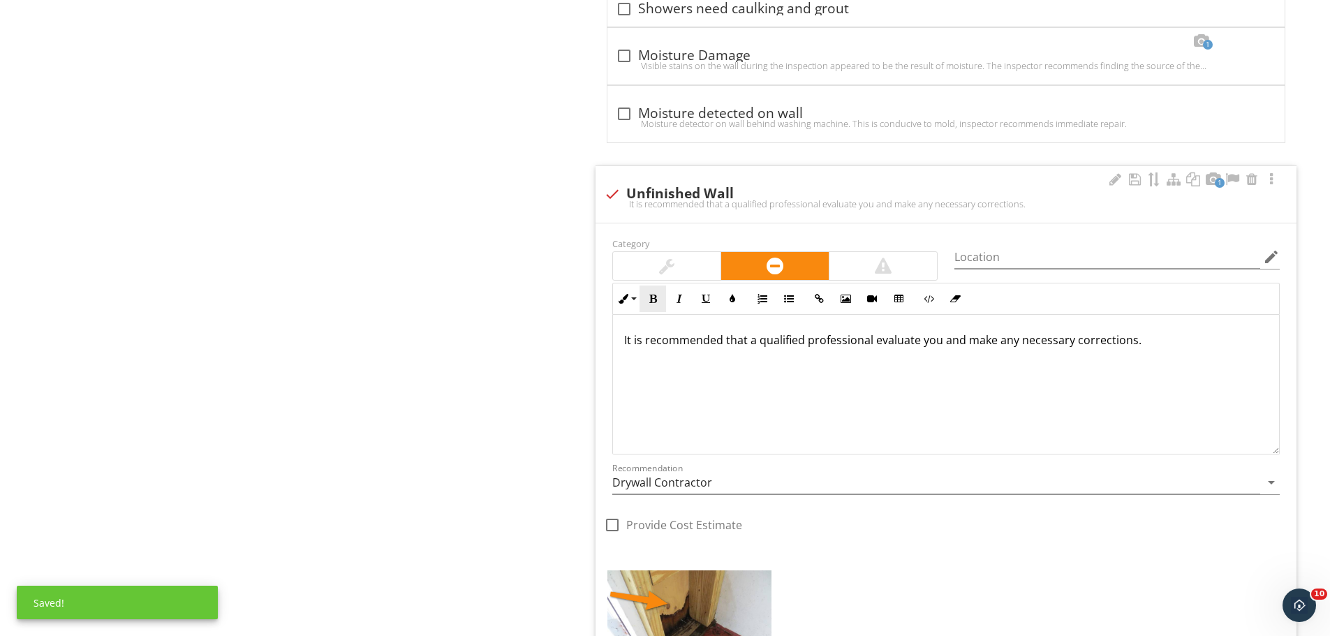
scroll to position [2654, 0]
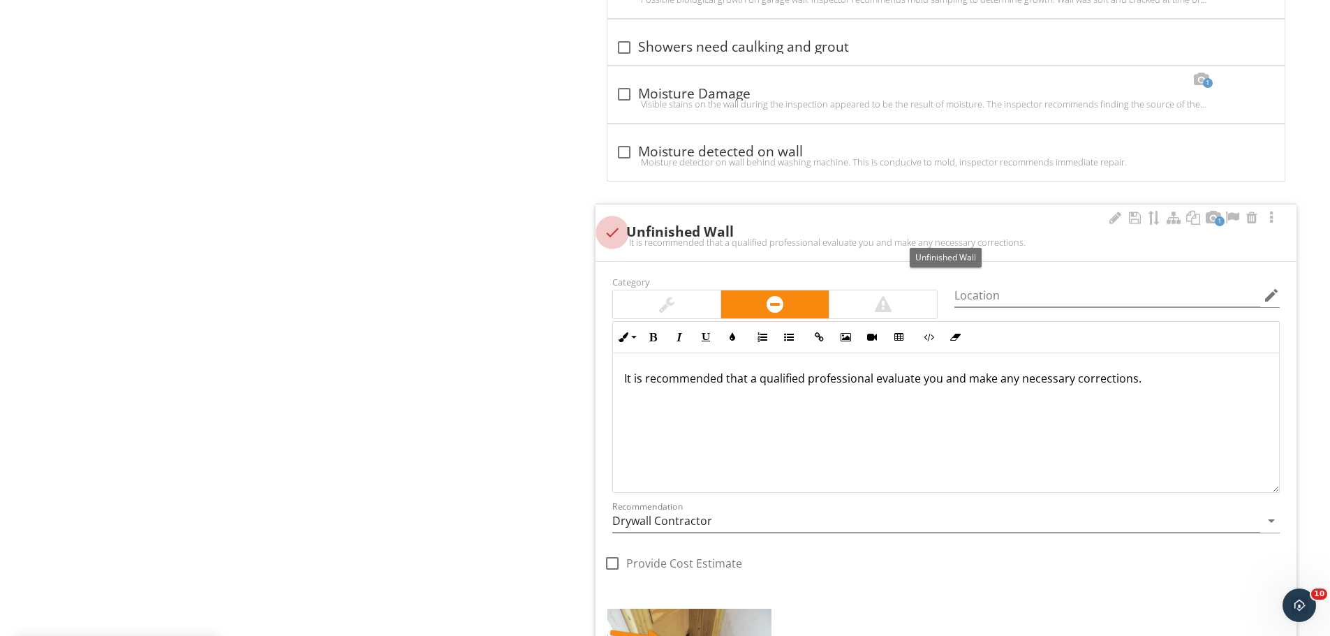
click at [613, 235] on div at bounding box center [613, 233] width 24 height 24
checkbox input "true"
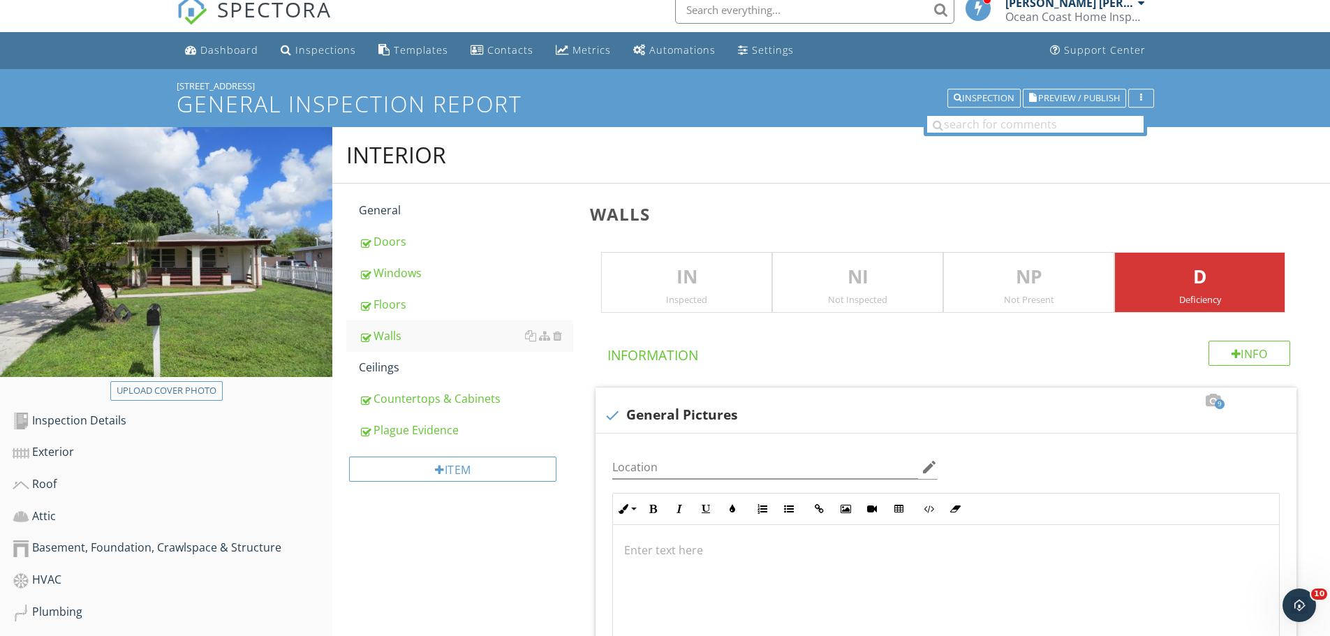
scroll to position [0, 0]
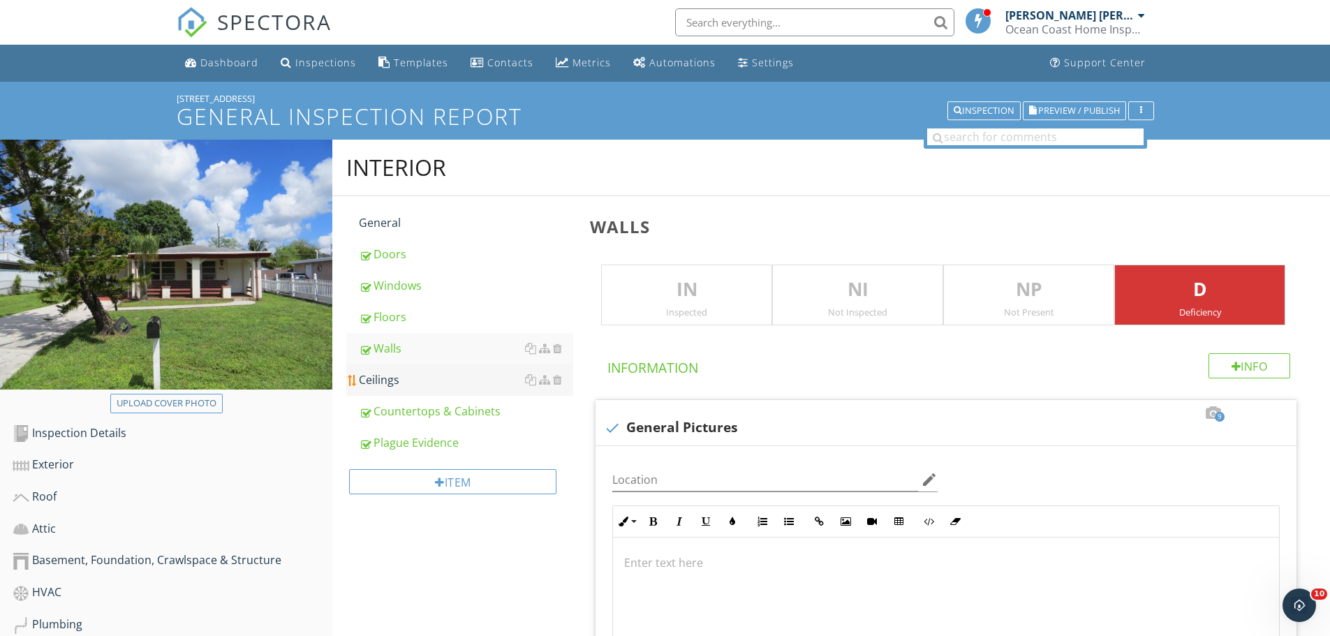
click at [381, 376] on div "Ceilings" at bounding box center [466, 380] width 214 height 17
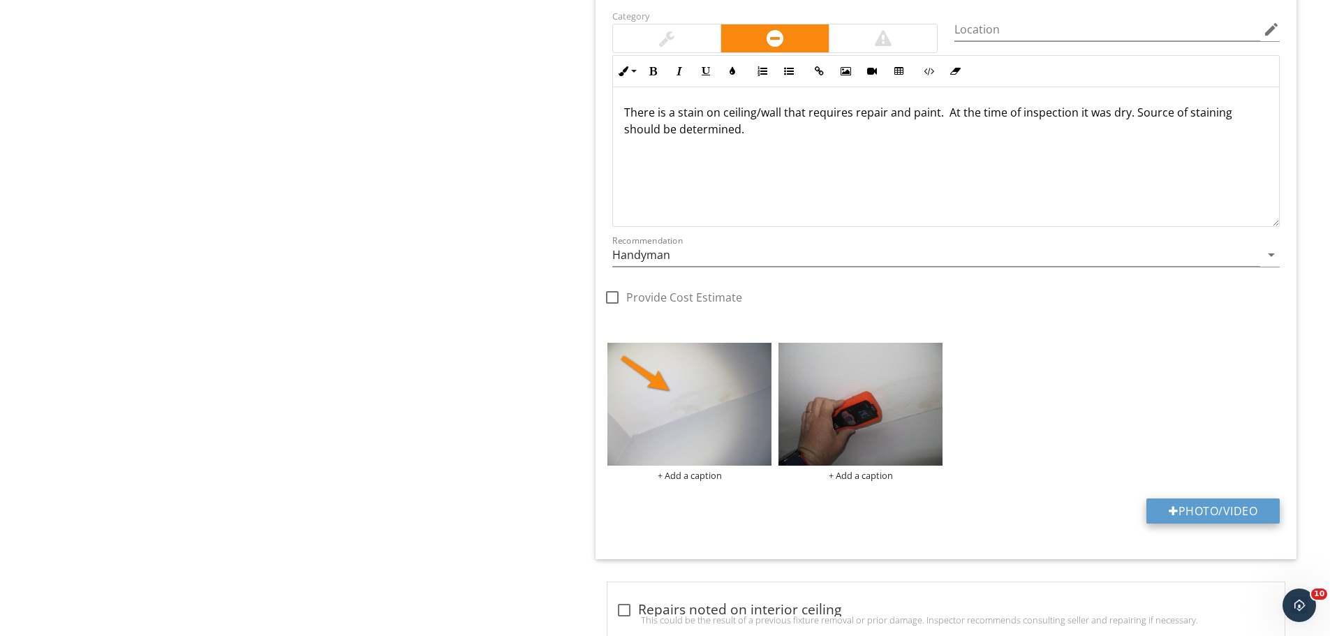
scroll to position [2724, 0]
click at [1196, 509] on button "Photo/Video" at bounding box center [1213, 511] width 133 height 25
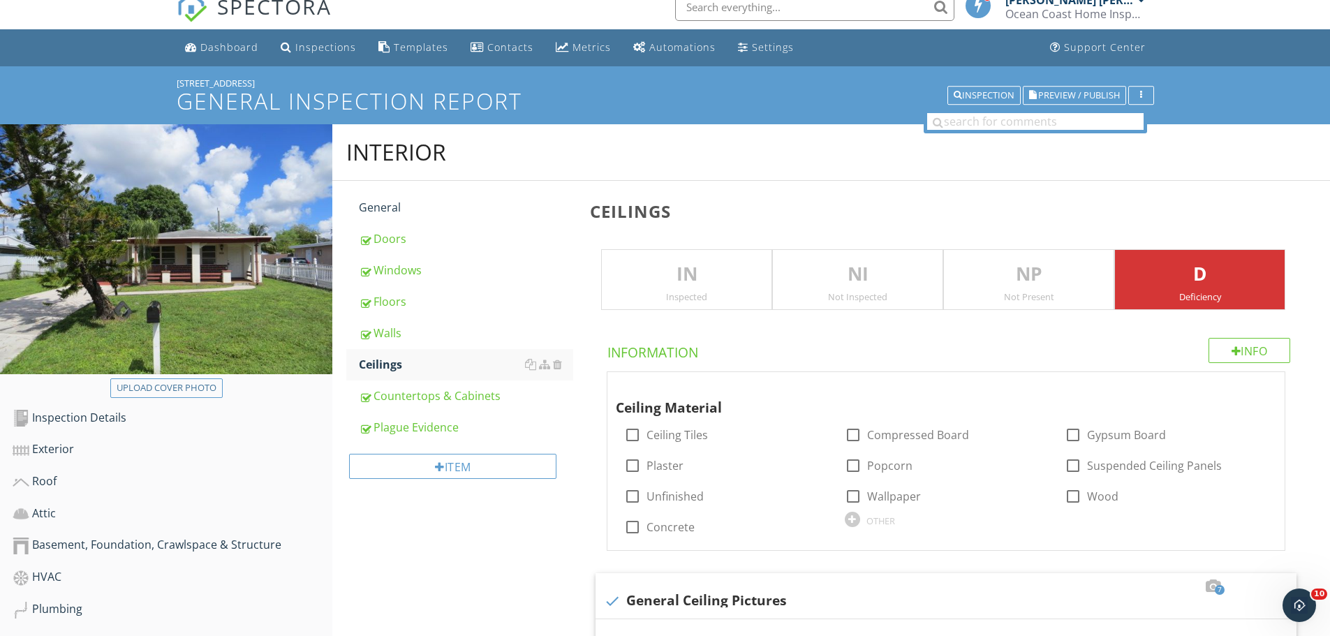
scroll to position [0, 0]
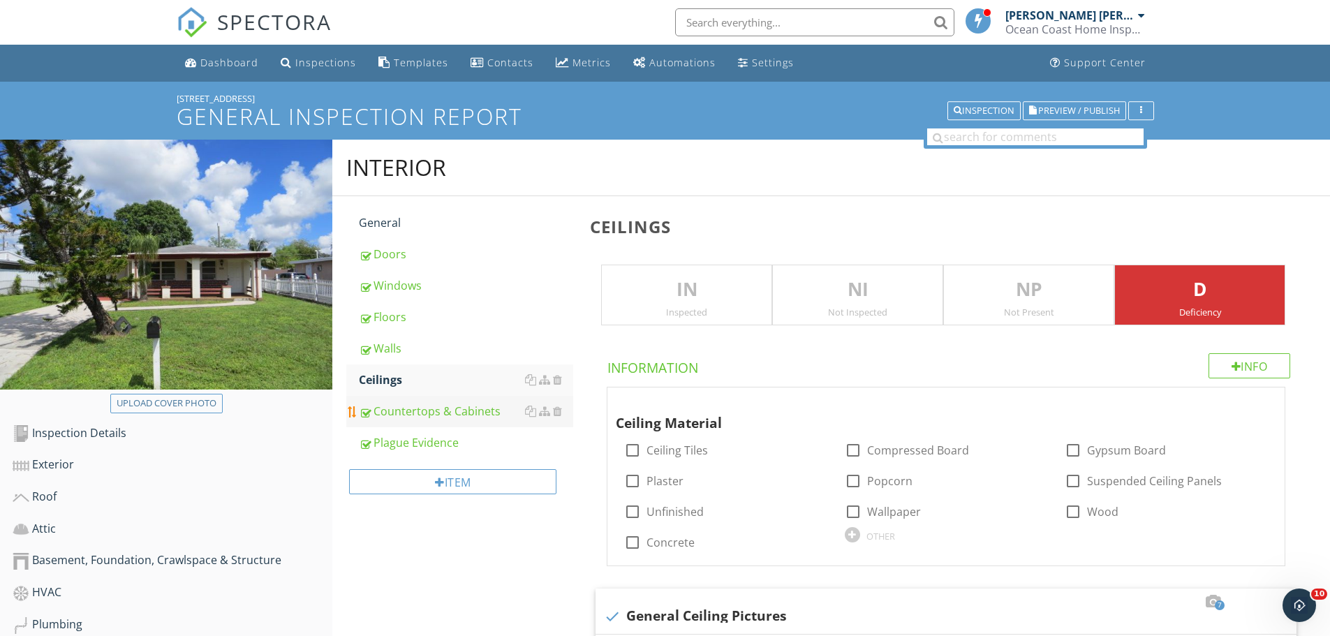
click at [431, 406] on div "Countertops & Cabinets" at bounding box center [466, 411] width 214 height 17
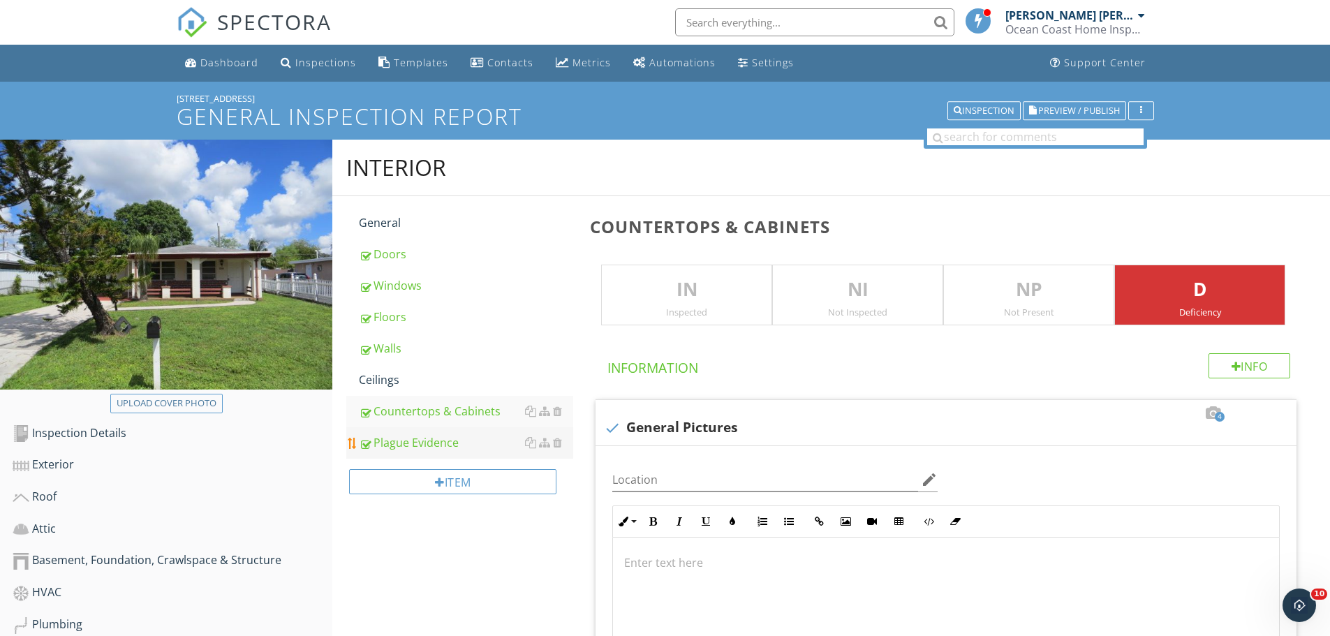
click at [430, 448] on div "Plague Evidence" at bounding box center [466, 442] width 214 height 17
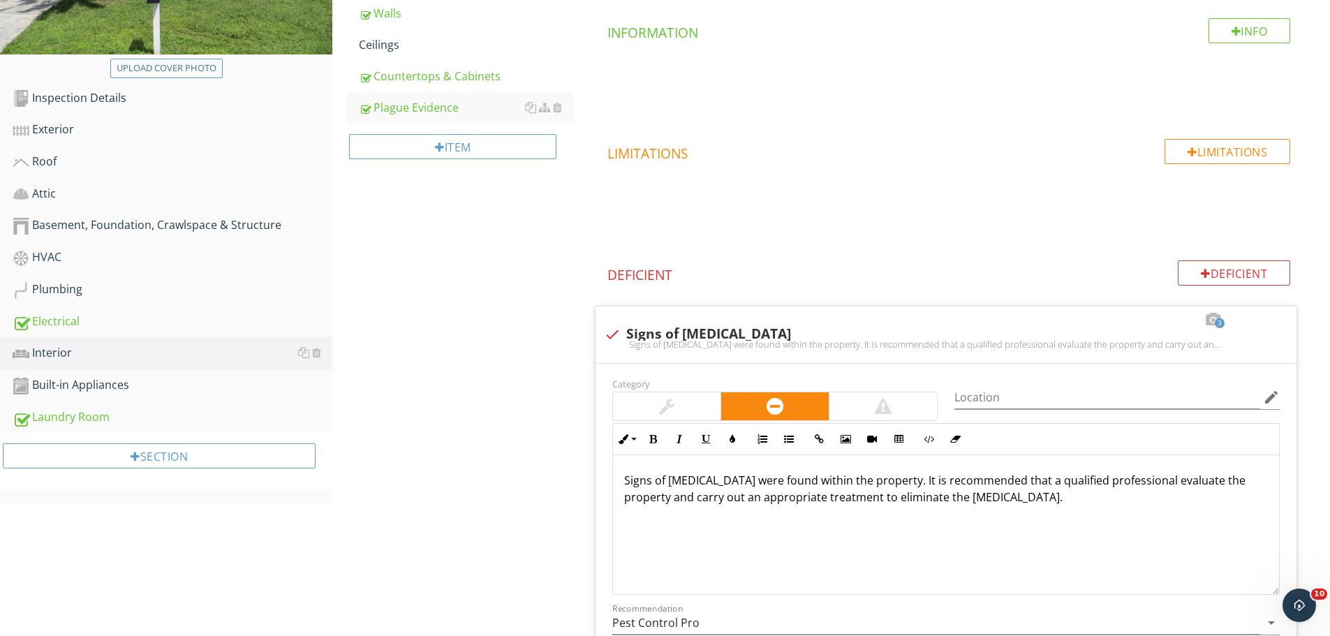
scroll to position [335, 0]
click at [68, 387] on div "Built-in Appliances" at bounding box center [173, 386] width 320 height 18
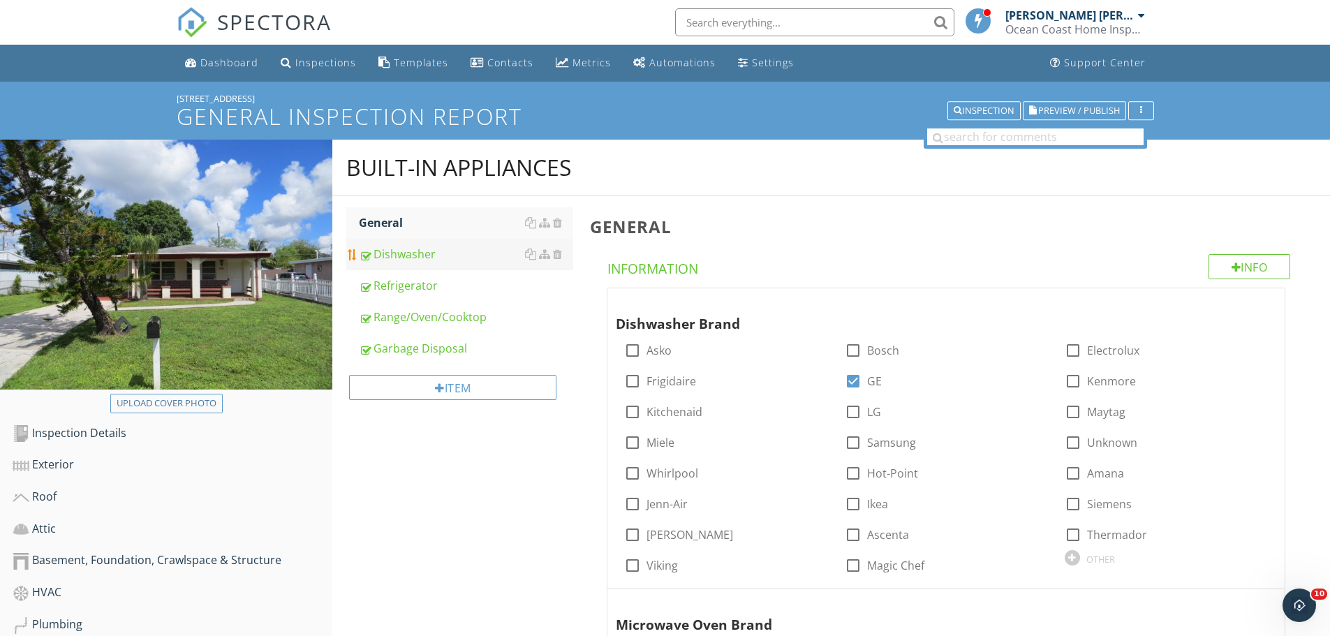
click at [425, 260] on div "Dishwasher" at bounding box center [466, 254] width 214 height 17
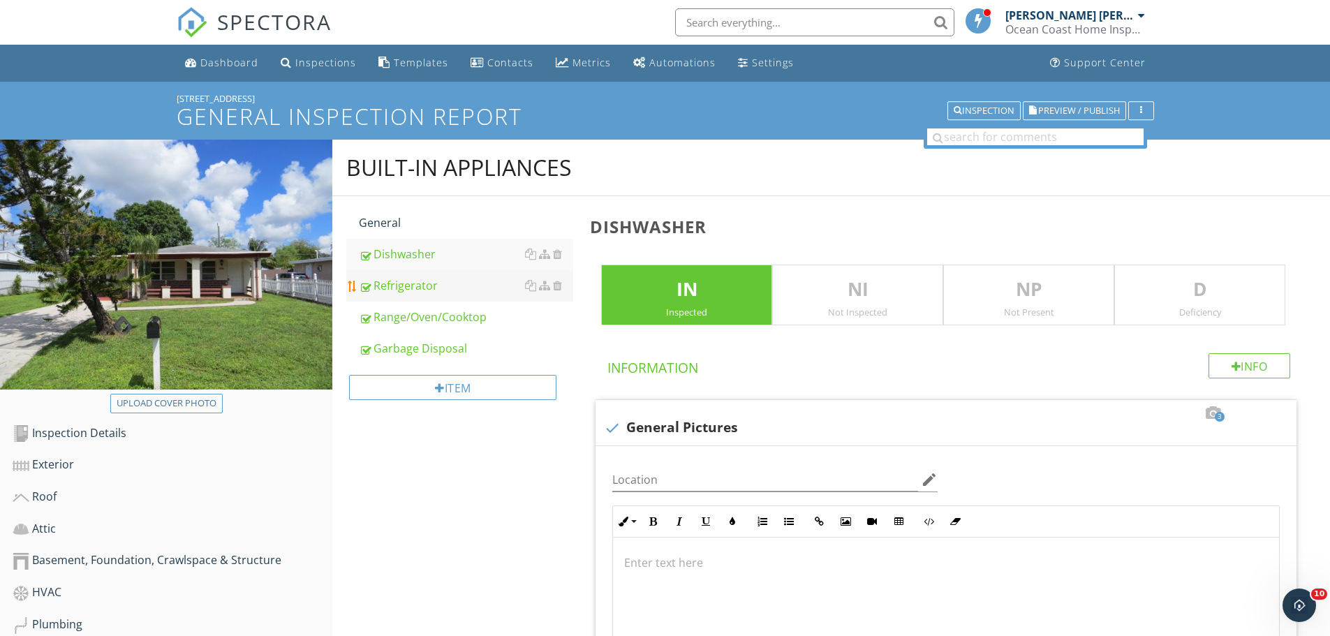
click at [403, 288] on div "Refrigerator" at bounding box center [466, 285] width 214 height 17
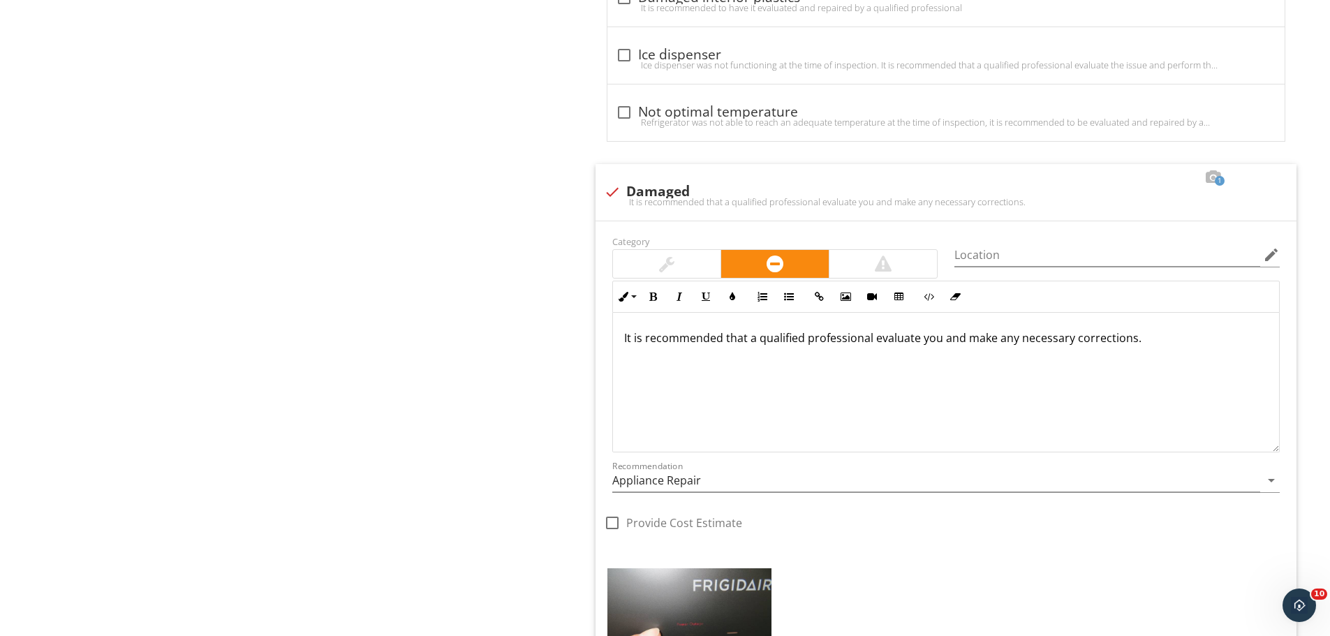
scroll to position [1467, 0]
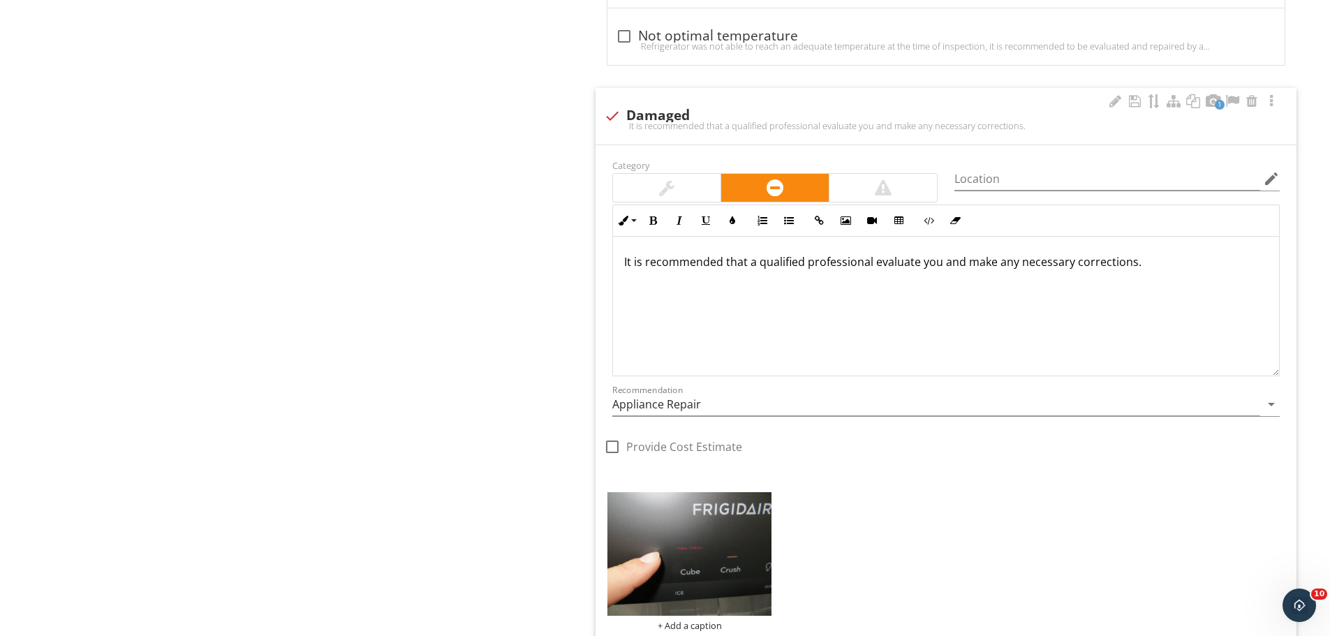
click at [602, 111] on div at bounding box center [613, 116] width 24 height 24
checkbox input "true"
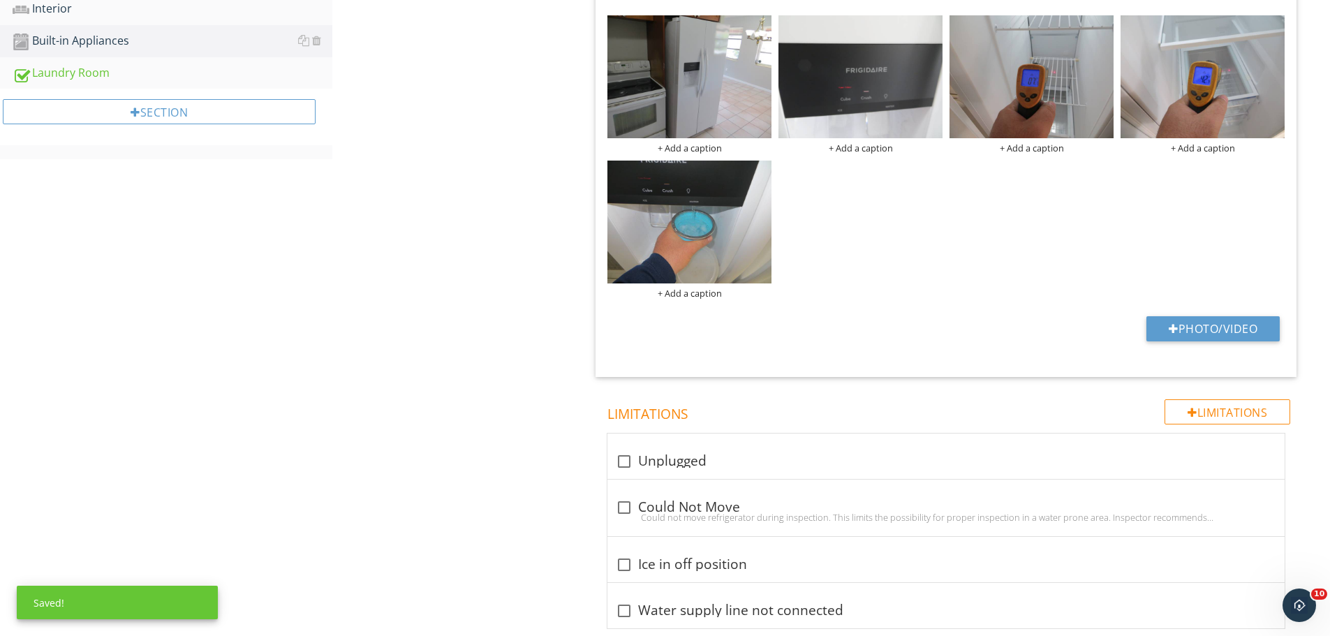
scroll to position [0, 0]
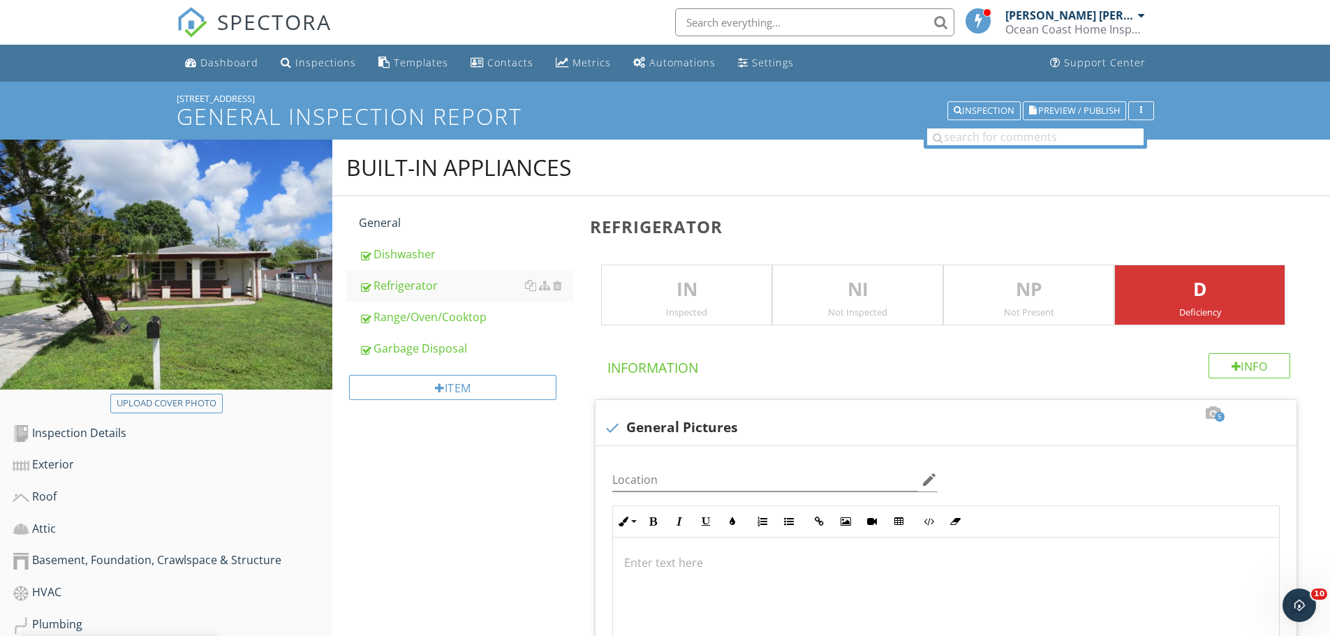
click at [694, 293] on p "IN" at bounding box center [687, 290] width 170 height 28
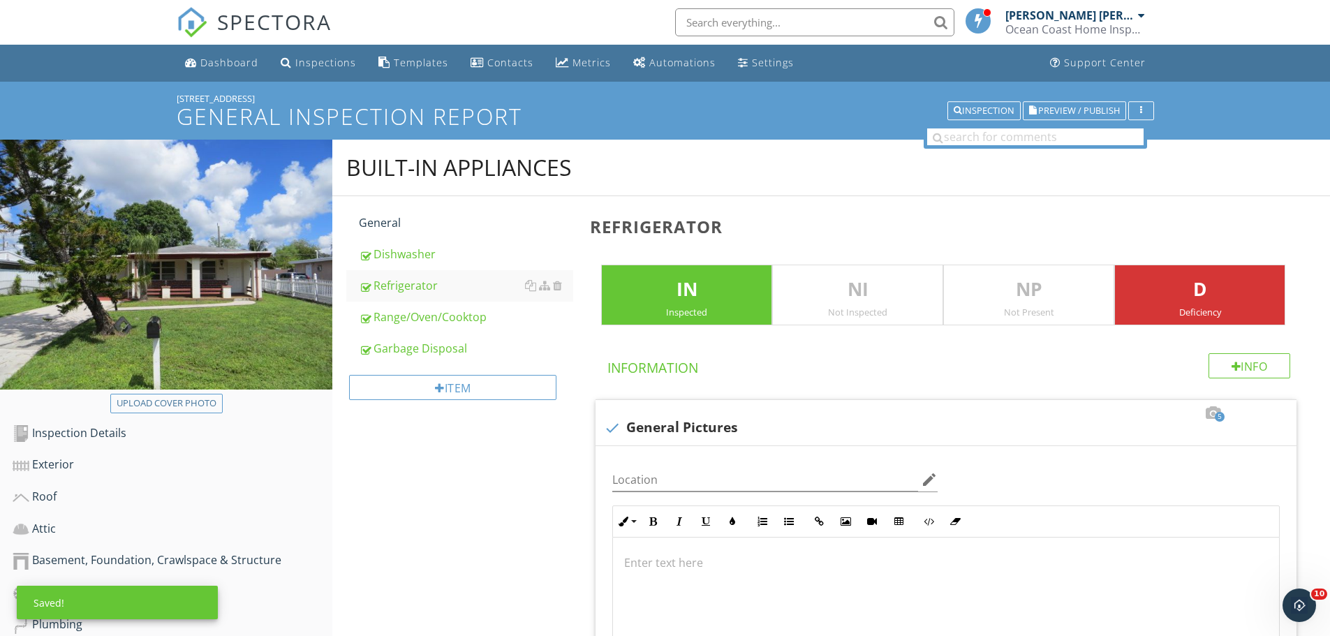
click at [1162, 304] on div "D Deficiency" at bounding box center [1200, 295] width 171 height 61
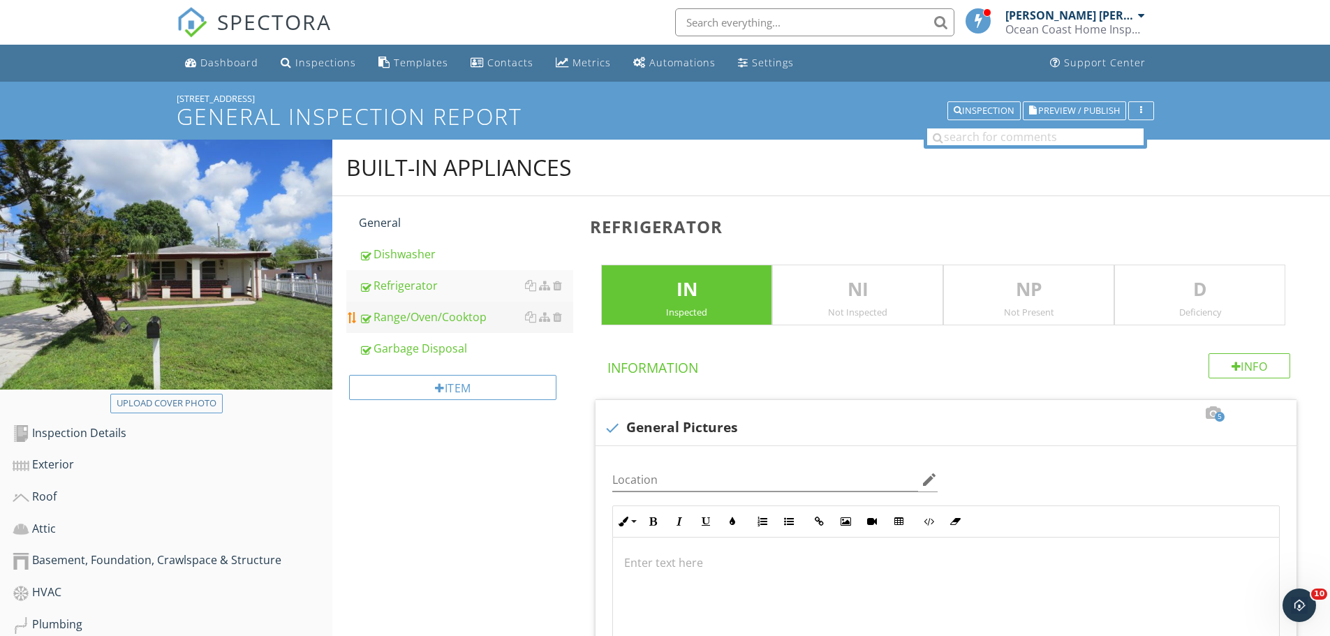
click at [414, 314] on div "Range/Oven/Cooktop" at bounding box center [466, 317] width 214 height 17
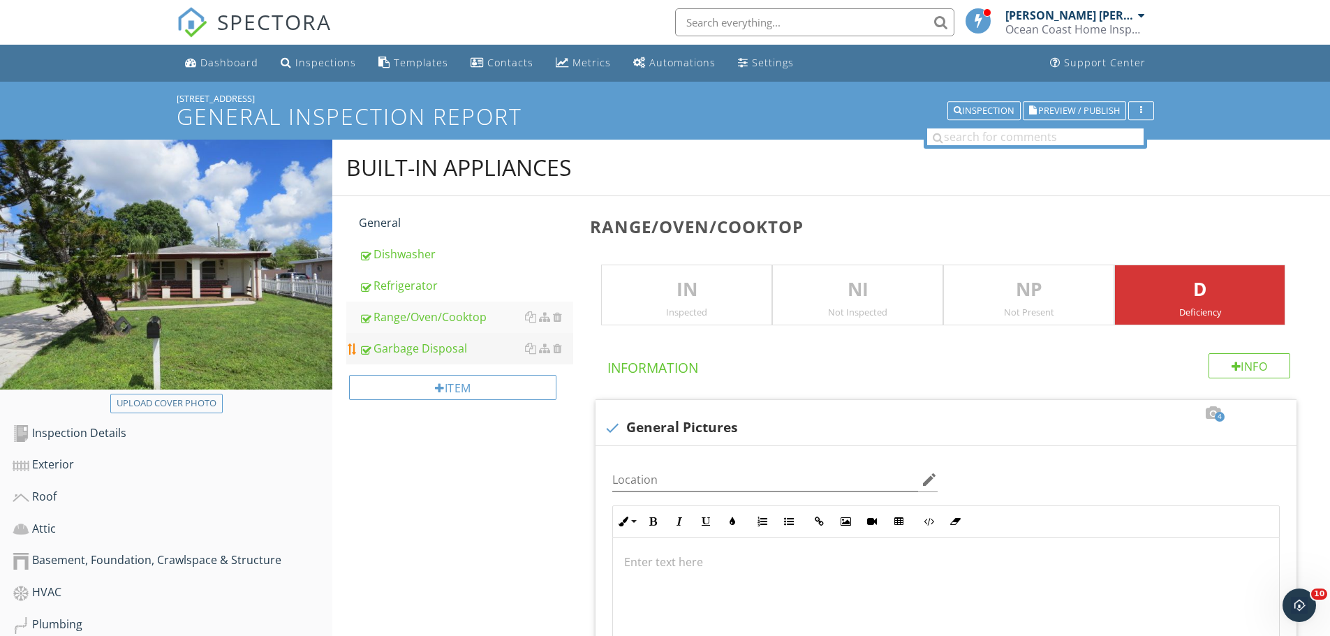
click at [397, 349] on div "Garbage Disposal" at bounding box center [466, 348] width 214 height 17
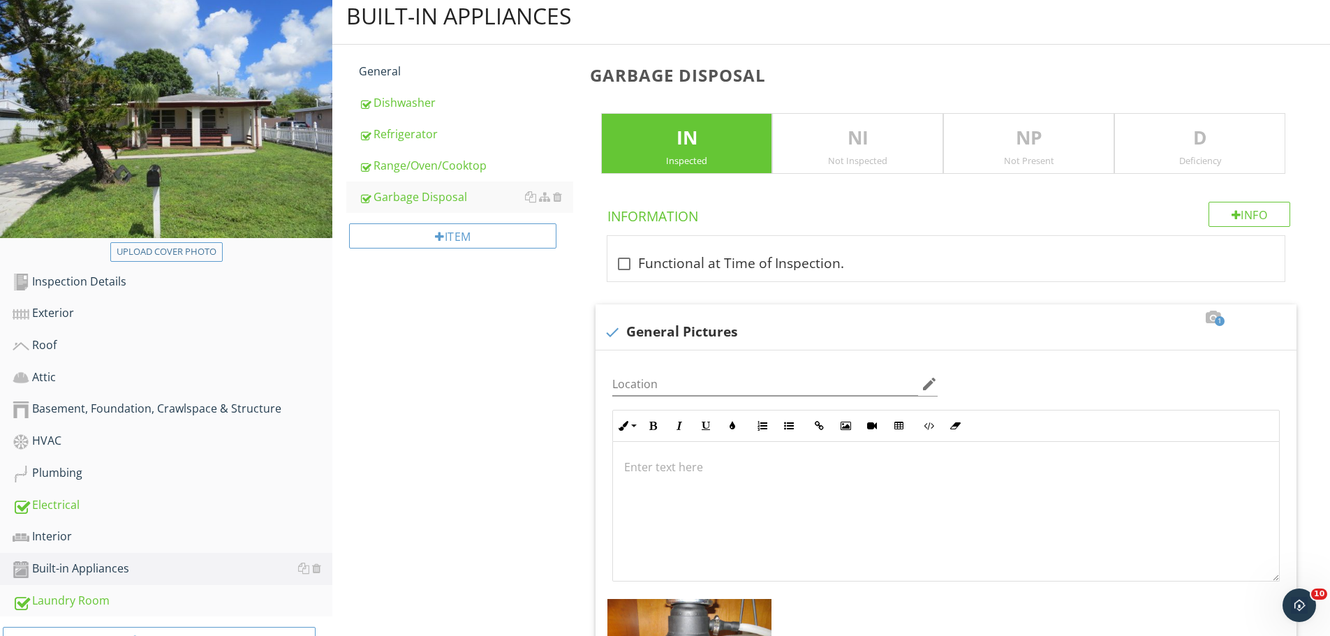
scroll to position [419, 0]
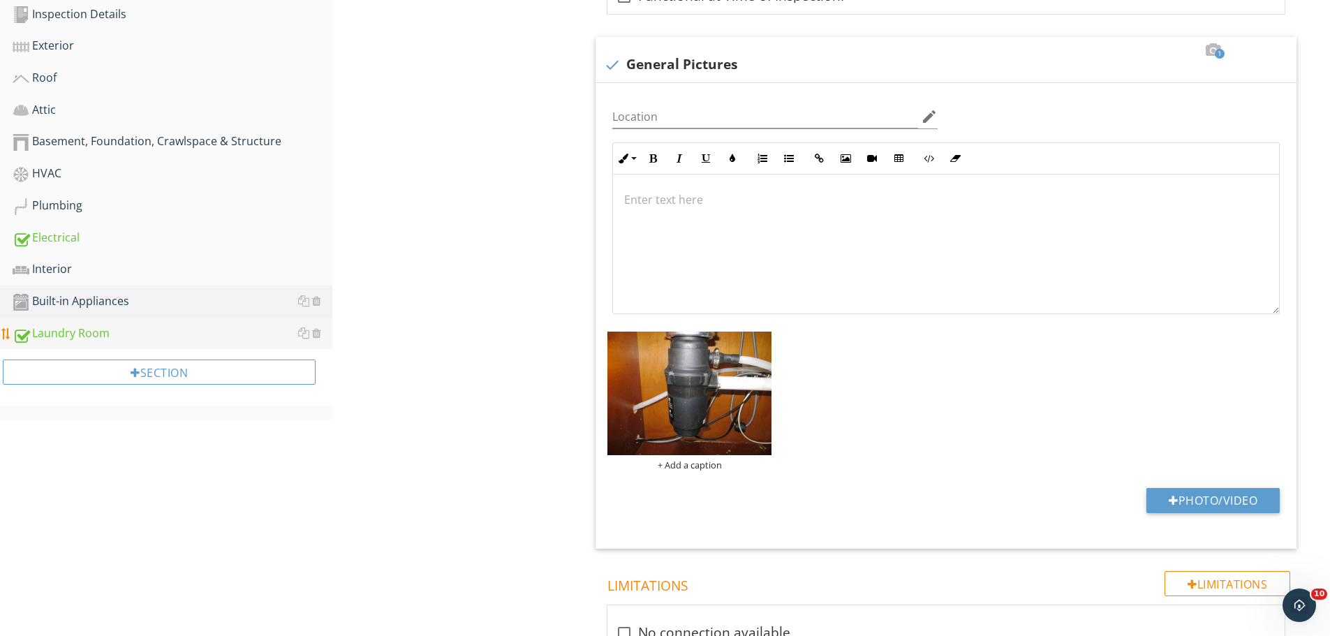
click at [81, 343] on link "Laundry Room" at bounding box center [173, 334] width 320 height 32
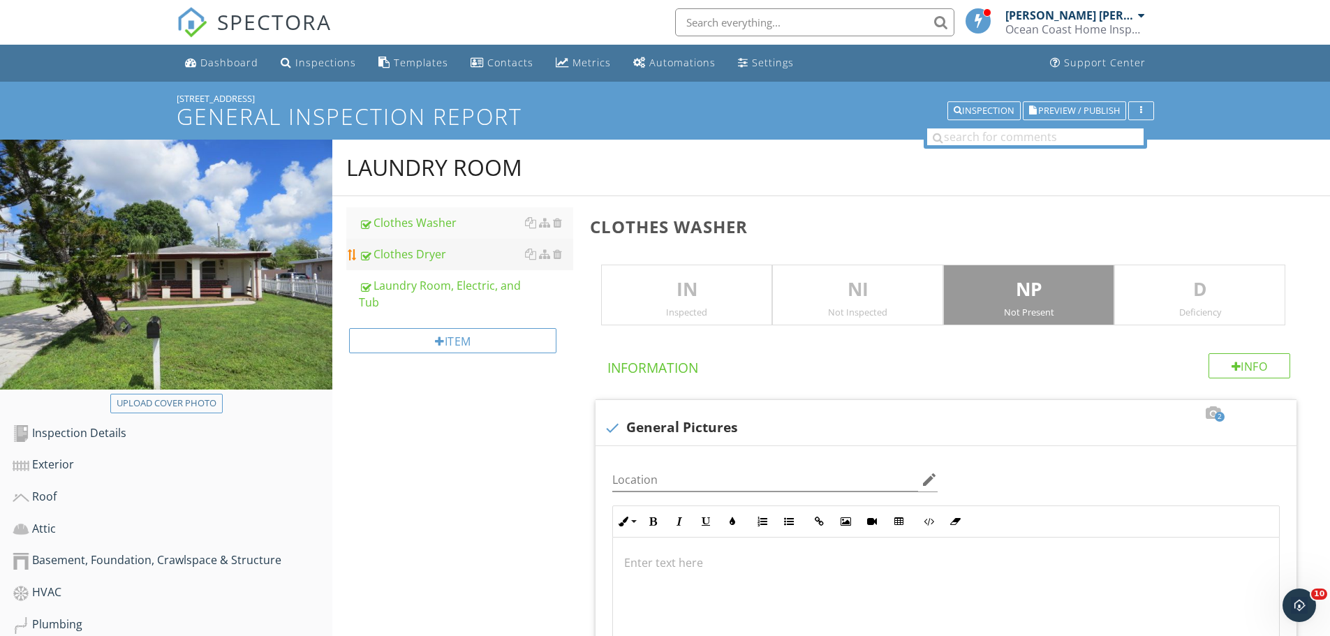
click at [474, 255] on div "Clothes Dryer" at bounding box center [466, 254] width 214 height 17
click at [456, 286] on div "Laundry Room, Electric, and Tub" at bounding box center [466, 294] width 214 height 34
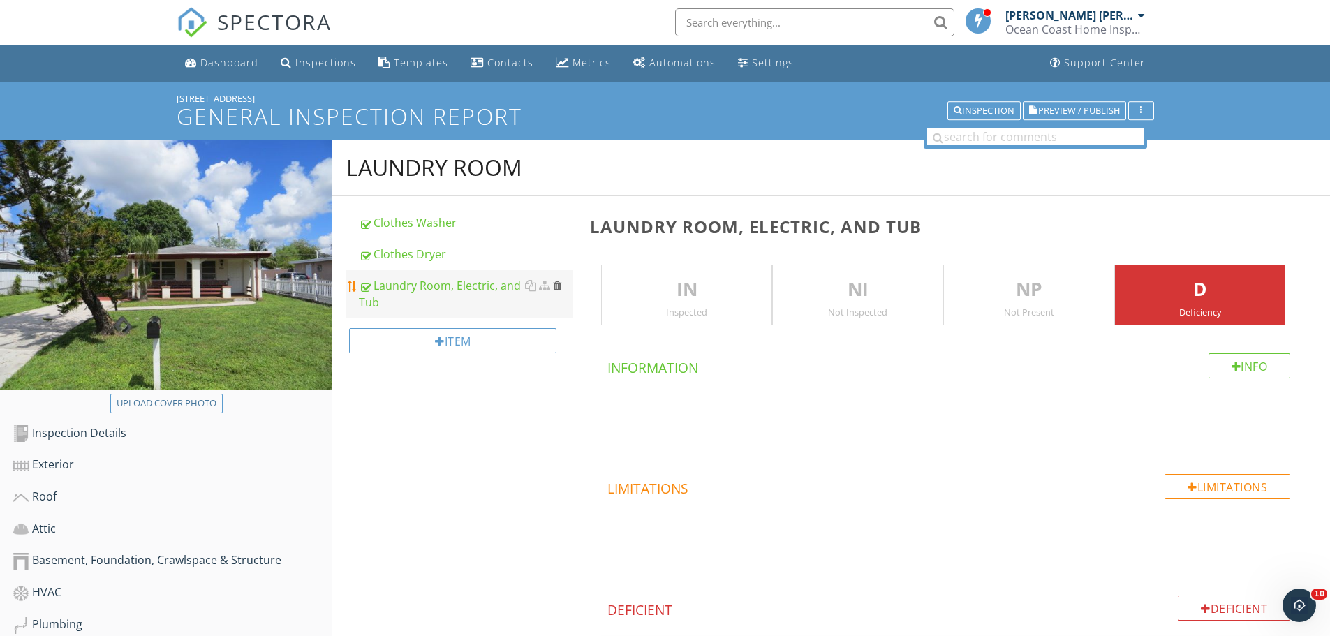
click at [557, 286] on div at bounding box center [557, 285] width 9 height 11
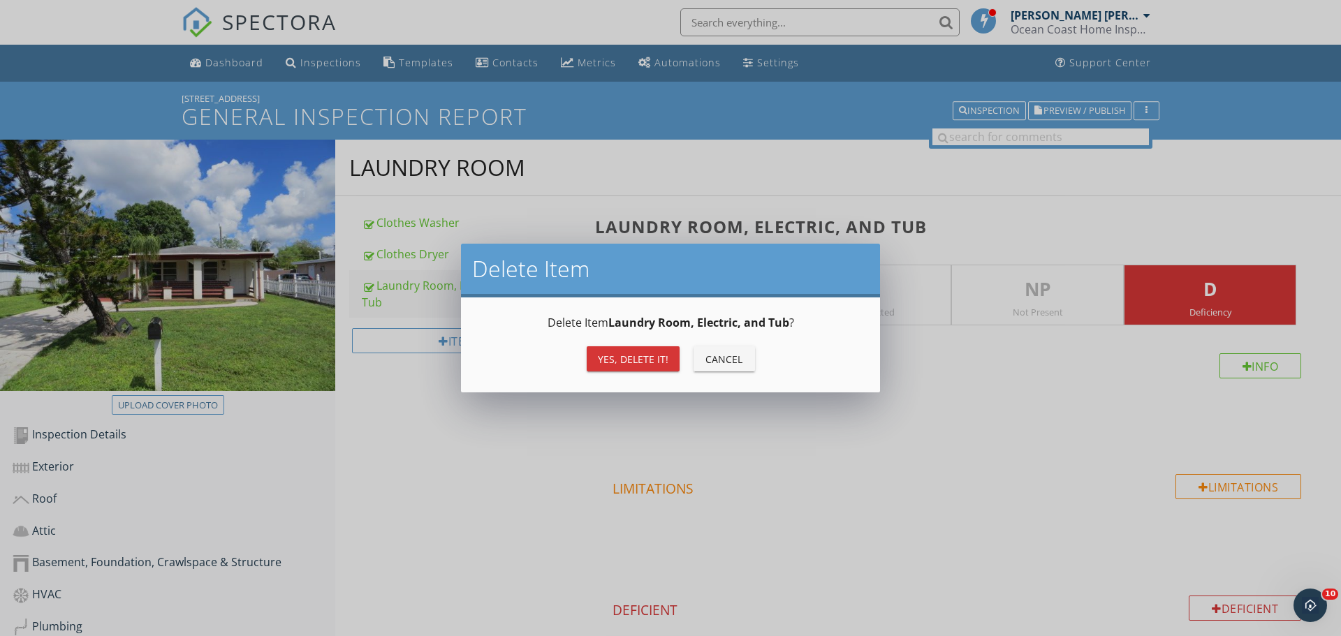
click at [472, 451] on div "Delete Item Delete Item Laundry Room, Electric, and Tub ? Yes, Delete it! Cancel" at bounding box center [670, 318] width 1341 height 636
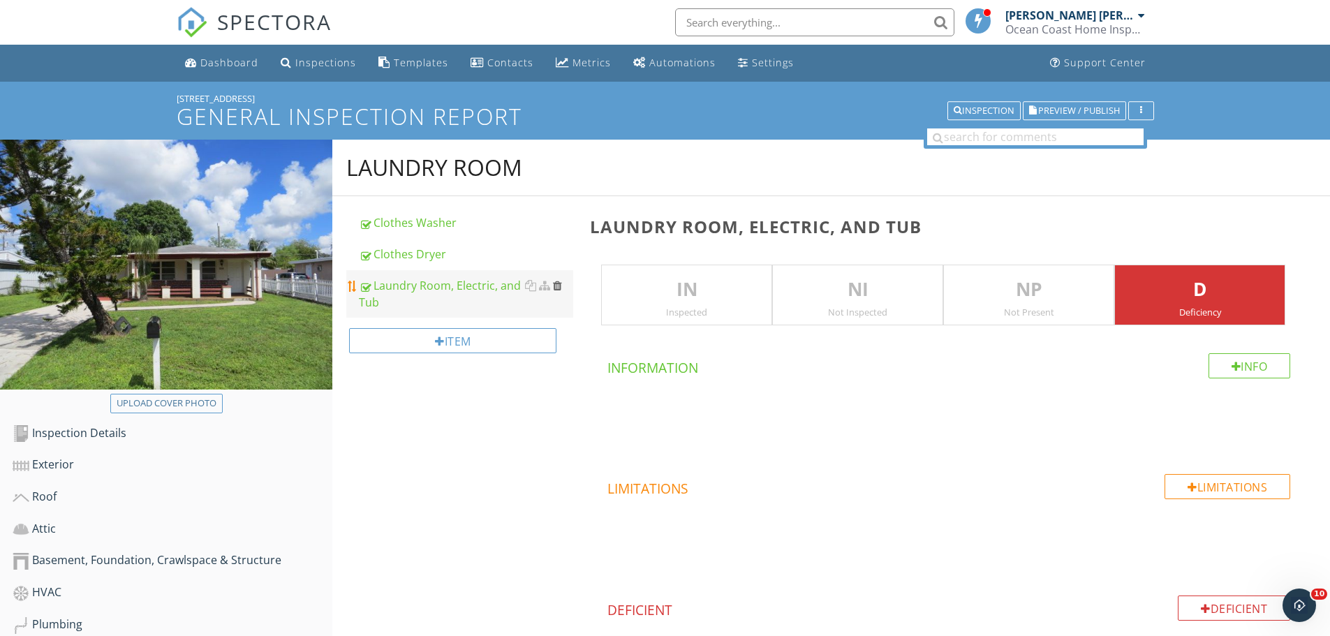
click at [559, 286] on div at bounding box center [557, 285] width 9 height 11
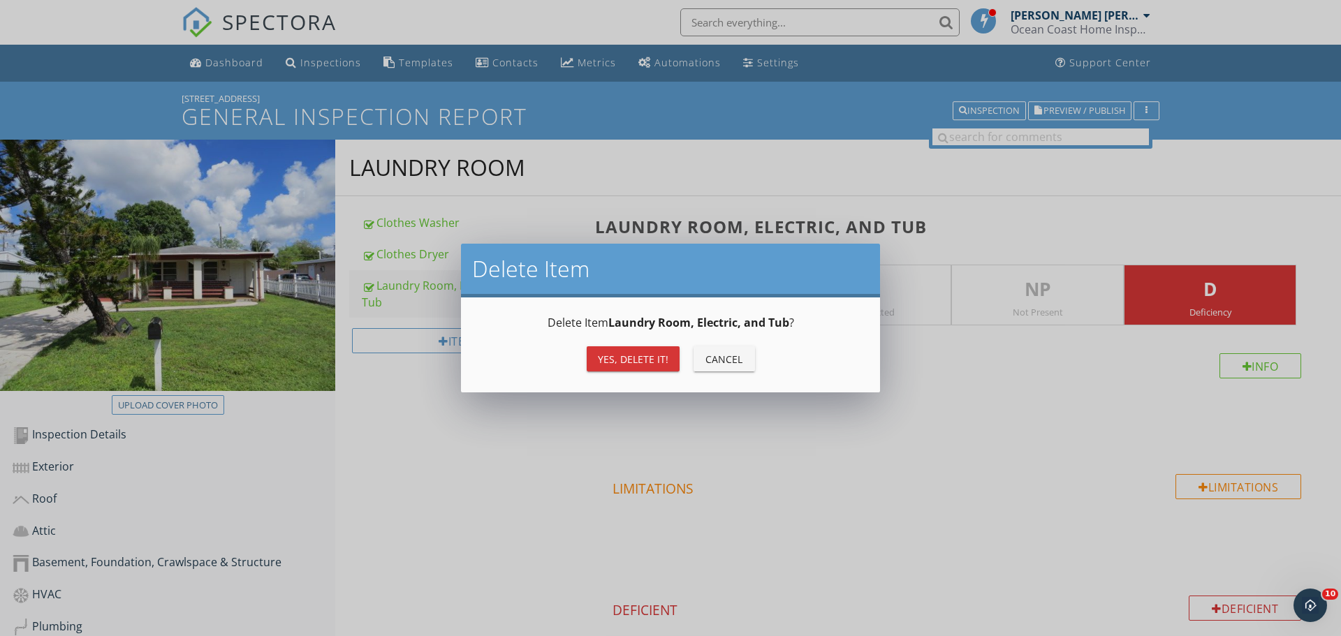
click at [619, 358] on div "Yes, Delete it!" at bounding box center [633, 359] width 71 height 15
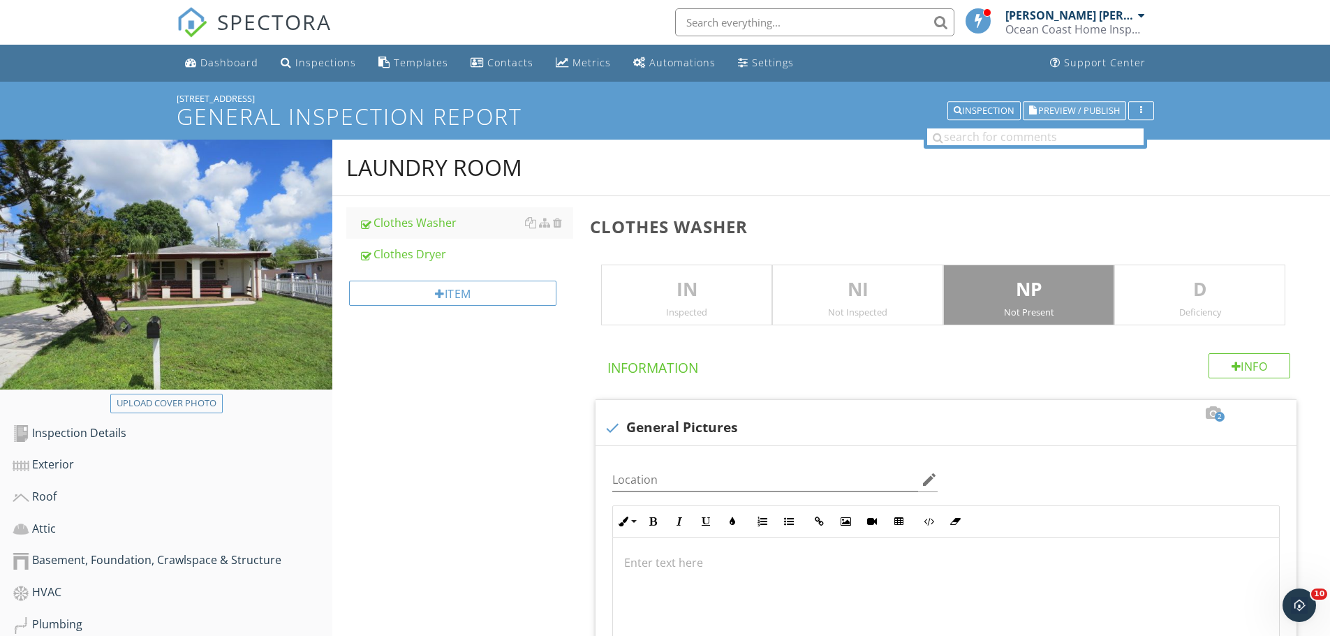
click at [1060, 108] on span "Preview / Publish" at bounding box center [1079, 110] width 82 height 9
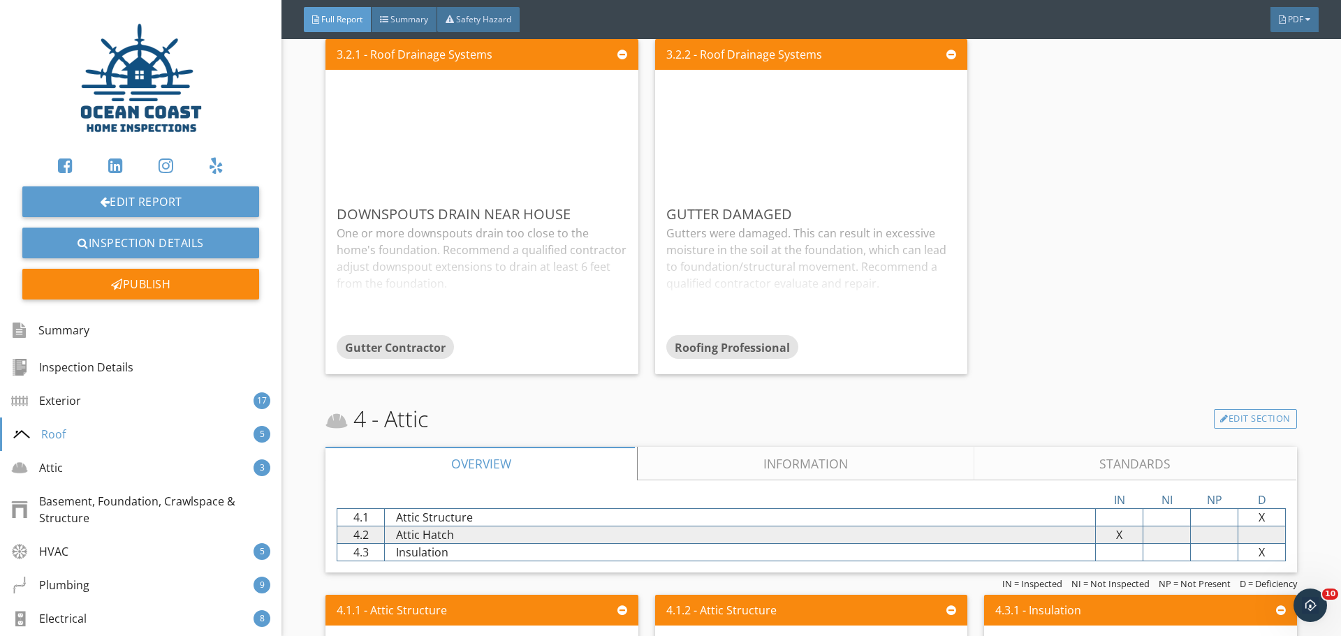
scroll to position [3318, 0]
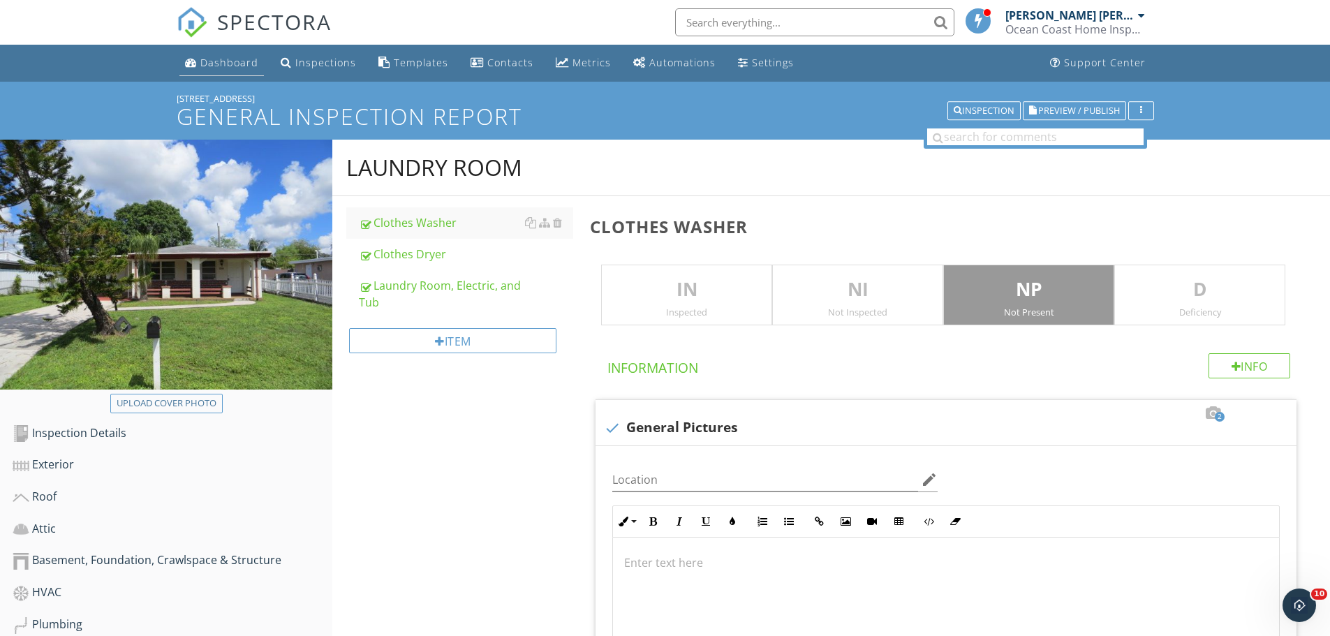
click at [227, 61] on div "Dashboard" at bounding box center [229, 62] width 58 height 13
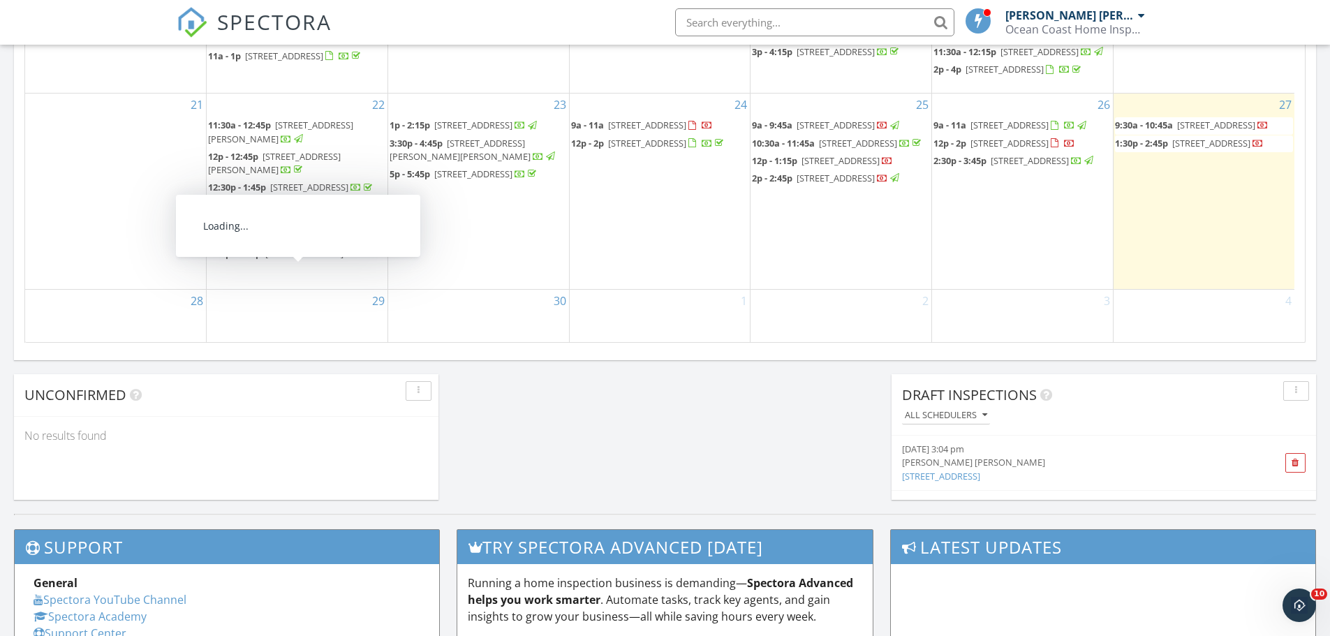
scroll to position [908, 0]
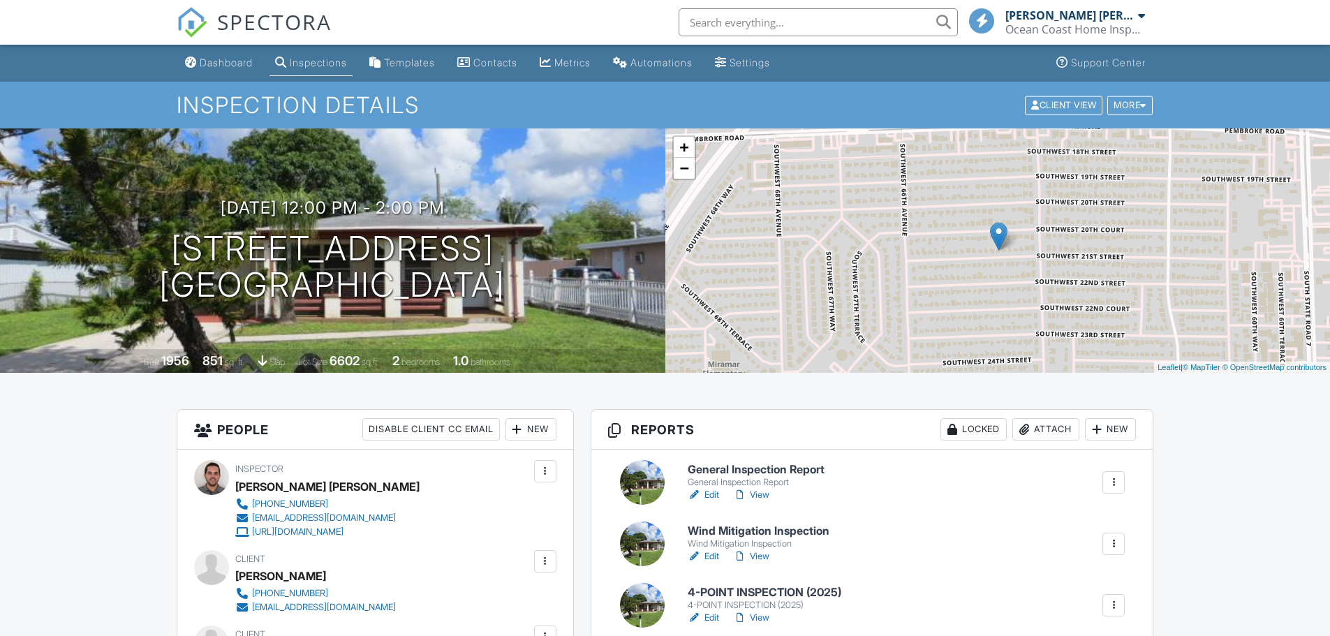
click at [731, 533] on h6 "Wind Mitigation Inspection" at bounding box center [759, 531] width 142 height 13
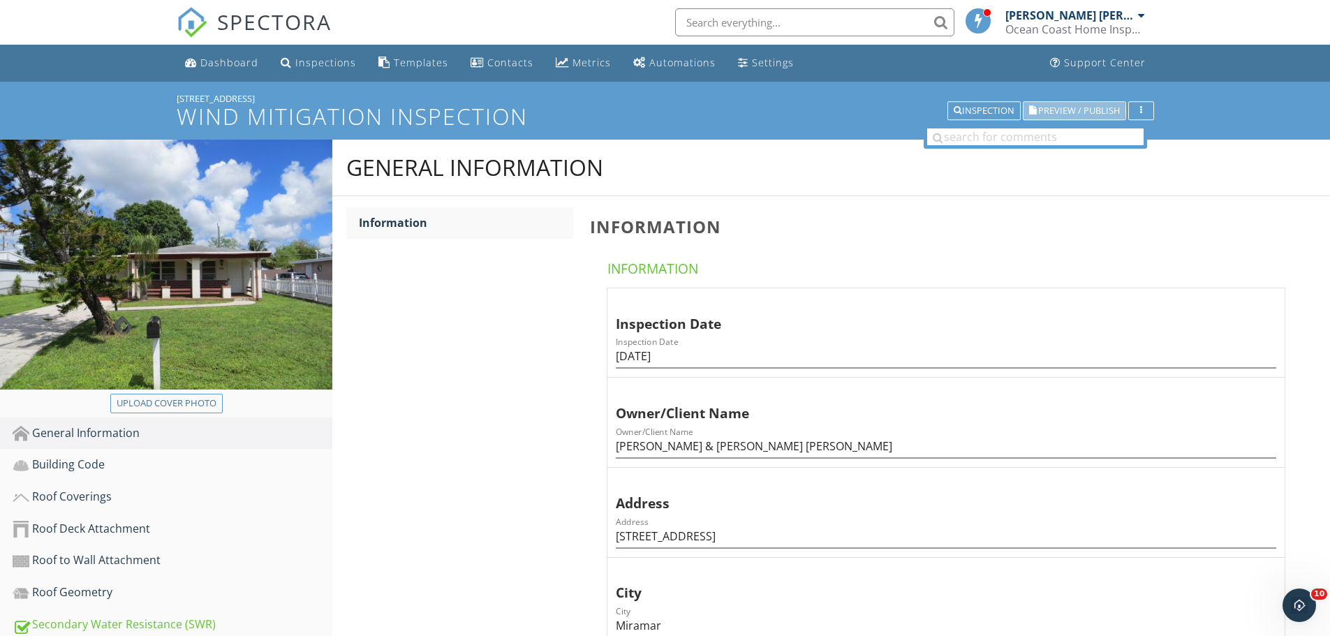
click at [1066, 110] on span "Preview / Publish" at bounding box center [1079, 110] width 82 height 9
click at [236, 52] on link "Dashboard" at bounding box center [221, 63] width 85 height 26
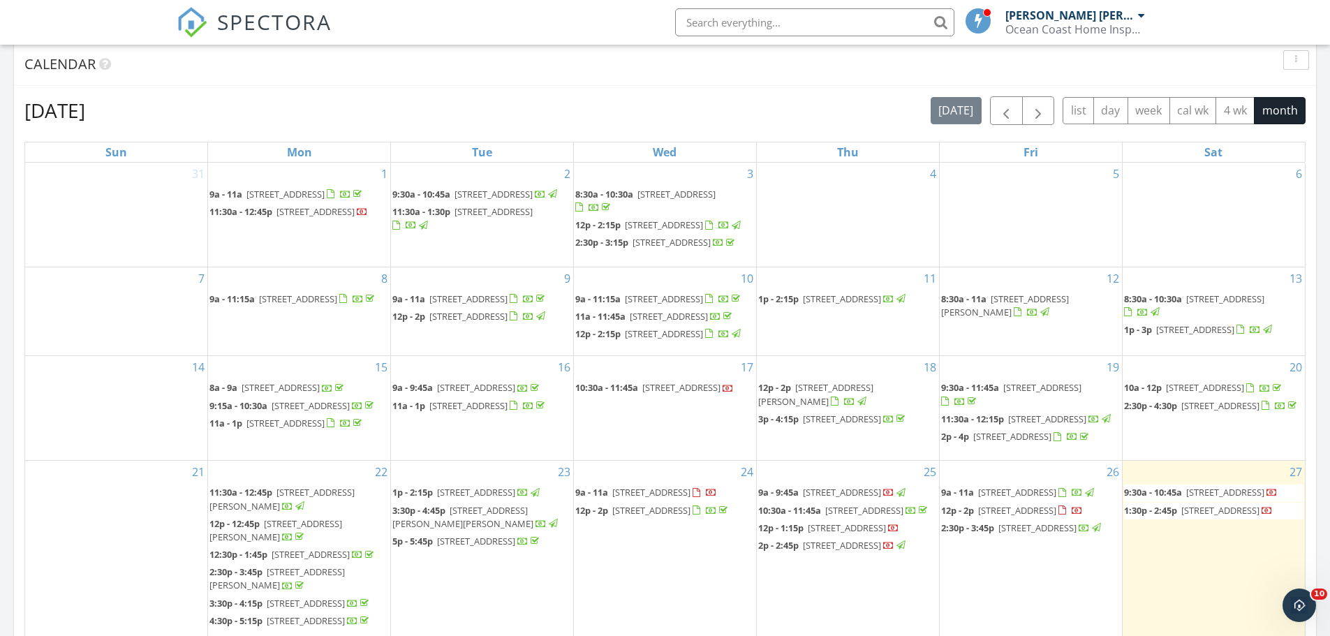
scroll to position [698, 0]
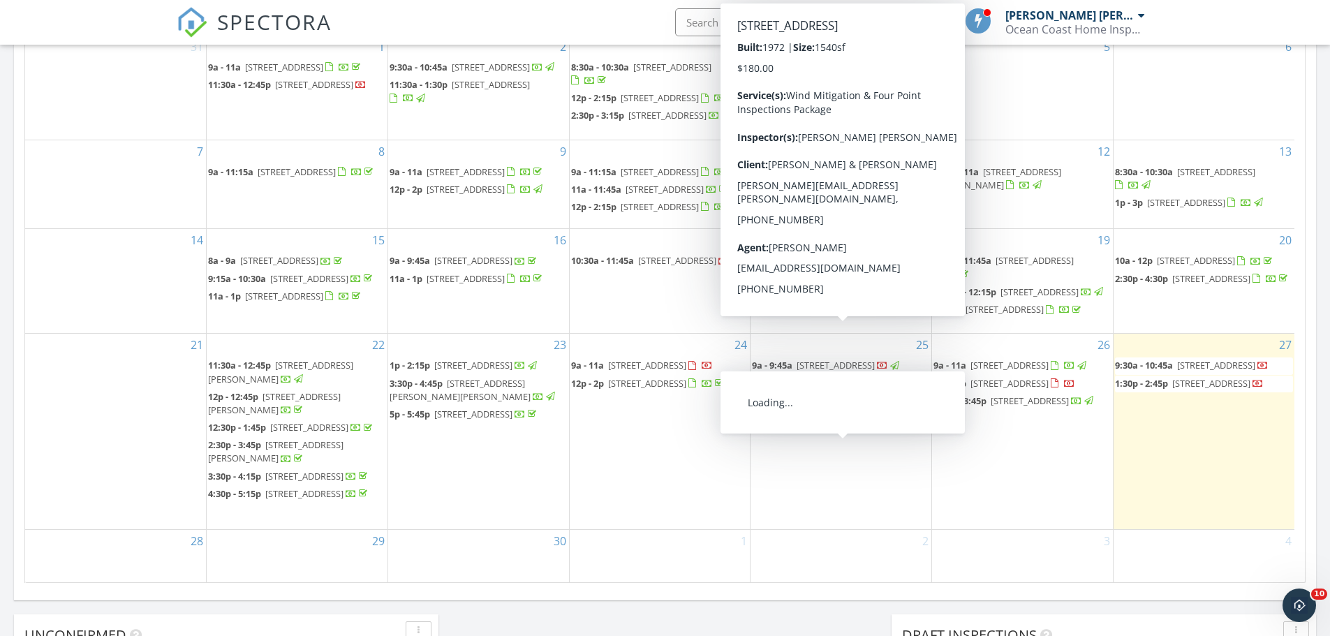
click at [1021, 390] on span "6425 SW 21st St, Miramar 33023" at bounding box center [1010, 383] width 78 height 13
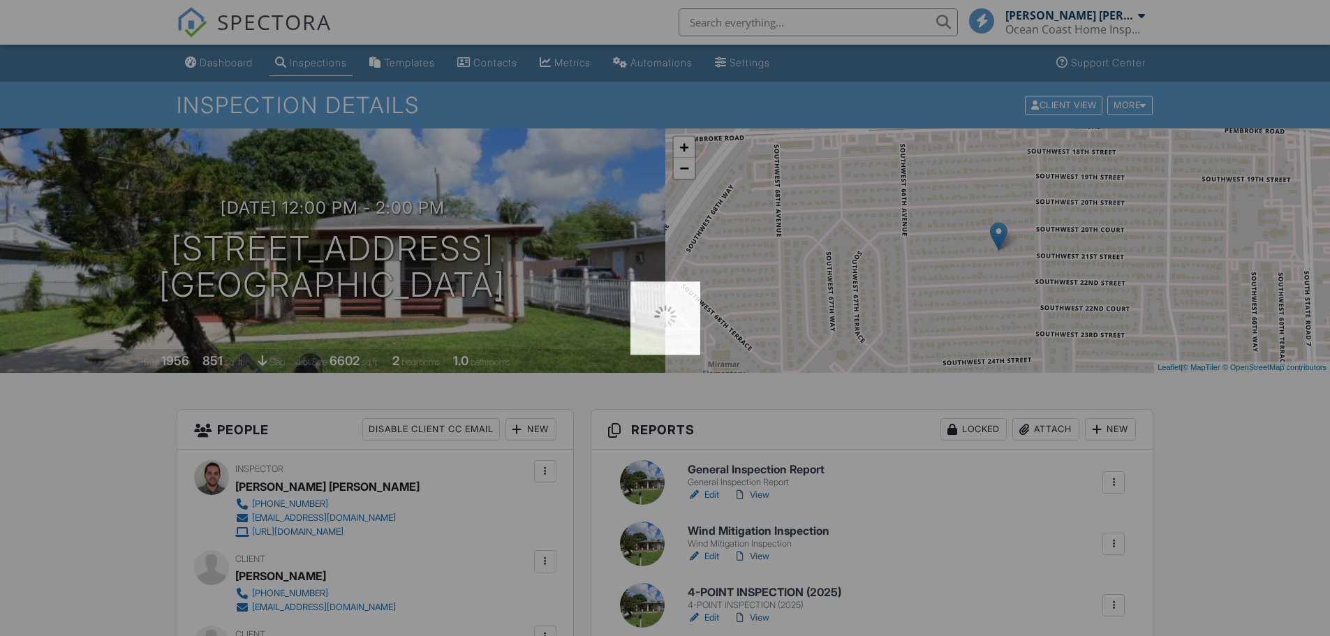
scroll to position [279, 0]
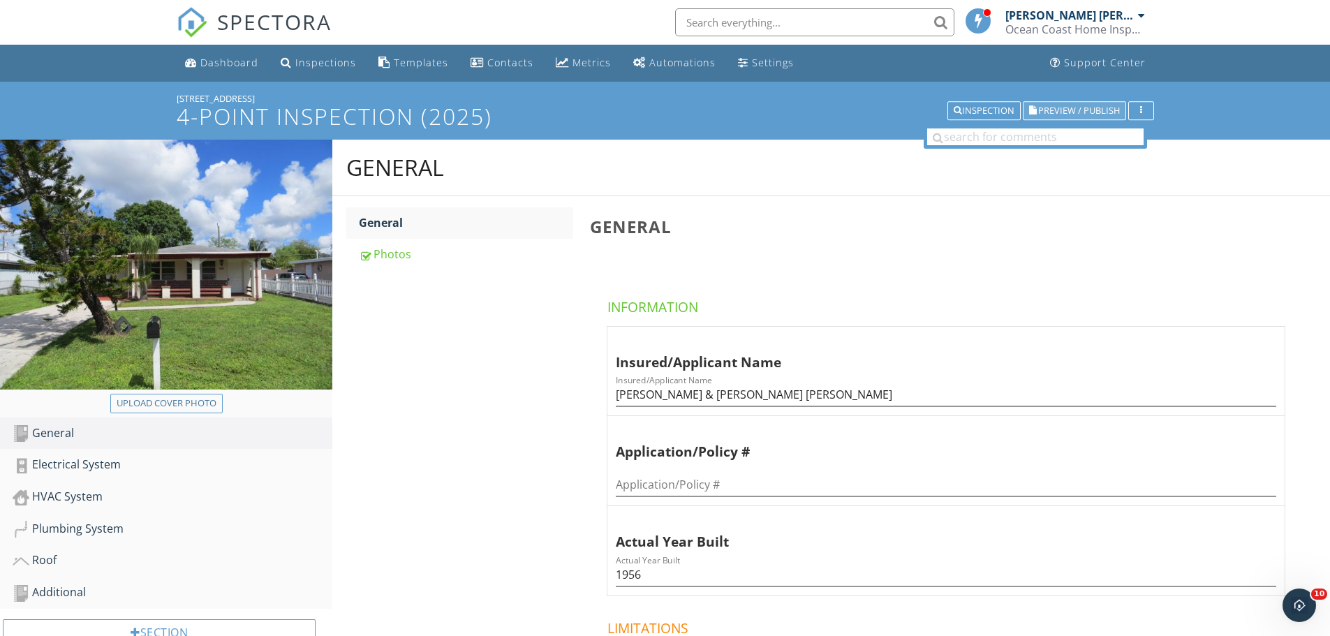
click at [1069, 111] on span "Preview / Publish" at bounding box center [1079, 110] width 82 height 9
click at [85, 534] on div "Plumbing System" at bounding box center [173, 529] width 320 height 18
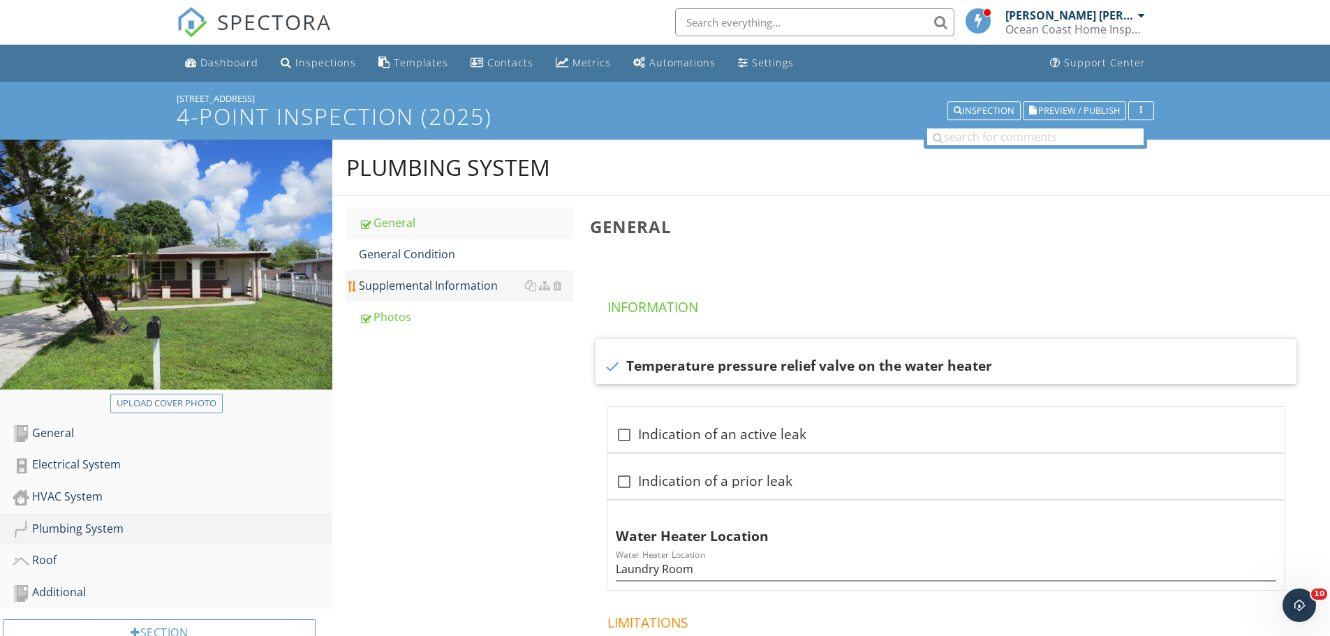
click at [412, 283] on div "Supplemental Information" at bounding box center [466, 285] width 214 height 17
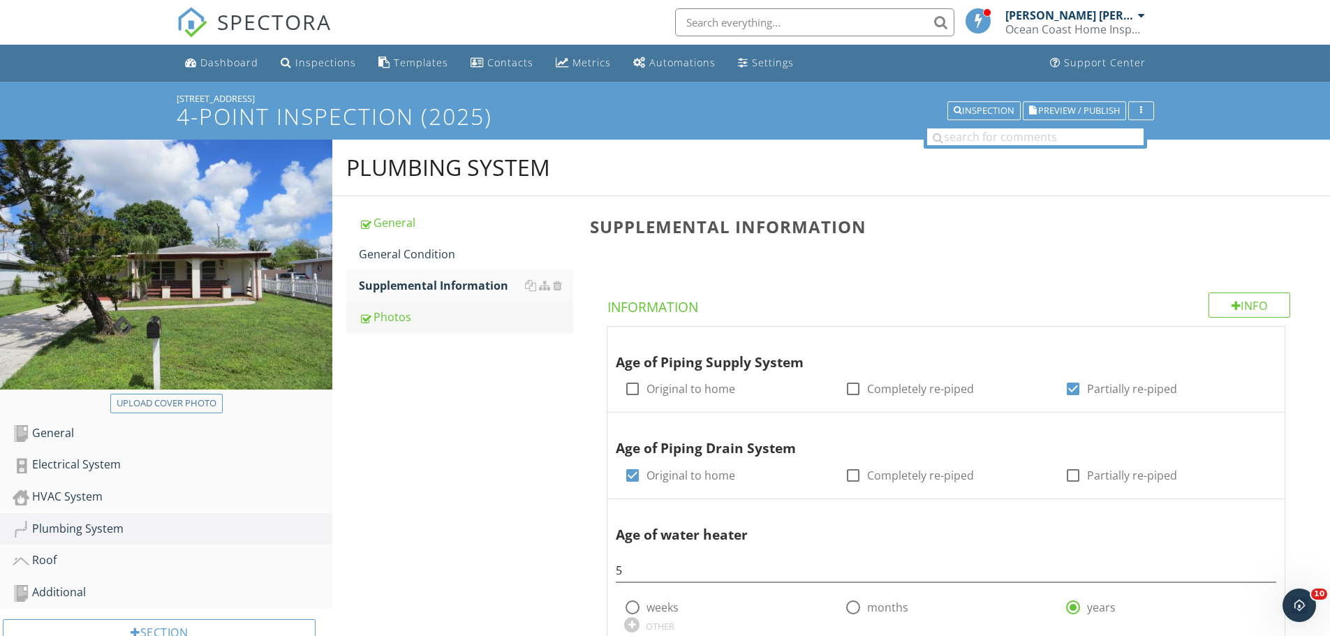
click at [402, 309] on div "Photos" at bounding box center [466, 317] width 214 height 17
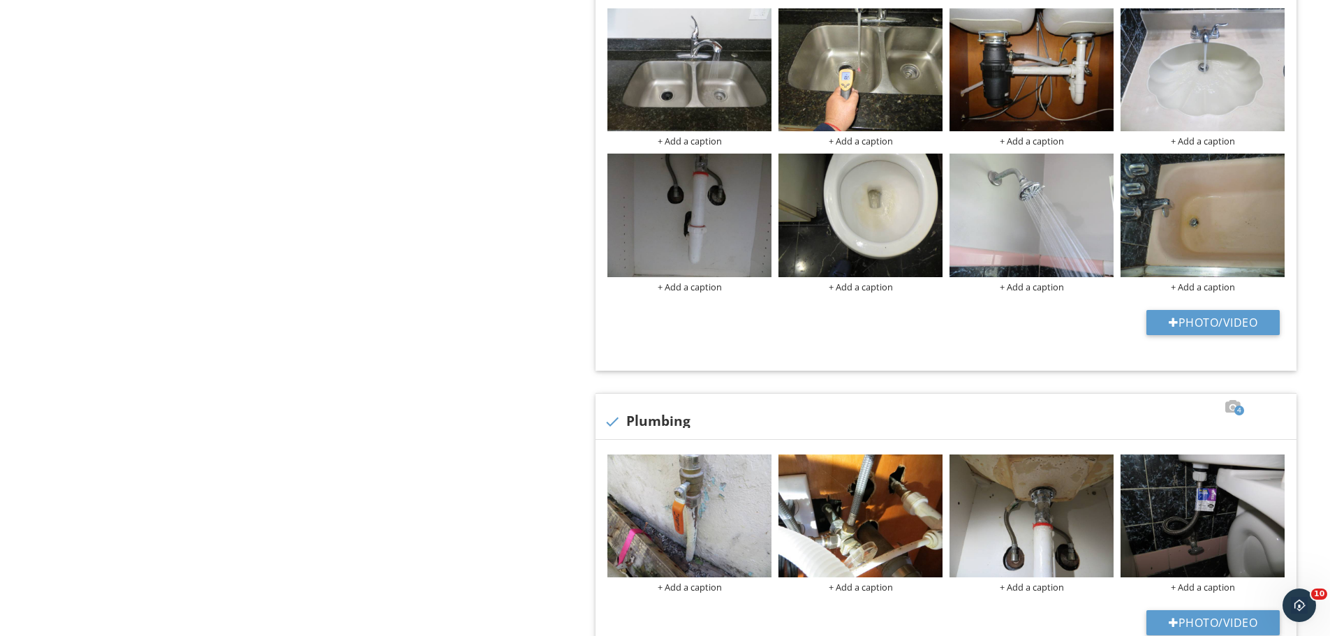
scroll to position [698, 0]
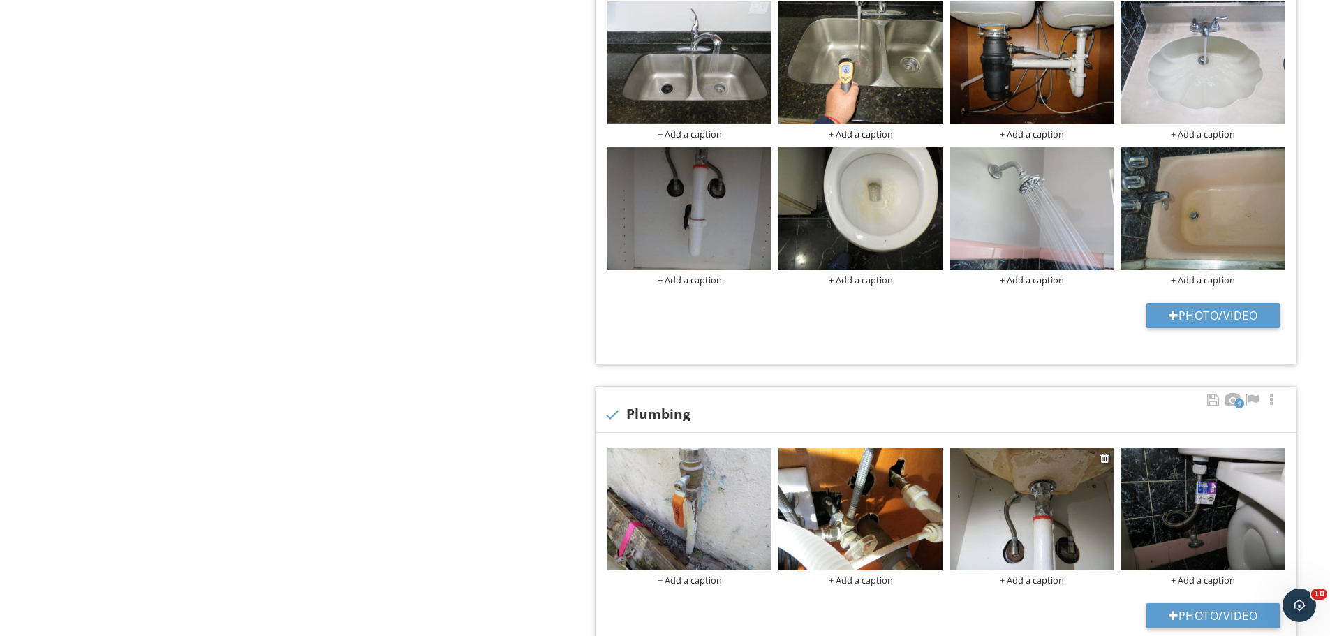
click at [1032, 515] on img at bounding box center [1032, 509] width 164 height 123
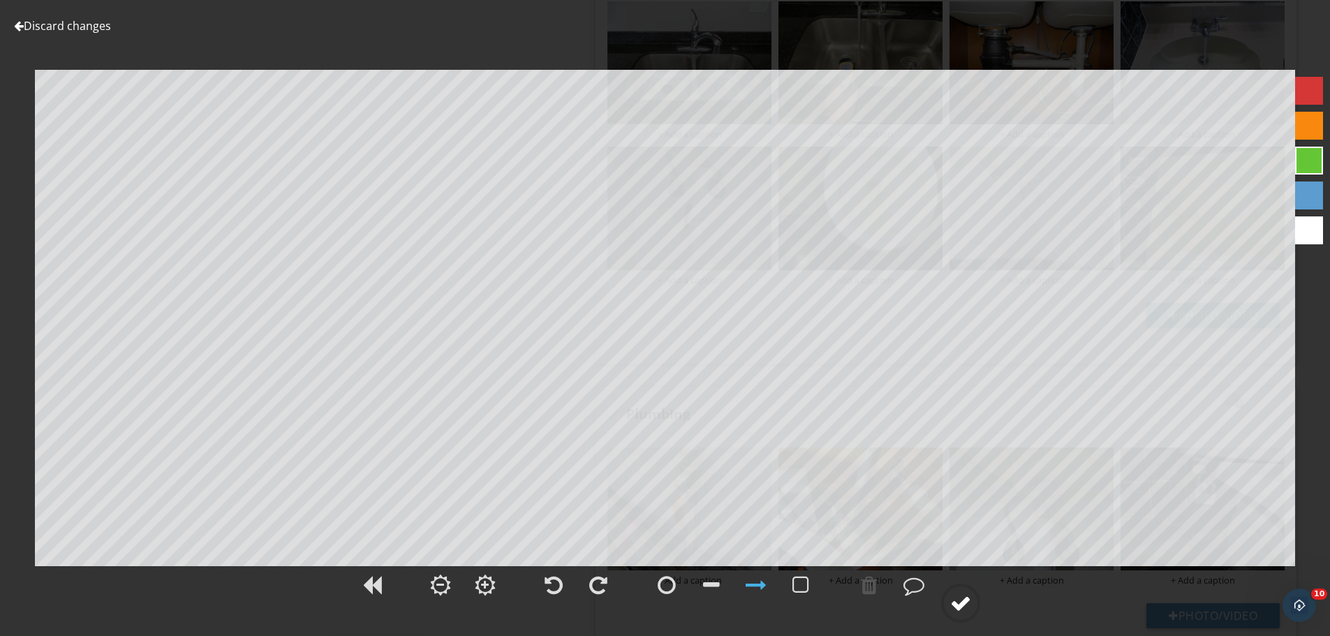
click at [969, 603] on div at bounding box center [960, 603] width 21 height 21
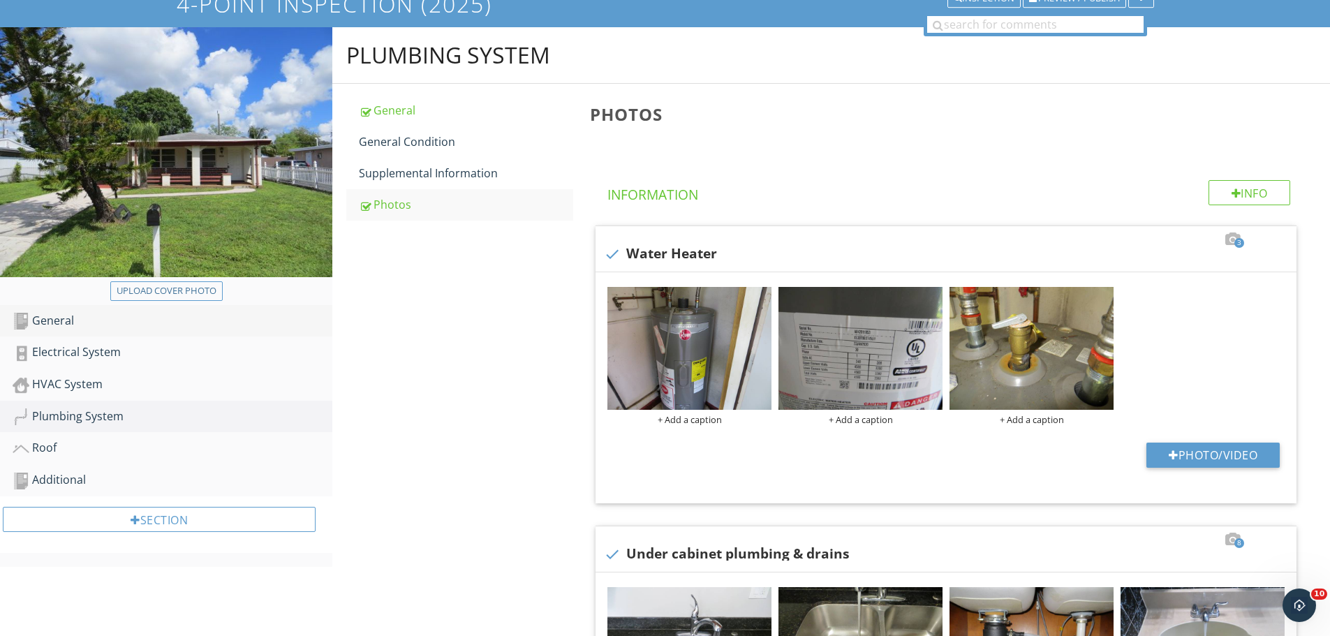
scroll to position [0, 0]
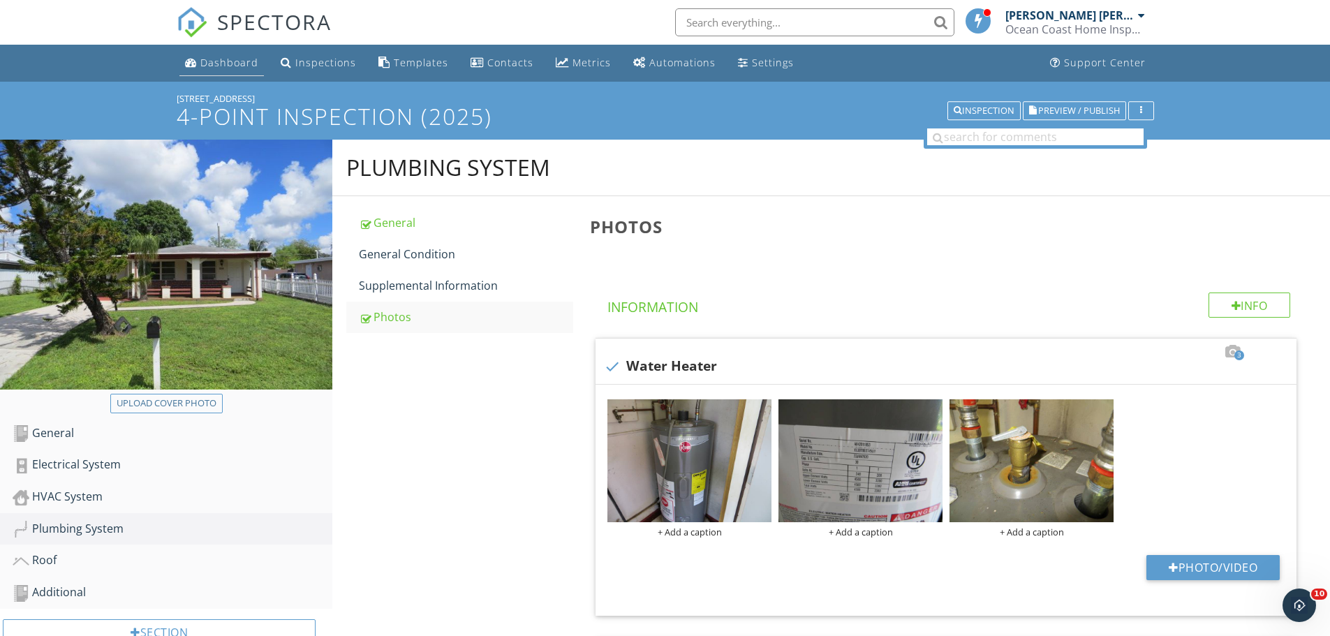
click at [219, 65] on div "Dashboard" at bounding box center [229, 62] width 58 height 13
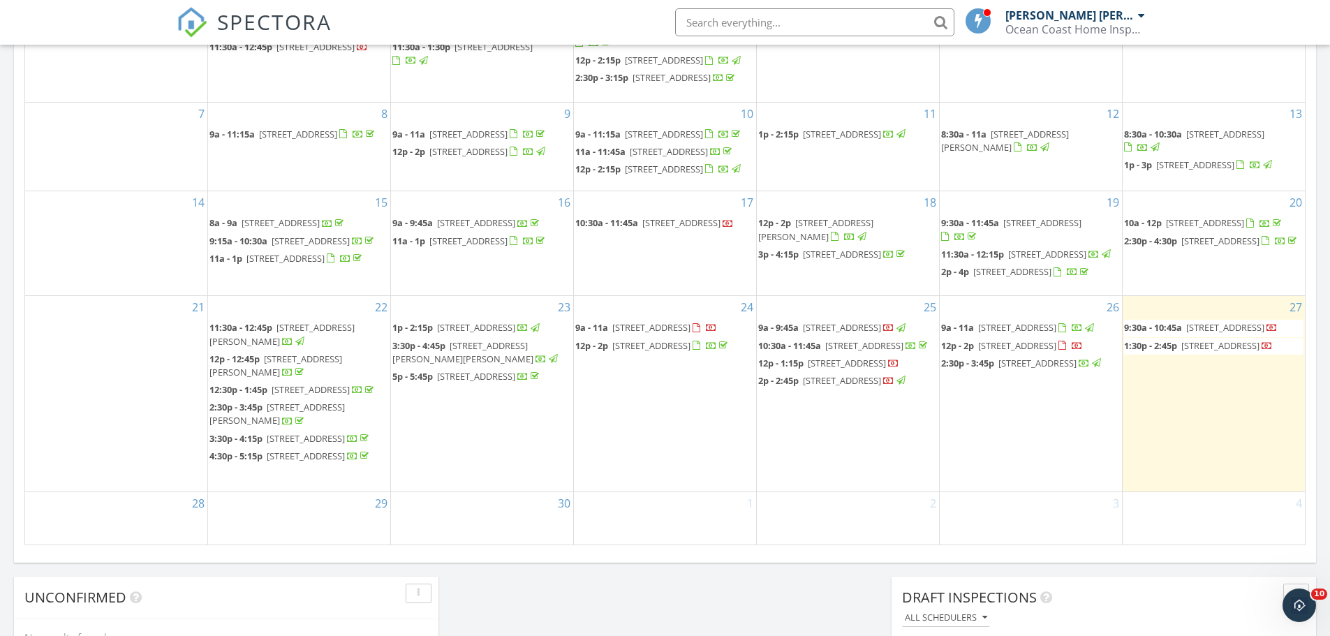
scroll to position [698, 0]
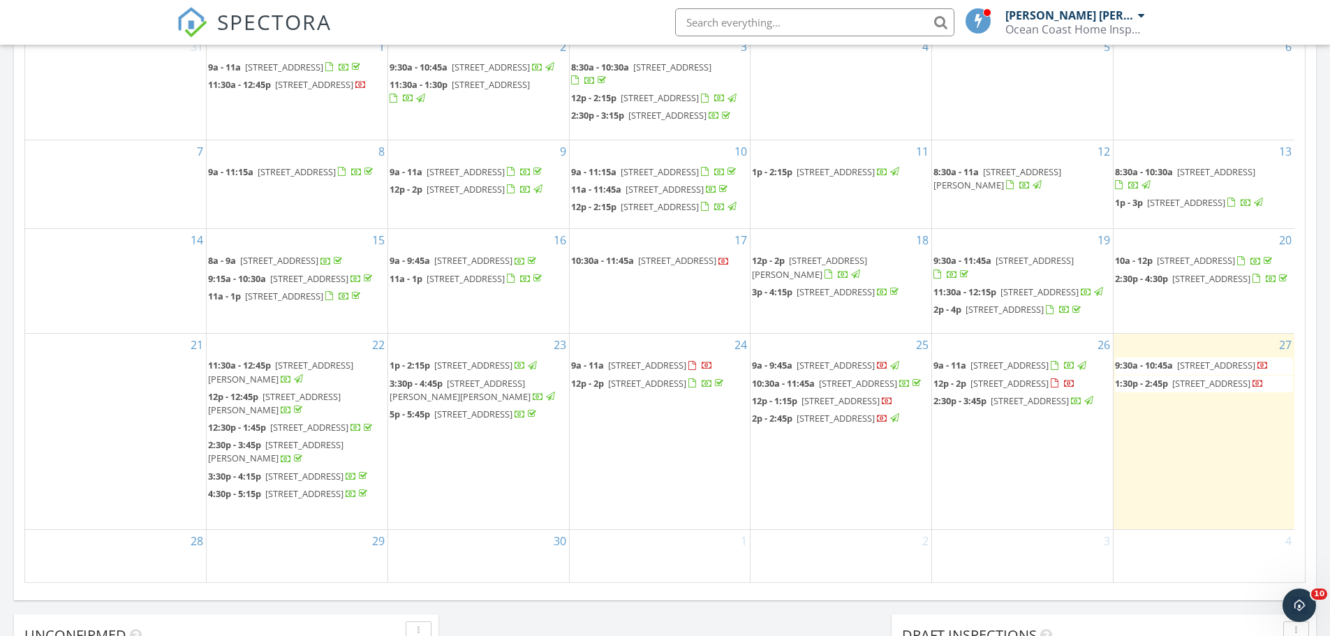
click at [978, 390] on span "6425 SW 21st St, Miramar 33023" at bounding box center [1010, 383] width 78 height 13
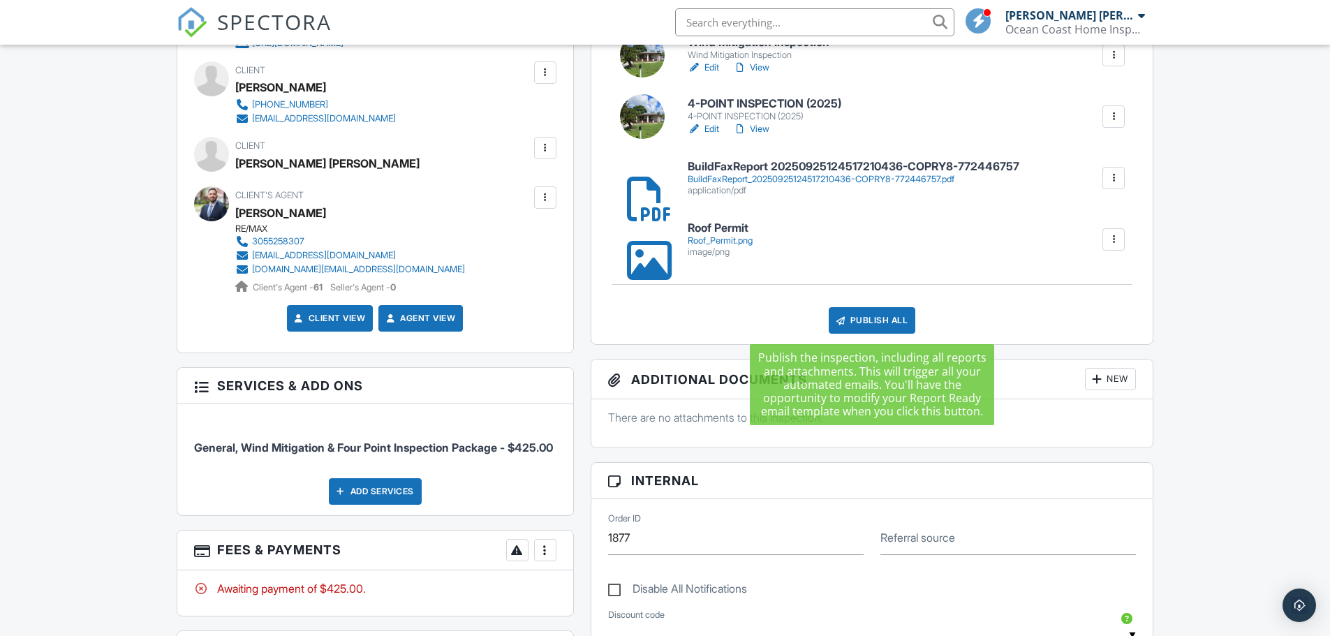
click at [863, 326] on div "Publish All" at bounding box center [872, 320] width 87 height 27
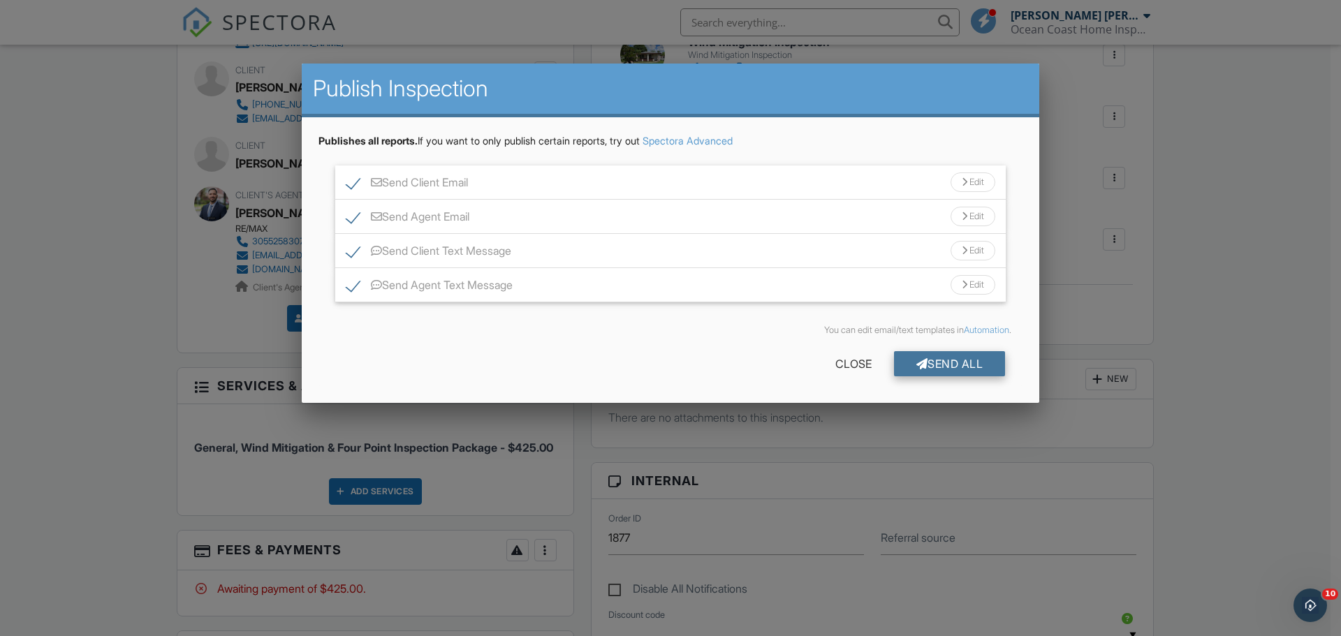
click at [928, 366] on div "Send All" at bounding box center [950, 363] width 112 height 25
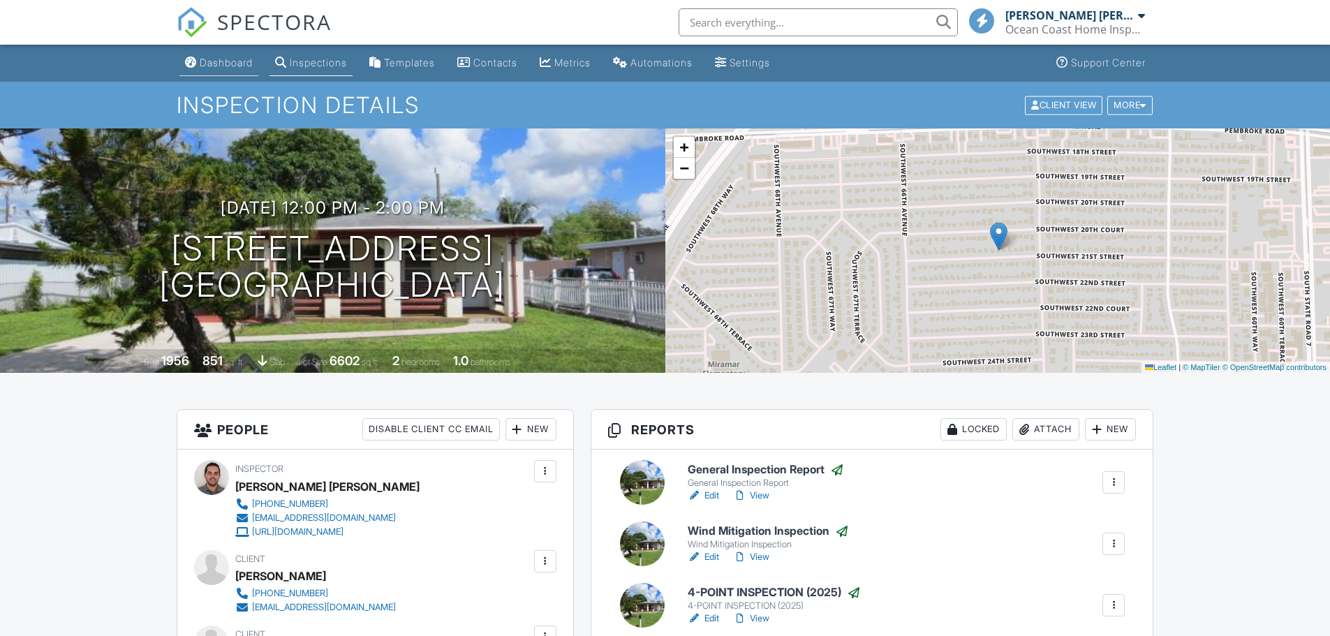
click at [219, 64] on div "Dashboard" at bounding box center [226, 63] width 53 height 12
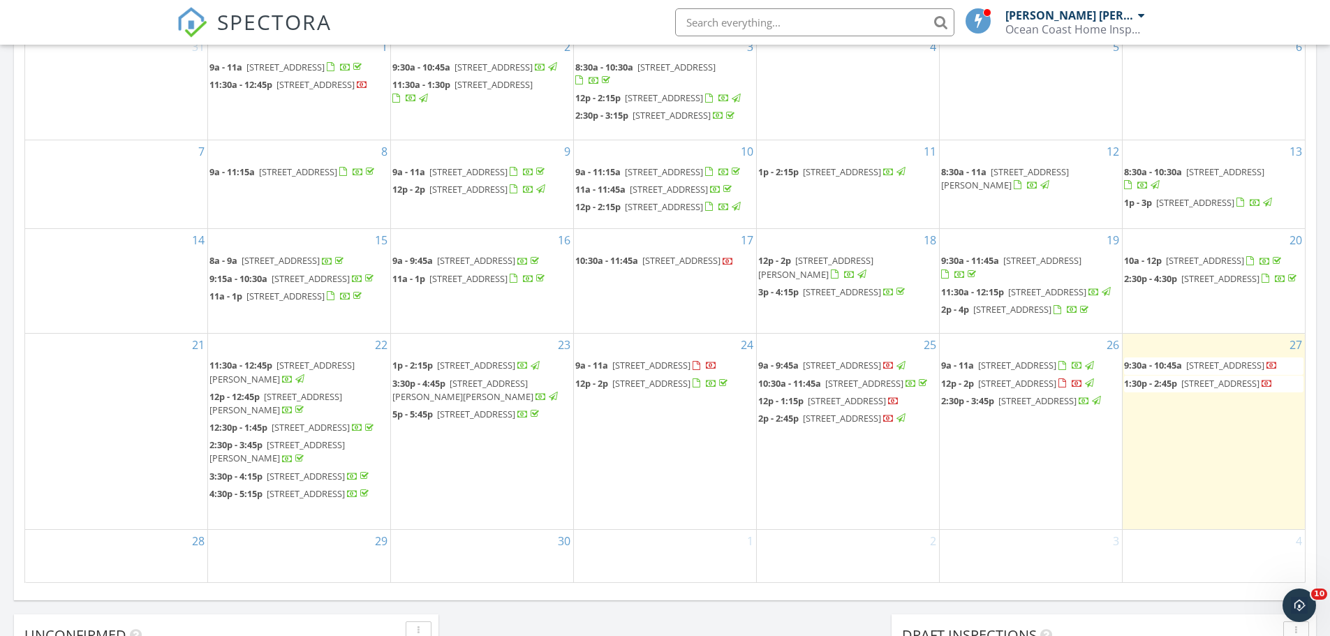
scroll to position [63, 0]
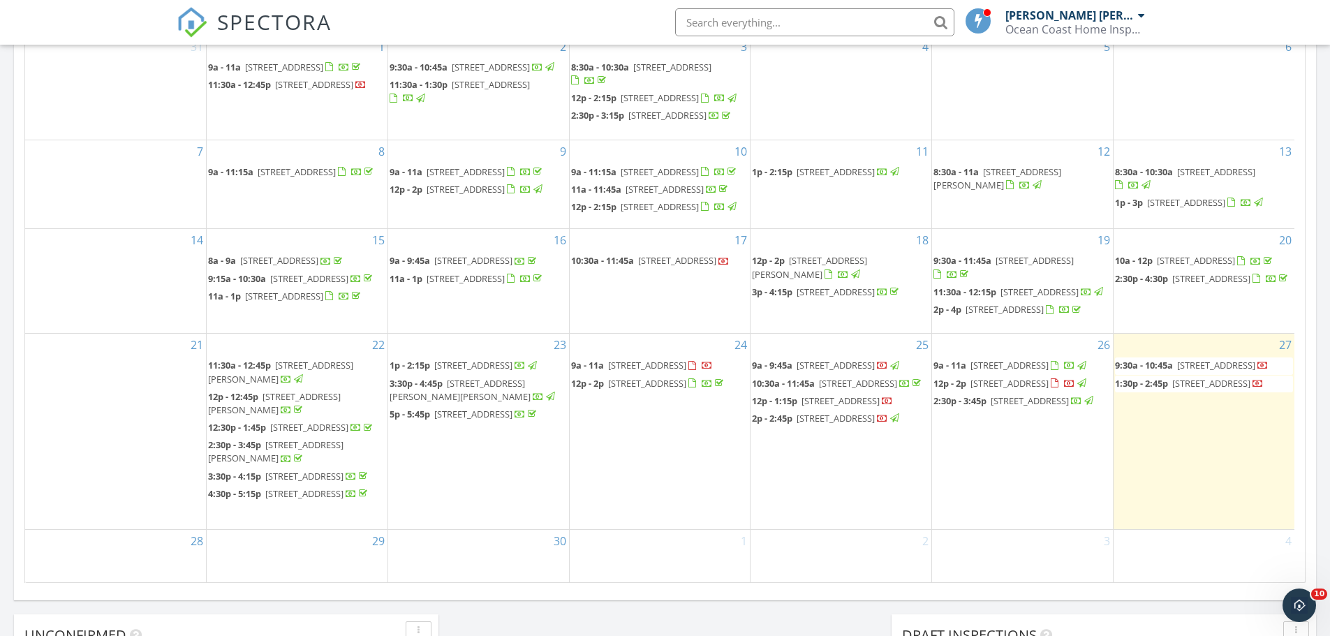
click at [1184, 359] on span "2168 NW 35th St, Miami 33142" at bounding box center [1216, 365] width 78 height 13
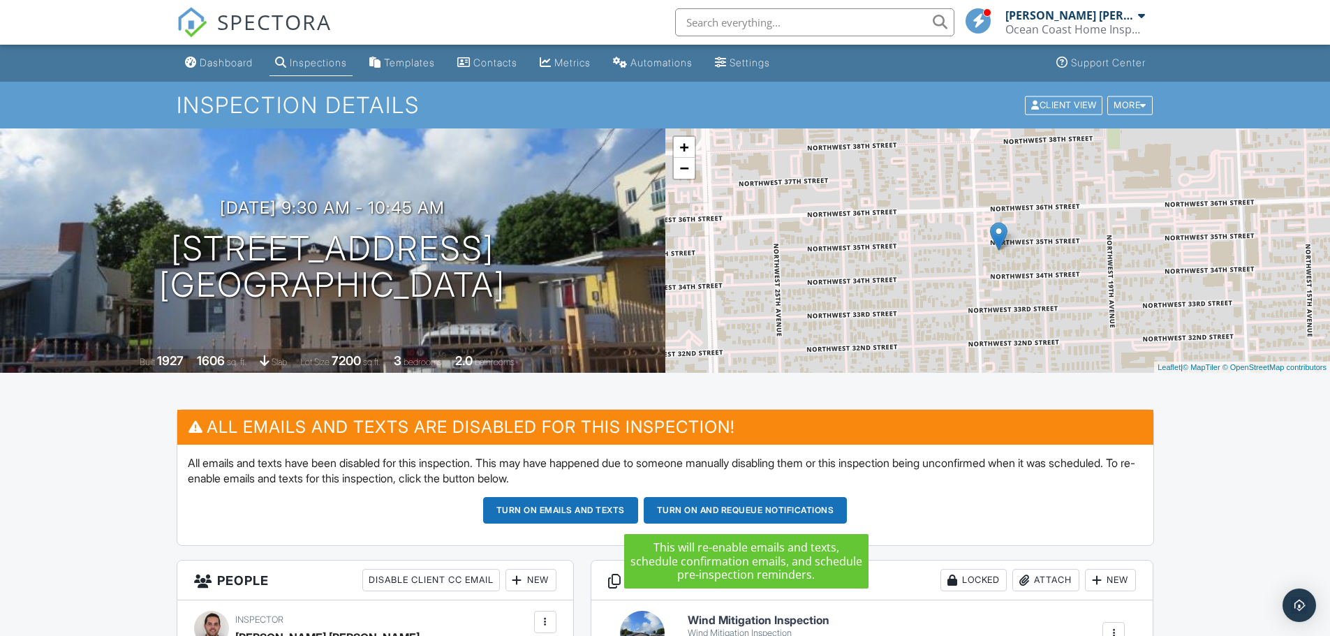
click at [682, 512] on button "Turn on and Requeue Notifications" at bounding box center [746, 510] width 204 height 27
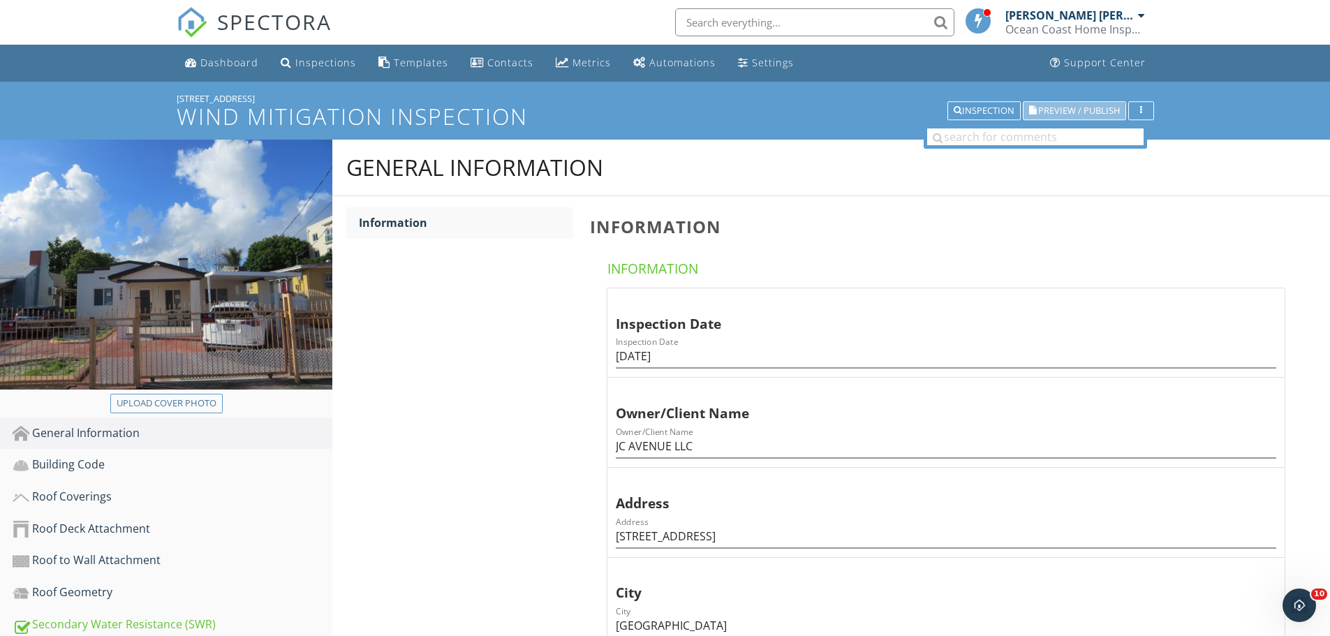
click at [1047, 108] on span "Preview / Publish" at bounding box center [1079, 110] width 82 height 9
click at [90, 494] on div "Roof Coverings" at bounding box center [173, 497] width 320 height 18
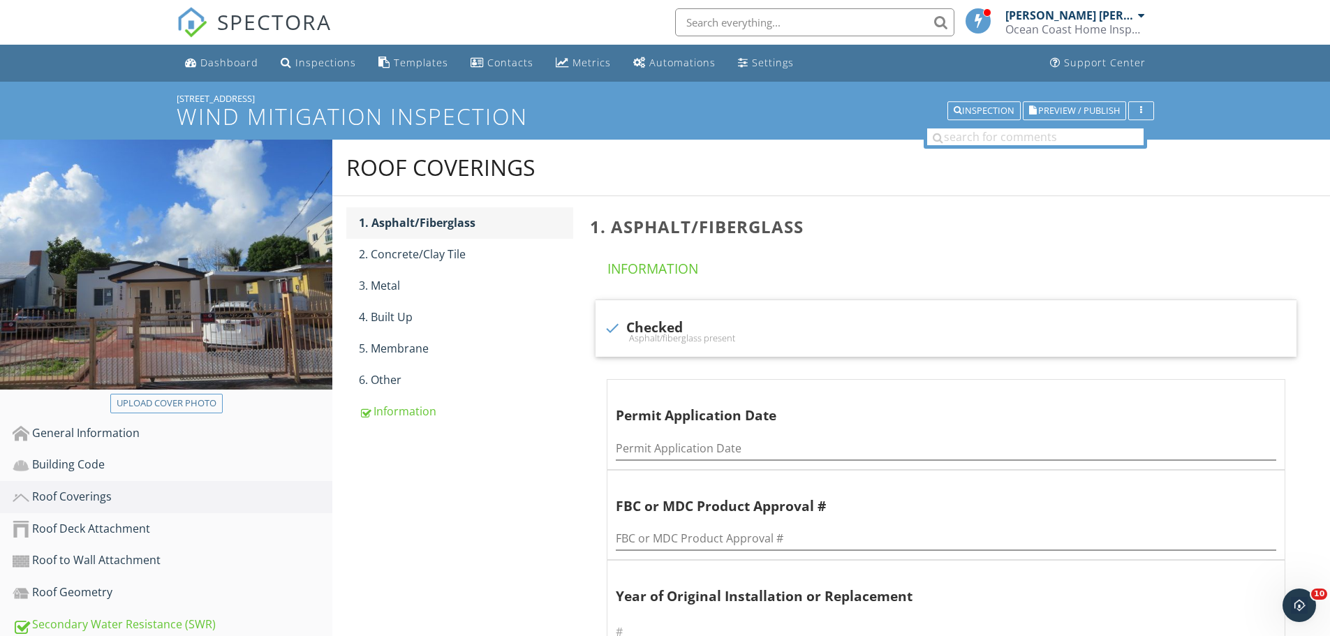
click at [413, 221] on div "1. Asphalt/Fiberglass" at bounding box center [466, 222] width 214 height 17
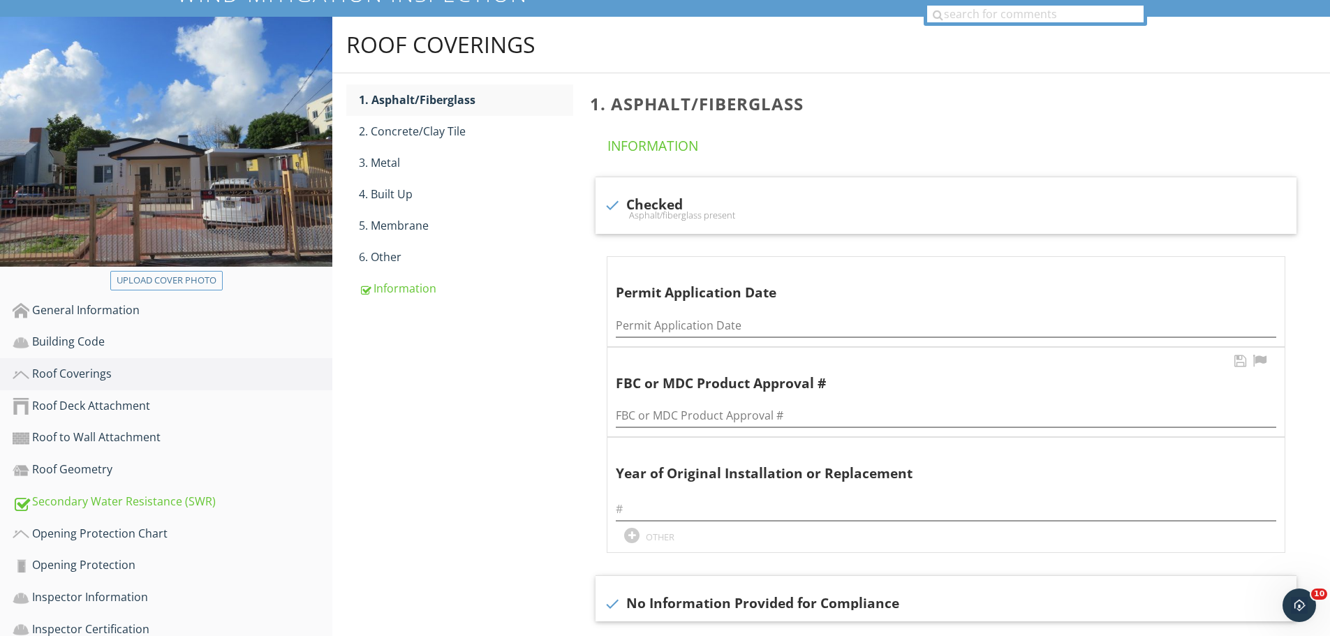
scroll to position [140, 0]
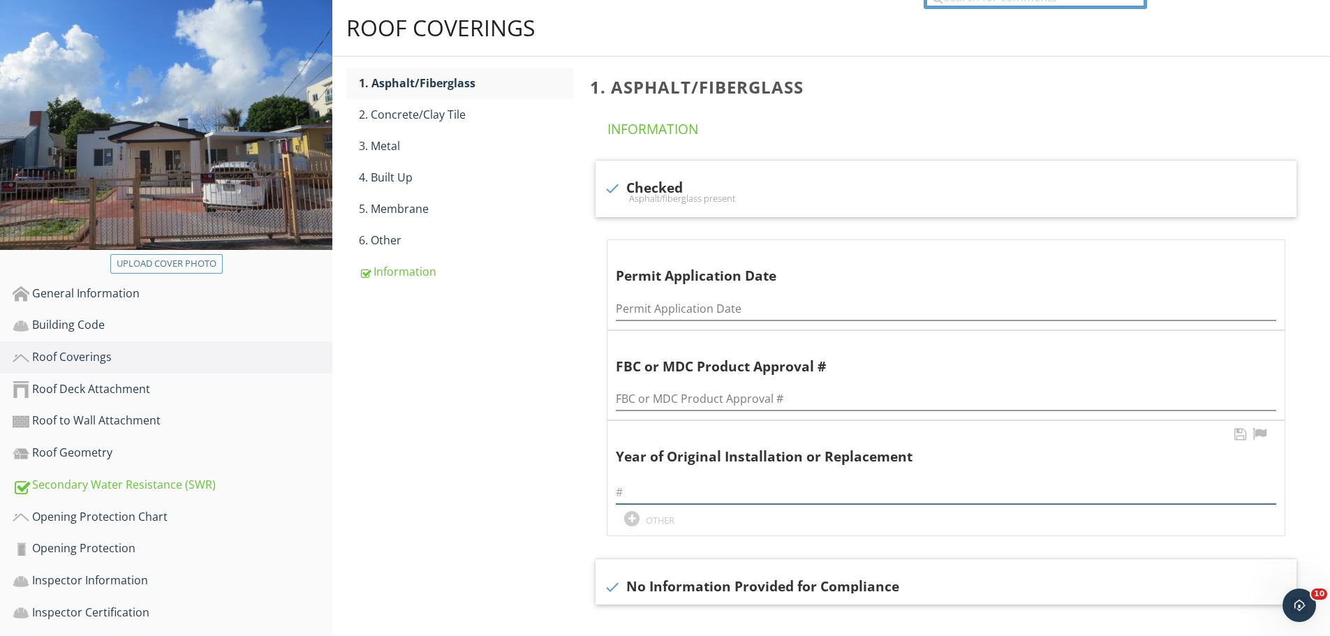
click at [637, 500] on input "text" at bounding box center [946, 492] width 661 height 23
type input "2020"
click at [496, 441] on div "Roof Coverings 1. Asphalt/Fiberglass 2. Concrete/Clay Tile 3. Metal 4. Built Up…" at bounding box center [831, 382] width 998 height 765
click at [391, 176] on div "4. Built Up" at bounding box center [466, 177] width 214 height 17
click at [649, 490] on input "text" at bounding box center [946, 492] width 661 height 23
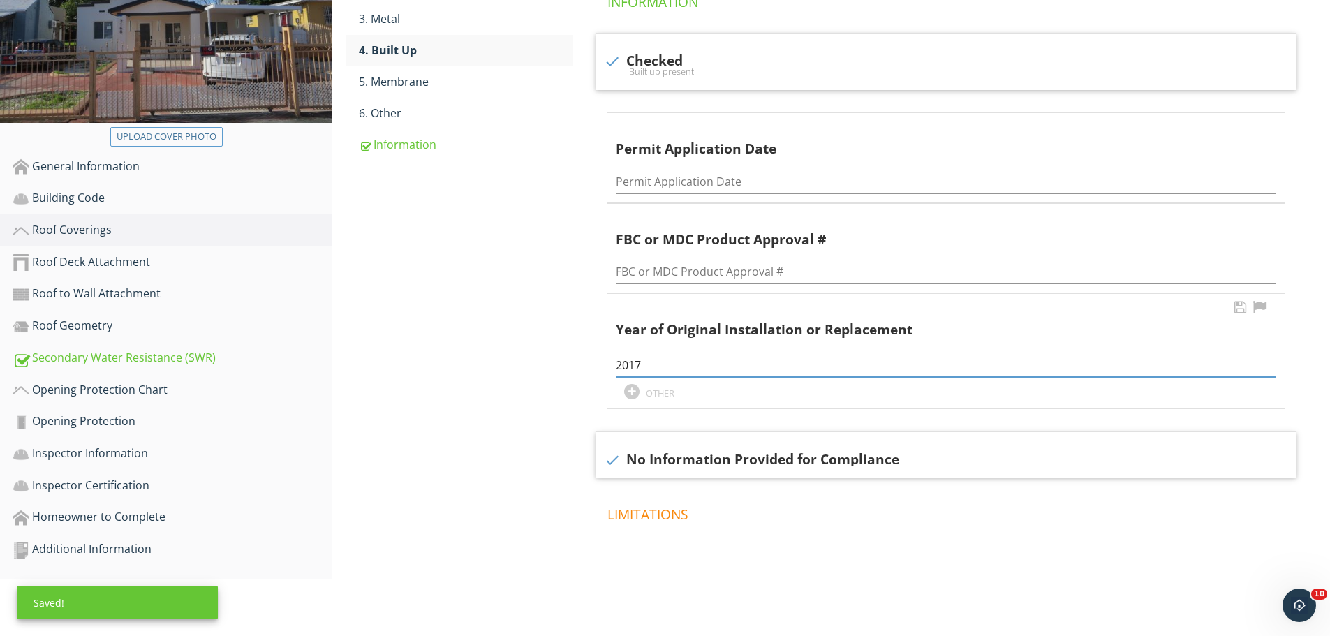
scroll to position [269, 0]
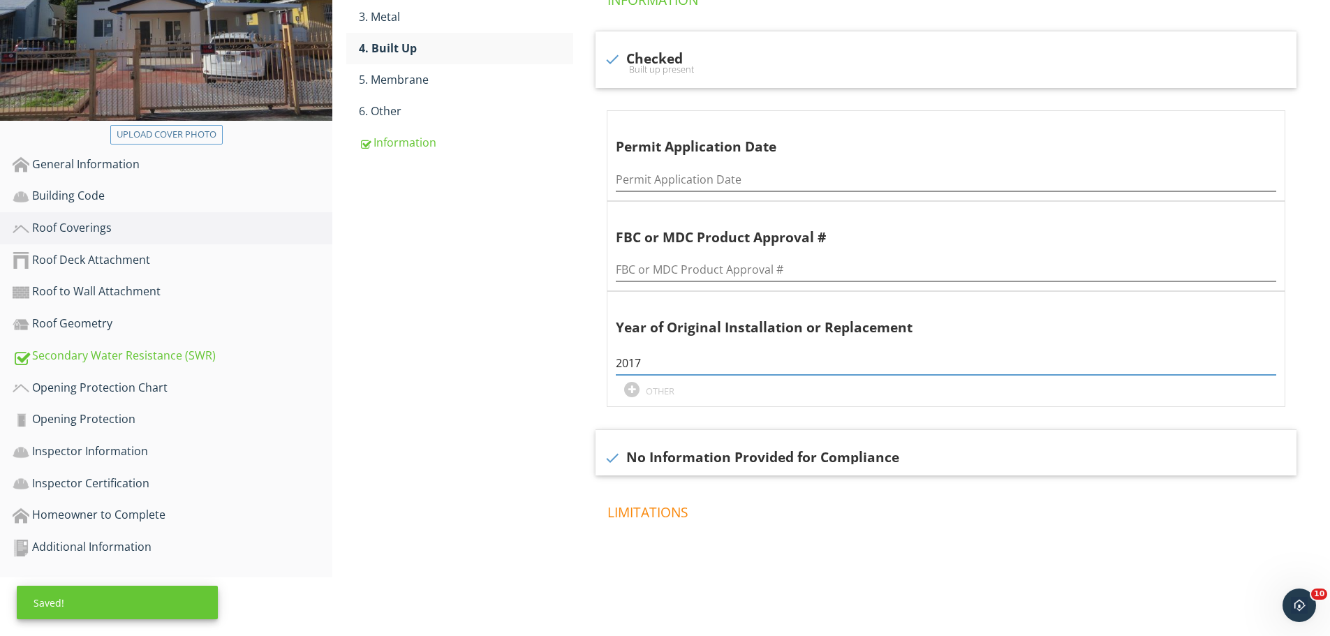
type input "2017"
click at [477, 462] on div "Roof Coverings 1. Asphalt/Fiberglass 2. Concrete/Clay Tile 3. Metal 4. Built Up…" at bounding box center [831, 253] width 998 height 765
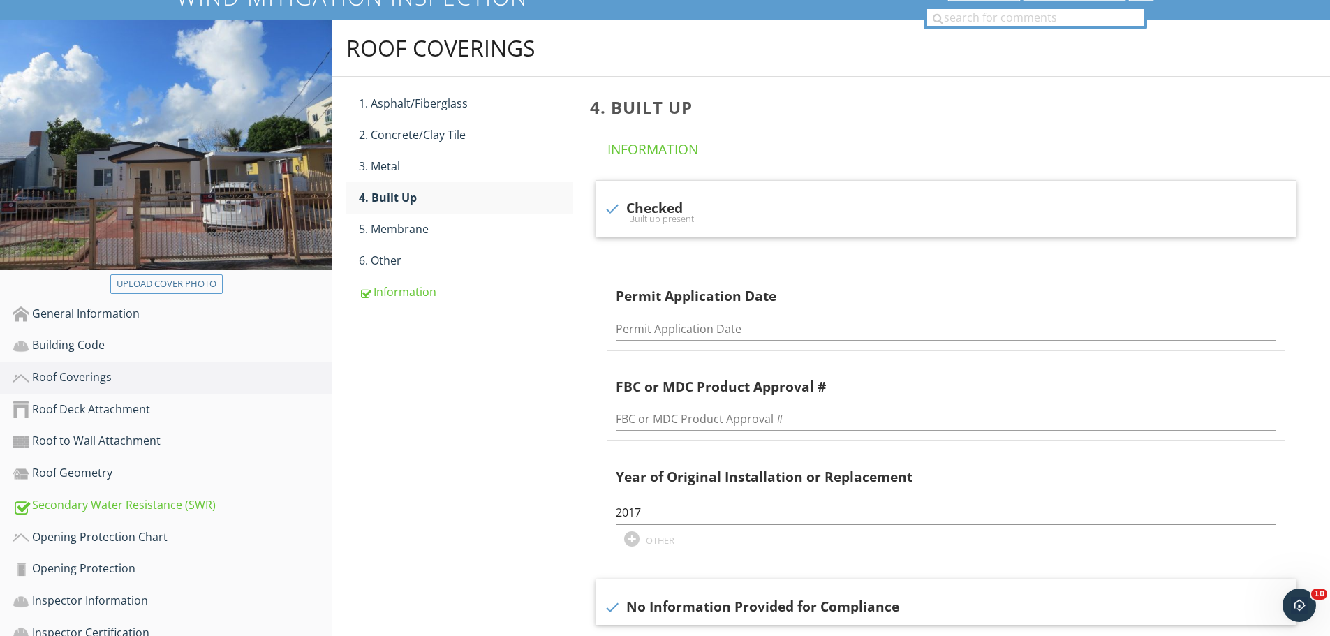
scroll to position [0, 0]
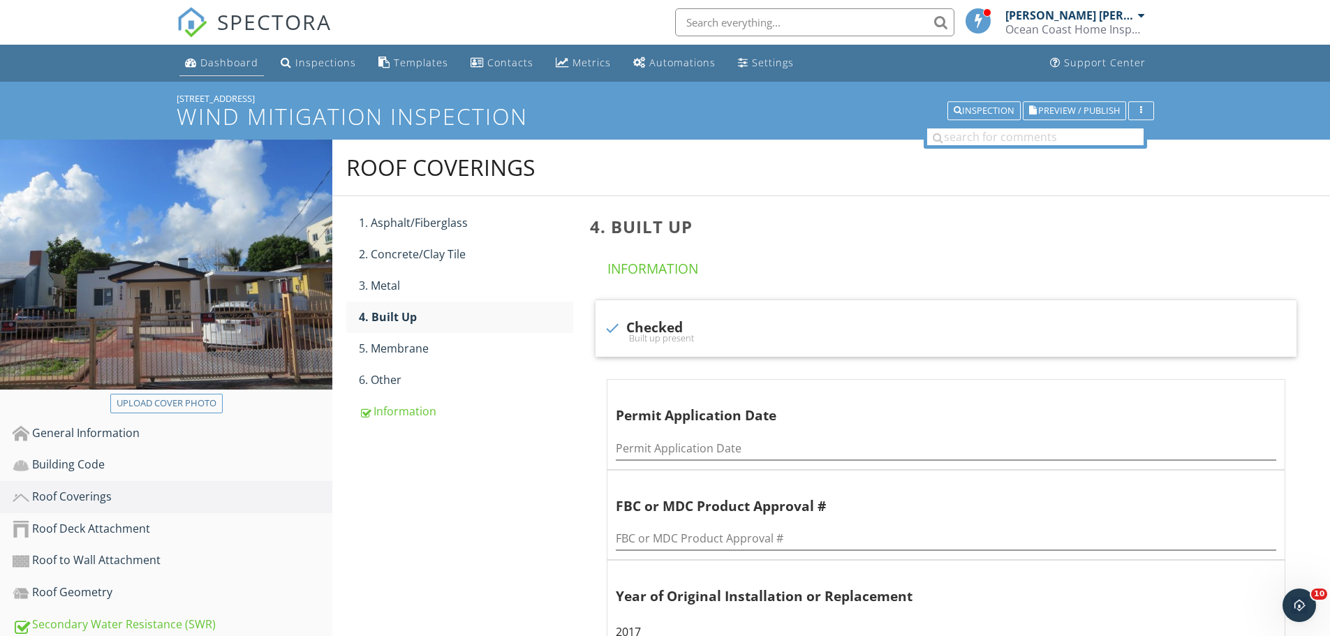
drag, startPoint x: 227, startPoint y: 62, endPoint x: 226, endPoint y: 70, distance: 7.7
click at [227, 63] on div "Dashboard" at bounding box center [229, 62] width 58 height 13
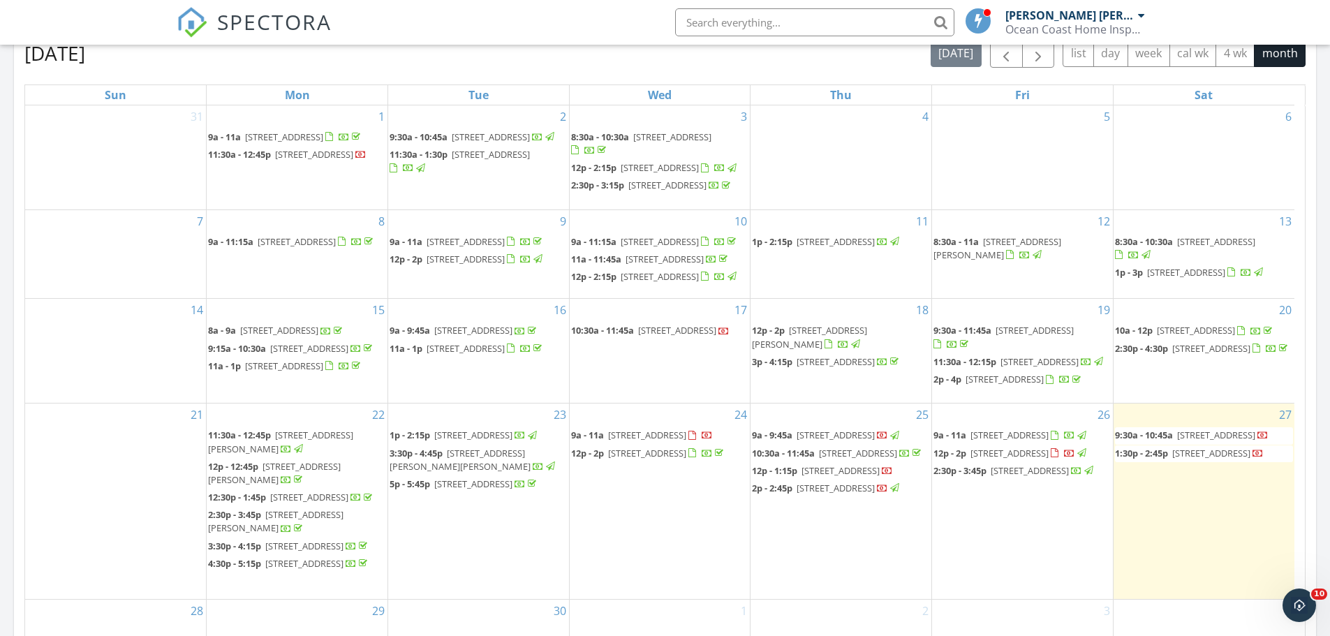
scroll to position [63, 0]
click at [1189, 430] on span "[STREET_ADDRESS]" at bounding box center [1216, 435] width 78 height 13
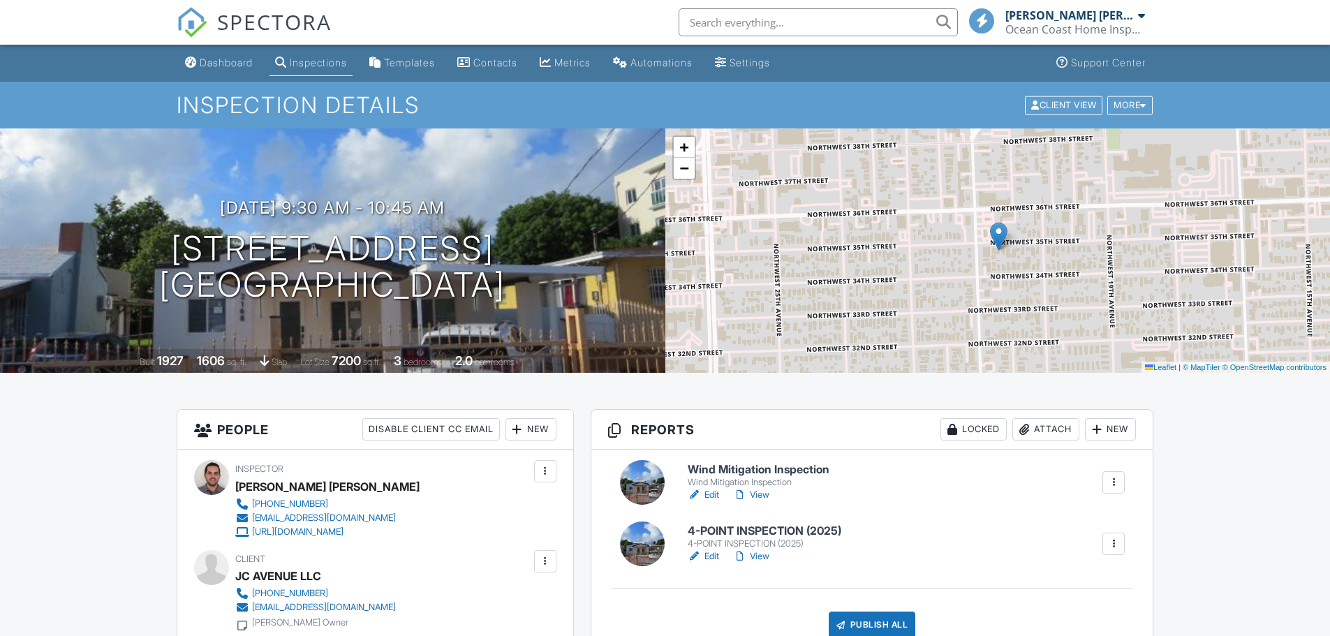
click at [756, 525] on h6 "4-POINT INSPECTION (2025)" at bounding box center [765, 531] width 154 height 13
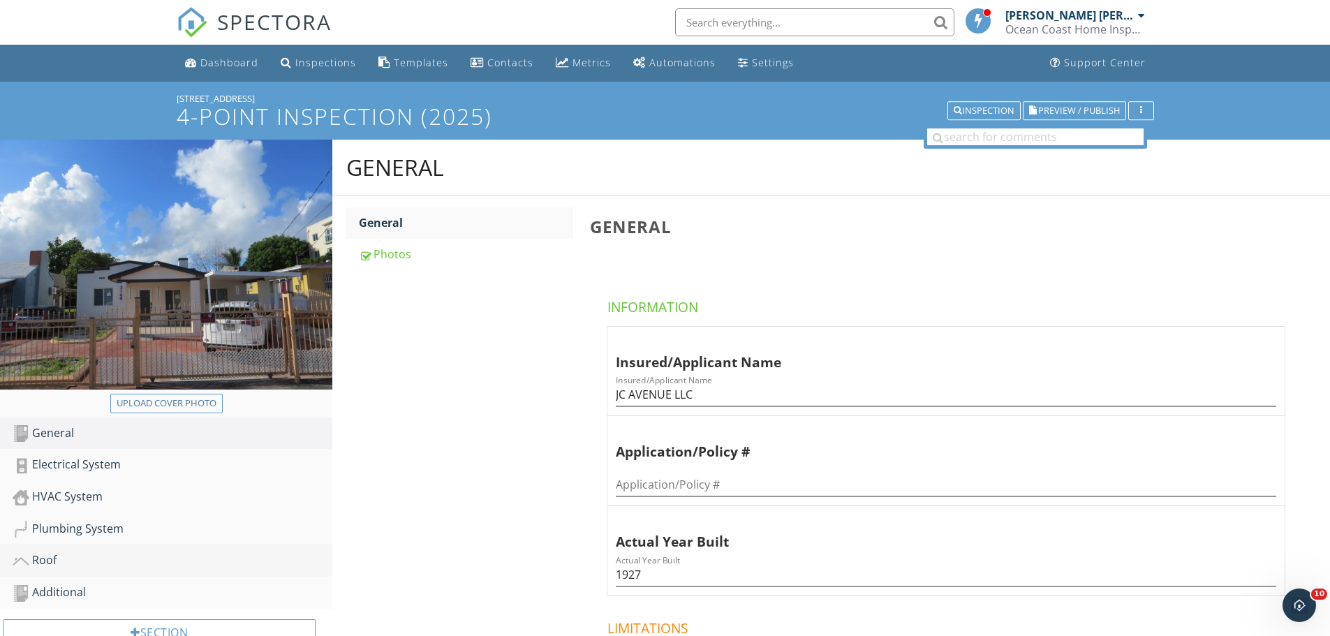
click at [43, 564] on div "Roof" at bounding box center [173, 561] width 320 height 18
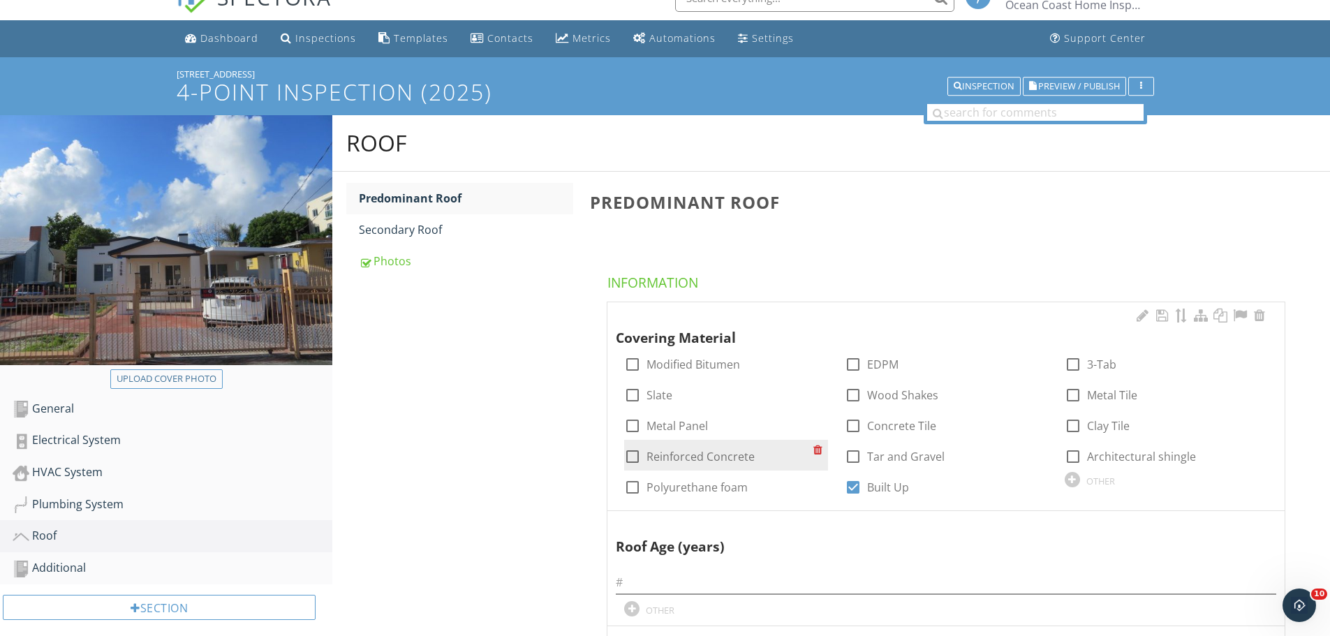
scroll to position [210, 0]
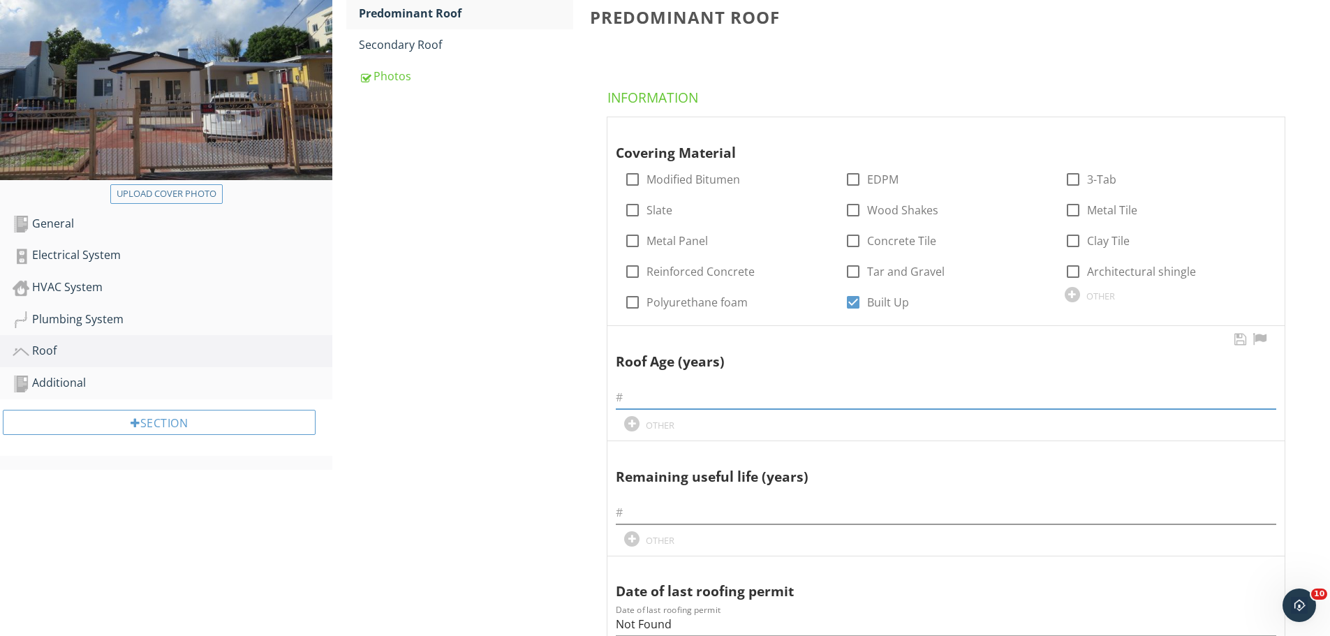
click at [642, 397] on input "text" at bounding box center [946, 397] width 661 height 23
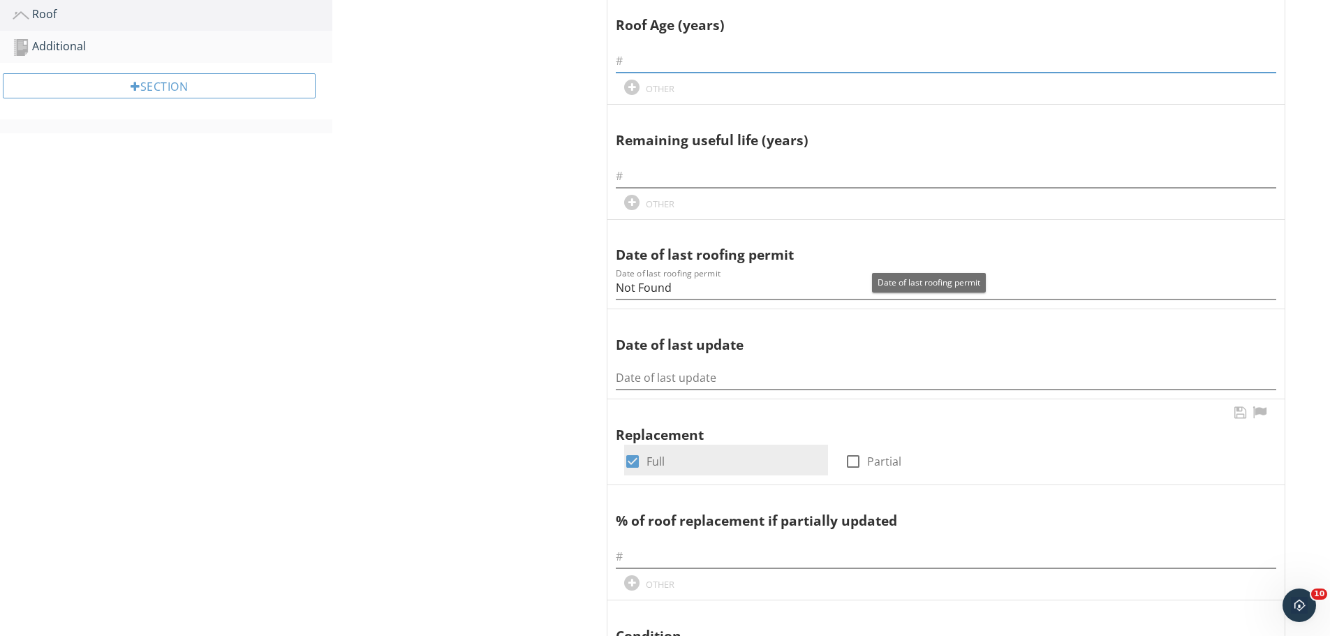
scroll to position [559, 0]
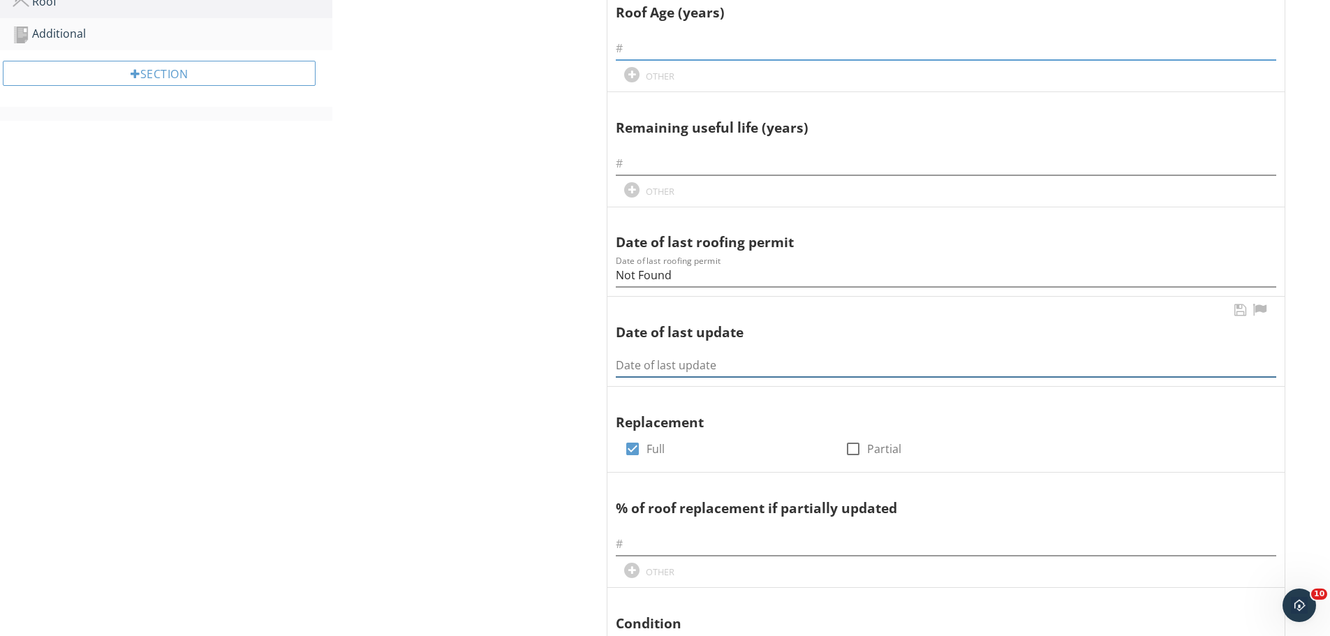
click at [639, 361] on input "Date of last update" at bounding box center [946, 365] width 661 height 23
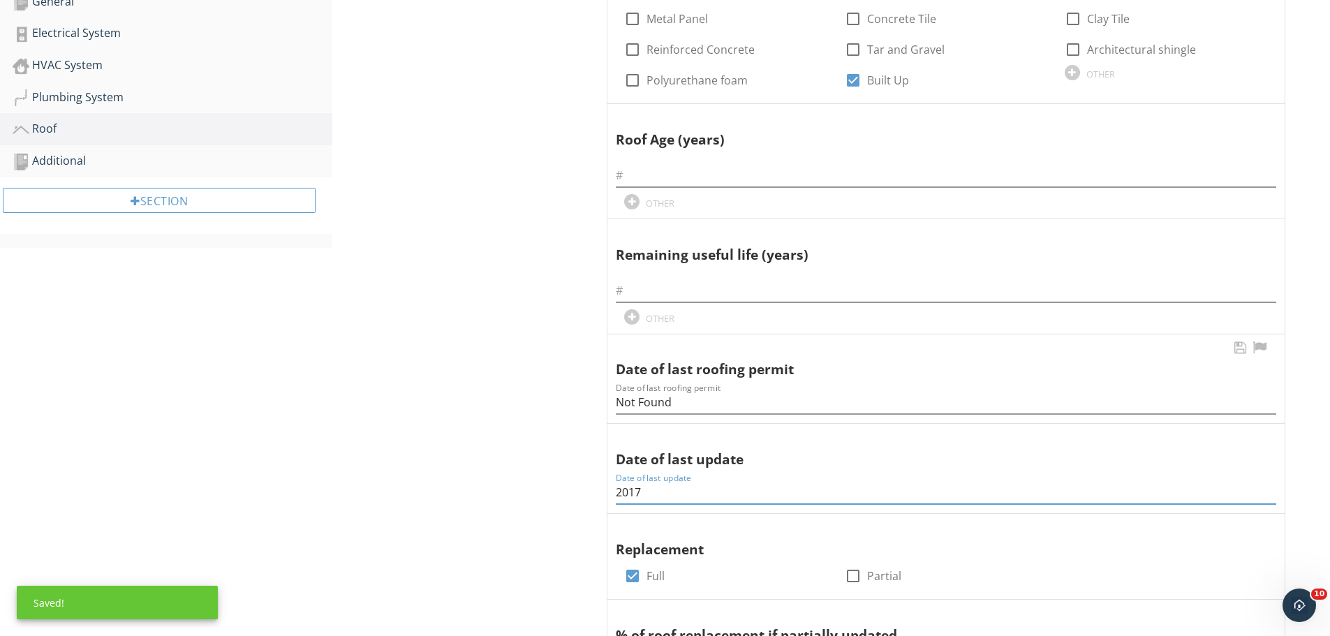
scroll to position [419, 0]
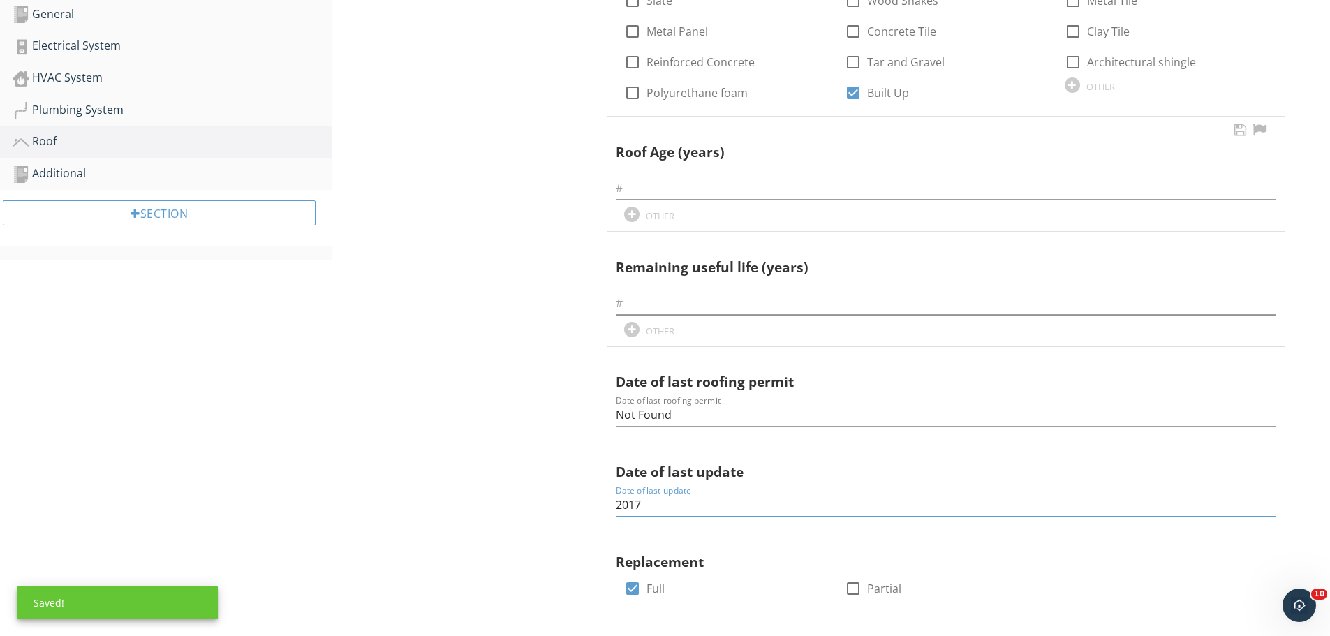
type input "2017"
click at [629, 182] on input "text" at bounding box center [946, 188] width 661 height 23
type input "8"
click at [631, 302] on input "text" at bounding box center [946, 303] width 661 height 23
type input "9"
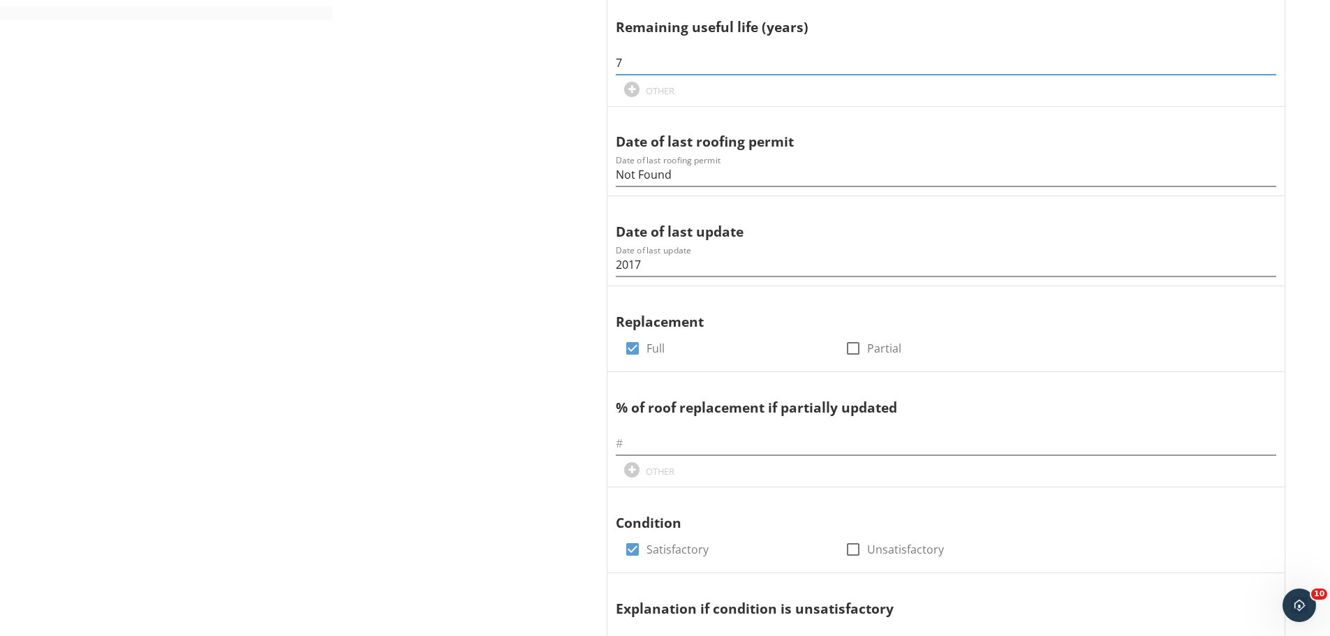
scroll to position [0, 0]
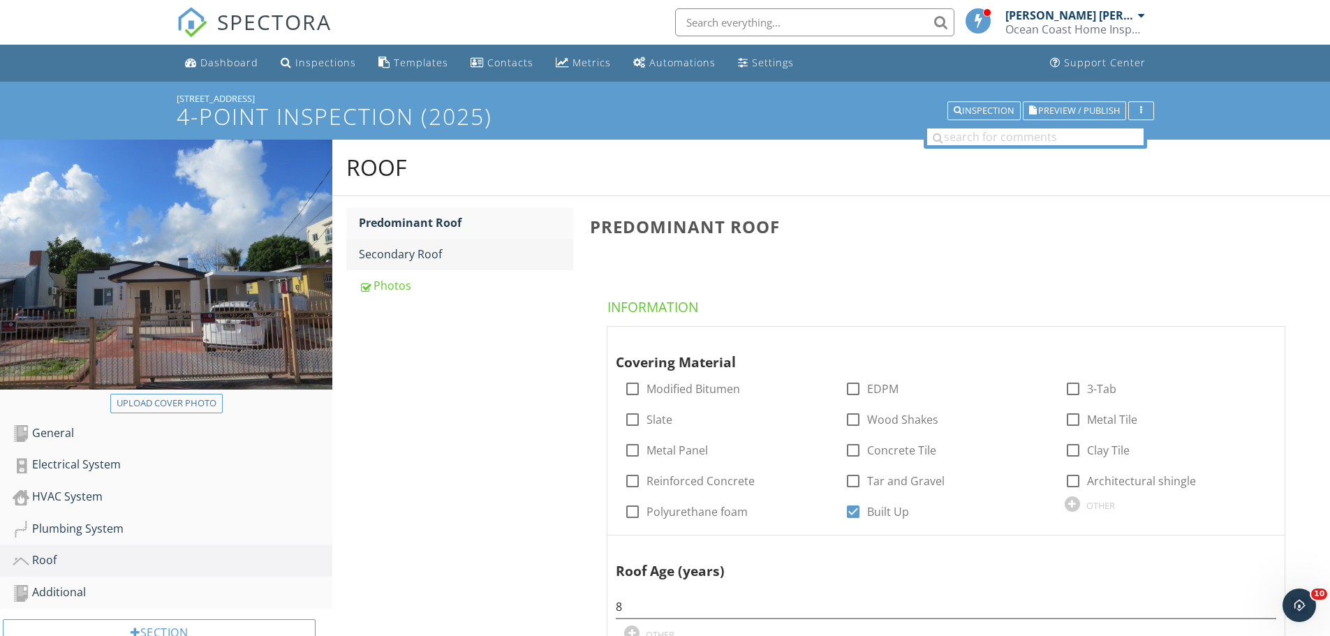
type input "7"
click at [406, 255] on div "Secondary Roof" at bounding box center [466, 254] width 214 height 17
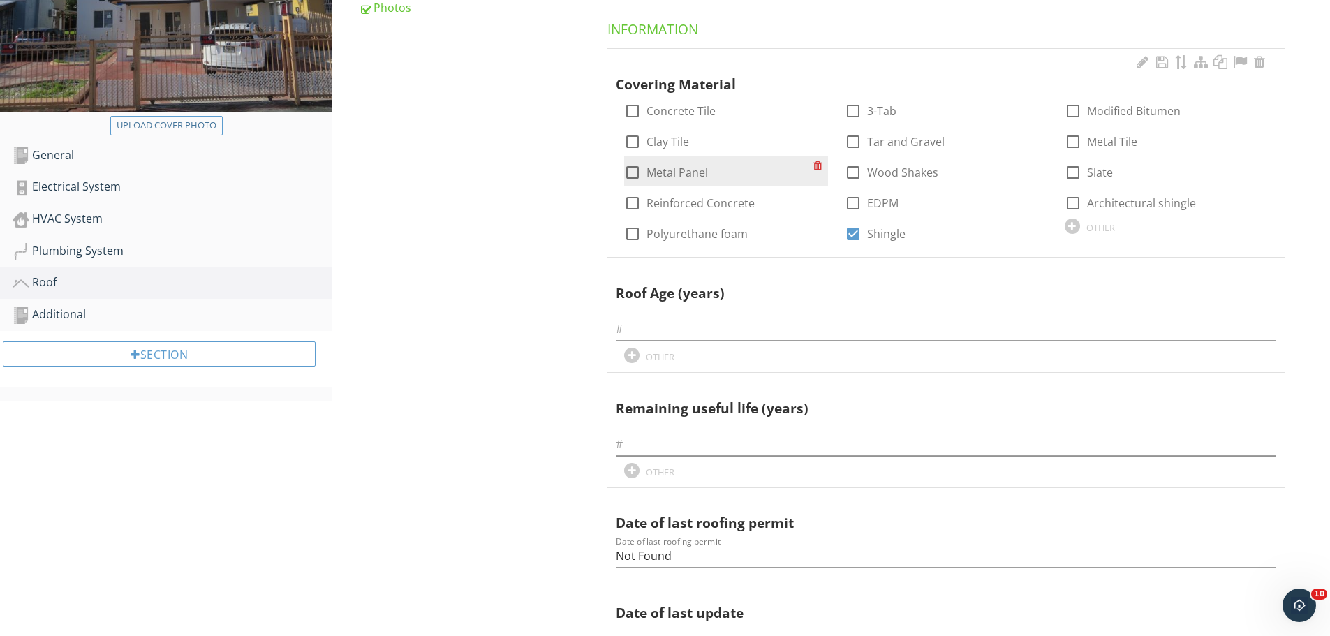
scroll to position [279, 0]
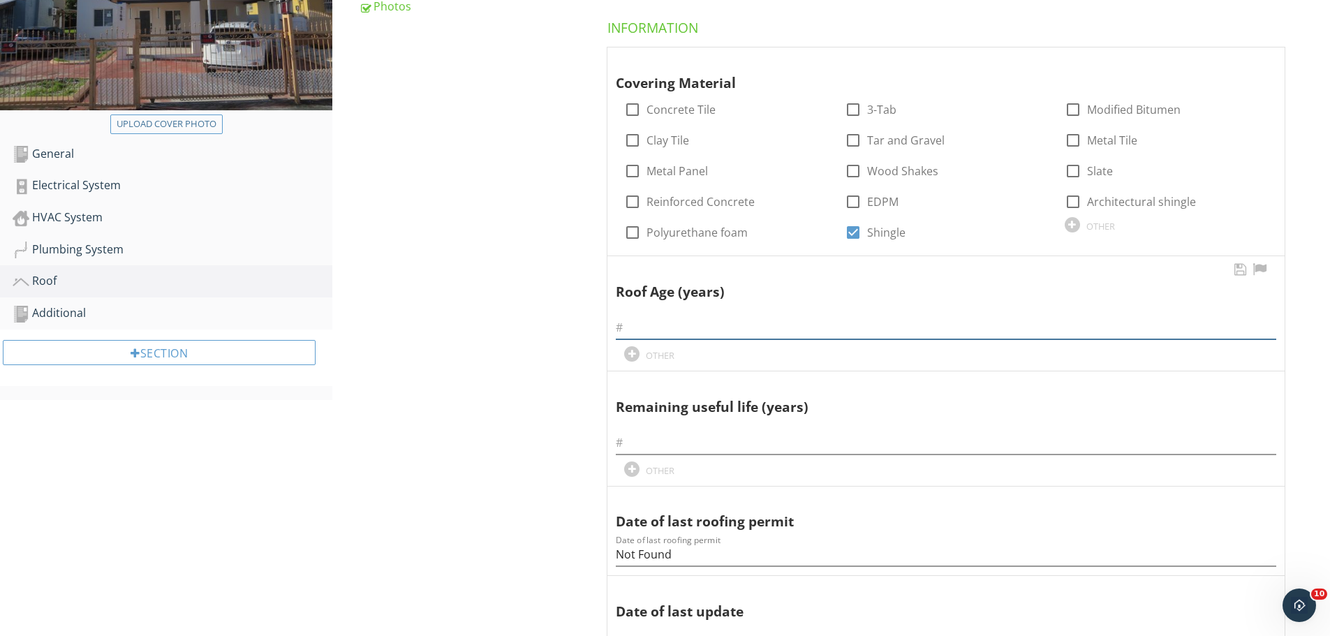
click at [642, 327] on input "text" at bounding box center [946, 327] width 661 height 23
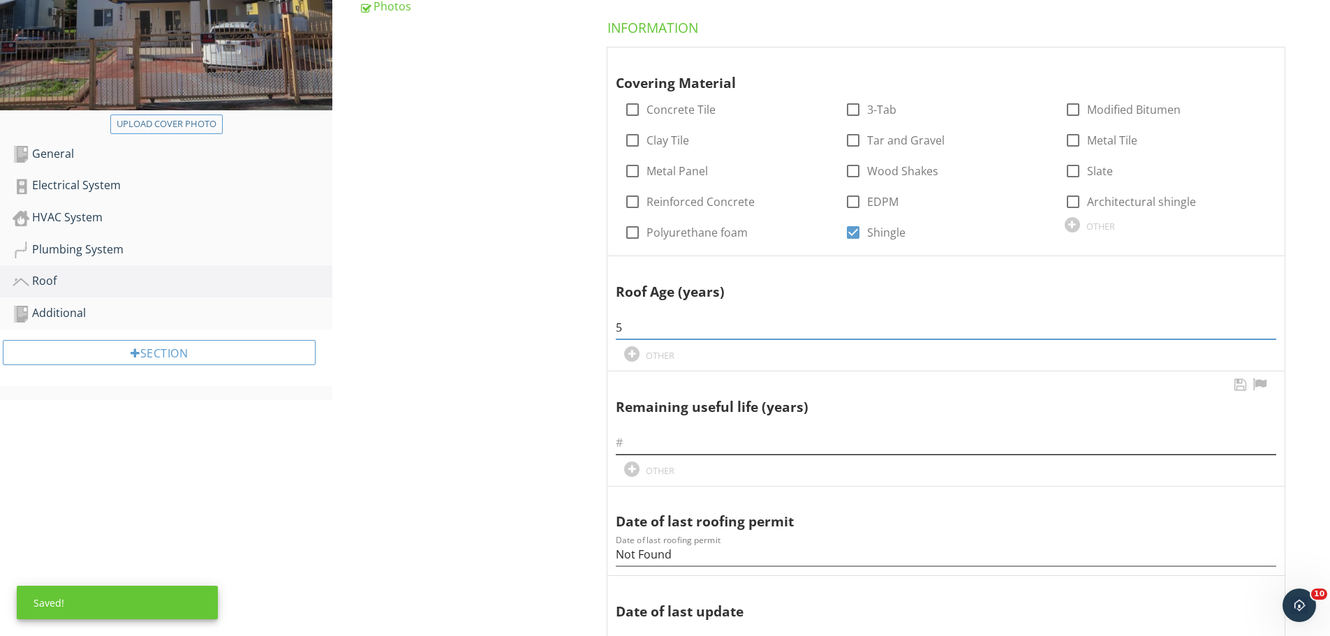
type input "5"
click at [631, 443] on input "text" at bounding box center [946, 443] width 661 height 23
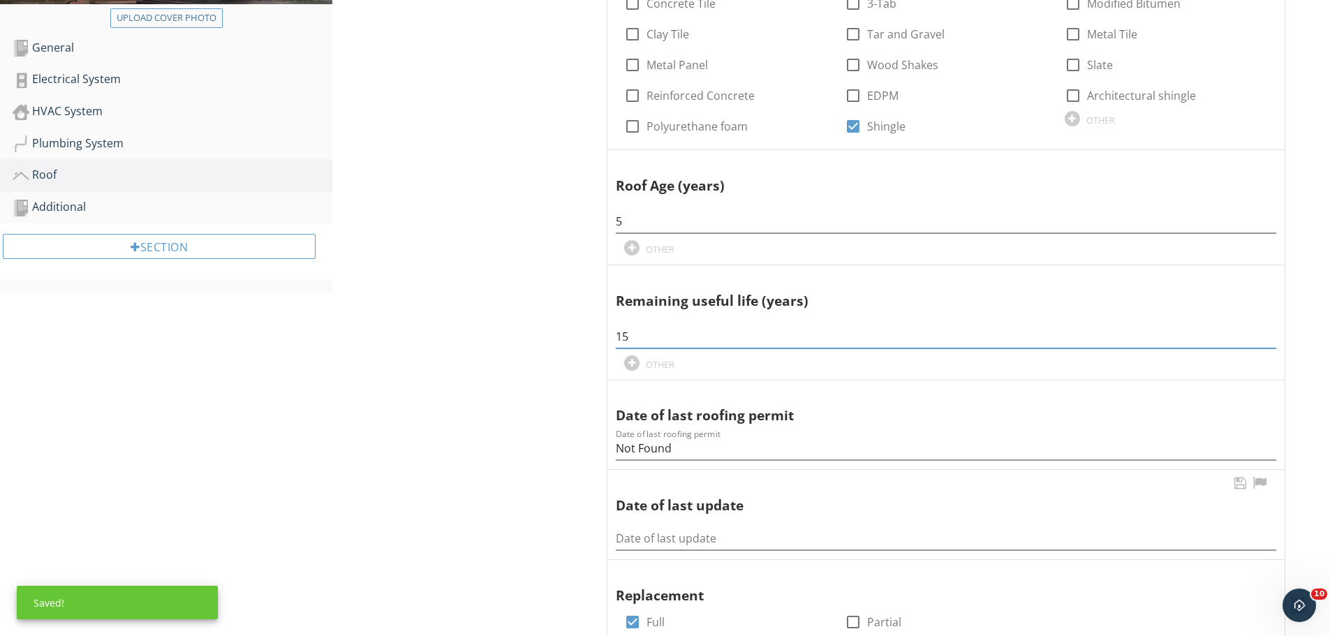
scroll to position [419, 0]
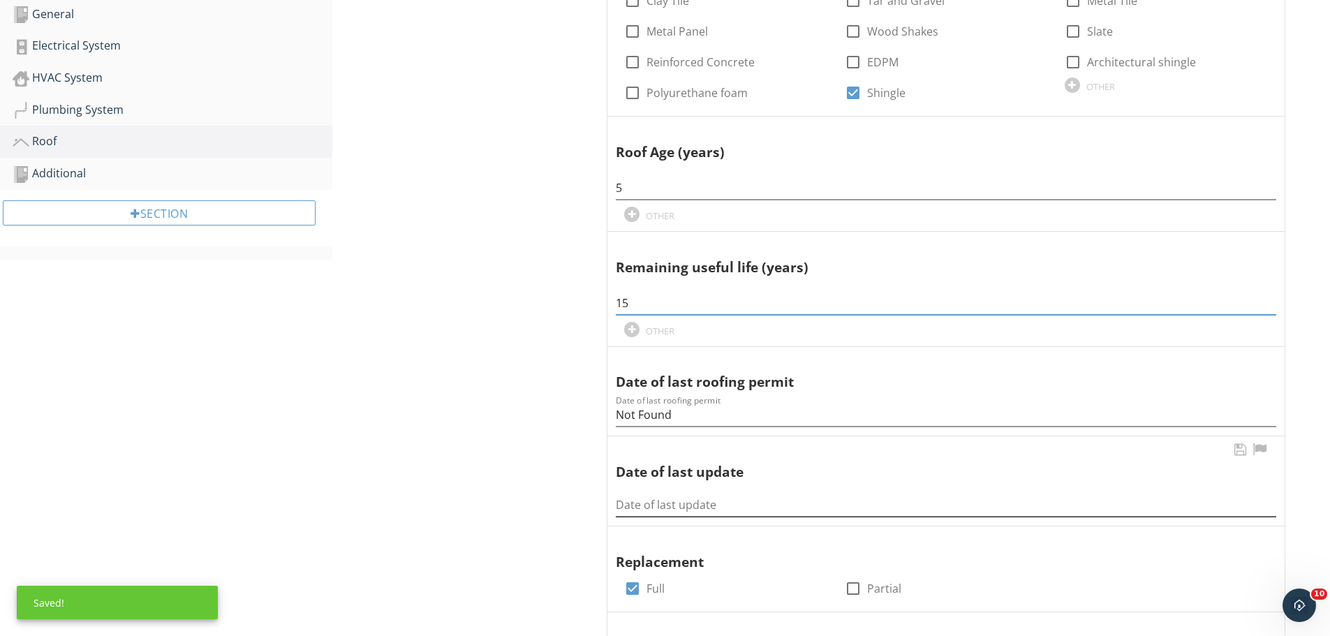
type input "15"
click at [629, 506] on input "Date of last update" at bounding box center [946, 505] width 661 height 23
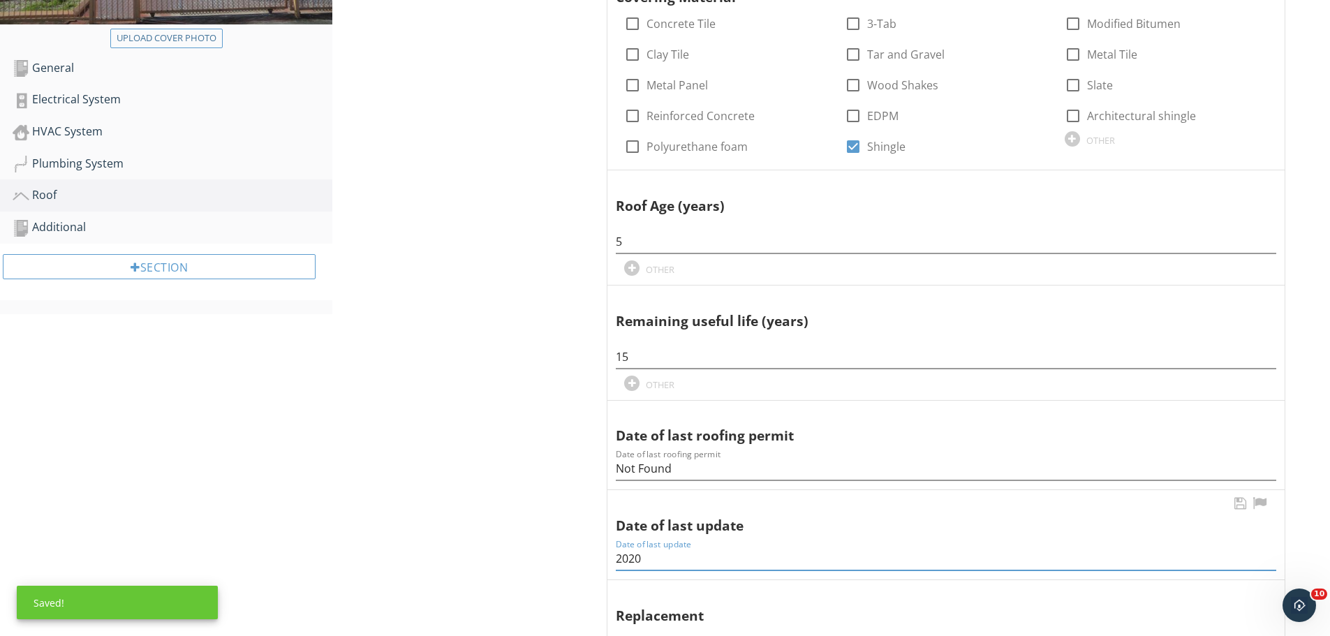
scroll to position [0, 0]
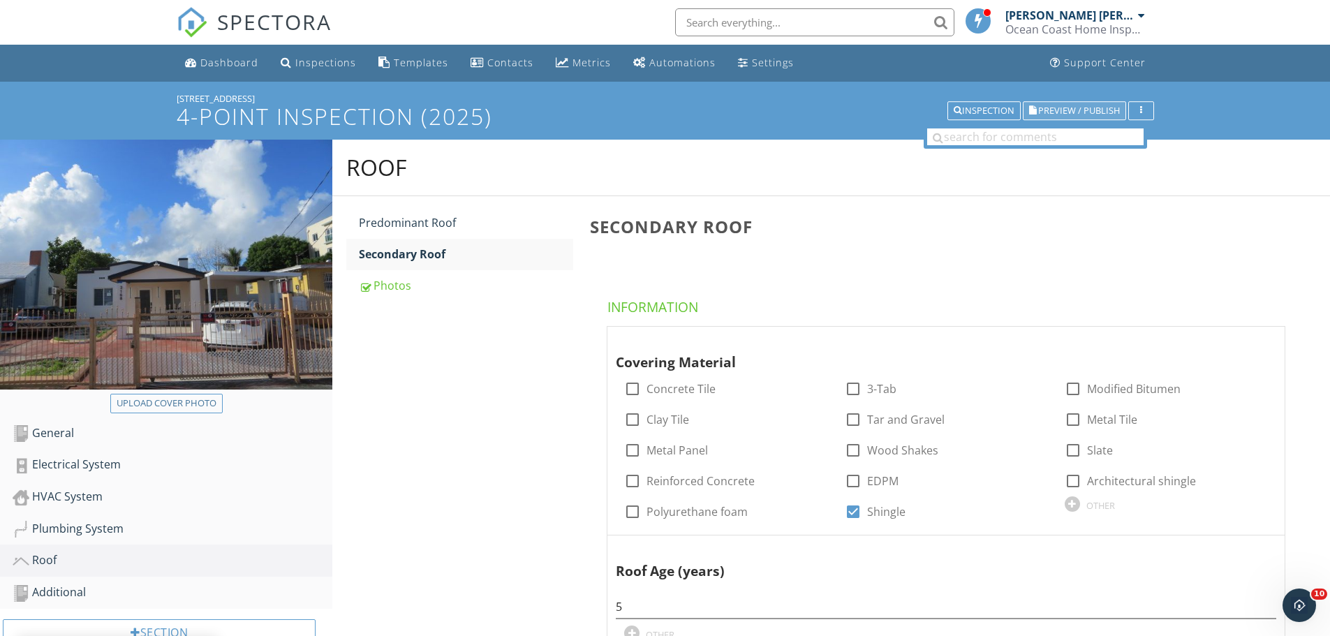
type input "2020"
click at [1067, 109] on span "Preview / Publish" at bounding box center [1079, 110] width 82 height 9
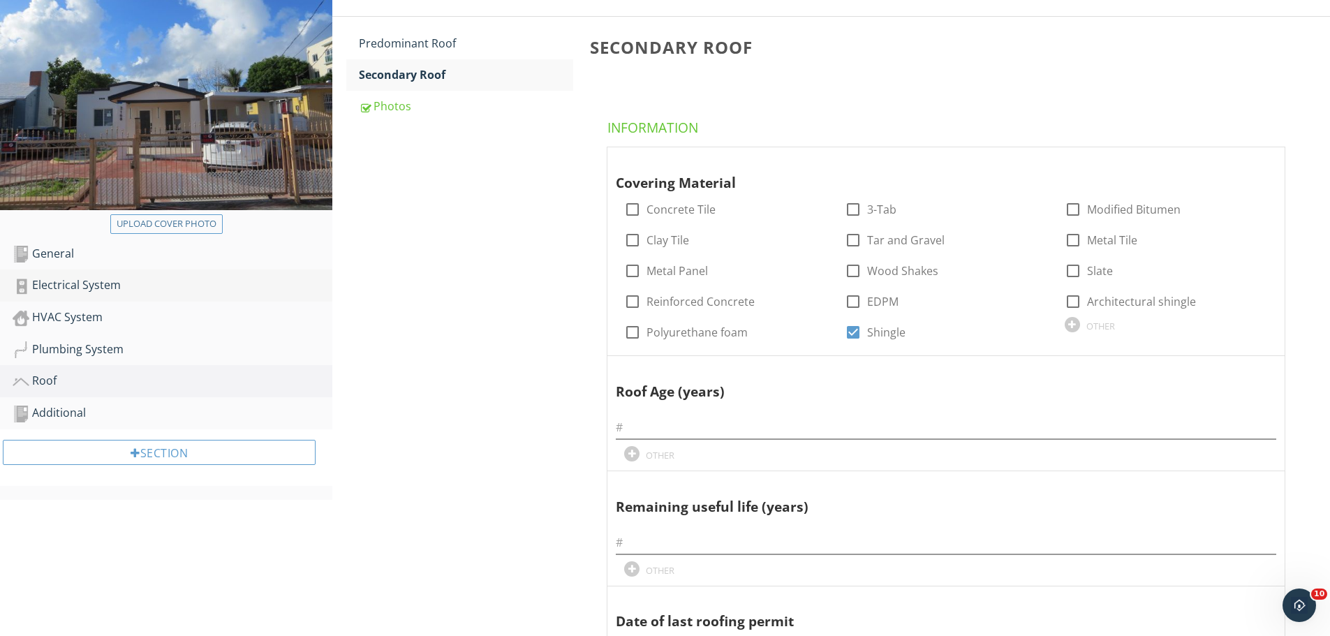
scroll to position [210, 0]
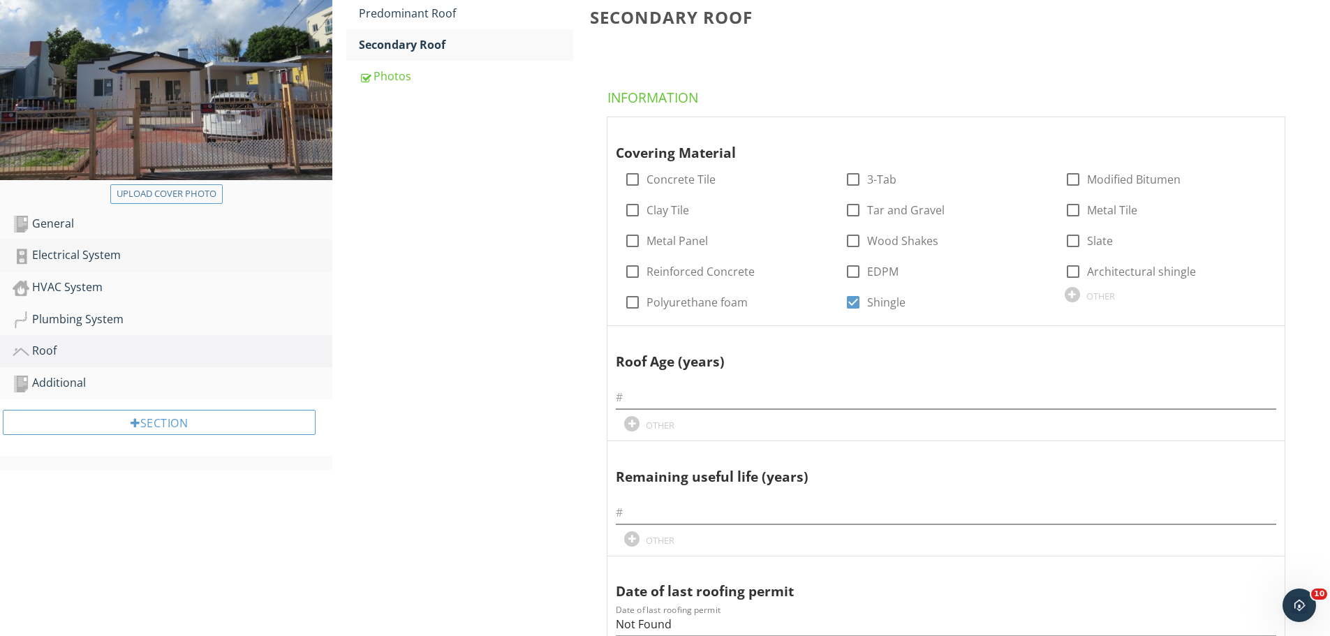
click at [82, 251] on div "Electrical System" at bounding box center [173, 256] width 320 height 18
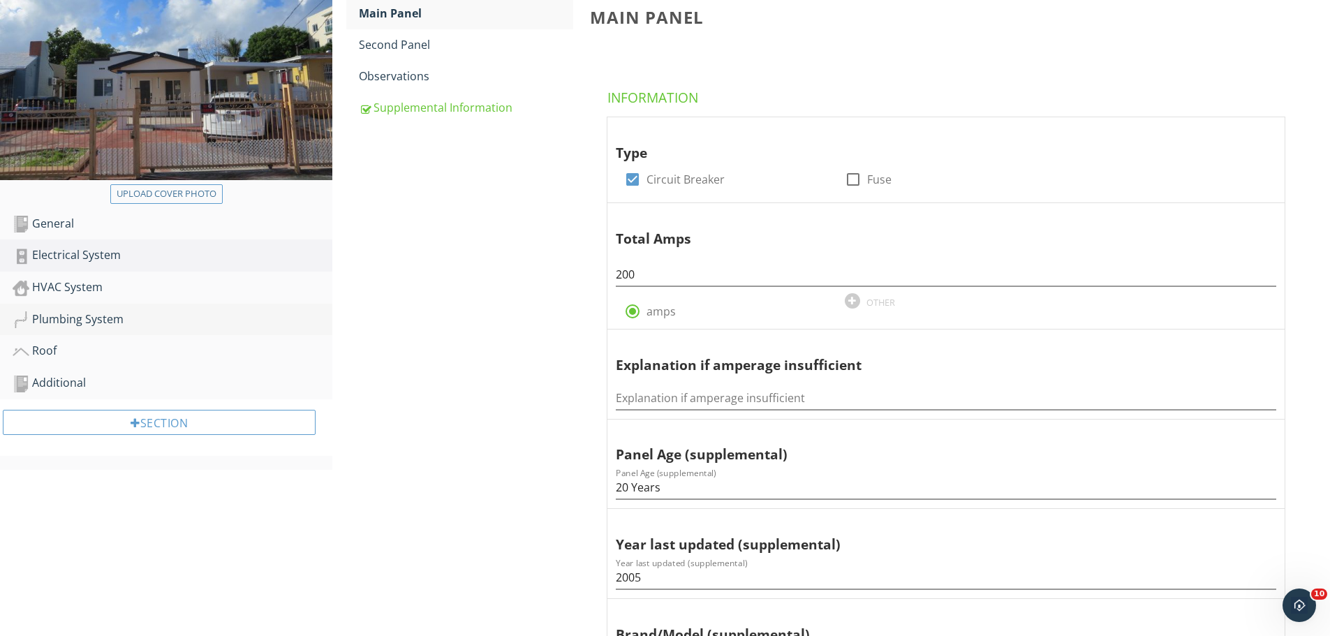
click at [73, 314] on div "Plumbing System" at bounding box center [173, 320] width 320 height 18
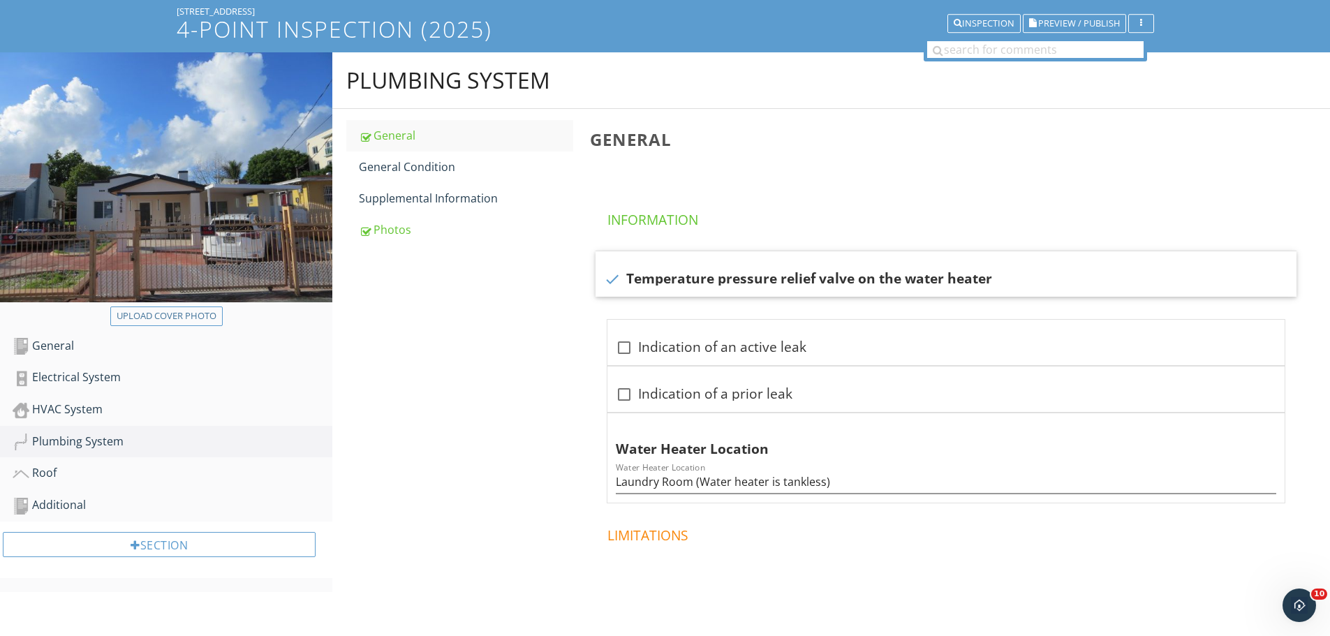
scroll to position [70, 0]
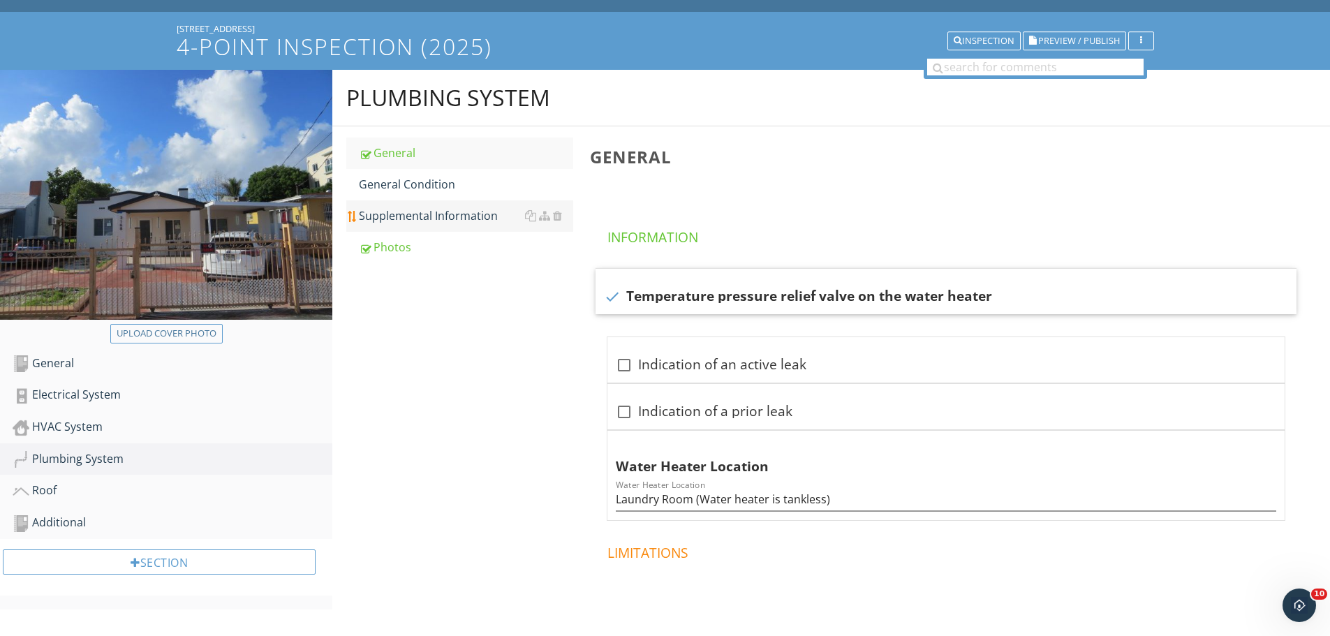
click at [410, 218] on div "Supplemental Information" at bounding box center [466, 215] width 214 height 17
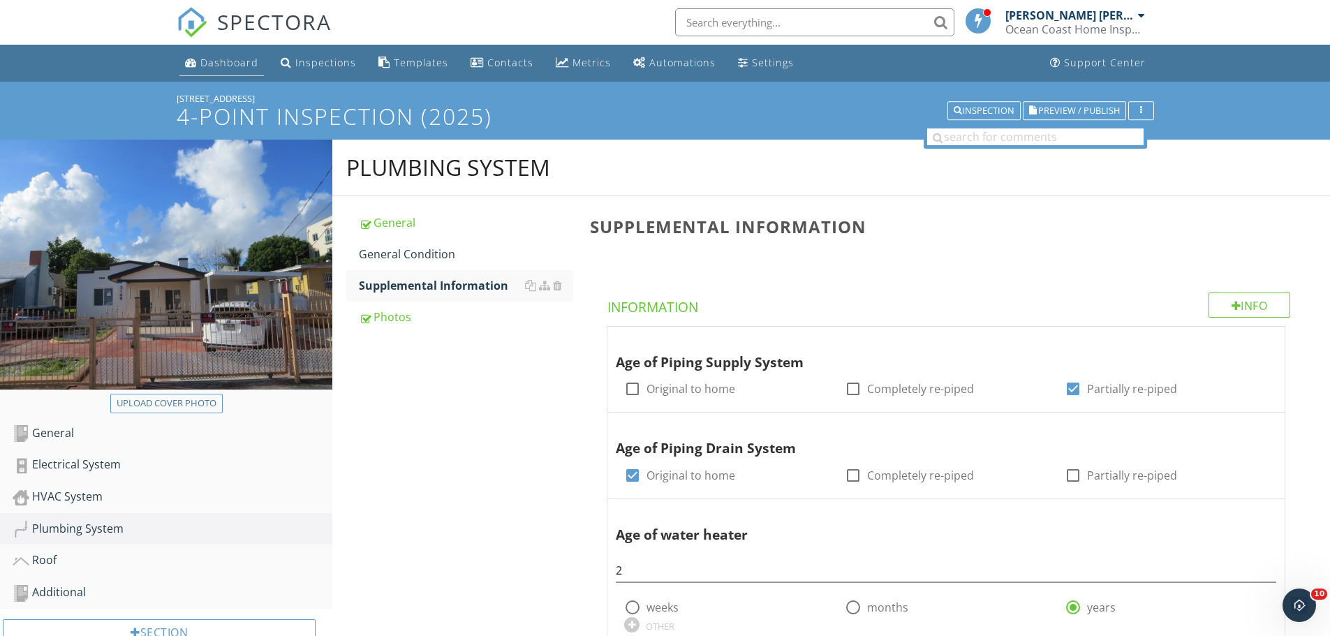
click at [228, 63] on div "Dashboard" at bounding box center [229, 62] width 58 height 13
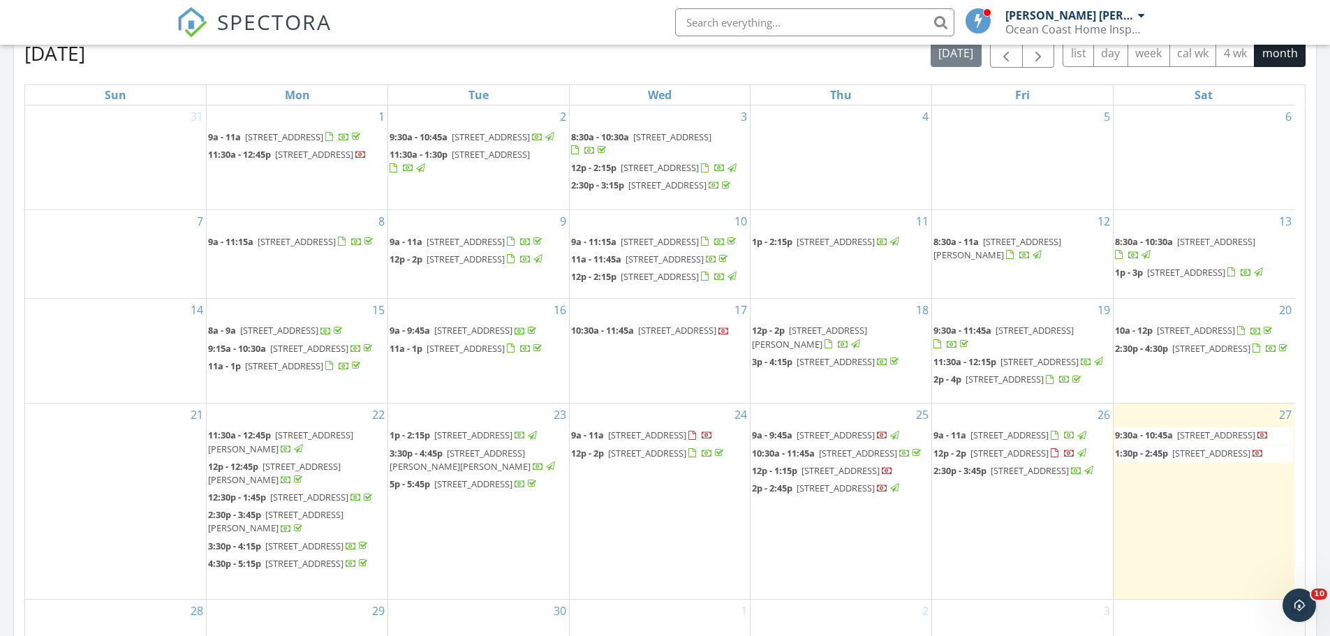
scroll to position [63, 0]
click at [1175, 430] on link "9:30a - 10:45a [STREET_ADDRESS]" at bounding box center [1192, 435] width 154 height 13
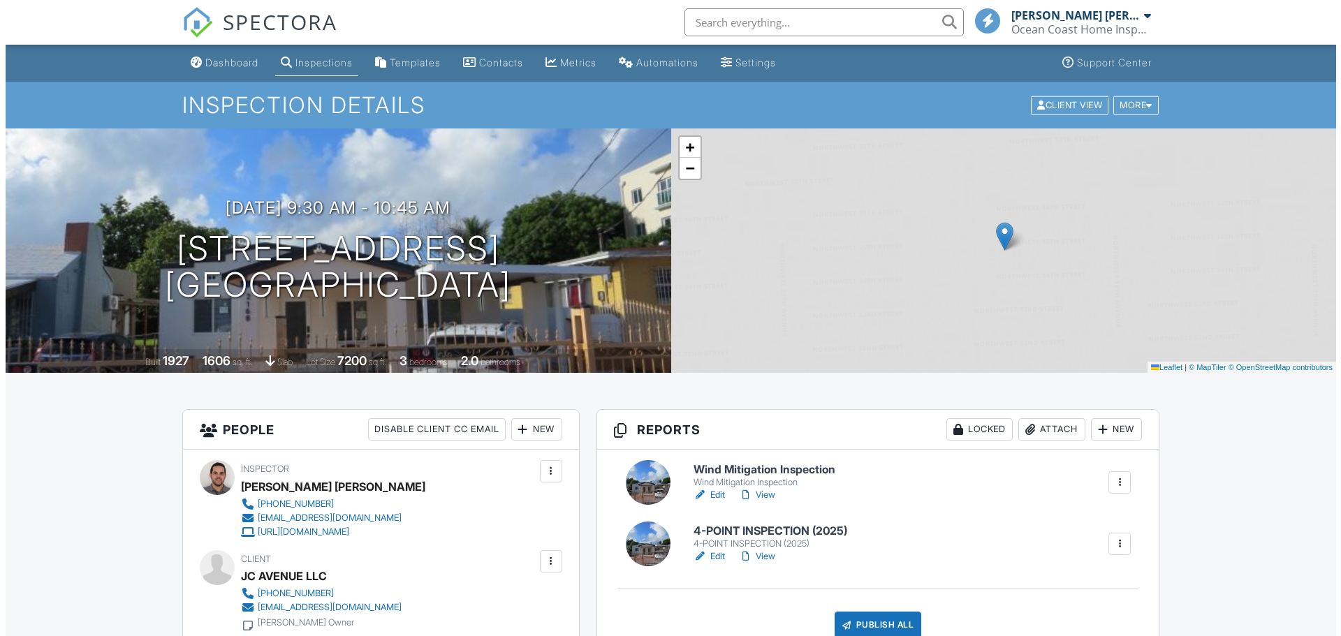
scroll to position [279, 0]
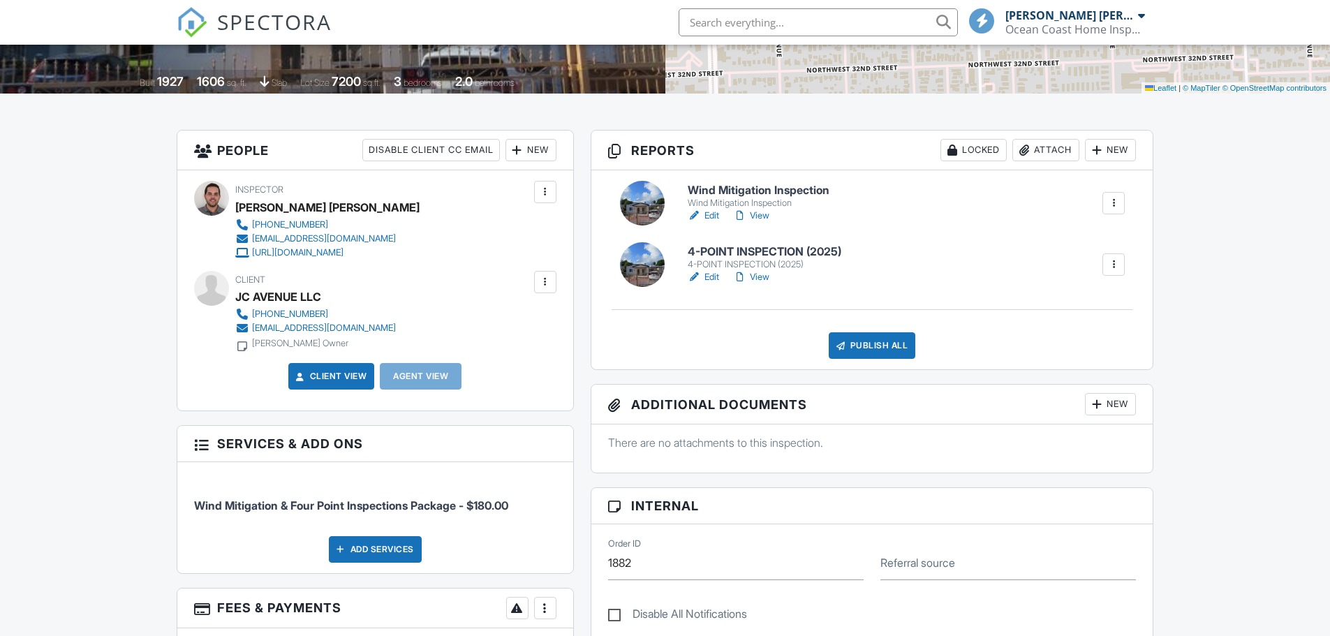
click at [875, 349] on div "Publish All" at bounding box center [872, 345] width 87 height 27
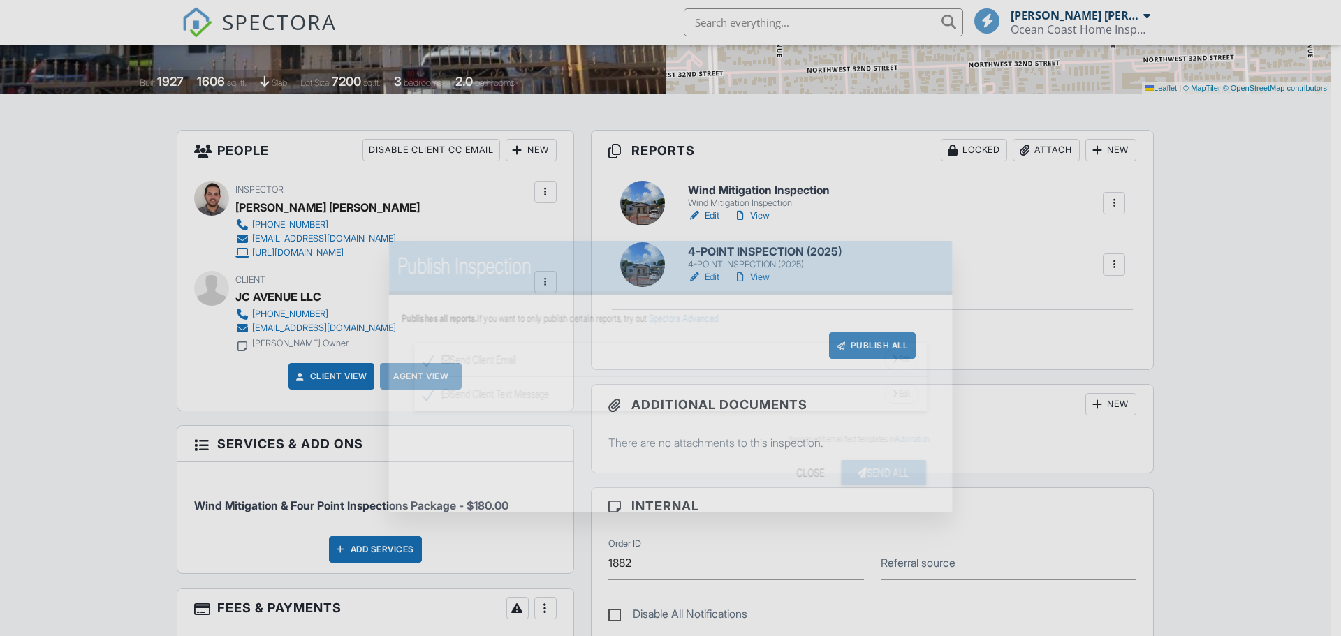
scroll to position [0, 0]
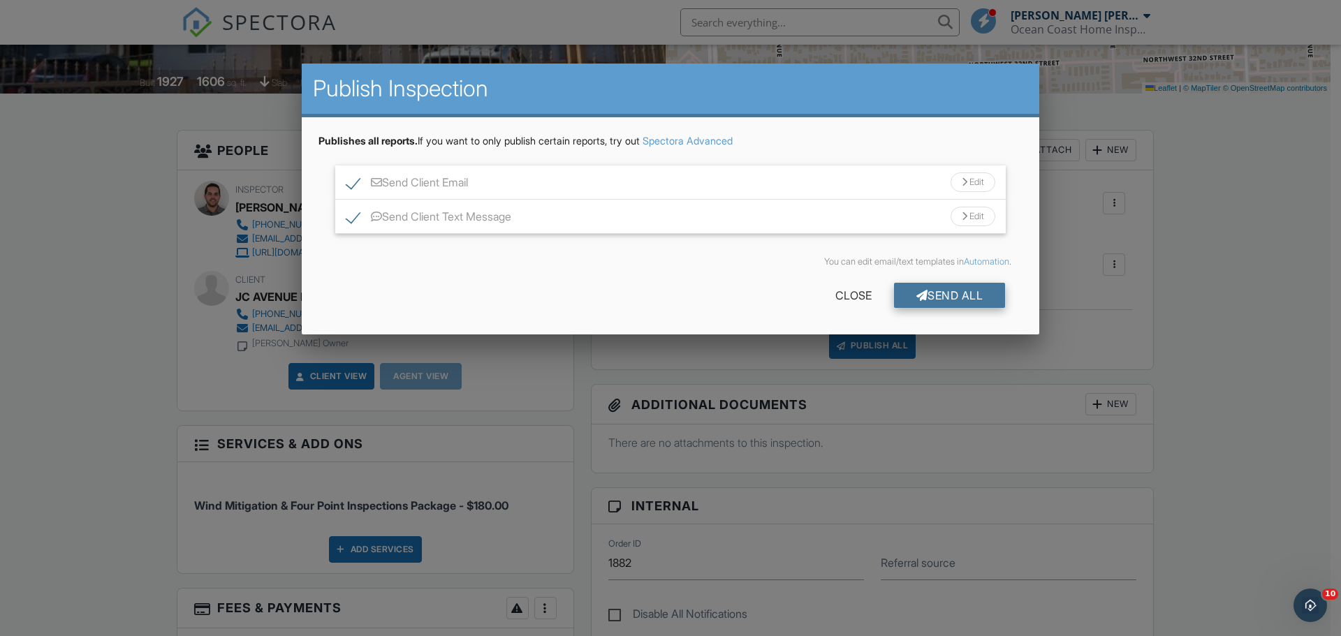
click at [949, 298] on div "Send All" at bounding box center [950, 295] width 112 height 25
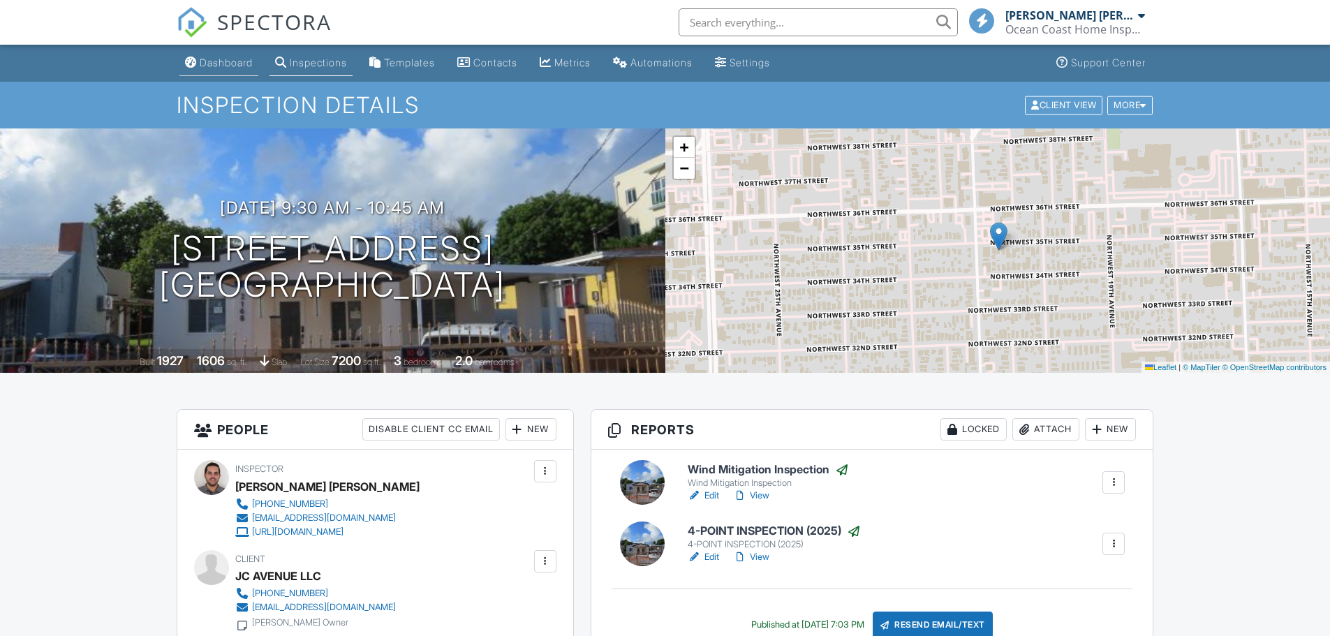
click at [230, 60] on div "Dashboard" at bounding box center [226, 63] width 53 height 12
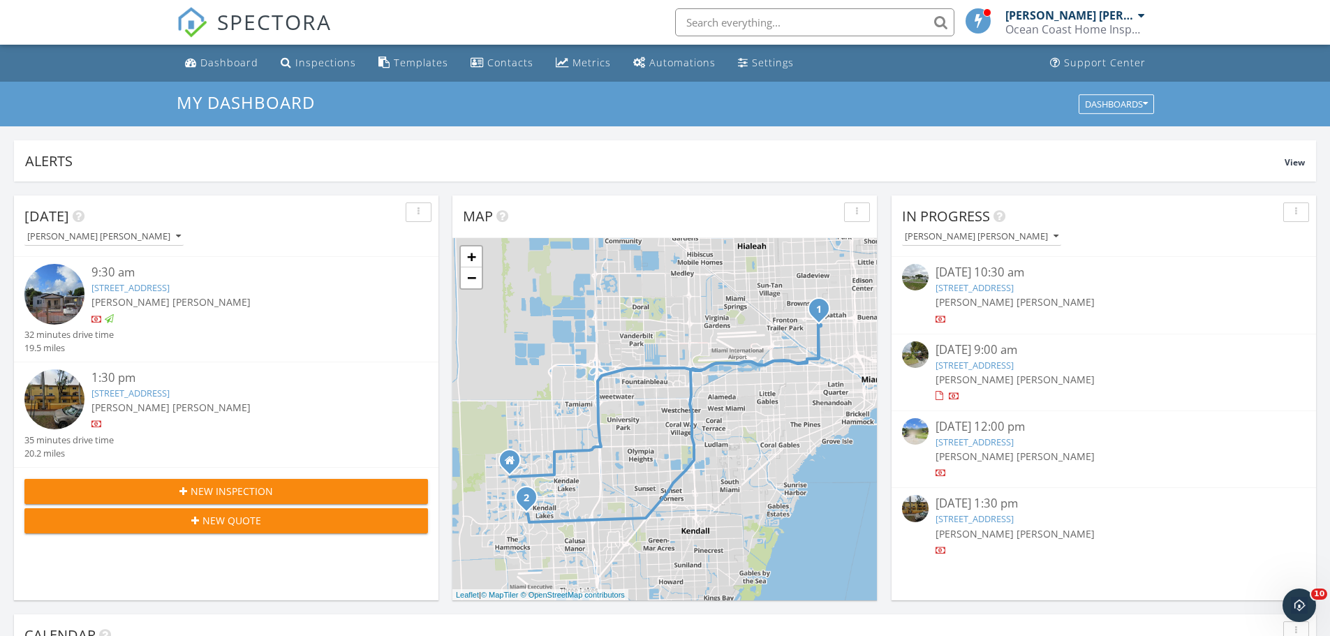
click at [737, 22] on input "text" at bounding box center [814, 22] width 279 height 28
paste input "13657 SW 280 Terrace"
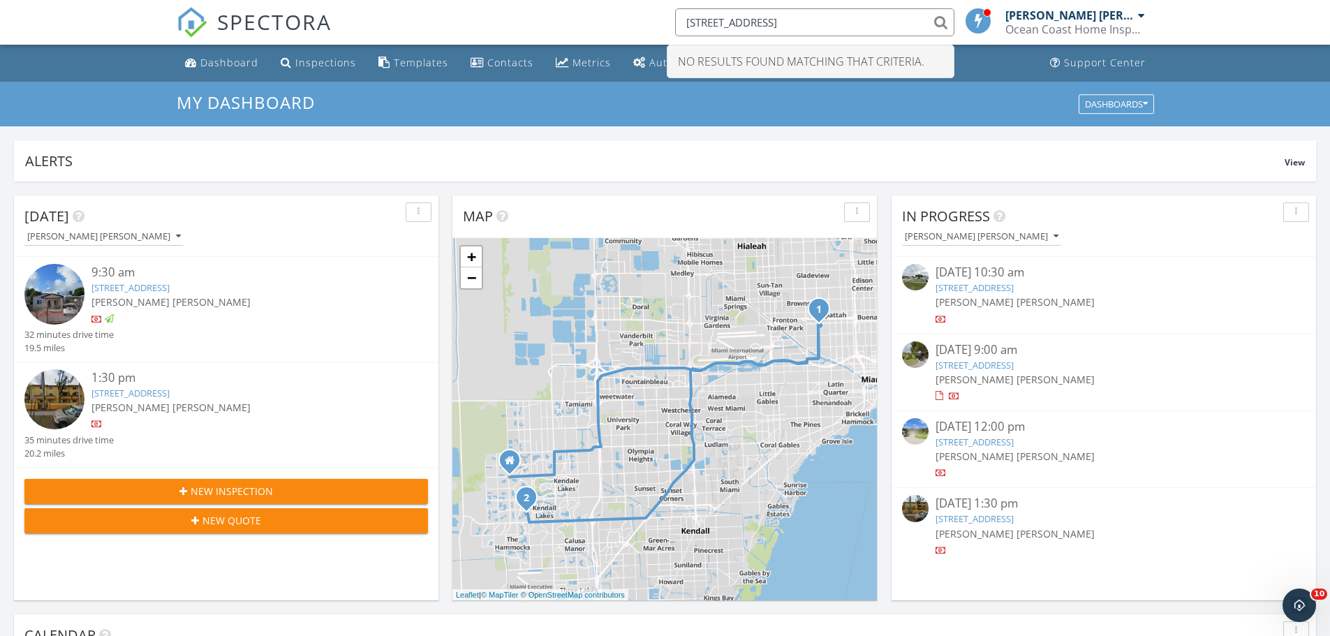
click at [828, 28] on input "13657 SW 280 Terrace" at bounding box center [814, 22] width 279 height 28
drag, startPoint x: 732, startPoint y: 16, endPoint x: 697, endPoint y: 20, distance: 35.1
click at [697, 20] on input "13657 SW" at bounding box center [814, 22] width 279 height 28
type input "1"
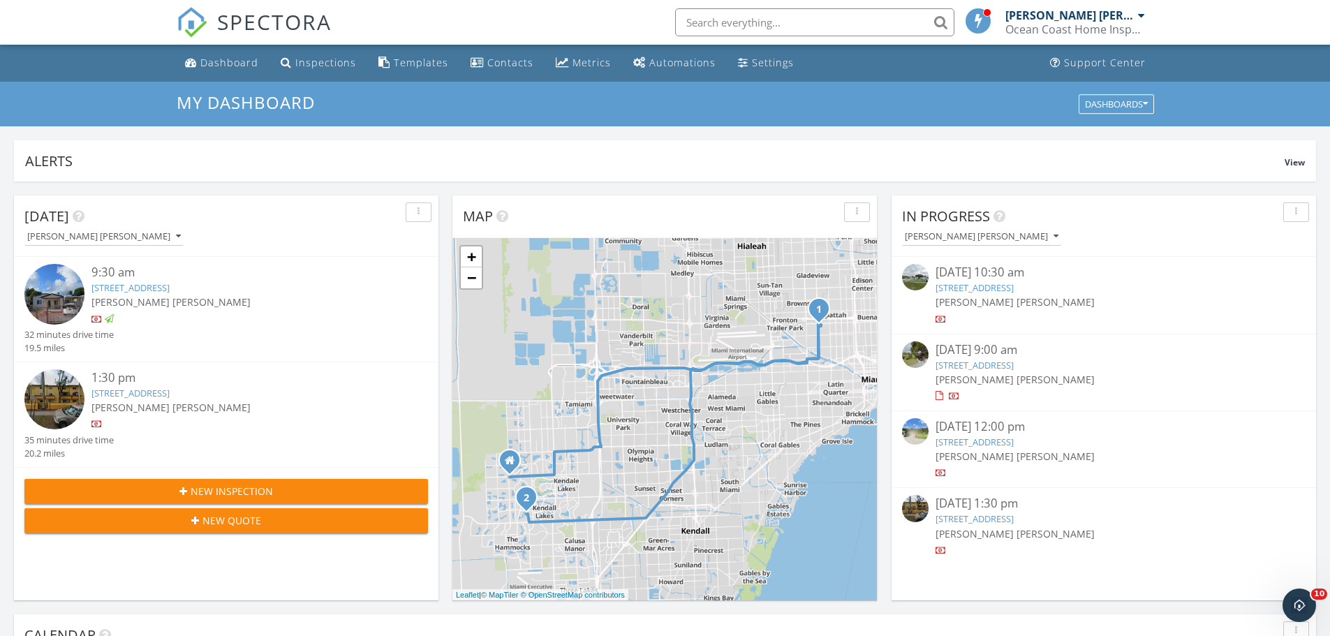
paste input "29130 Kentucky Road,"
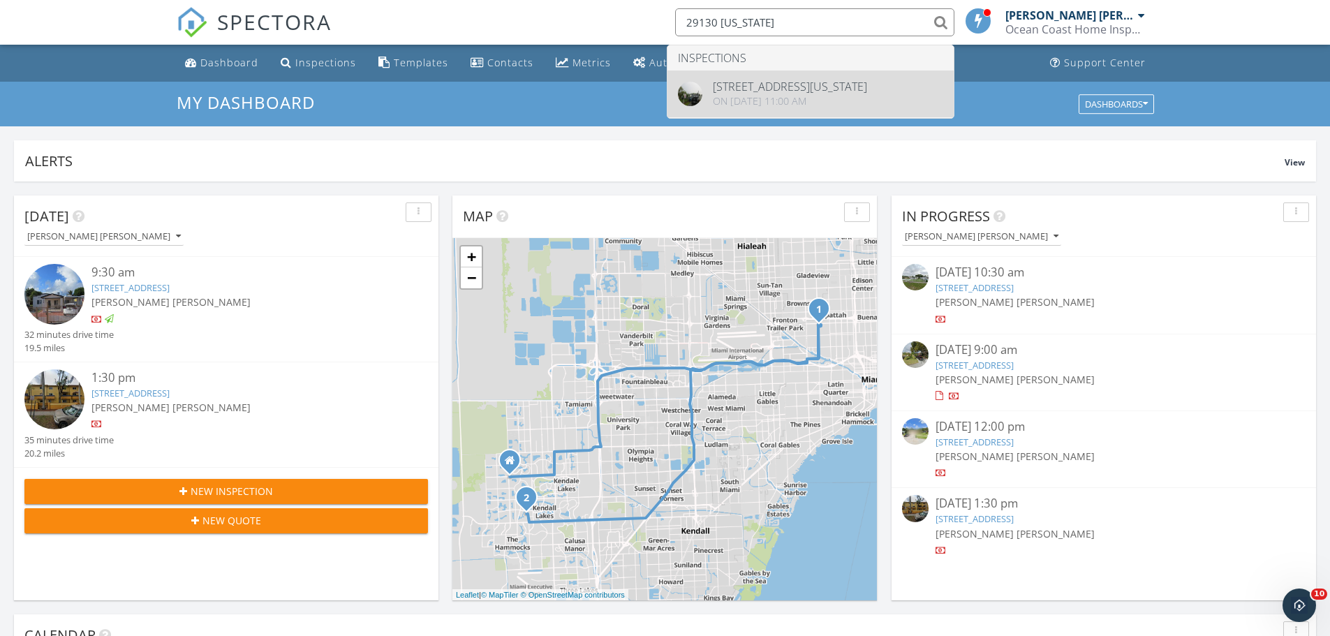
type input "29130 Kentucky"
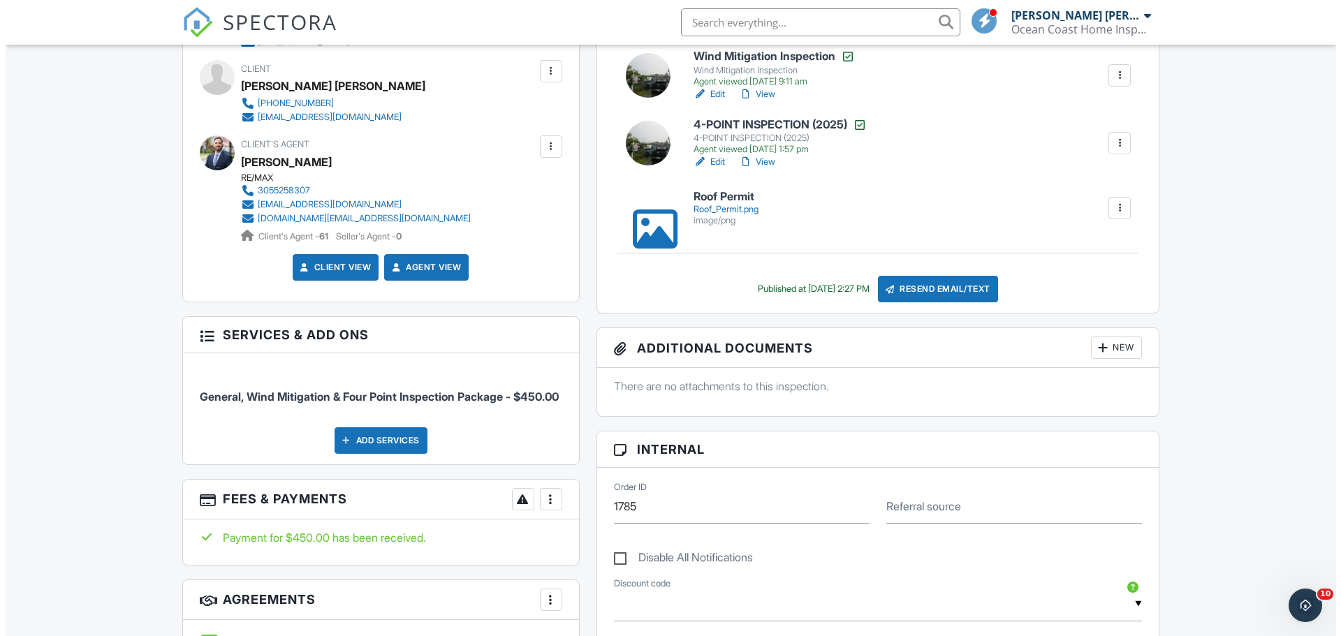
scroll to position [279, 0]
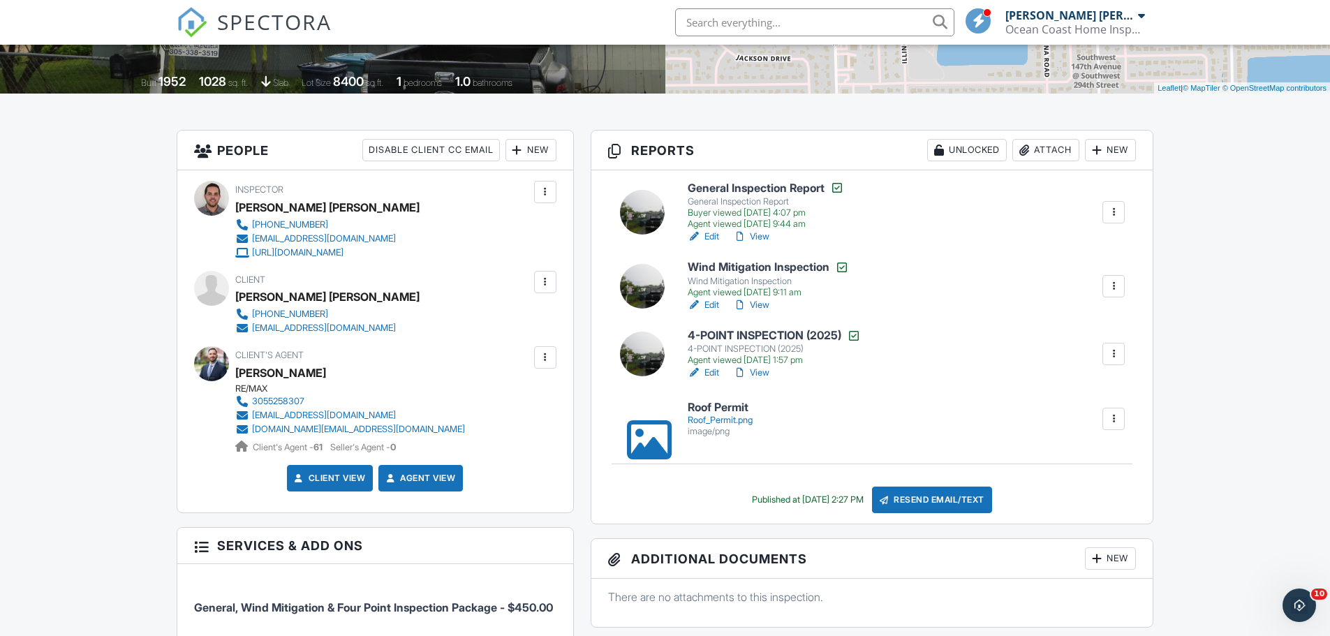
click at [1034, 155] on div "Attach" at bounding box center [1046, 150] width 67 height 22
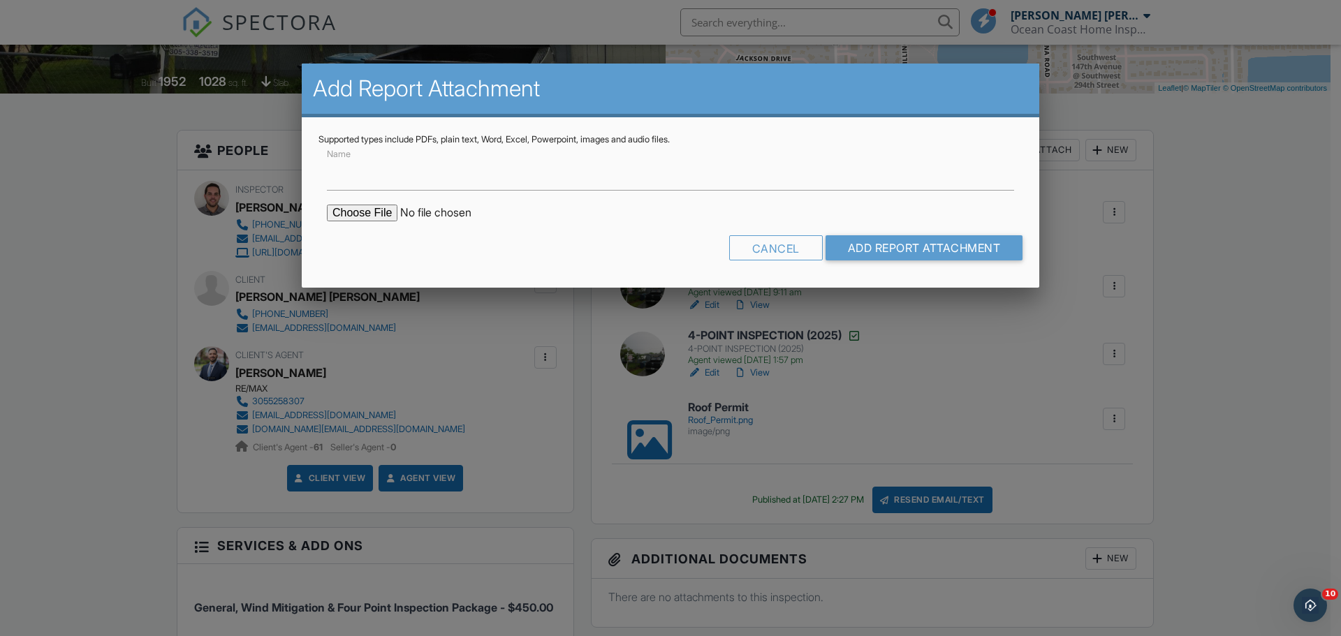
click at [377, 216] on input "file" at bounding box center [445, 213] width 237 height 17
type input "C:\fakepath\Termite Inspection.pdf"
click at [865, 242] on input "Add Report Attachment" at bounding box center [924, 247] width 198 height 25
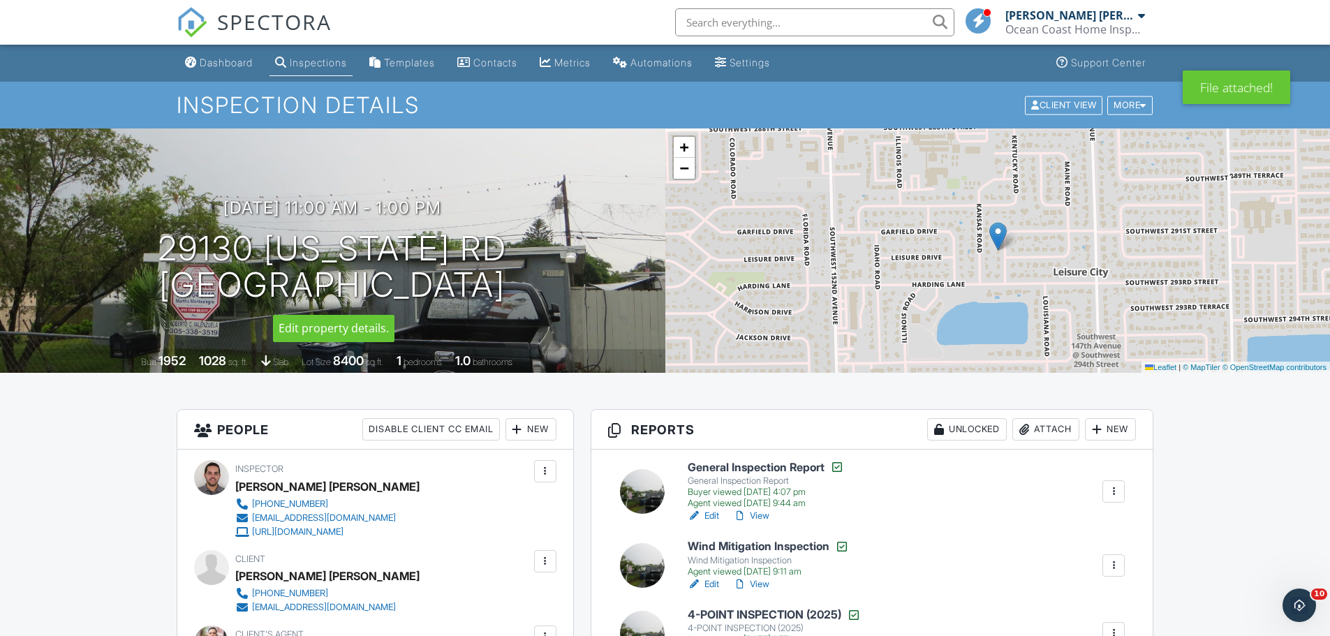
drag, startPoint x: 159, startPoint y: 235, endPoint x: 480, endPoint y: 281, distance: 324.4
click at [507, 284] on h1 "29130 [US_STATE] Rd [GEOGRAPHIC_DATA]" at bounding box center [332, 267] width 349 height 74
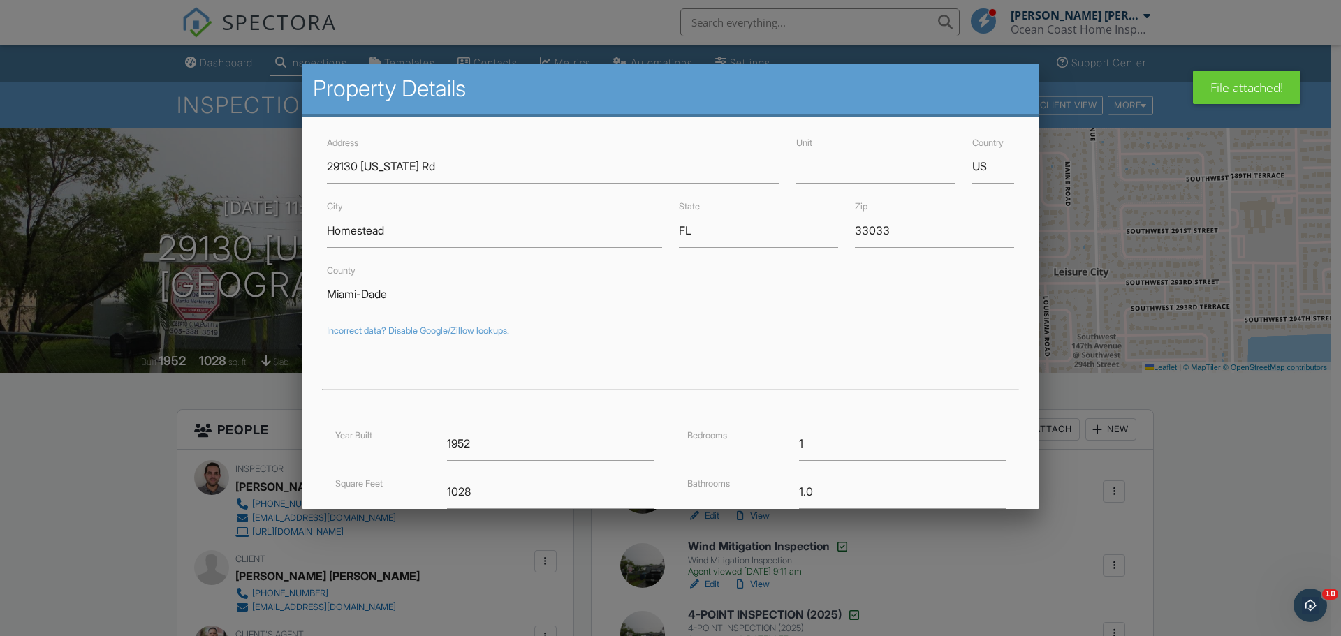
drag, startPoint x: 451, startPoint y: 272, endPoint x: 123, endPoint y: 229, distance: 331.0
click at [117, 230] on div at bounding box center [670, 327] width 1341 height 795
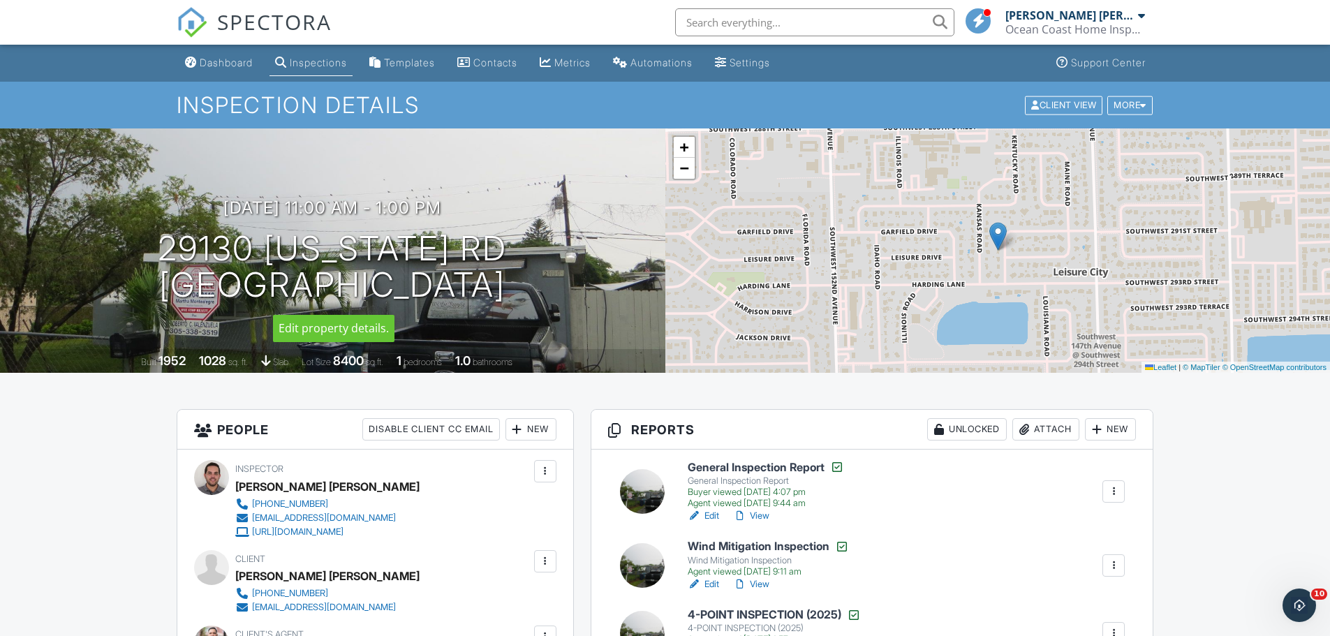
drag, startPoint x: 144, startPoint y: 235, endPoint x: 531, endPoint y: 295, distance: 392.2
click at [531, 295] on div "08/09/2025 11:00 am - 1:00 pm 29130 Kentucky Rd Homestead, FL 33033" at bounding box center [333, 250] width 666 height 105
copy h1 "29130 Kentucky Rd Homestead, FL 33033"
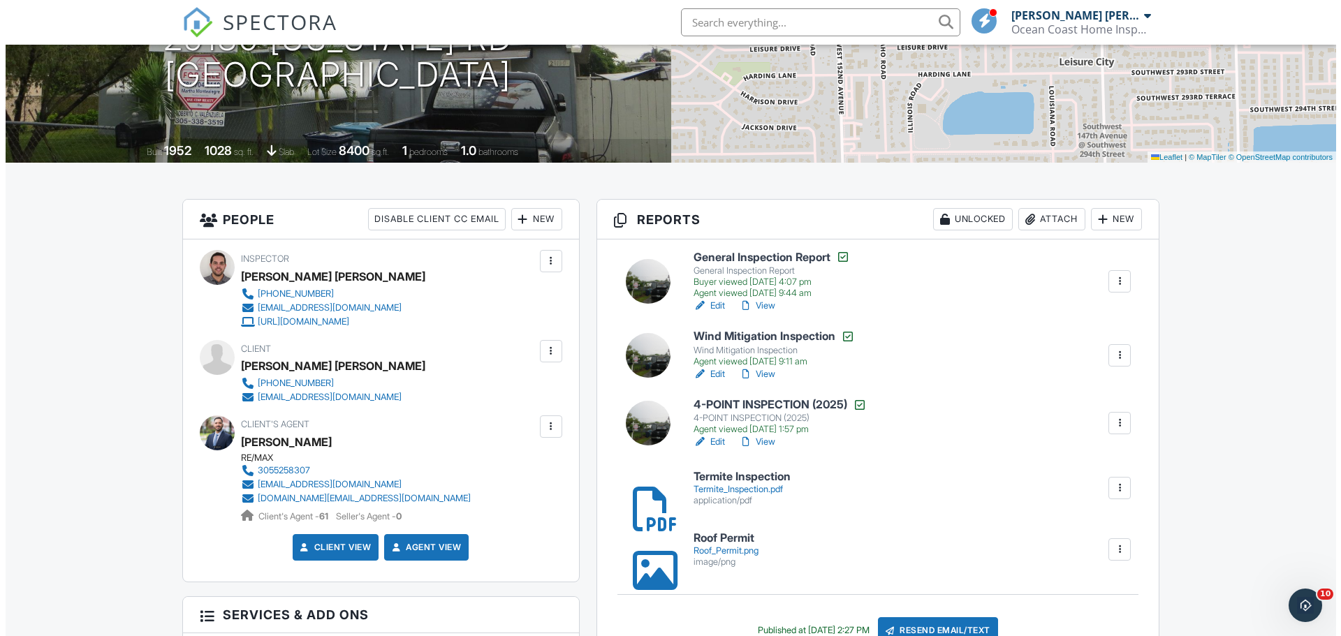
scroll to position [210, 0]
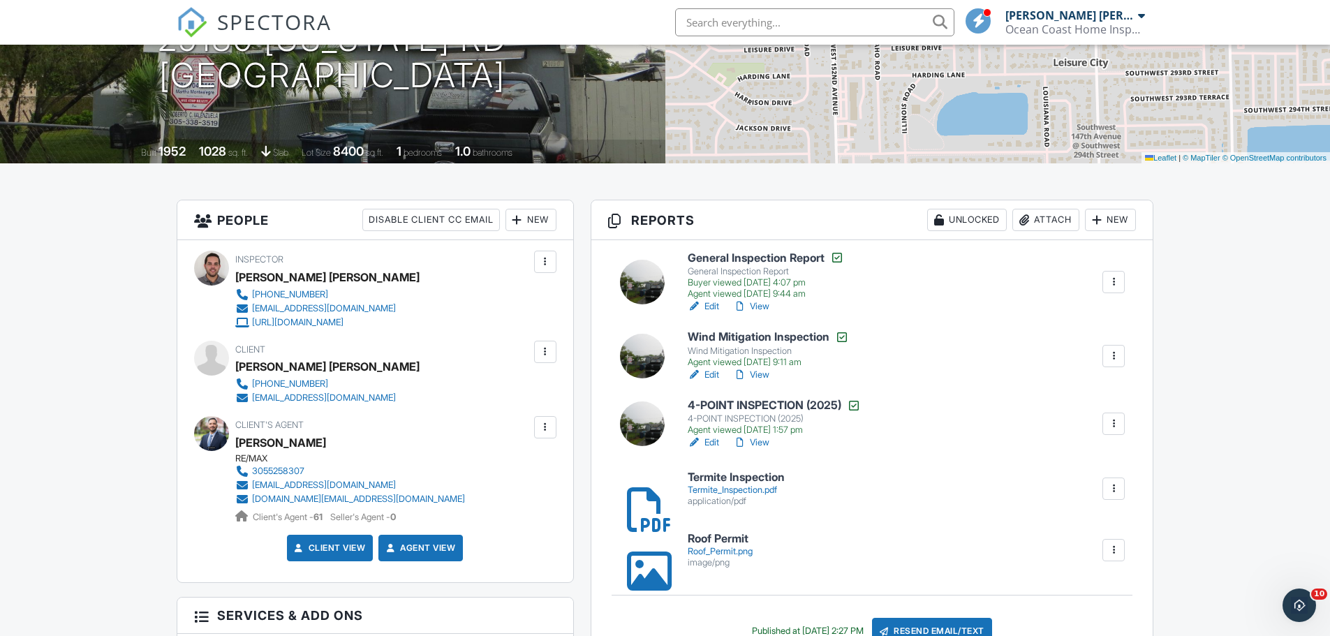
click at [1036, 217] on div "Attach" at bounding box center [1046, 220] width 67 height 22
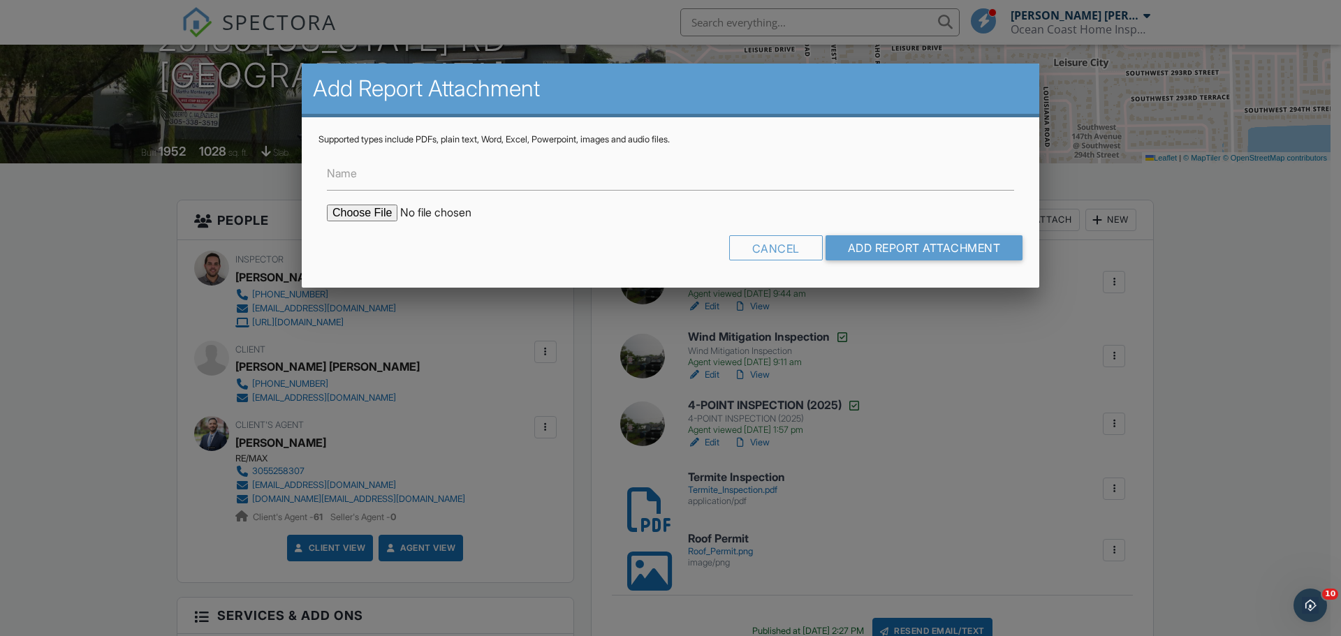
click at [368, 211] on input "file" at bounding box center [445, 213] width 237 height 17
type input "C:\fakepath\Moisture_Thermal_Inspection_Report.pdf"
click at [888, 247] on input "Add Report Attachment" at bounding box center [924, 247] width 198 height 25
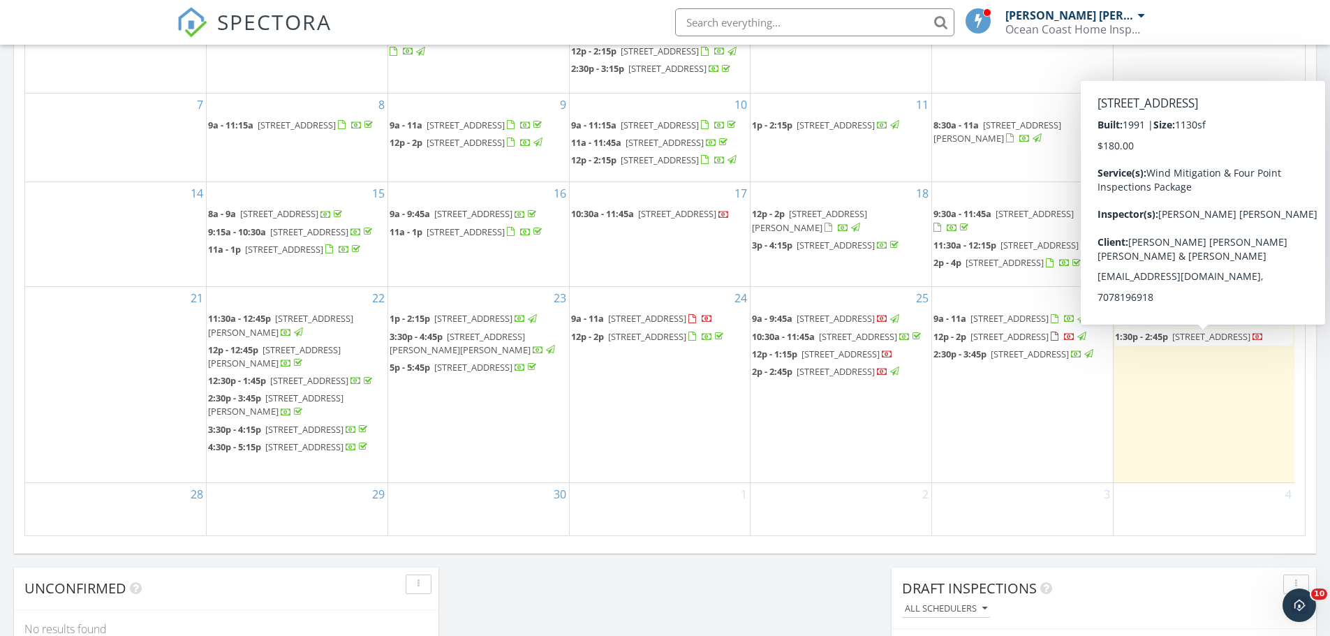
scroll to position [698, 0]
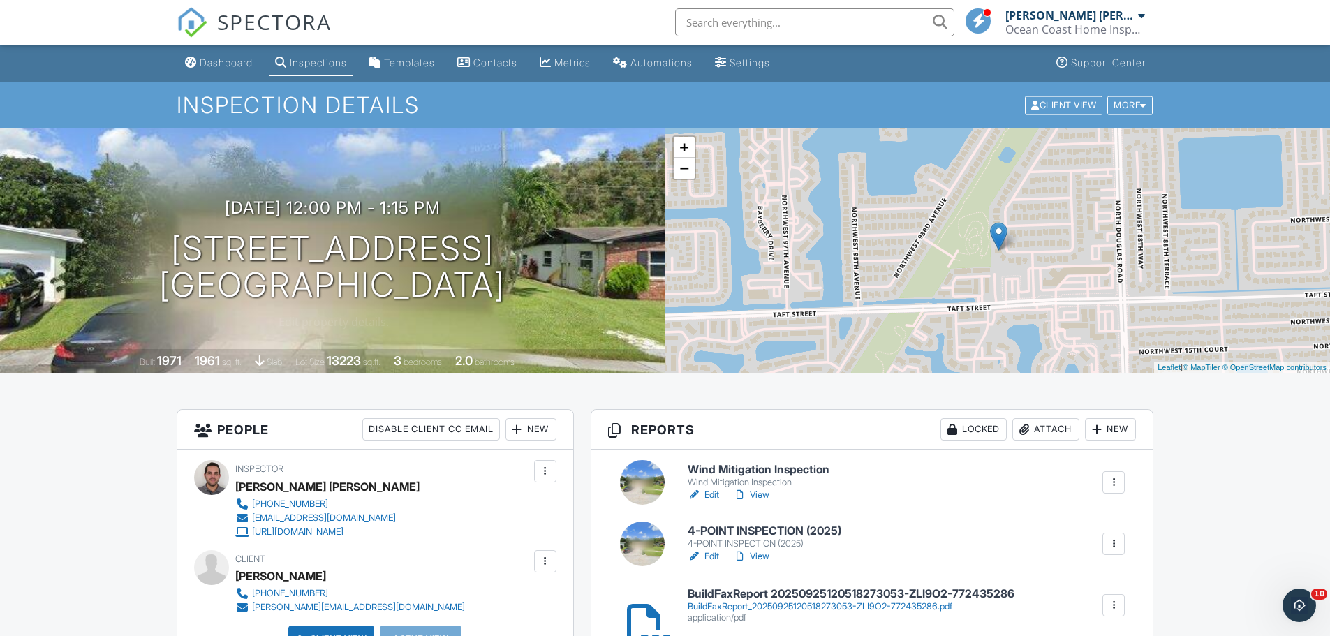
drag, startPoint x: 106, startPoint y: 242, endPoint x: 568, endPoint y: 281, distance: 464.0
click at [568, 281] on div "[DATE] 12:00 pm - 1:15 pm [STREET_ADDRESS] [GEOGRAPHIC_DATA], FL 33024" at bounding box center [333, 250] width 666 height 105
copy h1 "[STREET_ADDRESS]"
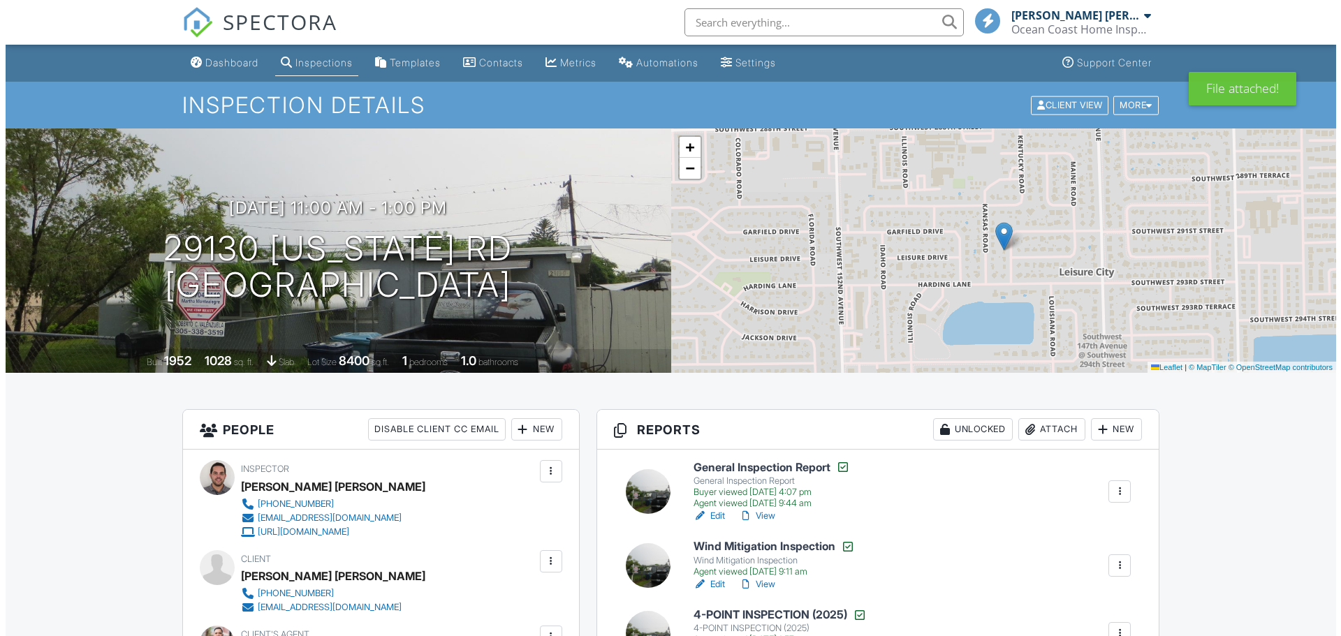
scroll to position [349, 0]
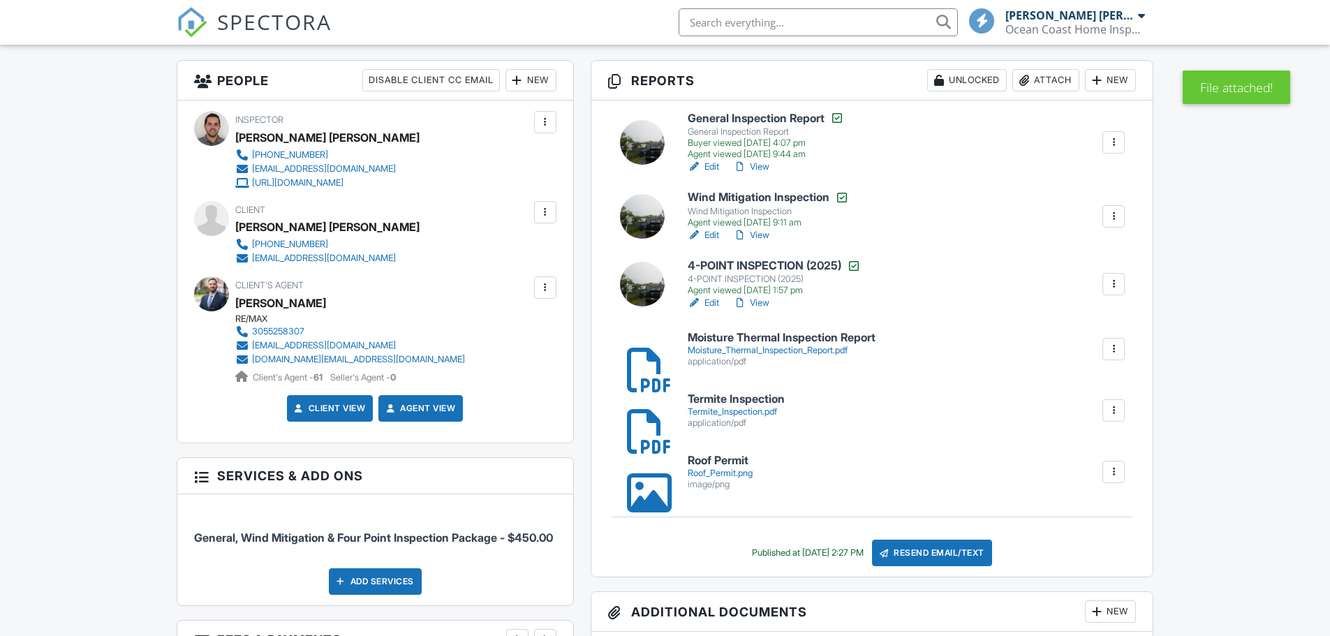
click at [950, 555] on div "Resend Email/Text" at bounding box center [932, 553] width 120 height 27
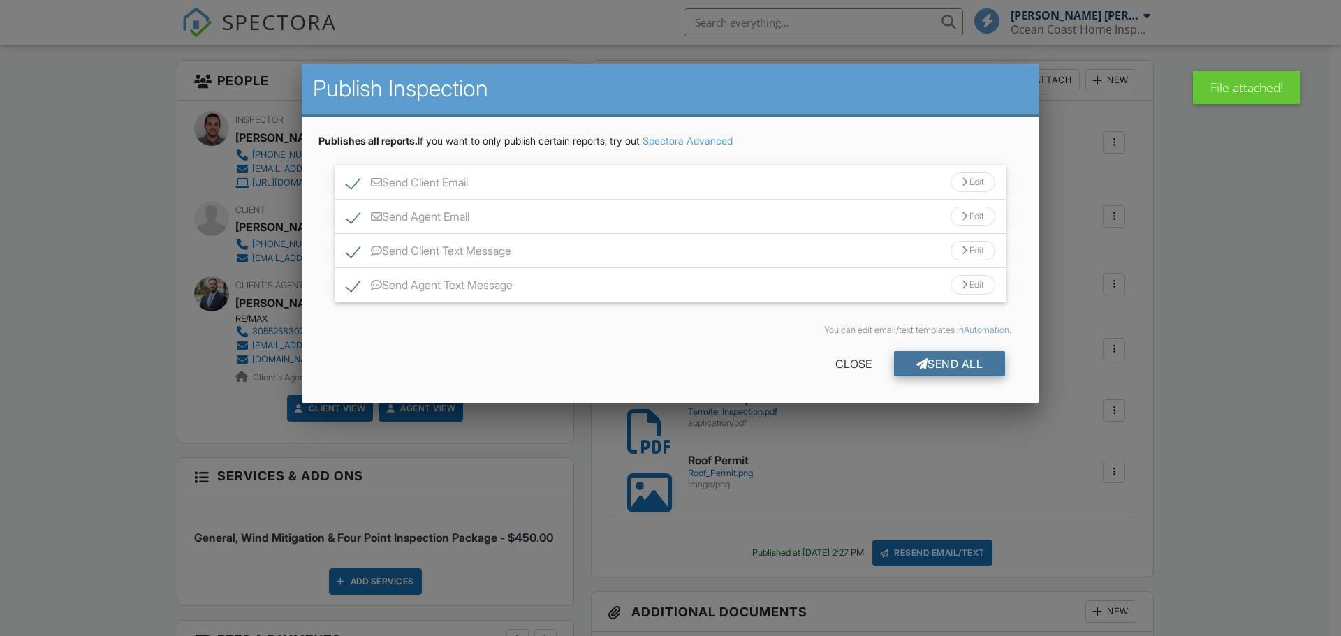
click at [953, 365] on div "Send All" at bounding box center [950, 363] width 112 height 25
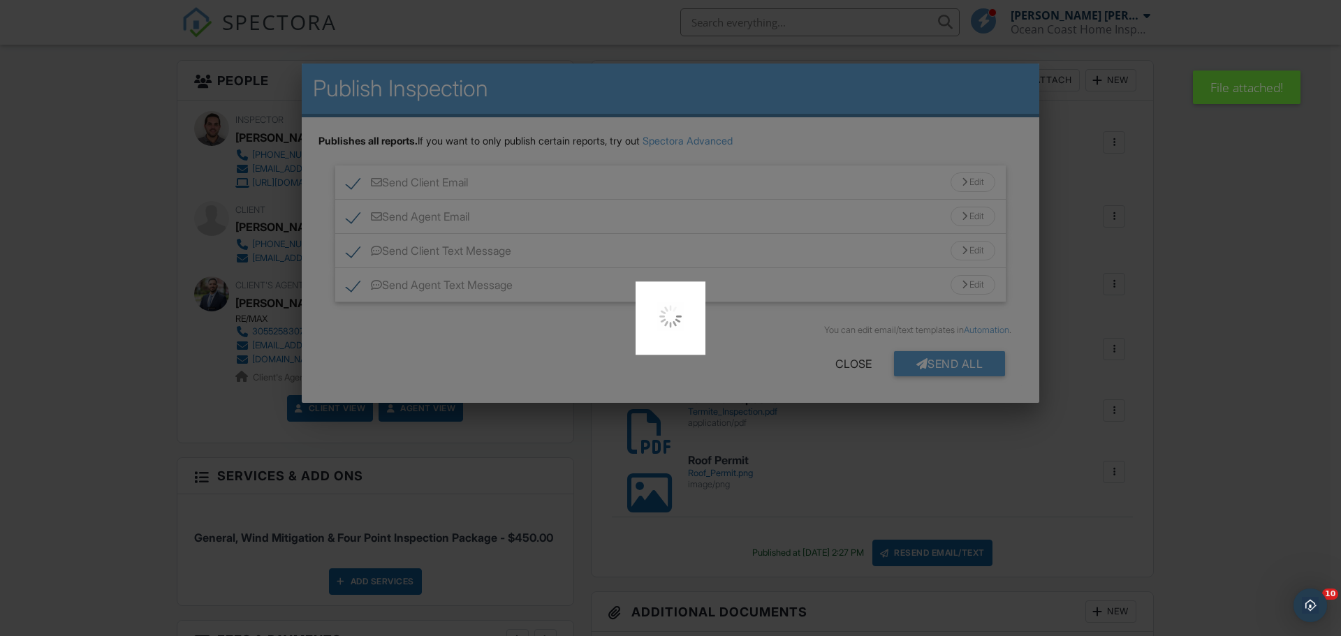
scroll to position [0, 0]
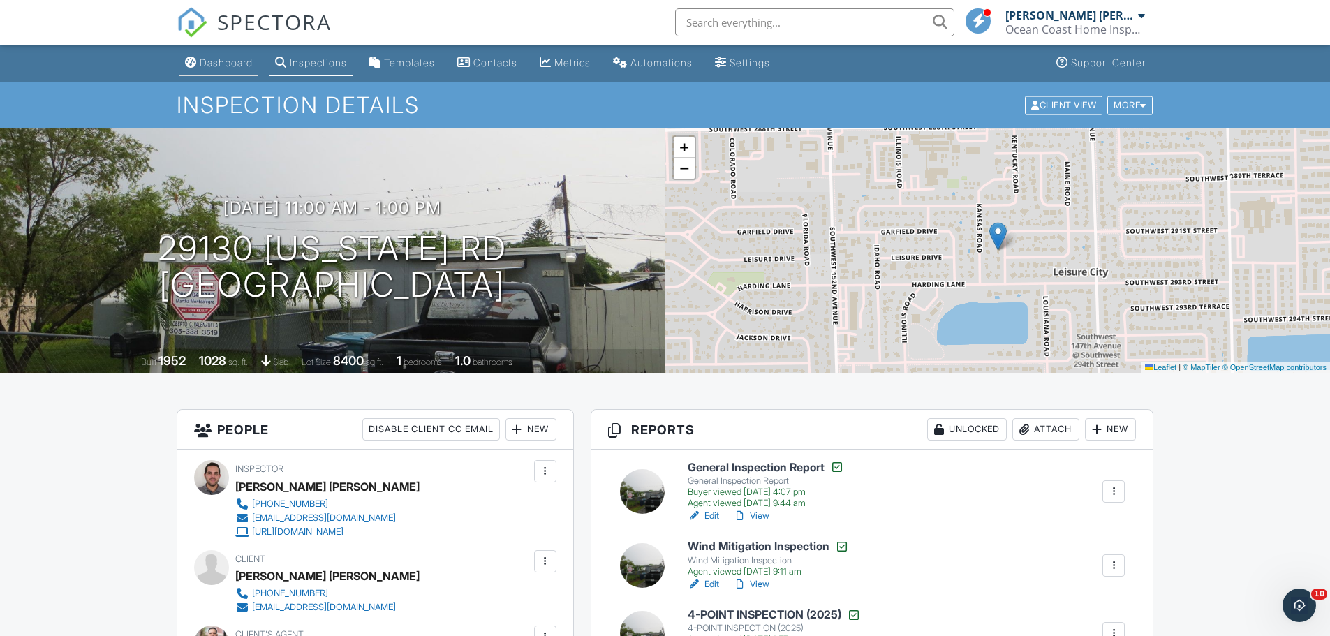
click at [219, 69] on link "Dashboard" at bounding box center [218, 63] width 79 height 26
